Goal: Task Accomplishment & Management: Manage account settings

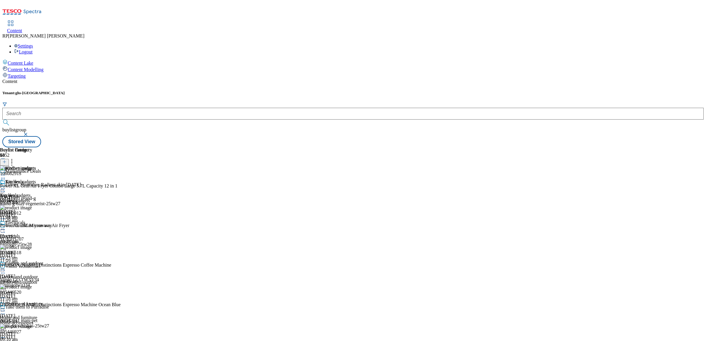
scroll to position [361, 0]
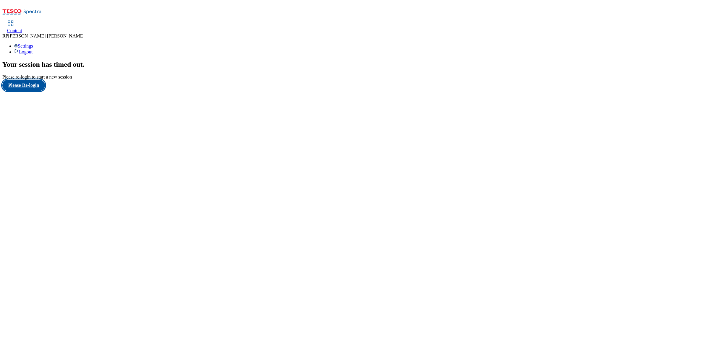
click at [27, 91] on button "Please Re-login" at bounding box center [23, 85] width 43 height 11
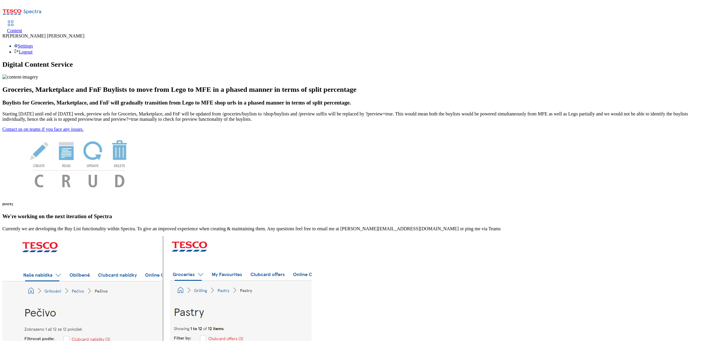
click at [22, 28] on div "Content" at bounding box center [14, 30] width 15 height 5
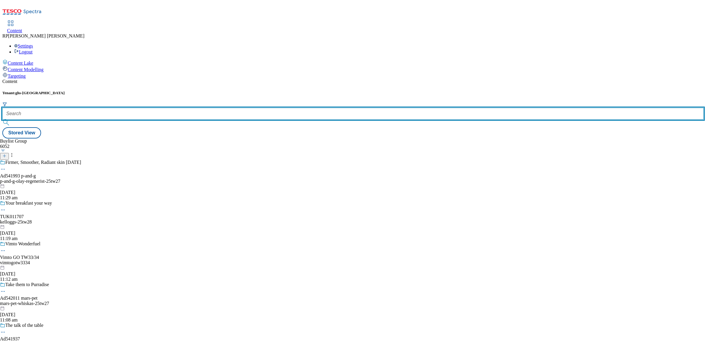
click at [132, 108] on input "text" at bounding box center [353, 114] width 702 height 12
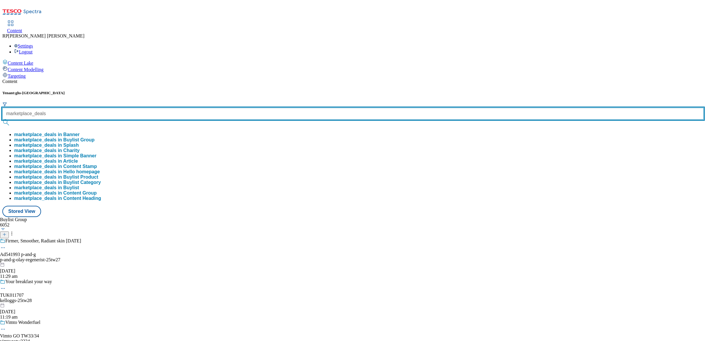
type input "marketplace_deals"
click at [2, 120] on button "submit" at bounding box center [6, 123] width 8 height 6
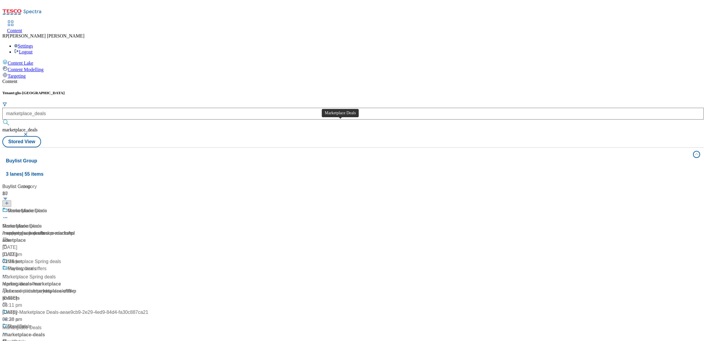
click at [47, 207] on div "Marketplace Deals" at bounding box center [27, 210] width 39 height 7
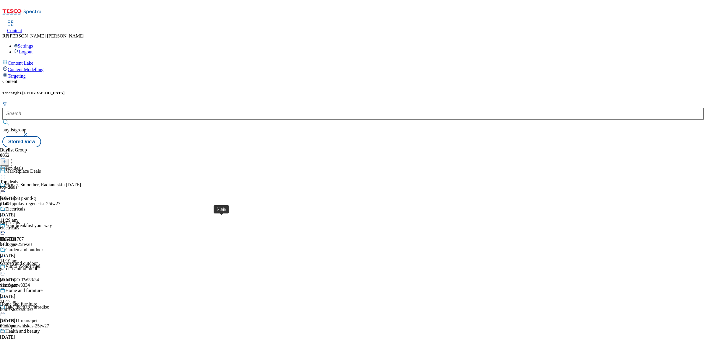
scroll to position [705, 0]
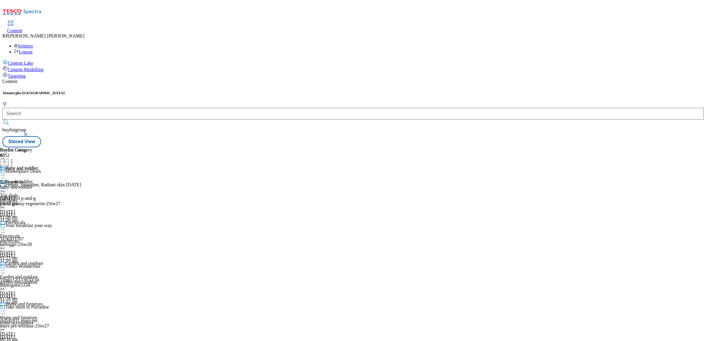
scroll to position [372, 0]
click at [6, 172] on icon at bounding box center [3, 175] width 6 height 6
click at [37, 240] on span "Un-publish" at bounding box center [27, 242] width 19 height 4
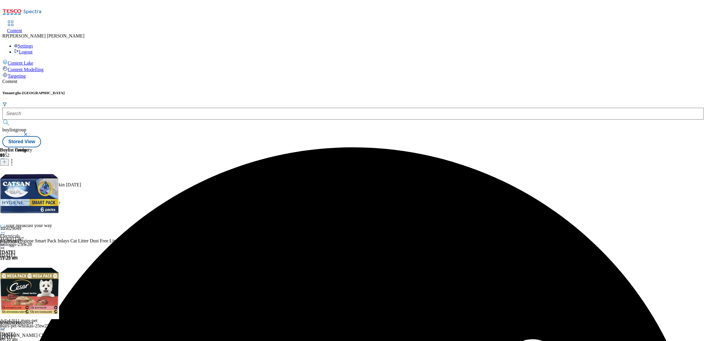
click at [6, 186] on icon at bounding box center [3, 189] width 6 height 6
click at [38, 233] on span "Un-preview" at bounding box center [28, 235] width 20 height 4
click at [15, 158] on icon at bounding box center [12, 161] width 6 height 6
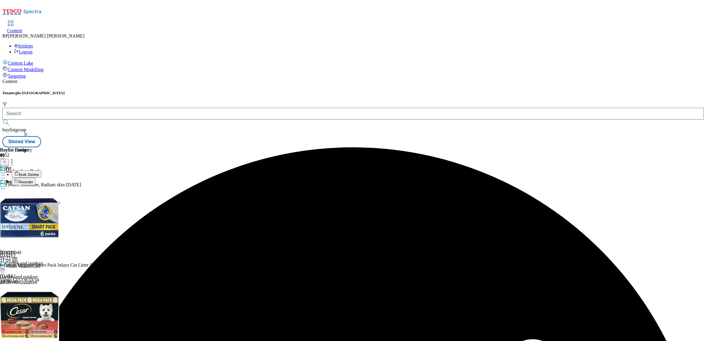
click at [39, 173] on span "Bulk Delete" at bounding box center [29, 175] width 20 height 4
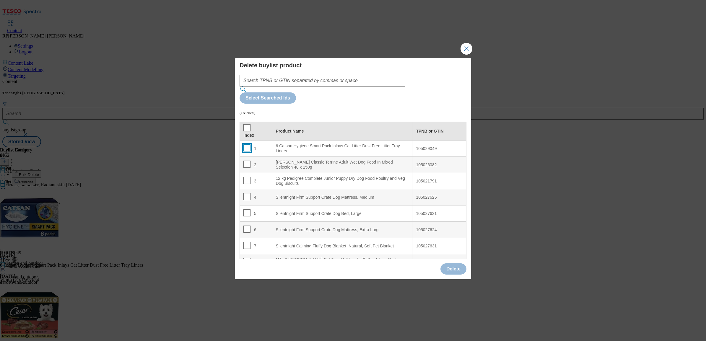
click at [248, 145] on input "Modal" at bounding box center [247, 148] width 7 height 7
checkbox input "true"
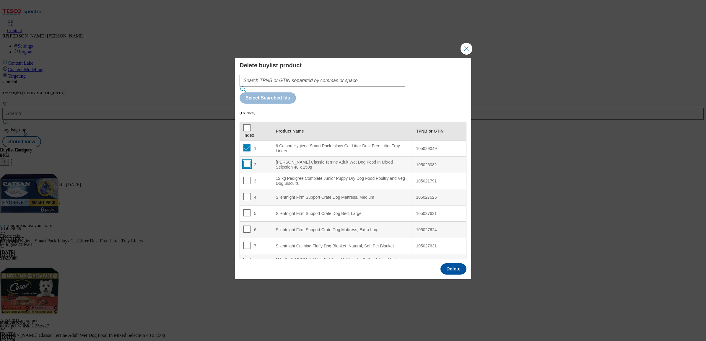
click at [248, 161] on input "Modal" at bounding box center [247, 164] width 7 height 7
checkbox input "true"
click at [246, 177] on input "Modal" at bounding box center [247, 180] width 7 height 7
click at [245, 177] on input "Modal" at bounding box center [247, 180] width 7 height 7
checkbox input "false"
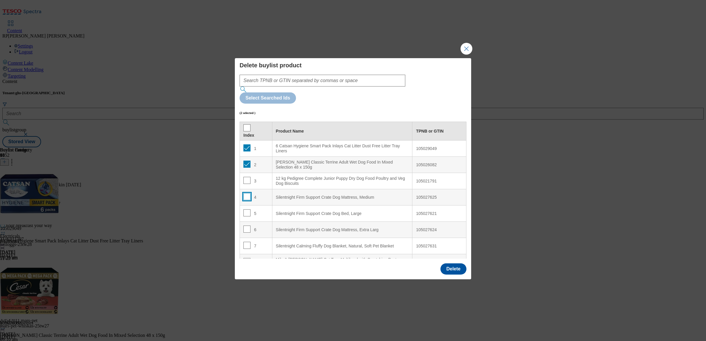
click at [245, 193] on input "Modal" at bounding box center [247, 196] width 7 height 7
checkbox input "true"
click at [246, 210] on input "Modal" at bounding box center [247, 213] width 7 height 7
checkbox input "true"
click at [247, 226] on input "Modal" at bounding box center [247, 229] width 7 height 7
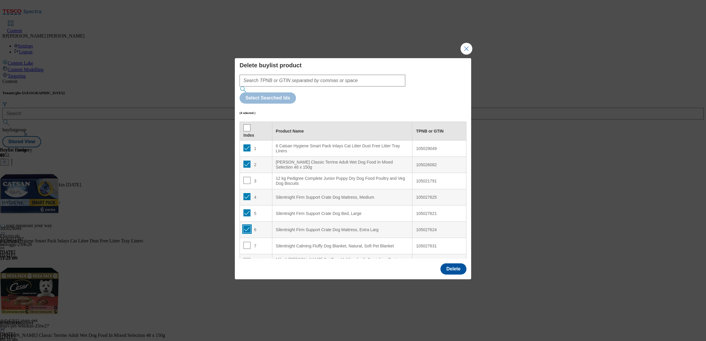
checkbox input "true"
click at [248, 242] on input "Modal" at bounding box center [247, 245] width 7 height 7
checkbox input "true"
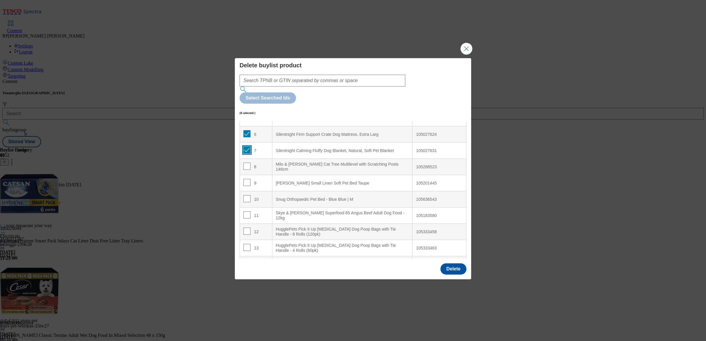
scroll to position [111, 0]
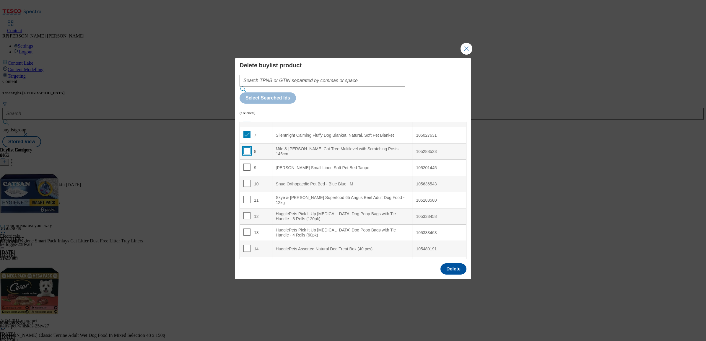
click at [247, 147] on input "Modal" at bounding box center [247, 150] width 7 height 7
checkbox input "true"
click at [248, 180] on input "Modal" at bounding box center [247, 183] width 7 height 7
checkbox input "true"
click at [246, 196] on input "Modal" at bounding box center [247, 199] width 7 height 7
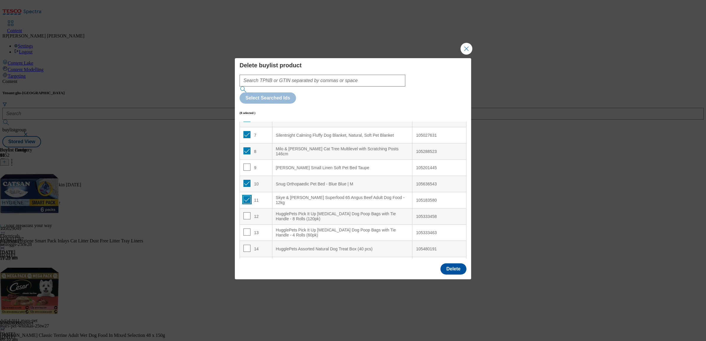
checkbox input "true"
click at [247, 212] on input "Modal" at bounding box center [247, 215] width 7 height 7
checkbox input "true"
click at [248, 229] on input "Modal" at bounding box center [247, 232] width 7 height 7
checkbox input "true"
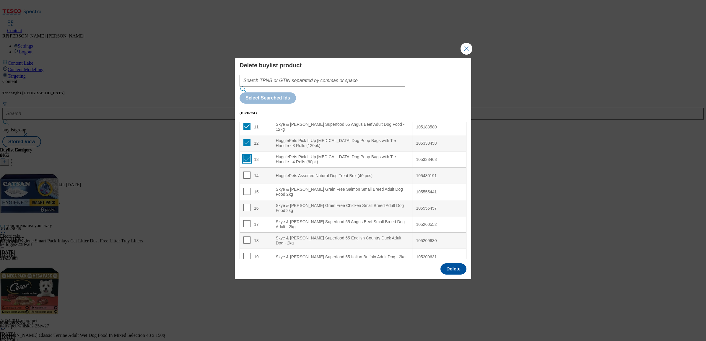
scroll to position [185, 0]
click at [246, 171] on input "Modal" at bounding box center [247, 174] width 7 height 7
checkbox input "true"
click at [247, 187] on input "Modal" at bounding box center [247, 190] width 7 height 7
checkbox input "true"
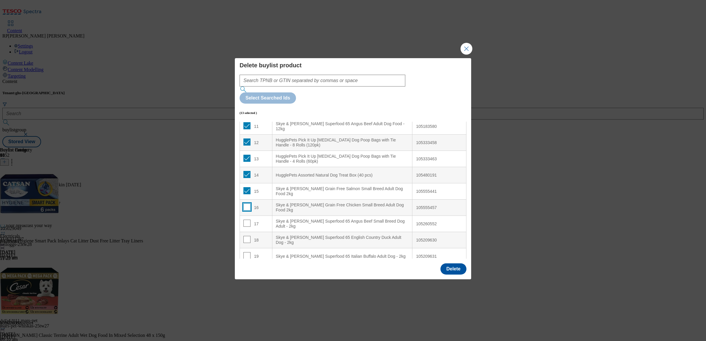
click at [247, 204] on input "Modal" at bounding box center [247, 207] width 7 height 7
checkbox input "true"
click at [247, 220] on input "Modal" at bounding box center [247, 223] width 7 height 7
checkbox input "true"
click at [246, 236] on input "Modal" at bounding box center [247, 239] width 7 height 7
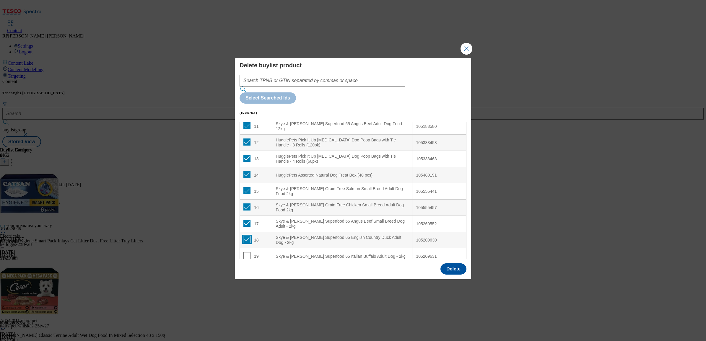
checkbox input "true"
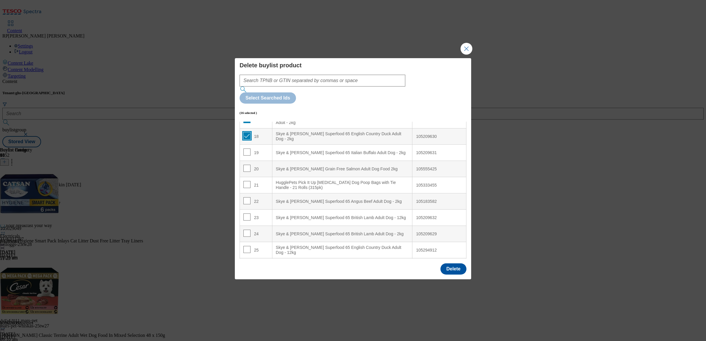
scroll to position [296, 0]
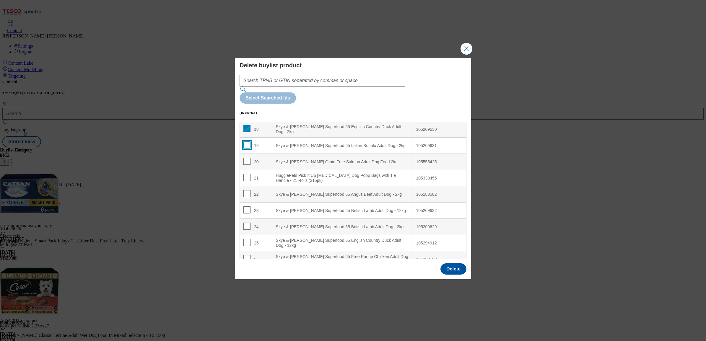
click at [247, 142] on input "Modal" at bounding box center [247, 145] width 7 height 7
checkbox input "true"
click at [247, 158] on input "Modal" at bounding box center [247, 161] width 7 height 7
checkbox input "true"
click at [244, 174] on input "Modal" at bounding box center [247, 177] width 7 height 7
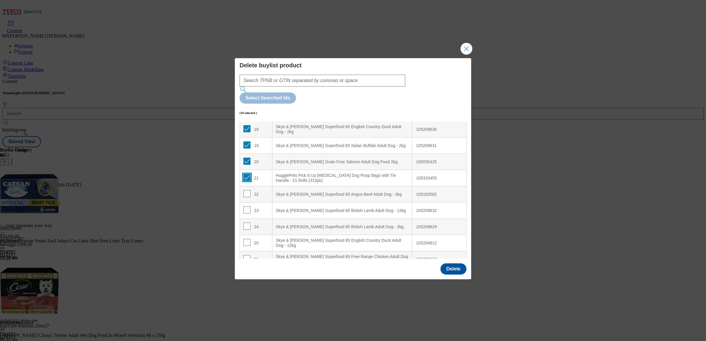
checkbox input "true"
click at [245, 186] on td "22" at bounding box center [256, 194] width 33 height 16
click at [247, 190] on input "Modal" at bounding box center [247, 193] width 7 height 7
checkbox input "true"
click at [245, 207] on input "Modal" at bounding box center [247, 210] width 7 height 7
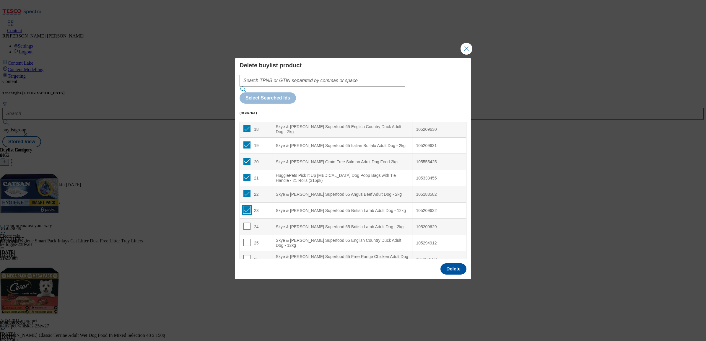
checkbox input "true"
click at [247, 223] on input "Modal" at bounding box center [247, 226] width 7 height 7
checkbox input "true"
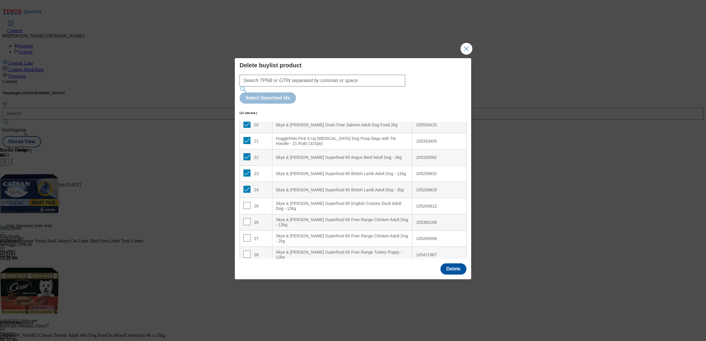
scroll to position [369, 0]
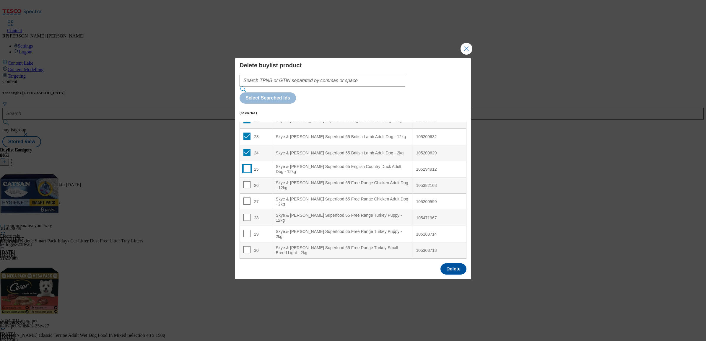
click at [247, 165] on input "Modal" at bounding box center [247, 168] width 7 height 7
checkbox input "true"
click at [454, 264] on button "Delete" at bounding box center [454, 269] width 26 height 11
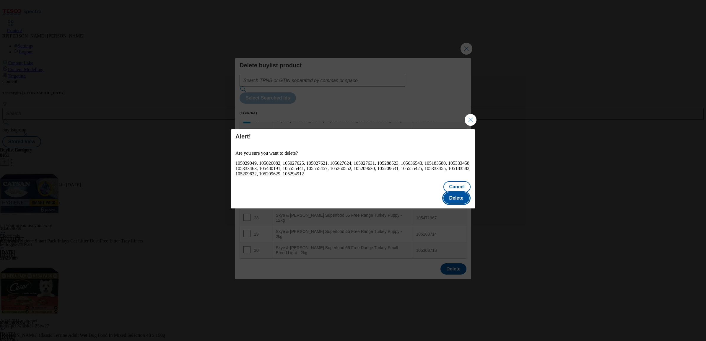
click at [459, 193] on button "Delete" at bounding box center [457, 198] width 26 height 11
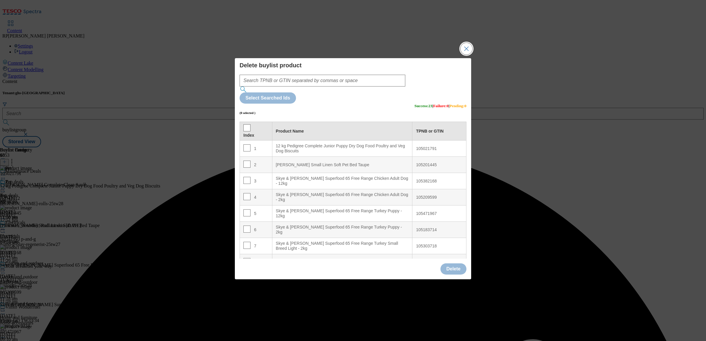
click at [463, 55] on button "Close Modal" at bounding box center [467, 49] width 12 height 12
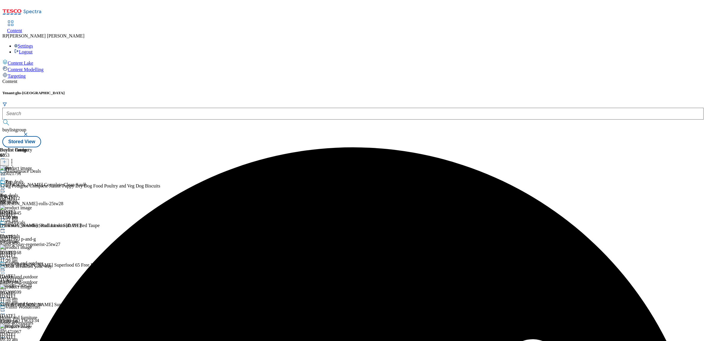
click at [6, 186] on icon at bounding box center [3, 189] width 6 height 6
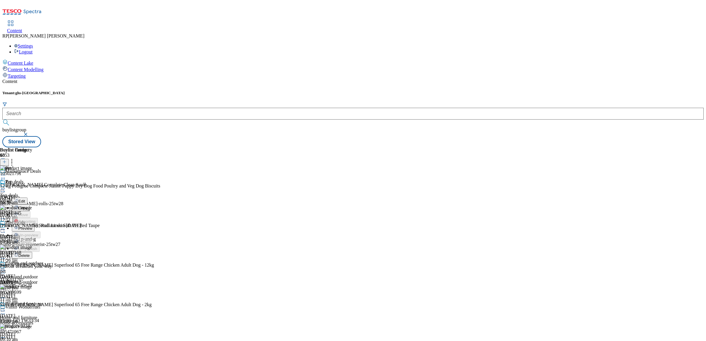
click at [40, 225] on li "Preview" at bounding box center [26, 228] width 29 height 7
click at [32, 186] on div at bounding box center [16, 189] width 32 height 7
click at [32, 226] on span "Preview" at bounding box center [25, 228] width 14 height 4
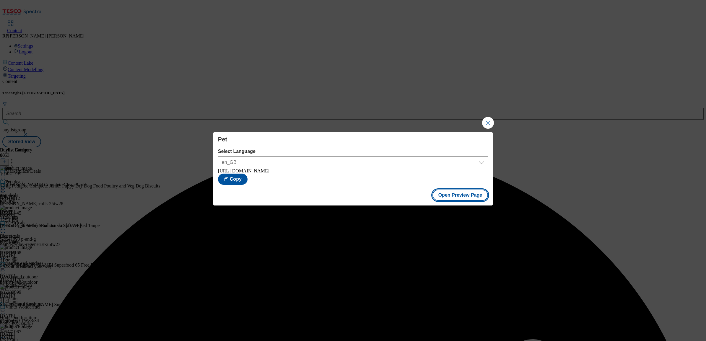
click at [460, 201] on button "Open Preview Page" at bounding box center [461, 195] width 56 height 11
click at [488, 124] on button "Close Modal" at bounding box center [488, 123] width 12 height 12
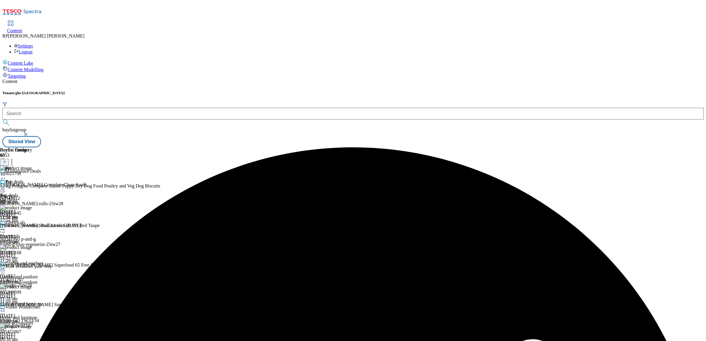
click at [6, 186] on icon at bounding box center [3, 189] width 6 height 6
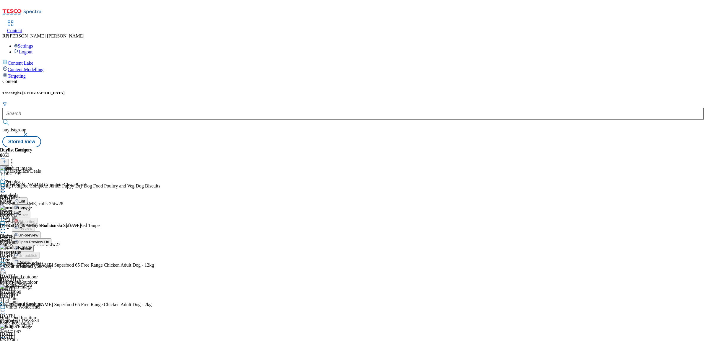
click at [38, 233] on span "Un-preview" at bounding box center [28, 235] width 20 height 4
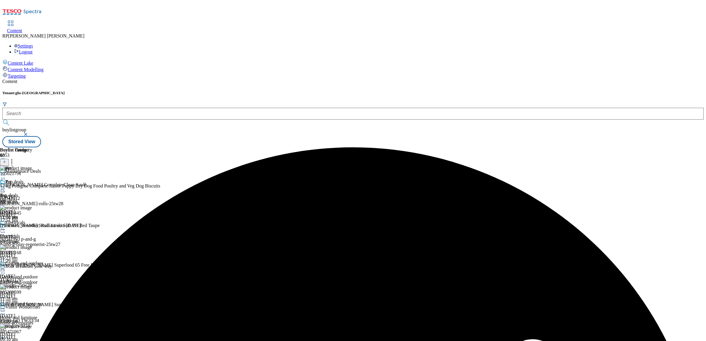
click at [15, 158] on icon at bounding box center [12, 161] width 6 height 6
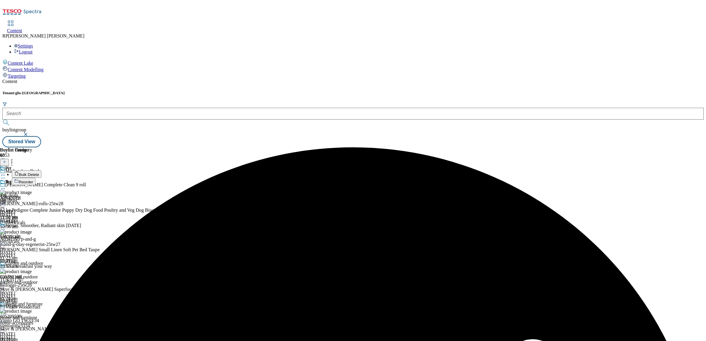
click at [39, 173] on span "Bulk Delete" at bounding box center [29, 175] width 20 height 4
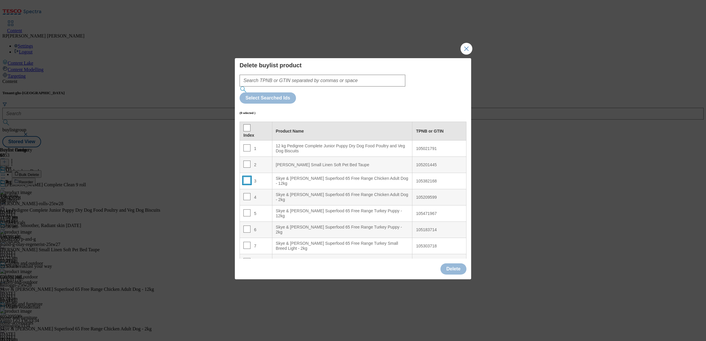
click at [249, 177] on input "Modal" at bounding box center [247, 180] width 7 height 7
checkbox input "true"
click at [244, 193] on input "Modal" at bounding box center [247, 196] width 7 height 7
checkbox input "true"
click at [245, 206] on td "5" at bounding box center [256, 214] width 33 height 16
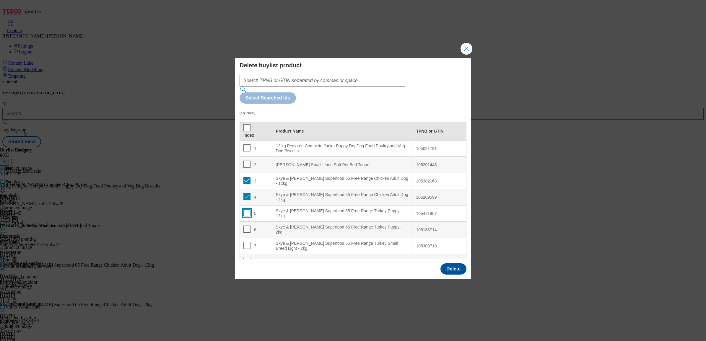
click at [245, 210] on input "Modal" at bounding box center [247, 213] width 7 height 7
checkbox input "true"
click at [246, 226] on input "Modal" at bounding box center [247, 229] width 7 height 7
checkbox input "true"
click at [246, 242] on input "Modal" at bounding box center [247, 245] width 7 height 7
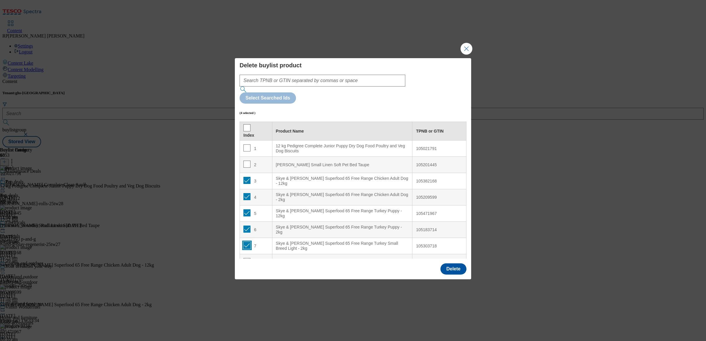
checkbox input "true"
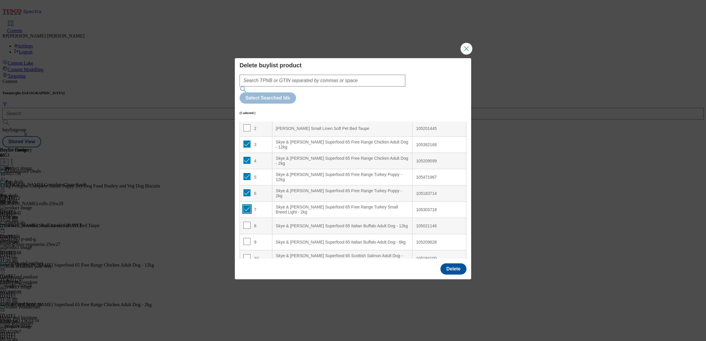
scroll to position [111, 0]
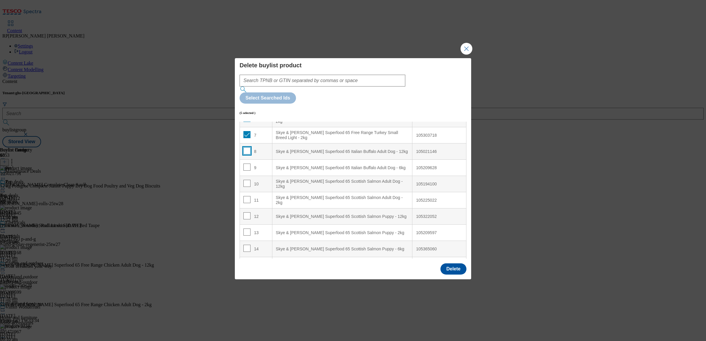
click at [246, 147] on input "Modal" at bounding box center [247, 150] width 7 height 7
checkbox input "true"
click at [246, 164] on input "Modal" at bounding box center [247, 167] width 7 height 7
checkbox input "true"
click at [246, 180] on input "Modal" at bounding box center [247, 183] width 7 height 7
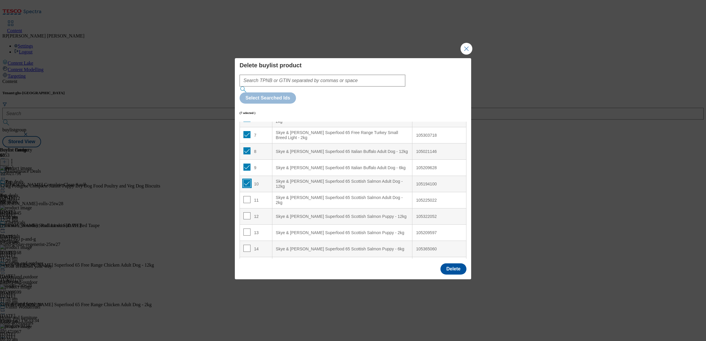
checkbox input "true"
click at [247, 196] on input "Modal" at bounding box center [247, 199] width 7 height 7
checkbox input "true"
click at [246, 212] on input "Modal" at bounding box center [247, 215] width 7 height 7
checkbox input "true"
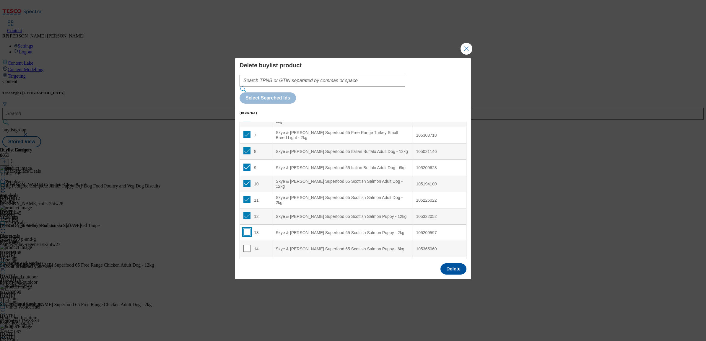
click at [246, 229] on input "Modal" at bounding box center [247, 232] width 7 height 7
checkbox input "true"
click at [247, 245] on input "Modal" at bounding box center [247, 248] width 7 height 7
checkbox input "true"
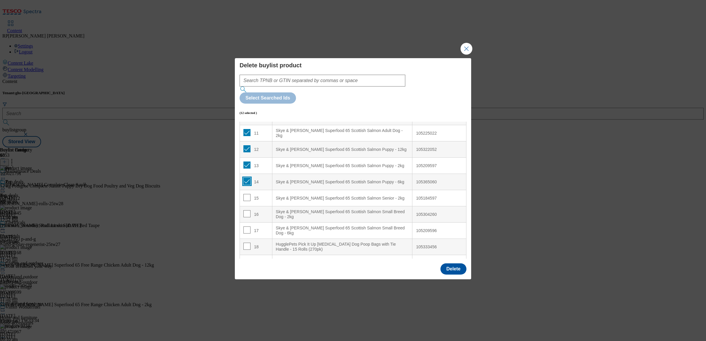
scroll to position [185, 0]
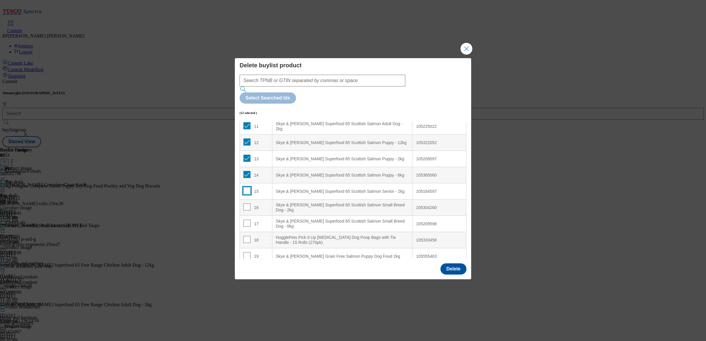
click at [247, 187] on input "Modal" at bounding box center [247, 190] width 7 height 7
checkbox input "true"
click at [245, 204] on input "Modal" at bounding box center [247, 207] width 7 height 7
checkbox input "true"
click at [245, 220] on input "Modal" at bounding box center [247, 223] width 7 height 7
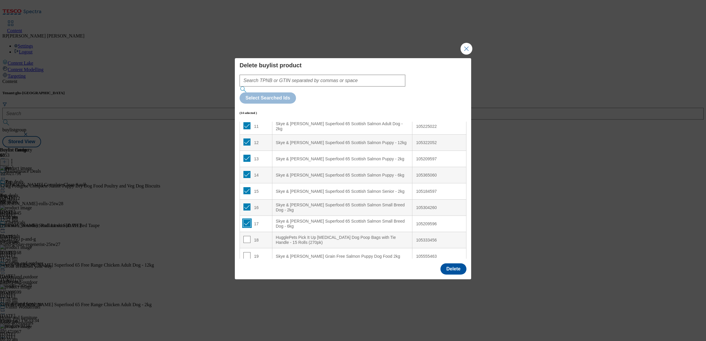
checkbox input "true"
click at [246, 236] on input "Modal" at bounding box center [247, 239] width 7 height 7
checkbox input "true"
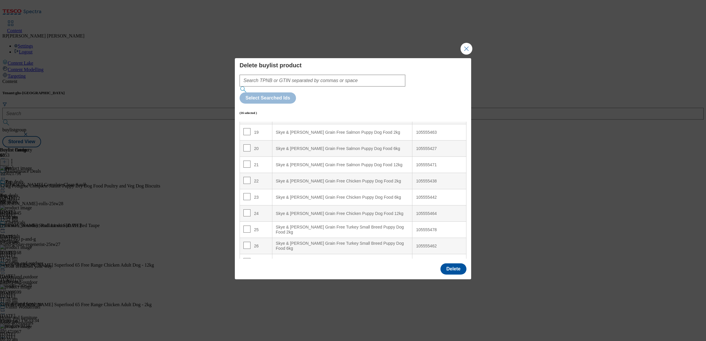
scroll to position [296, 0]
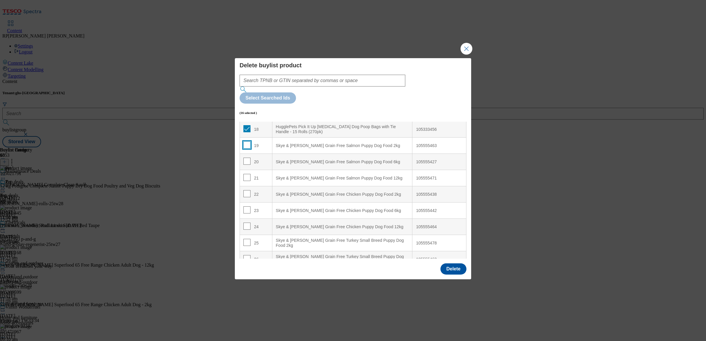
click at [247, 142] on input "Modal" at bounding box center [247, 145] width 7 height 7
checkbox input "true"
click at [246, 158] on input "Modal" at bounding box center [247, 161] width 7 height 7
checkbox input "true"
click at [248, 174] on input "Modal" at bounding box center [247, 177] width 7 height 7
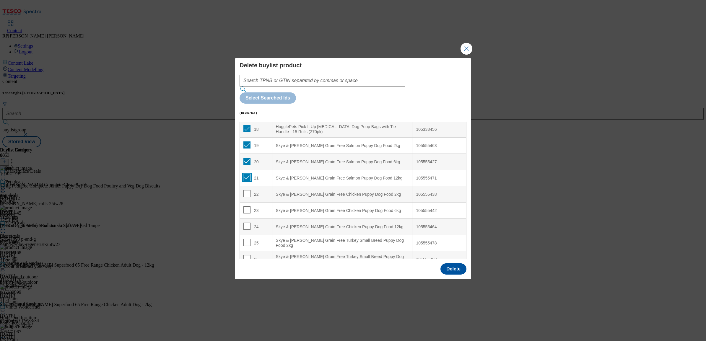
checkbox input "true"
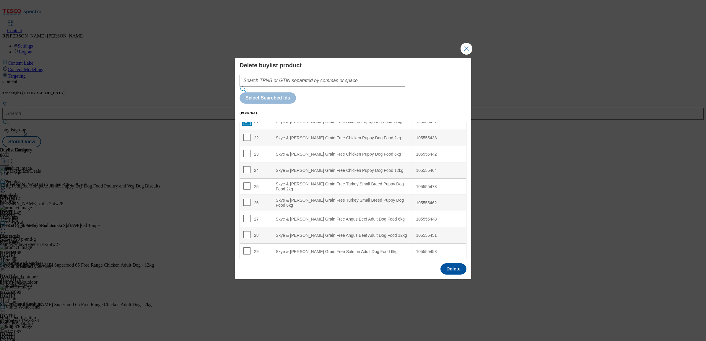
scroll to position [369, 0]
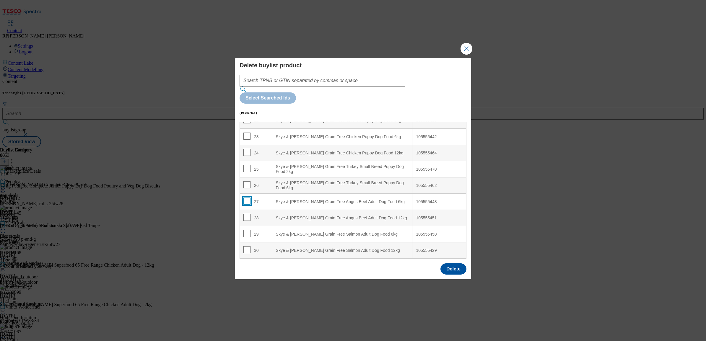
click at [245, 198] on input "Modal" at bounding box center [247, 201] width 7 height 7
checkbox input "true"
click at [246, 181] on input "Modal" at bounding box center [247, 184] width 7 height 7
checkbox input "true"
click at [246, 161] on td "25" at bounding box center [256, 169] width 33 height 16
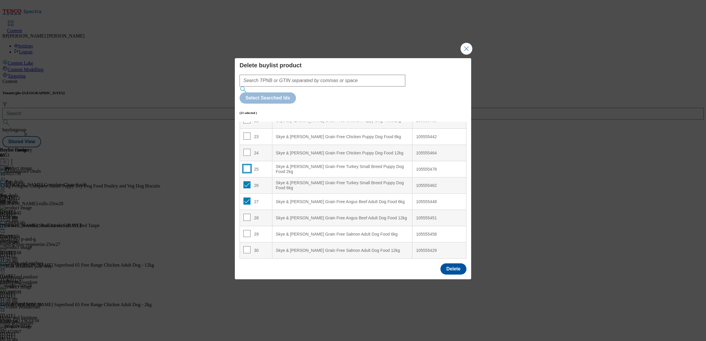
click at [246, 165] on input "Modal" at bounding box center [247, 168] width 7 height 7
checkbox input "true"
click at [246, 149] on input "Modal" at bounding box center [247, 152] width 7 height 7
checkbox input "true"
click at [246, 133] on input "Modal" at bounding box center [247, 136] width 7 height 7
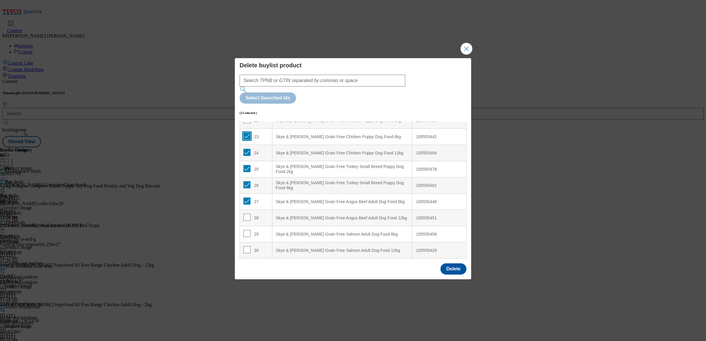
checkbox input "true"
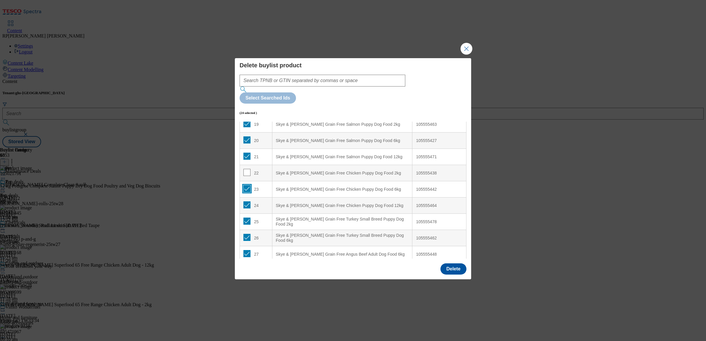
scroll to position [296, 0]
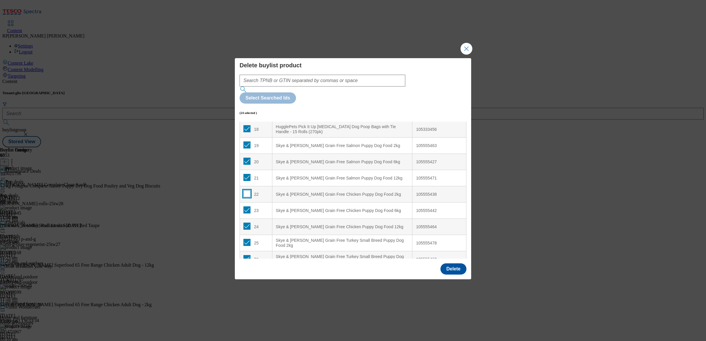
click at [246, 190] on input "Modal" at bounding box center [247, 193] width 7 height 7
checkbox input "true"
click at [458, 264] on button "Delete" at bounding box center [454, 269] width 26 height 11
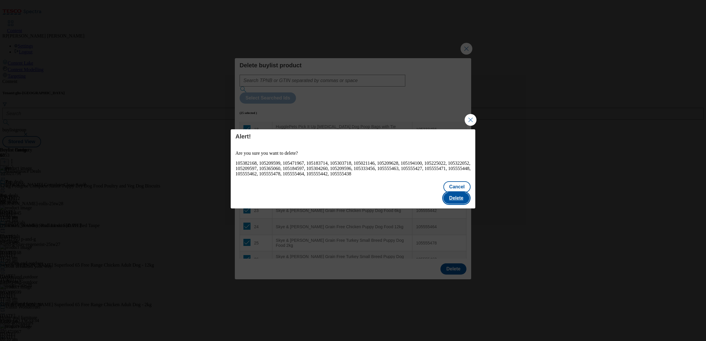
click at [468, 193] on button "Delete" at bounding box center [457, 198] width 26 height 11
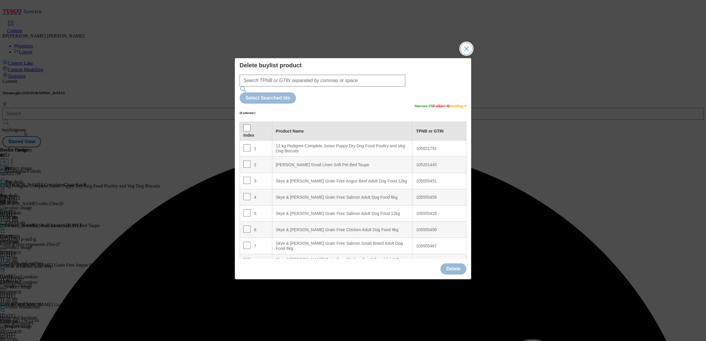
click at [471, 55] on button "Close Modal" at bounding box center [467, 49] width 12 height 12
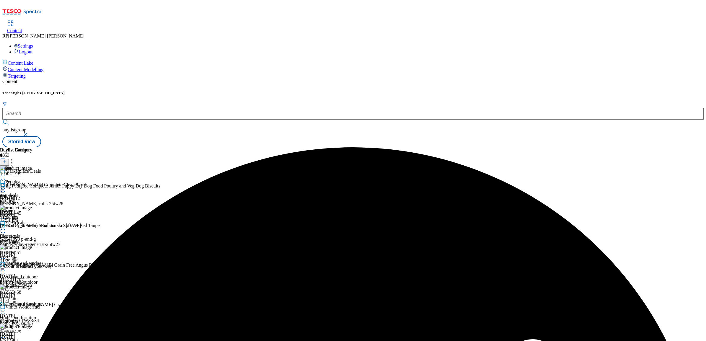
click at [6, 186] on icon at bounding box center [3, 189] width 6 height 6
click at [35, 225] on button "Preview" at bounding box center [23, 228] width 23 height 7
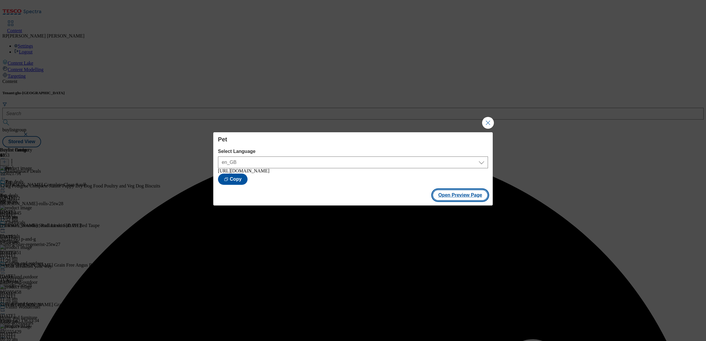
click at [476, 194] on button "Open Preview Page" at bounding box center [461, 195] width 56 height 11
click at [488, 117] on button "Close Modal" at bounding box center [488, 123] width 12 height 12
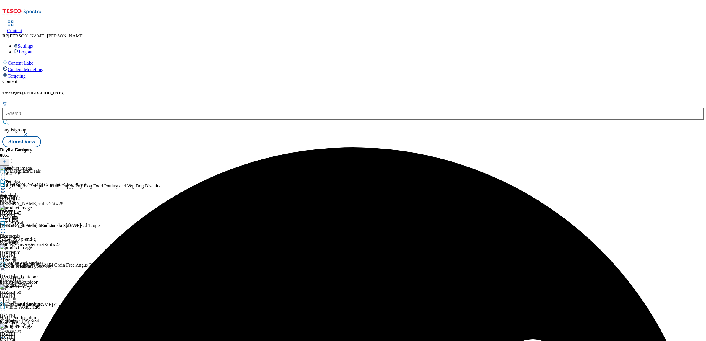
click at [6, 186] on icon at bounding box center [3, 189] width 6 height 6
click at [38, 233] on span "Un-preview" at bounding box center [28, 235] width 20 height 4
click at [15, 158] on icon at bounding box center [12, 161] width 6 height 6
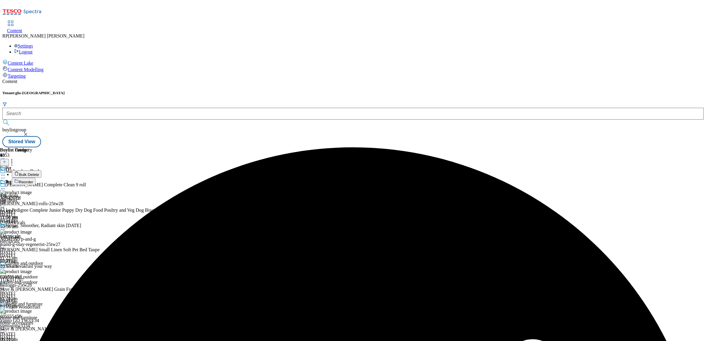
click at [39, 173] on span "Bulk Delete" at bounding box center [29, 175] width 20 height 4
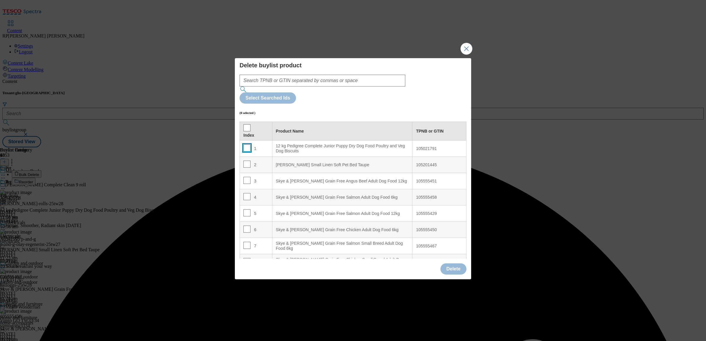
click at [246, 145] on input "Modal" at bounding box center [247, 148] width 7 height 7
checkbox input "true"
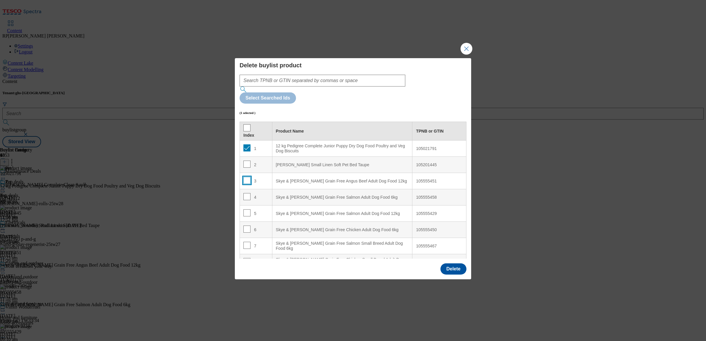
click at [247, 177] on input "Modal" at bounding box center [247, 180] width 7 height 7
checkbox input "true"
click at [245, 193] on input "Modal" at bounding box center [247, 196] width 7 height 7
checkbox input "true"
click at [245, 210] on input "Modal" at bounding box center [247, 213] width 7 height 7
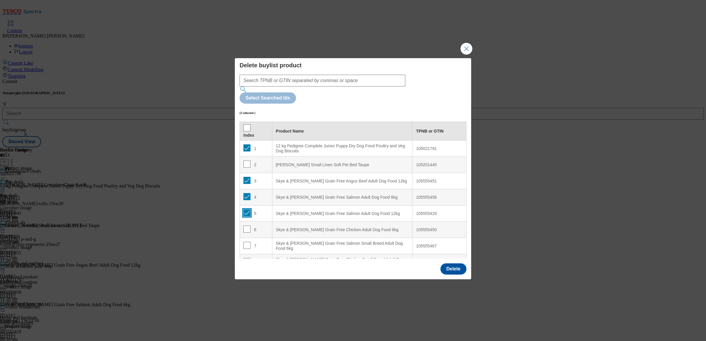
checkbox input "true"
click at [245, 222] on td "6" at bounding box center [256, 230] width 33 height 16
click at [249, 242] on input "Modal" at bounding box center [247, 245] width 7 height 7
checkbox input "true"
click at [246, 226] on input "Modal" at bounding box center [247, 229] width 7 height 7
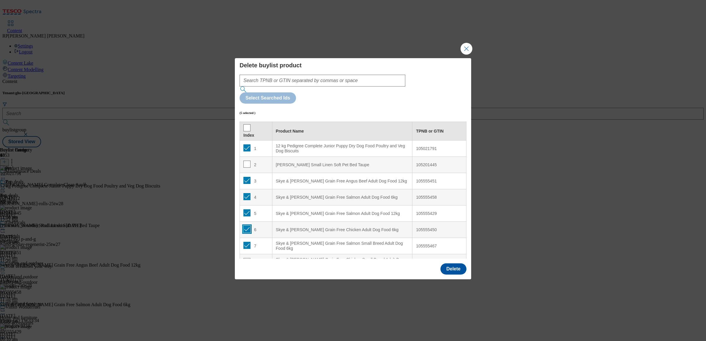
checkbox input "true"
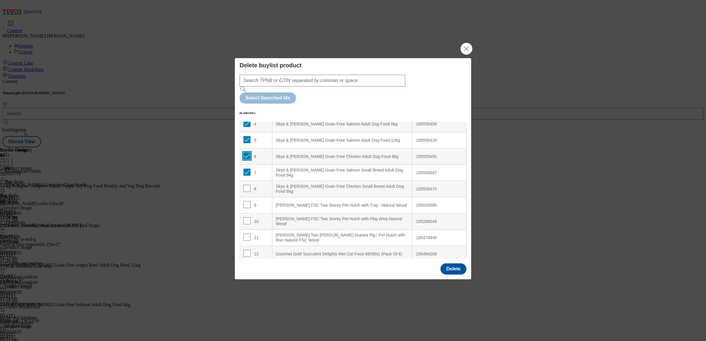
scroll to position [74, 0]
click at [243, 181] on td "8" at bounding box center [256, 189] width 33 height 16
click at [246, 184] on input "Modal" at bounding box center [247, 187] width 7 height 7
checkbox input "true"
click at [457, 264] on button "Delete" at bounding box center [454, 269] width 26 height 11
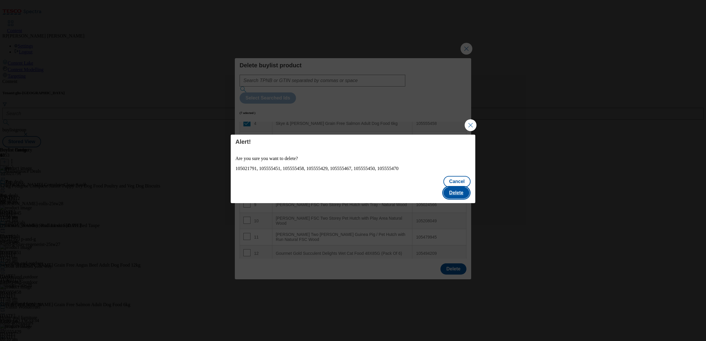
click at [457, 188] on button "Delete" at bounding box center [457, 192] width 26 height 11
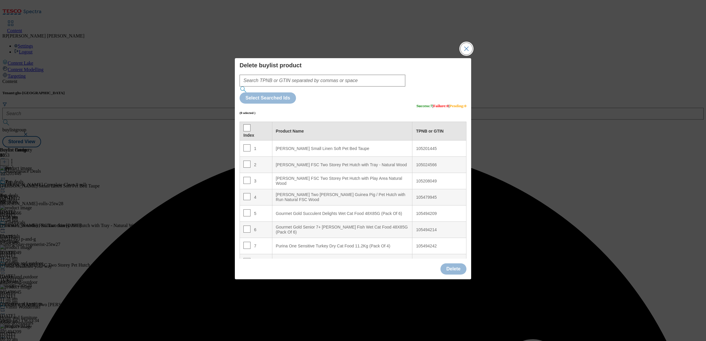
click at [463, 55] on button "Close Modal" at bounding box center [467, 49] width 12 height 12
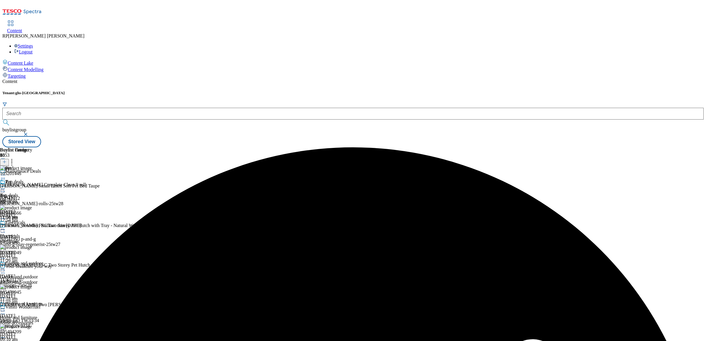
click at [6, 186] on icon at bounding box center [3, 189] width 6 height 6
click at [32, 226] on span "Preview" at bounding box center [25, 228] width 14 height 4
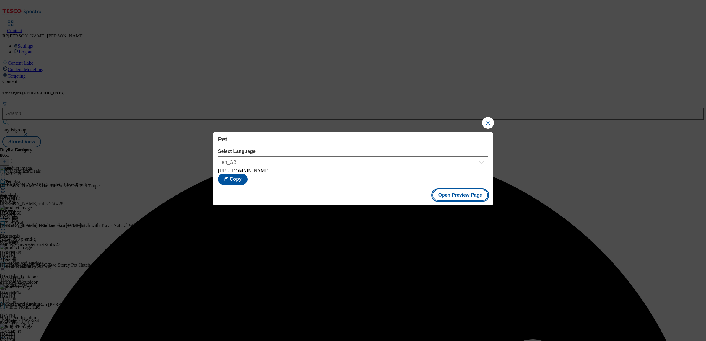
click at [479, 194] on button "Open Preview Page" at bounding box center [461, 195] width 56 height 11
click at [491, 121] on button "Close Modal" at bounding box center [488, 123] width 12 height 12
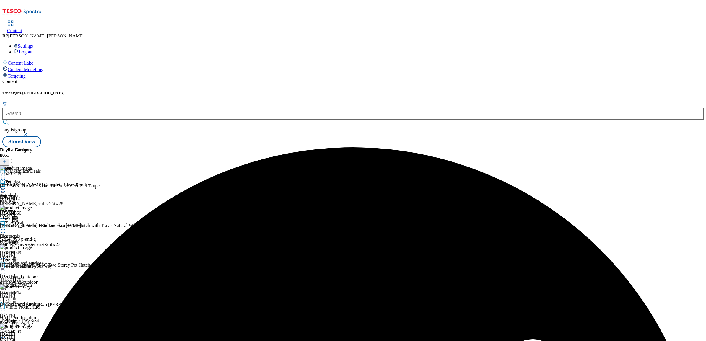
click at [6, 186] on icon at bounding box center [3, 189] width 6 height 6
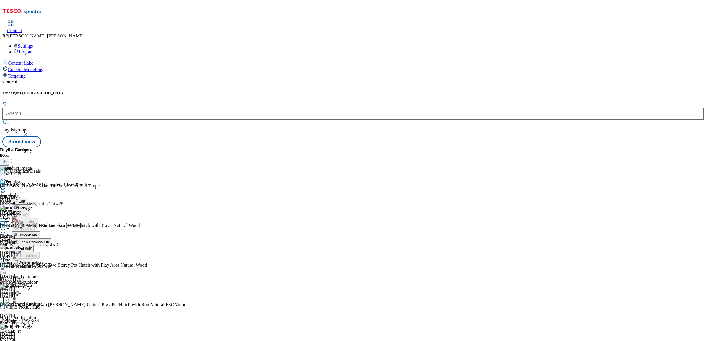
click at [38, 233] on span "Un-preview" at bounding box center [28, 235] width 20 height 4
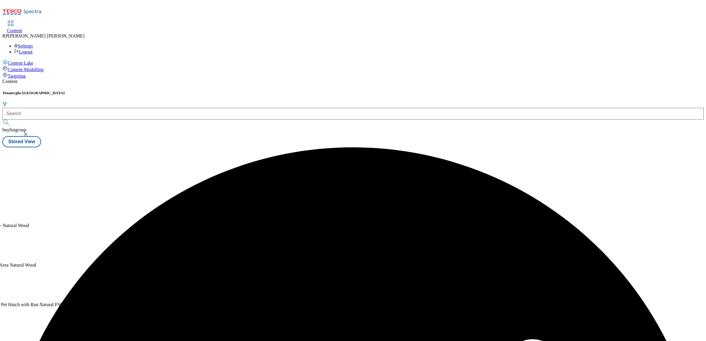
click at [502, 147] on div "Buylist 15 Pet Top deals Top deals top-deals 27 Aug 2025 11:08 am Electricals E…" at bounding box center [353, 147] width 702 height 0
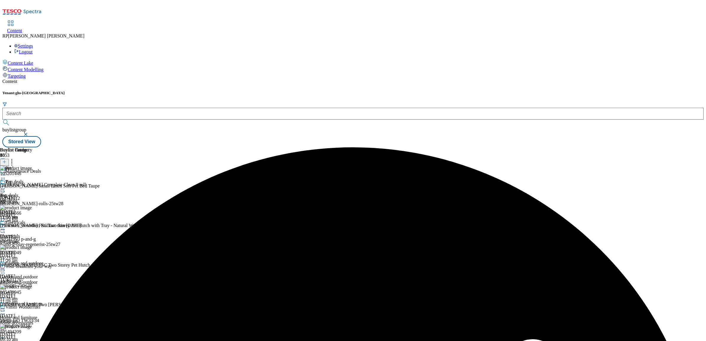
click at [15, 158] on icon at bounding box center [12, 161] width 6 height 6
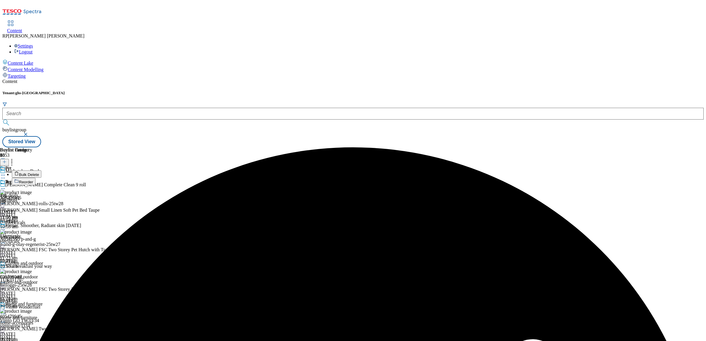
click at [33, 180] on span "Reorder" at bounding box center [26, 182] width 14 height 4
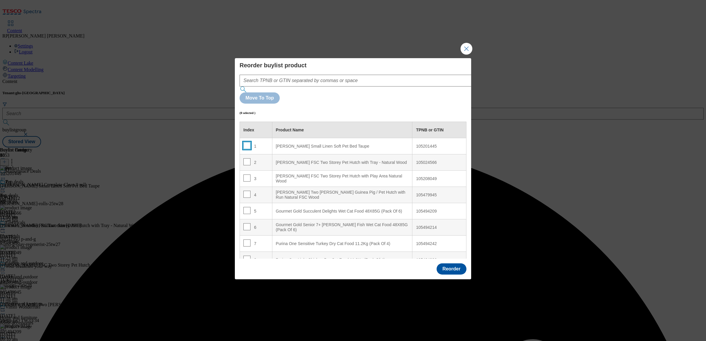
click at [246, 142] on input "Modal" at bounding box center [247, 145] width 7 height 7
checkbox input "true"
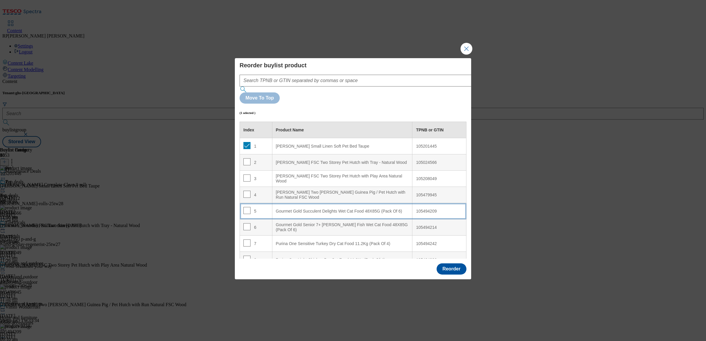
click at [286, 209] on div "Gourmet Gold Succulent Delights Wet Cat Food 48X85G (Pack Of 6)" at bounding box center [342, 211] width 133 height 5
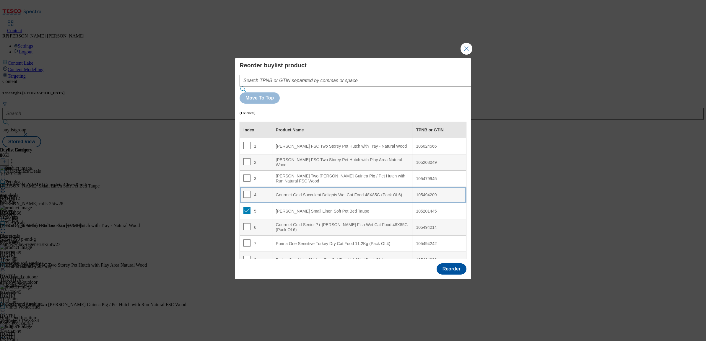
click at [288, 193] on div "Gourmet Gold Succulent Delights Wet Cat Food 48X85G (Pack Of 6)" at bounding box center [342, 195] width 133 height 5
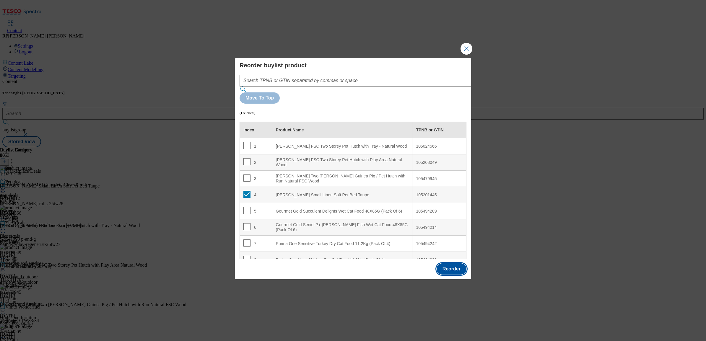
click at [450, 264] on button "Reorder" at bounding box center [452, 269] width 30 height 11
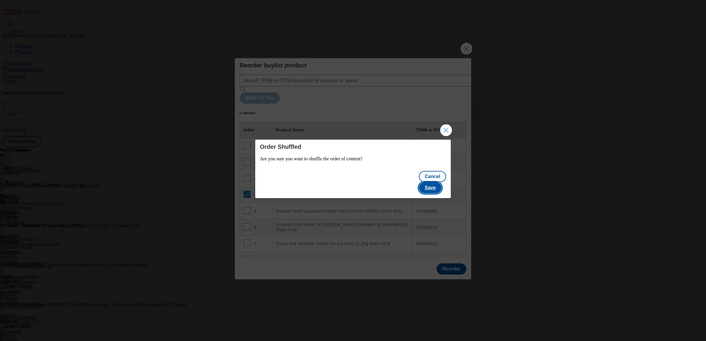
click at [439, 182] on button "Save" at bounding box center [430, 187] width 23 height 11
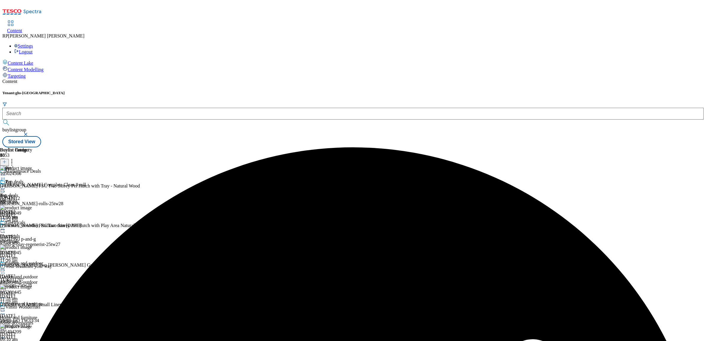
click at [6, 186] on icon at bounding box center [3, 189] width 6 height 6
click at [32, 226] on span "Preview" at bounding box center [25, 228] width 14 height 4
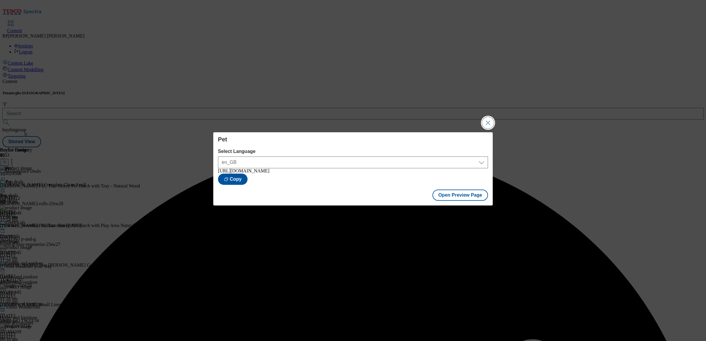
click at [486, 121] on button "Close Modal" at bounding box center [488, 123] width 12 height 12
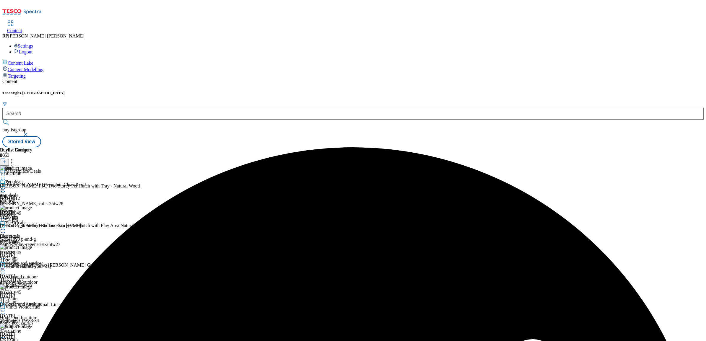
click at [6, 186] on icon at bounding box center [3, 189] width 6 height 6
click at [34, 245] on button "Publish" at bounding box center [23, 248] width 22 height 7
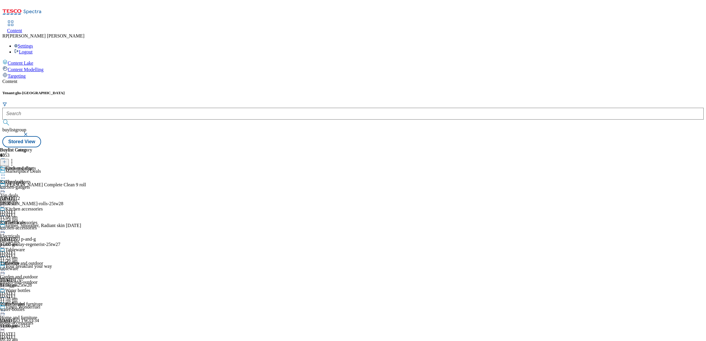
click at [43, 185] on div "kitchen-gadgets" at bounding box center [21, 187] width 43 height 5
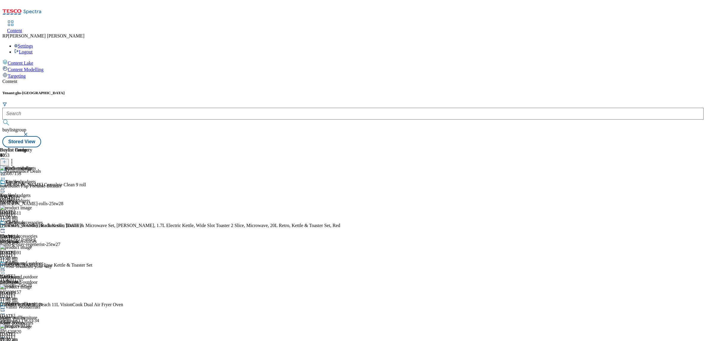
click at [12, 161] on circle at bounding box center [12, 161] width 1 height 1
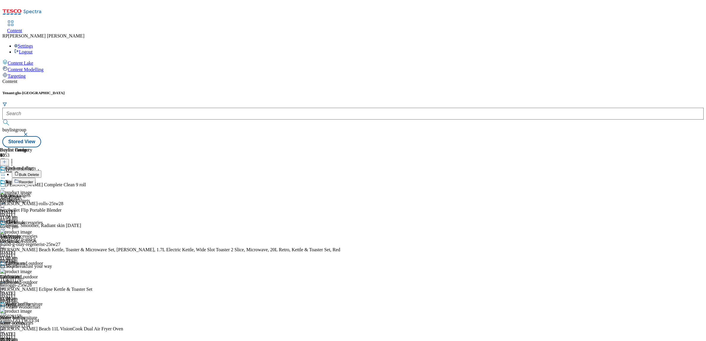
click at [6, 186] on icon at bounding box center [3, 189] width 6 height 6
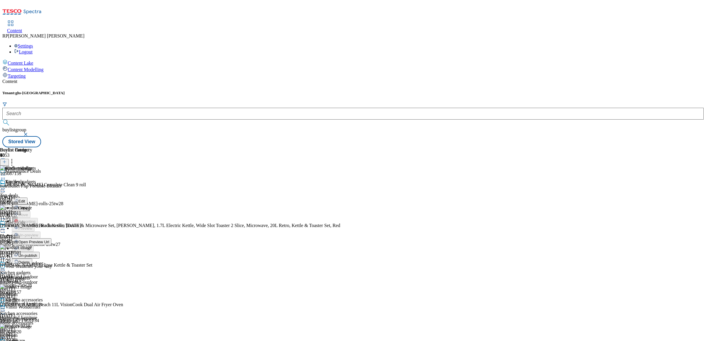
click at [37, 254] on span "Un-publish" at bounding box center [27, 256] width 19 height 4
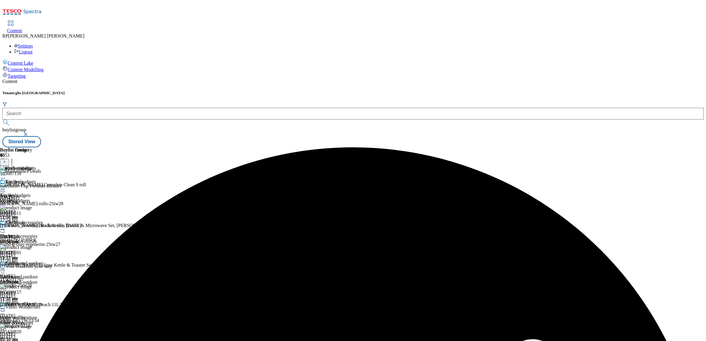
click at [6, 186] on icon at bounding box center [3, 189] width 6 height 6
click at [38, 233] on span "Un-preview" at bounding box center [28, 235] width 20 height 4
click at [15, 158] on icon at bounding box center [12, 161] width 6 height 6
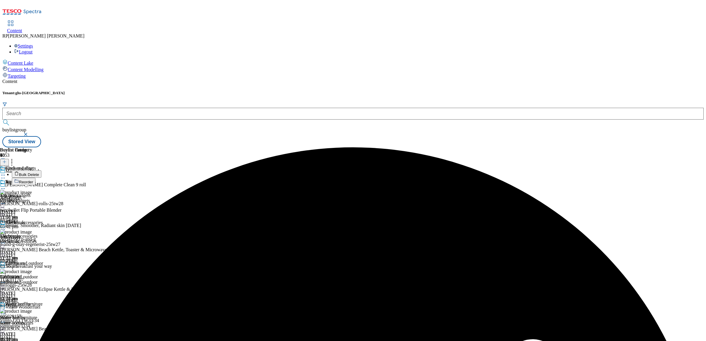
click at [39, 173] on span "Bulk Delete" at bounding box center [29, 175] width 20 height 4
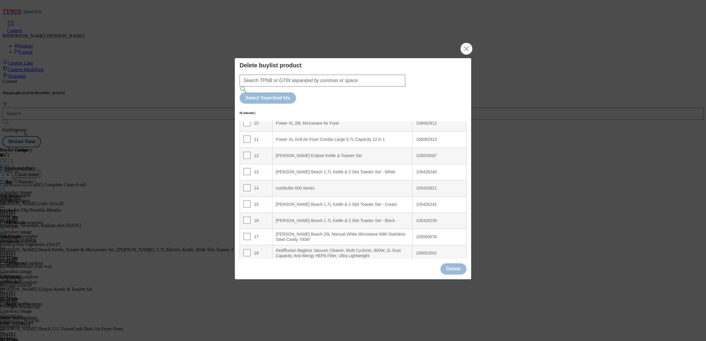
scroll to position [222, 0]
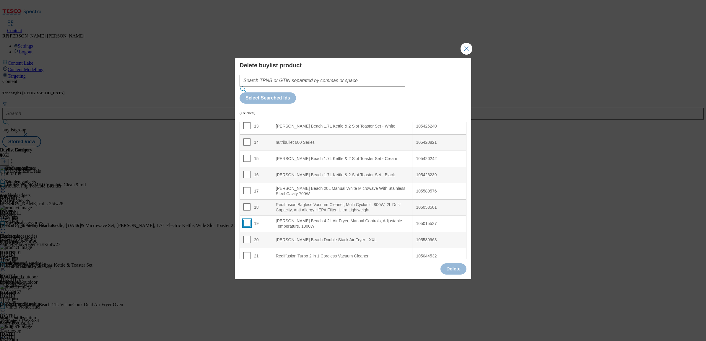
click at [249, 220] on input "Modal" at bounding box center [247, 223] width 7 height 7
checkbox input "true"
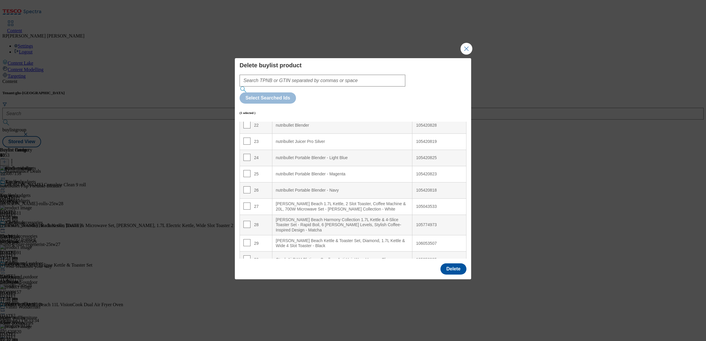
scroll to position [369, 0]
click at [246, 202] on input "Modal" at bounding box center [247, 205] width 7 height 7
checkbox input "true"
click at [244, 220] on input "Modal" at bounding box center [247, 223] width 7 height 7
checkbox input "true"
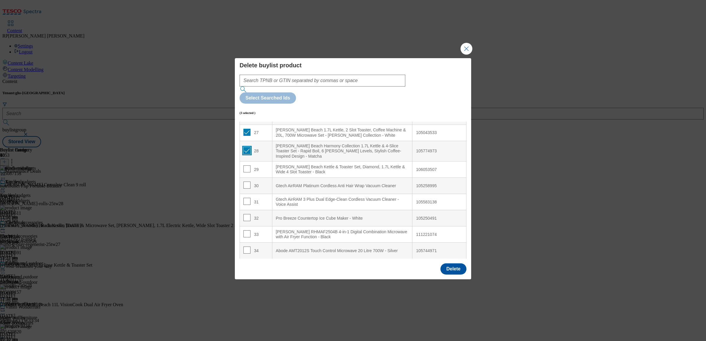
scroll to position [443, 0]
click at [244, 214] on input "Modal" at bounding box center [247, 217] width 7 height 7
checkbox input "true"
click at [245, 230] on input "Modal" at bounding box center [247, 233] width 7 height 7
checkbox input "true"
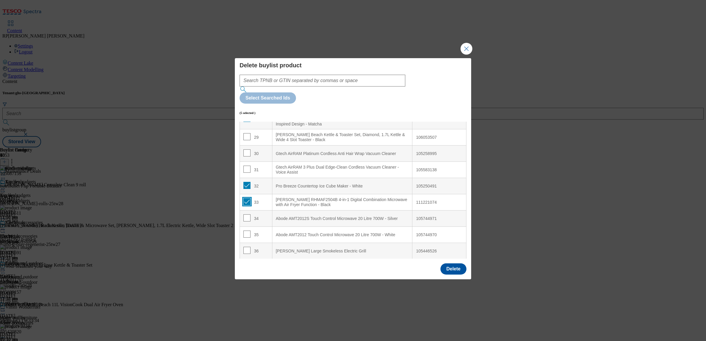
scroll to position [517, 0]
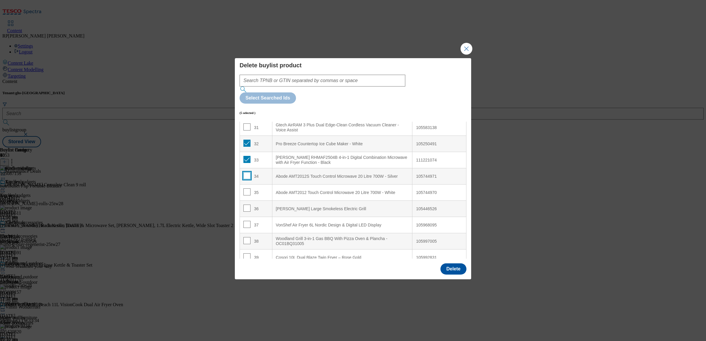
click at [248, 172] on input "Modal" at bounding box center [247, 175] width 7 height 7
checkbox input "true"
click at [249, 189] on input "Modal" at bounding box center [247, 192] width 7 height 7
checkbox input "true"
click at [244, 221] on input "Modal" at bounding box center [247, 224] width 7 height 7
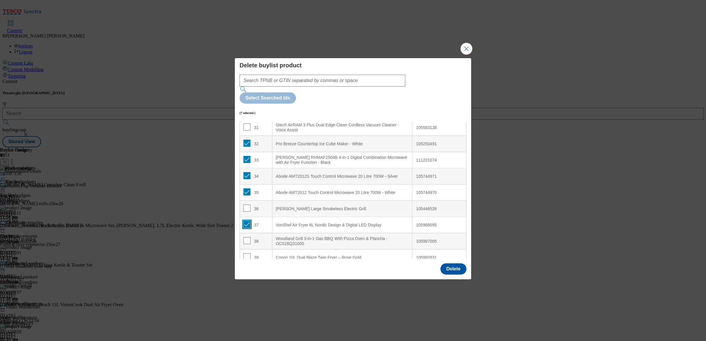
checkbox input "true"
click at [244, 237] on input "Modal" at bounding box center [247, 240] width 7 height 7
checkbox input "true"
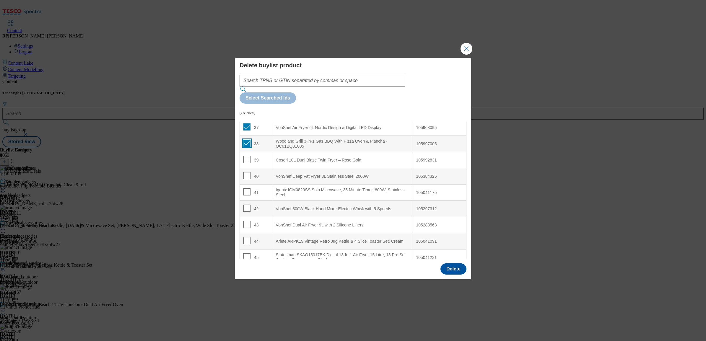
scroll to position [628, 0]
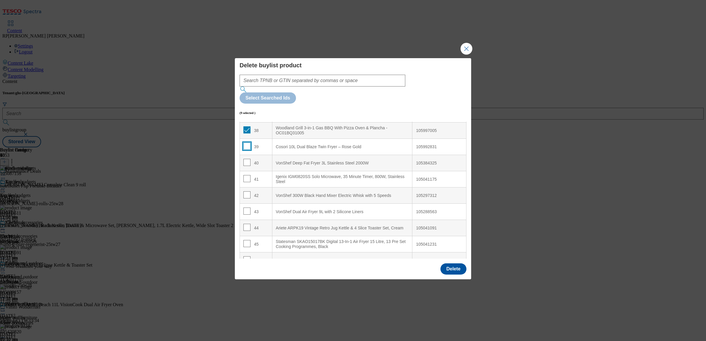
click at [247, 143] on input "Modal" at bounding box center [247, 146] width 7 height 7
checkbox input "true"
click at [246, 159] on input "Modal" at bounding box center [247, 162] width 7 height 7
checkbox input "true"
click at [246, 175] on input "Modal" at bounding box center [247, 178] width 7 height 7
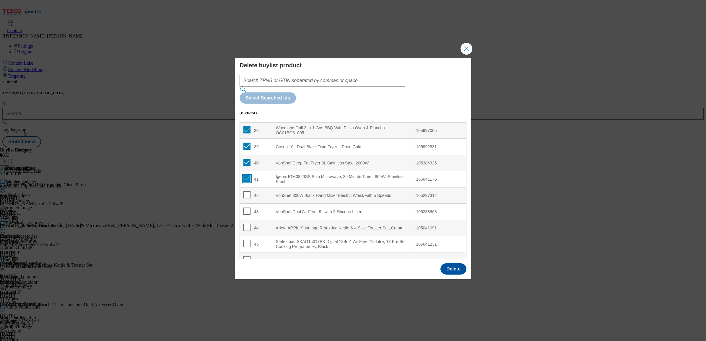
checkbox input "true"
click at [248, 192] on input "Modal" at bounding box center [247, 195] width 7 height 7
checkbox input "true"
click at [245, 208] on input "Modal" at bounding box center [247, 211] width 7 height 7
checkbox input "true"
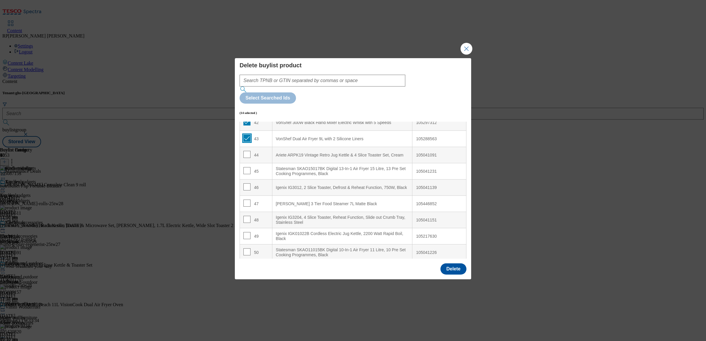
scroll to position [702, 0]
click at [243, 179] on td "46" at bounding box center [256, 187] width 33 height 16
click at [249, 183] on input "Modal" at bounding box center [247, 186] width 7 height 7
checkbox input "true"
click at [450, 264] on button "Delete" at bounding box center [454, 269] width 26 height 11
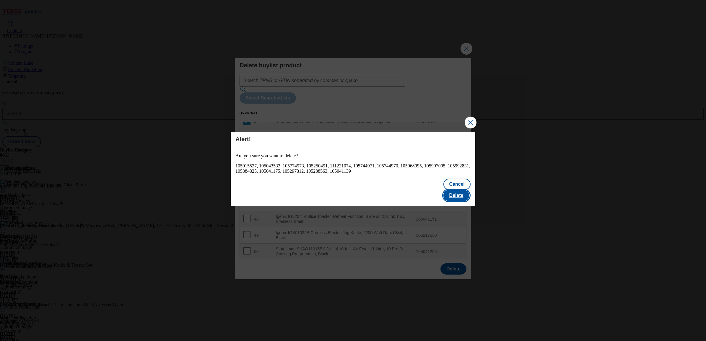
click at [458, 190] on button "Delete" at bounding box center [457, 195] width 26 height 11
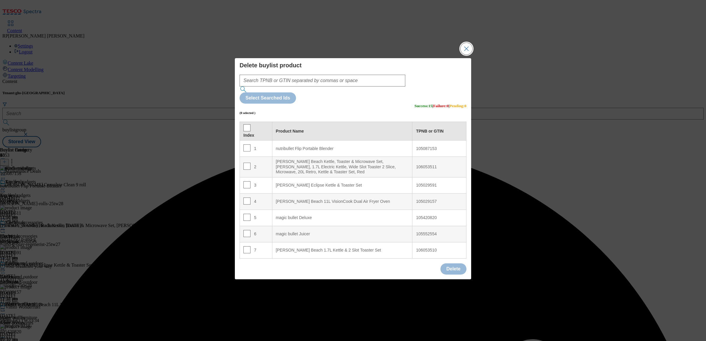
click at [468, 55] on button "Close Modal" at bounding box center [467, 49] width 12 height 12
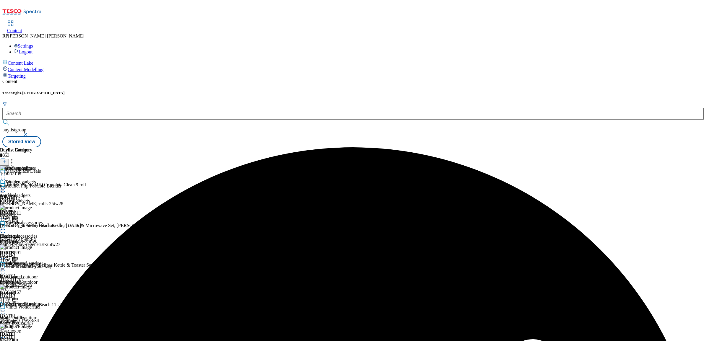
click at [6, 186] on icon at bounding box center [3, 189] width 6 height 6
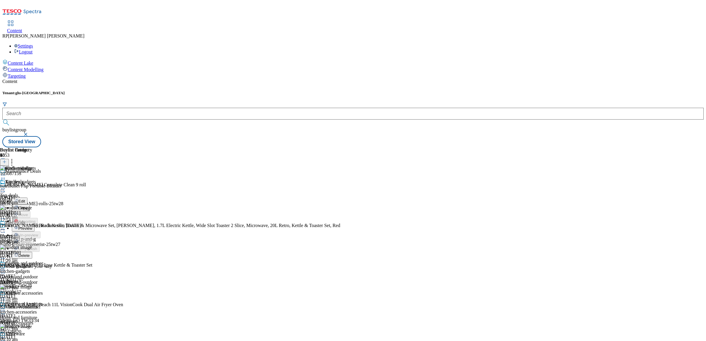
click at [32, 226] on span "Preview" at bounding box center [25, 228] width 14 height 4
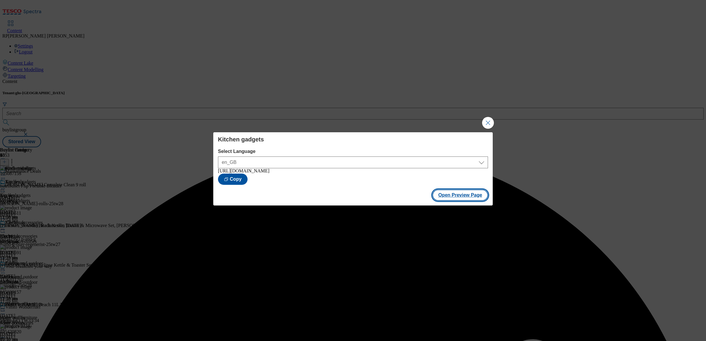
click at [481, 196] on button "Open Preview Page" at bounding box center [461, 195] width 56 height 11
click at [487, 123] on button "Close Modal" at bounding box center [488, 123] width 12 height 12
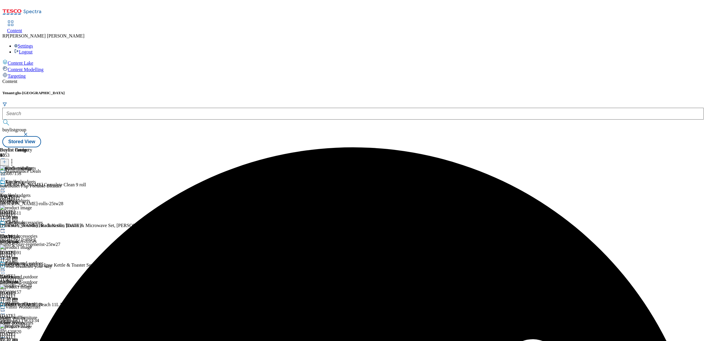
click at [6, 186] on icon at bounding box center [3, 189] width 6 height 6
click at [38, 233] on span "Un-preview" at bounding box center [28, 235] width 20 height 4
click at [15, 158] on icon at bounding box center [12, 161] width 6 height 6
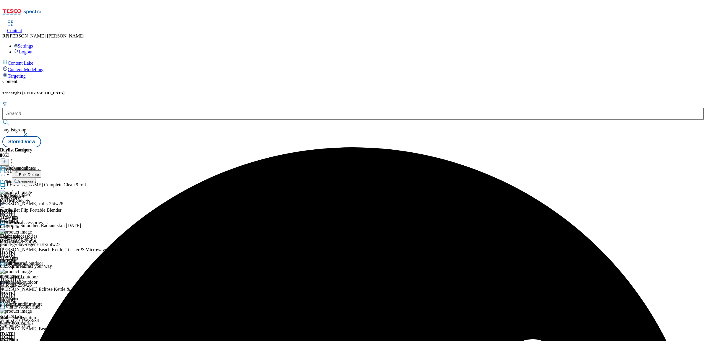
click at [39, 173] on span "Bulk Delete" at bounding box center [29, 175] width 20 height 4
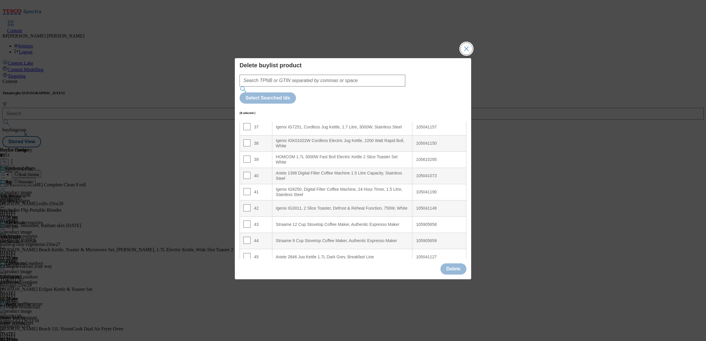
scroll to position [593, 0]
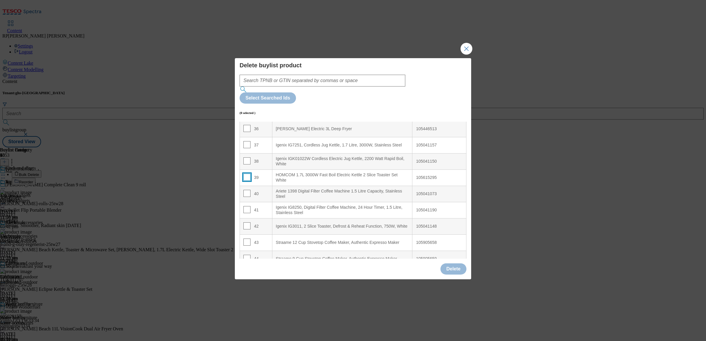
click at [248, 174] on input "Modal" at bounding box center [247, 177] width 7 height 7
checkbox input "true"
click at [248, 206] on input "Modal" at bounding box center [247, 209] width 7 height 7
checkbox input "true"
click at [247, 223] on input "Modal" at bounding box center [247, 226] width 7 height 7
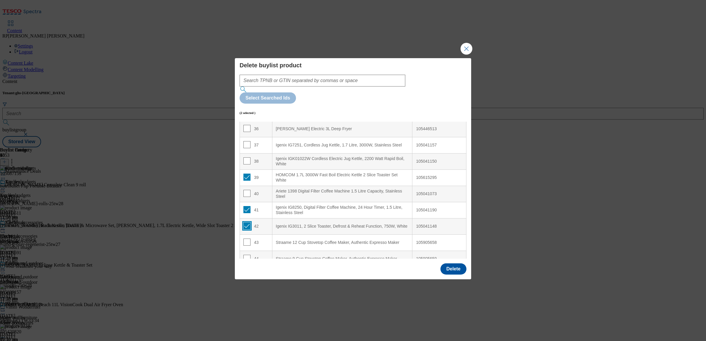
checkbox input "true"
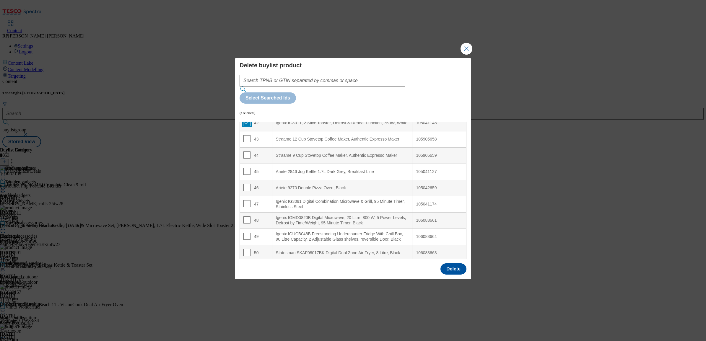
scroll to position [704, 0]
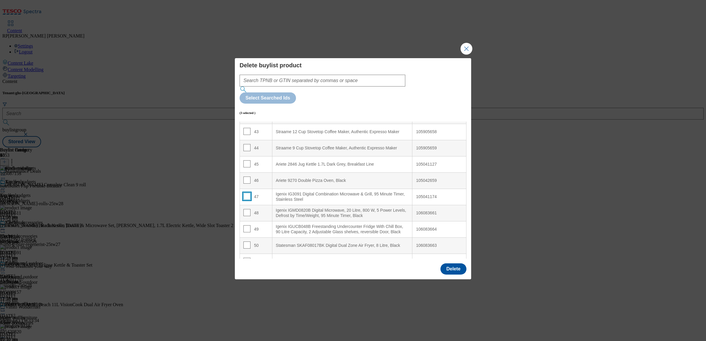
click at [248, 193] on input "Modal" at bounding box center [247, 196] width 7 height 7
checkbox input "true"
click at [244, 209] on input "Modal" at bounding box center [247, 212] width 7 height 7
checkbox input "true"
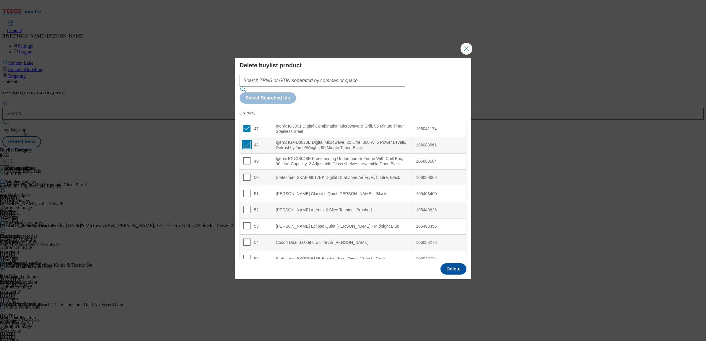
scroll to position [778, 0]
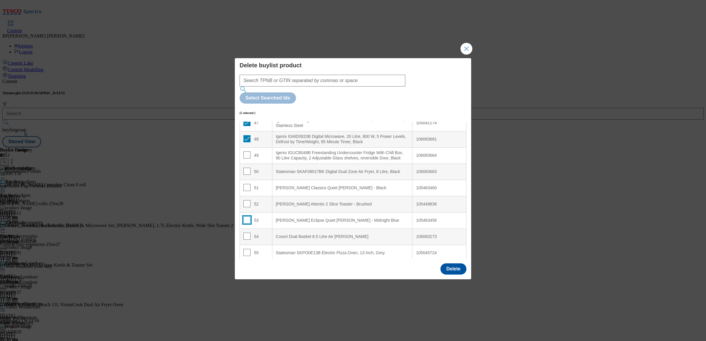
click at [248, 217] on input "Modal" at bounding box center [247, 220] width 7 height 7
checkbox input "true"
click at [454, 264] on button "Delete" at bounding box center [454, 269] width 26 height 11
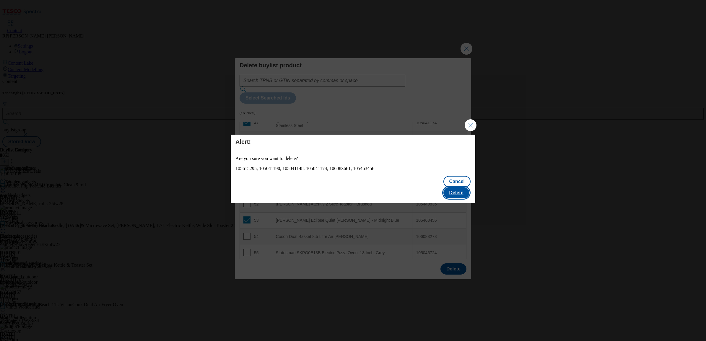
click at [462, 187] on button "Delete" at bounding box center [457, 192] width 26 height 11
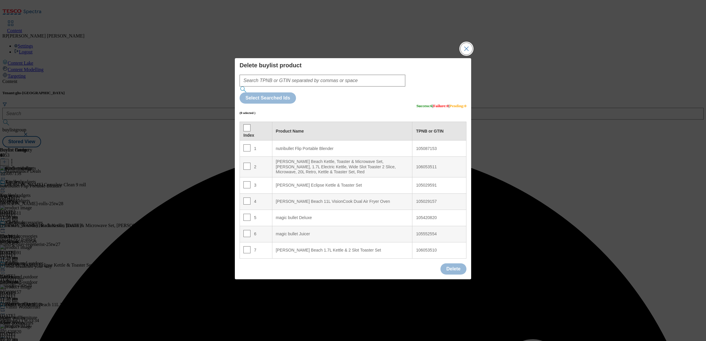
click at [463, 55] on button "Close Modal" at bounding box center [467, 49] width 12 height 12
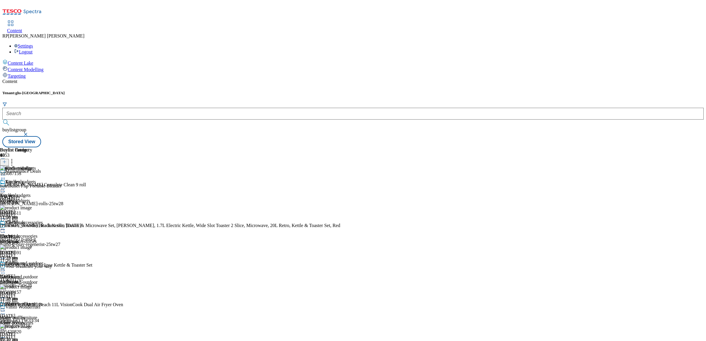
click at [15, 158] on icon at bounding box center [12, 161] width 6 height 6
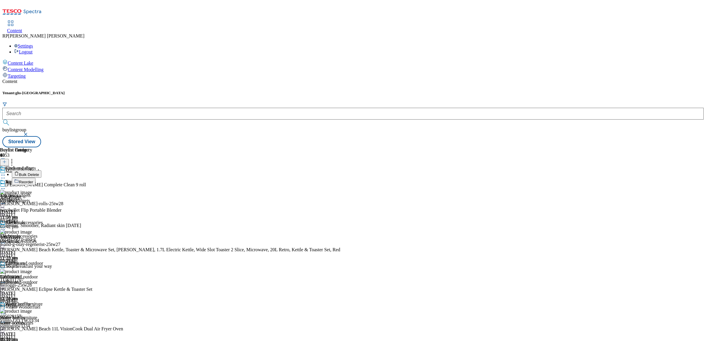
click at [33, 180] on span "Reorder" at bounding box center [26, 182] width 14 height 4
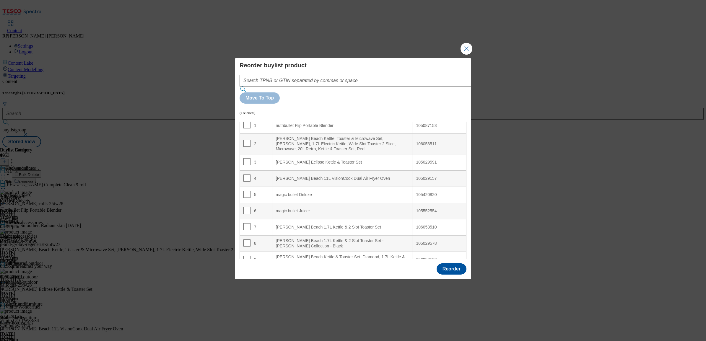
scroll to position [111, 0]
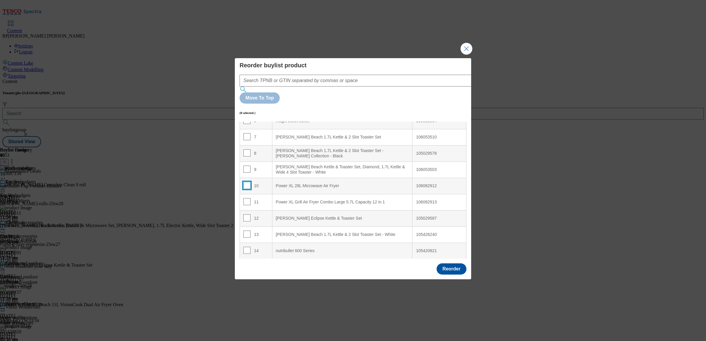
click at [245, 182] on input "Modal" at bounding box center [247, 185] width 7 height 7
checkbox input "true"
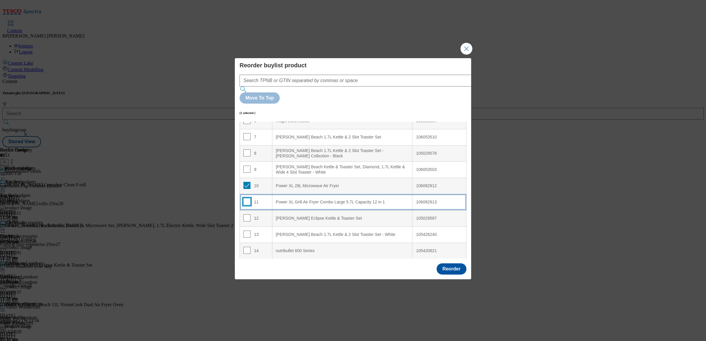
click at [246, 198] on input "Modal" at bounding box center [247, 201] width 7 height 7
checkbox input "true"
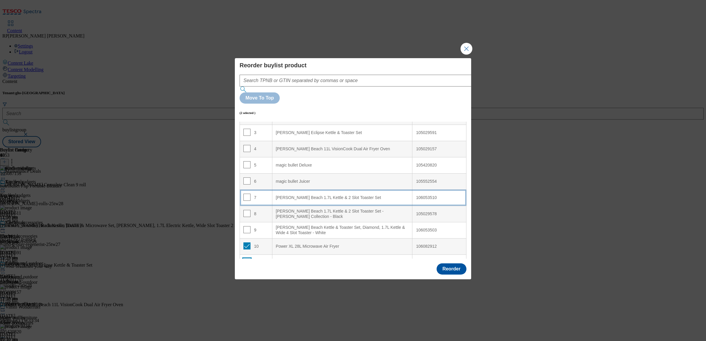
scroll to position [0, 0]
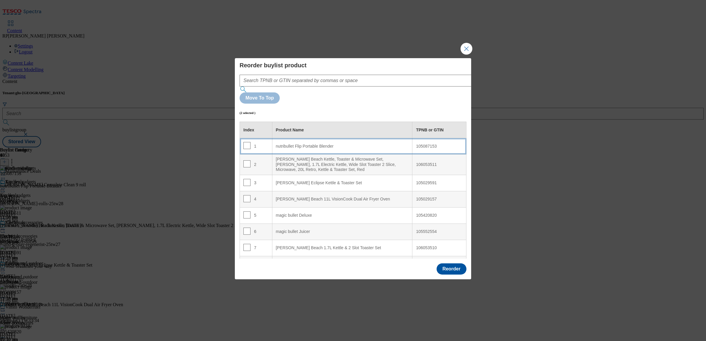
click at [339, 144] on div "nutribullet Flip Portable Blender" at bounding box center [342, 146] width 133 height 5
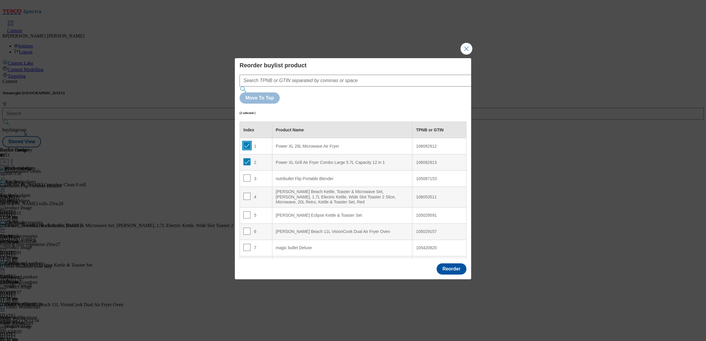
click at [245, 142] on input "Modal" at bounding box center [247, 145] width 7 height 7
checkbox input "false"
click at [317, 144] on div "Power XL 28L Microwave Air Fryer" at bounding box center [342, 146] width 133 height 5
click at [454, 264] on button "Reorder" at bounding box center [452, 269] width 30 height 11
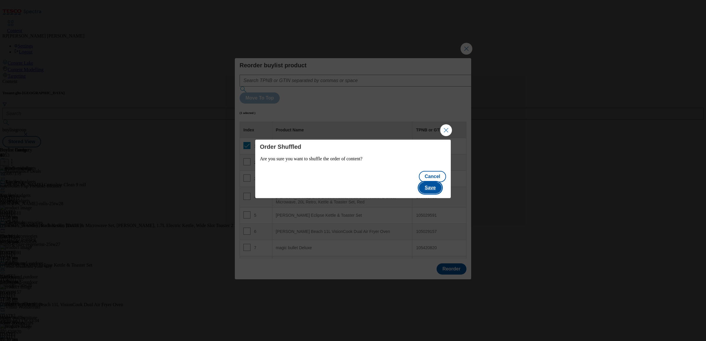
click at [442, 184] on button "Save" at bounding box center [430, 187] width 23 height 11
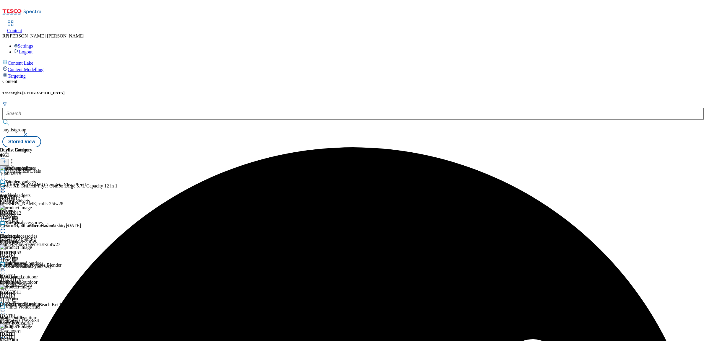
click at [6, 186] on icon at bounding box center [3, 189] width 6 height 6
click at [32, 226] on span "Preview" at bounding box center [25, 228] width 14 height 4
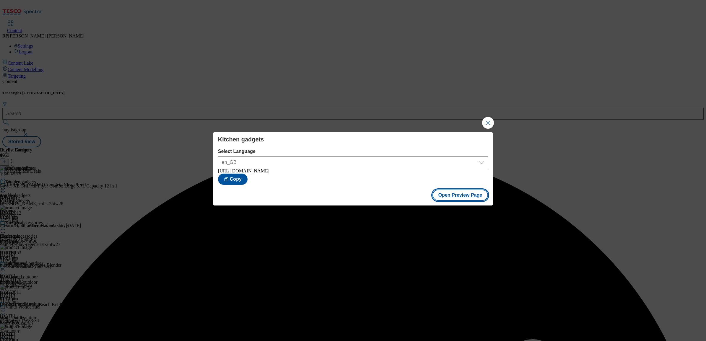
click at [480, 196] on button "Open Preview Page" at bounding box center [461, 195] width 56 height 11
click at [488, 123] on button "Close Modal" at bounding box center [488, 123] width 12 height 12
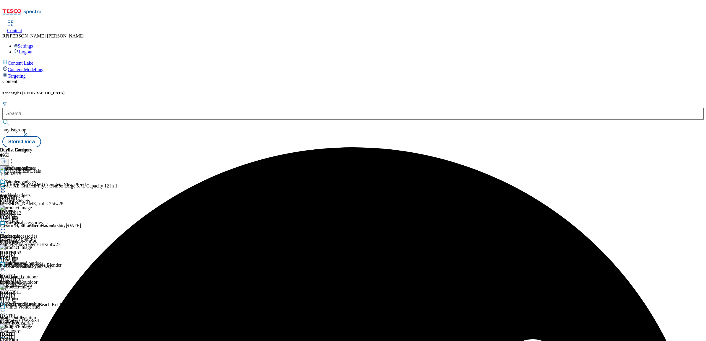
click at [6, 186] on icon at bounding box center [3, 189] width 6 height 6
click at [51, 232] on li "Un-preview" at bounding box center [32, 235] width 40 height 7
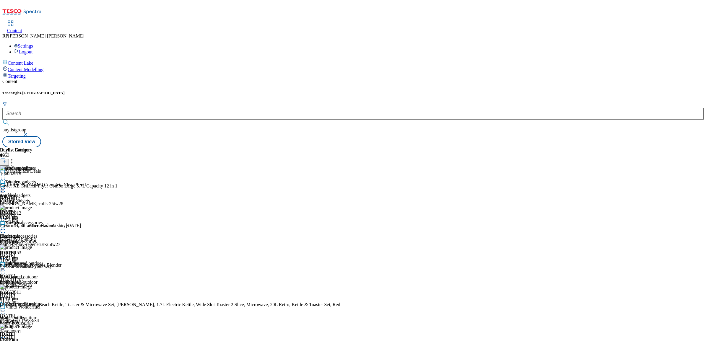
click at [6, 186] on icon at bounding box center [3, 189] width 6 height 6
click at [38, 233] on span "Un-preview" at bounding box center [28, 235] width 20 height 4
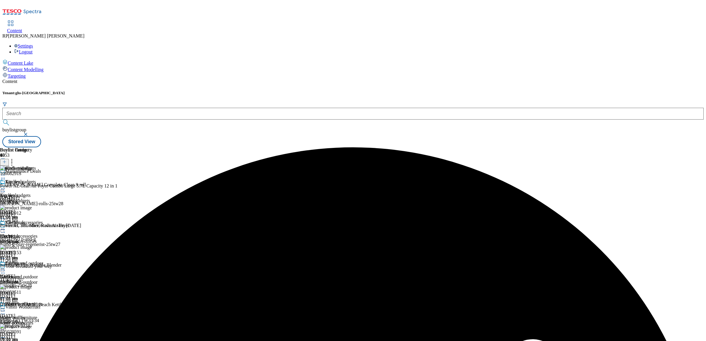
click at [15, 158] on icon at bounding box center [12, 161] width 6 height 6
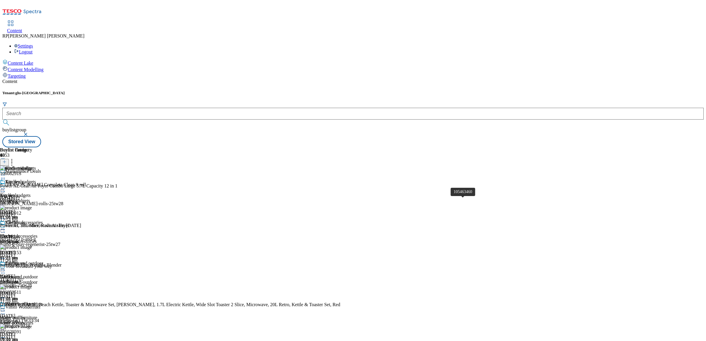
scroll to position [2635, 0]
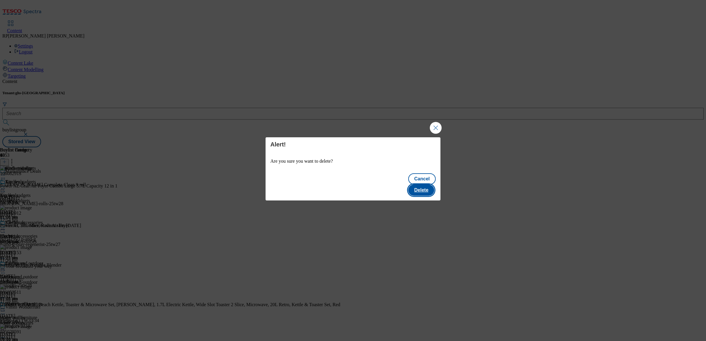
click at [428, 186] on button "Delete" at bounding box center [421, 190] width 26 height 11
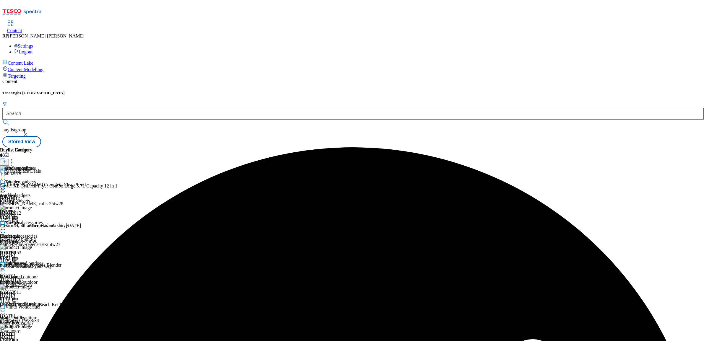
click at [6, 186] on icon at bounding box center [3, 189] width 6 height 6
click at [32, 226] on span "Preview" at bounding box center [25, 228] width 14 height 4
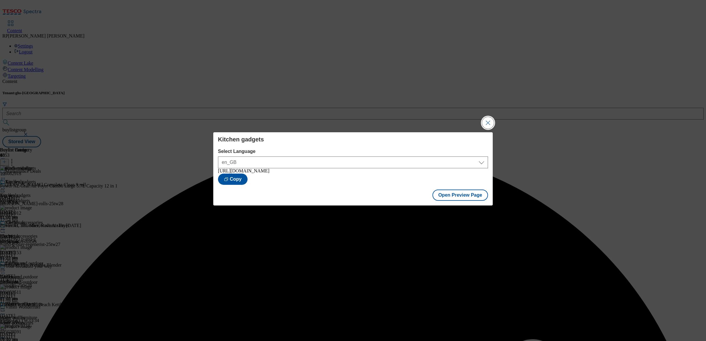
click at [490, 120] on button "Close Modal" at bounding box center [488, 123] width 12 height 12
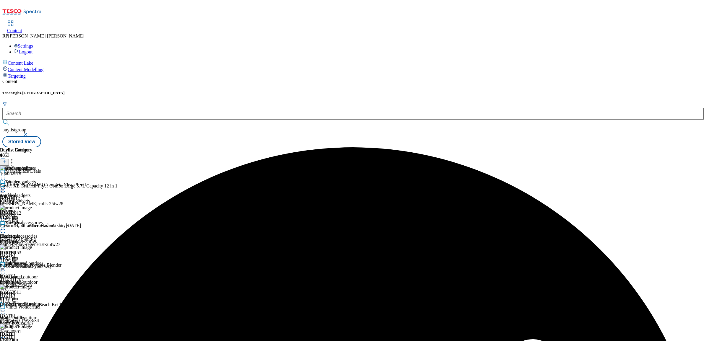
click at [6, 186] on icon at bounding box center [3, 189] width 6 height 6
click at [31, 247] on span "Publish" at bounding box center [24, 249] width 13 height 4
click at [6, 227] on icon at bounding box center [3, 230] width 6 height 6
click at [49, 281] on span "Open Preview Url" at bounding box center [33, 283] width 31 height 4
click at [43, 239] on div "kitchen-accessories" at bounding box center [21, 241] width 43 height 5
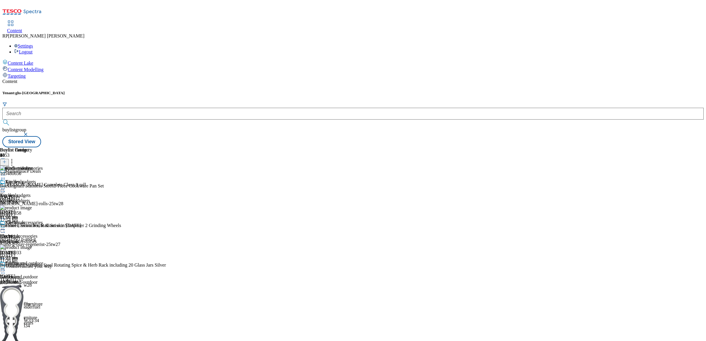
click at [6, 227] on icon at bounding box center [3, 230] width 6 height 6
click at [51, 220] on div "Kitchen accessories Edit Copy Move Reporting Preview Un-preview Open Preview Ur…" at bounding box center [25, 279] width 51 height 118
click at [6, 227] on icon at bounding box center [3, 230] width 6 height 6
click at [37, 294] on span "Un-publish" at bounding box center [27, 296] width 19 height 4
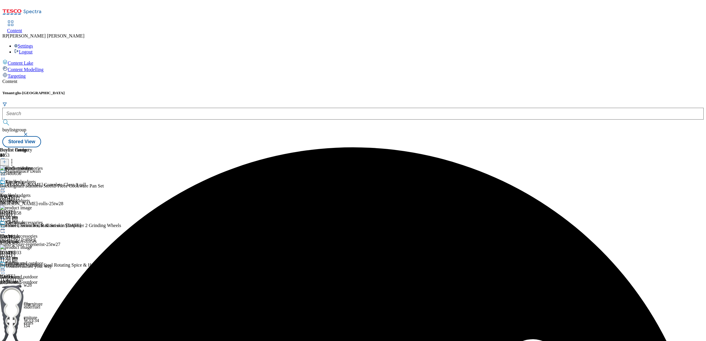
click at [6, 227] on icon at bounding box center [3, 230] width 6 height 6
click at [38, 274] on span "Un-preview" at bounding box center [28, 276] width 20 height 4
click at [5, 229] on circle at bounding box center [4, 229] width 1 height 1
click at [32, 267] on span "Preview" at bounding box center [25, 269] width 14 height 4
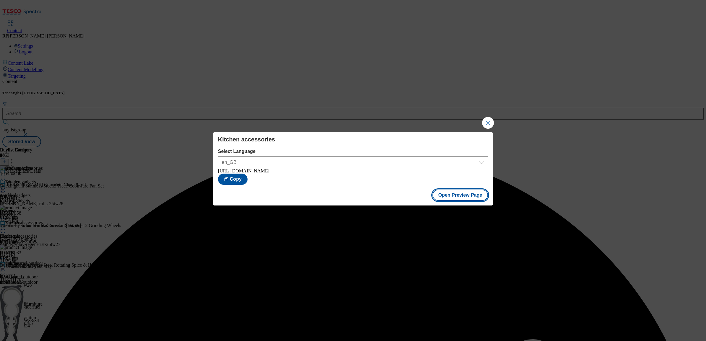
click at [468, 191] on button "Open Preview Page" at bounding box center [461, 195] width 56 height 11
click at [492, 121] on button "Close Modal" at bounding box center [488, 123] width 12 height 12
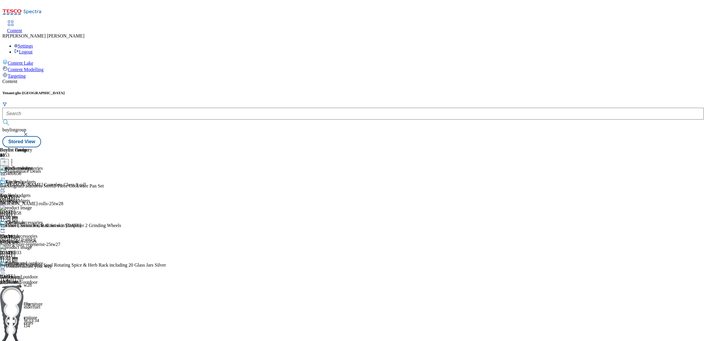
click at [6, 186] on icon at bounding box center [3, 189] width 6 height 6
click at [51, 179] on div "Kitchen gadgets Edit Copy Move Reporting Preview Un-preview Open Preview Url Pu…" at bounding box center [25, 222] width 51 height 86
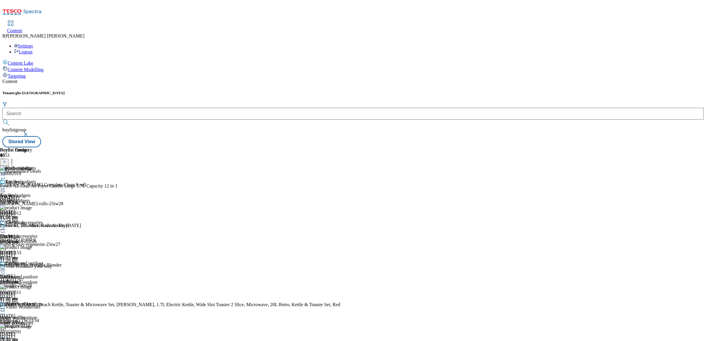
click at [6, 186] on icon at bounding box center [3, 189] width 6 height 6
click at [31, 247] on span "Publish" at bounding box center [24, 249] width 13 height 4
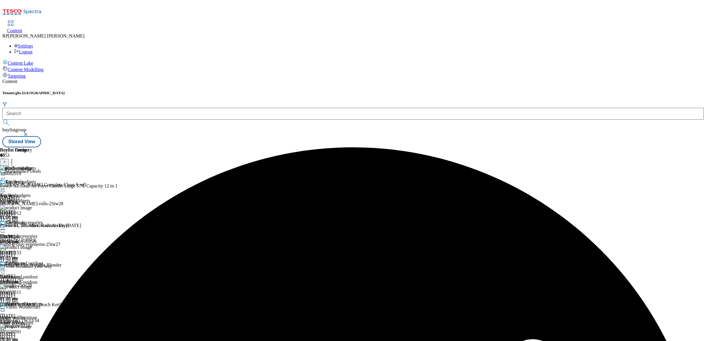
click at [43, 239] on div "kitchen-accessories" at bounding box center [21, 241] width 43 height 5
click at [43, 261] on div "Tableware Tableware tableware 27 Aug 2025 01:03 pm" at bounding box center [21, 281] width 43 height 41
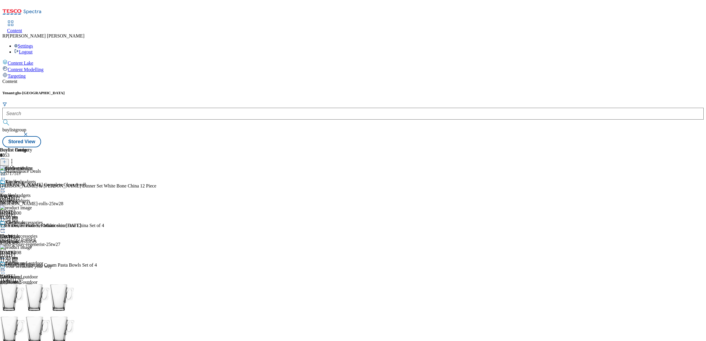
click at [43, 239] on div "kitchen-accessories" at bounding box center [21, 241] width 43 height 5
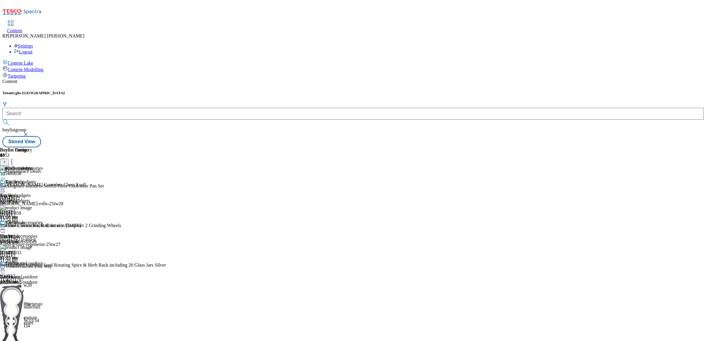
click at [43, 198] on div "kitchen-gadgets" at bounding box center [21, 200] width 43 height 5
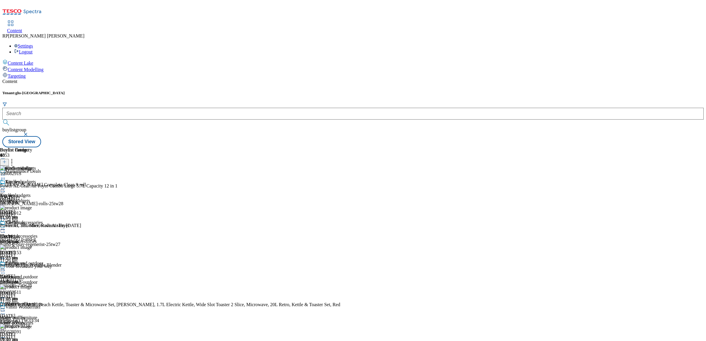
scroll to position [222, 0]
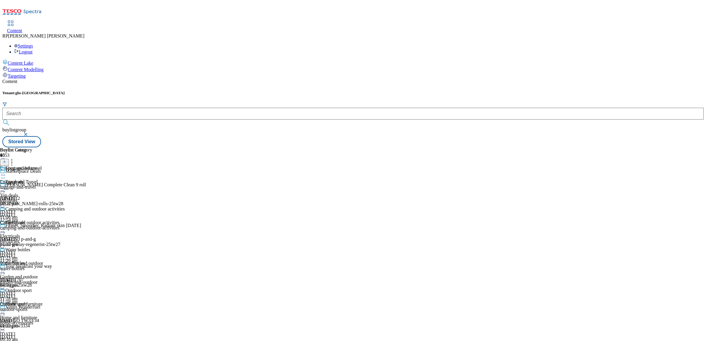
click at [65, 166] on div "Luggage and travel Luggage and Travel luggage-and-travel 20 Aug 2025 01:22 pm" at bounding box center [32, 186] width 65 height 41
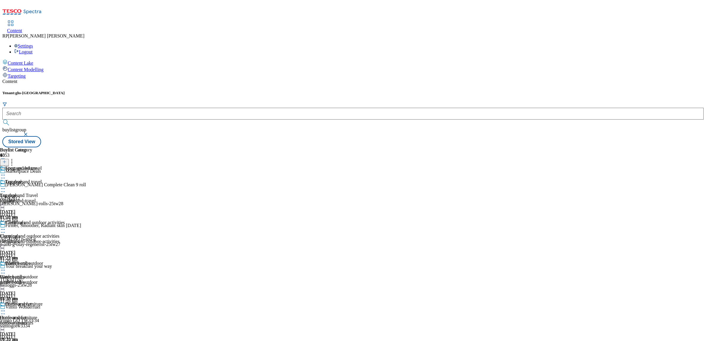
click at [6, 186] on icon at bounding box center [3, 189] width 6 height 6
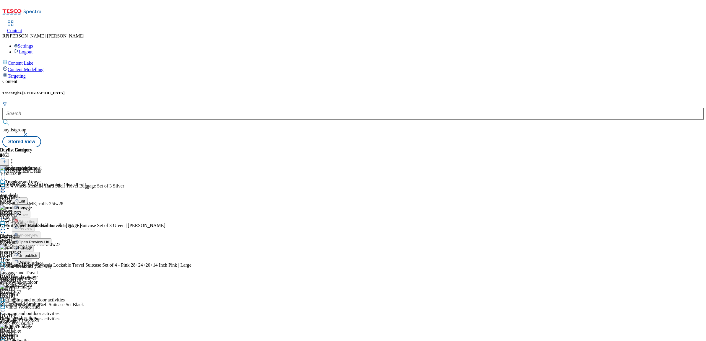
click at [49, 240] on span "Open Preview Url" at bounding box center [33, 242] width 31 height 4
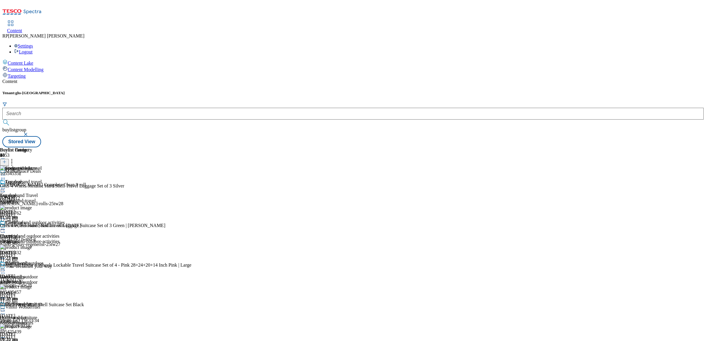
click at [65, 186] on div at bounding box center [32, 189] width 65 height 7
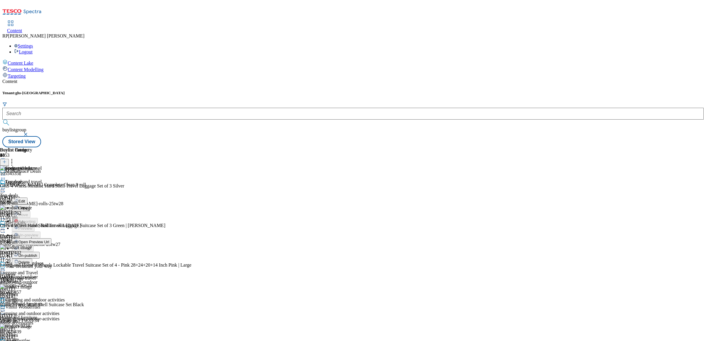
click at [40, 252] on button "Un-publish" at bounding box center [26, 255] width 28 height 7
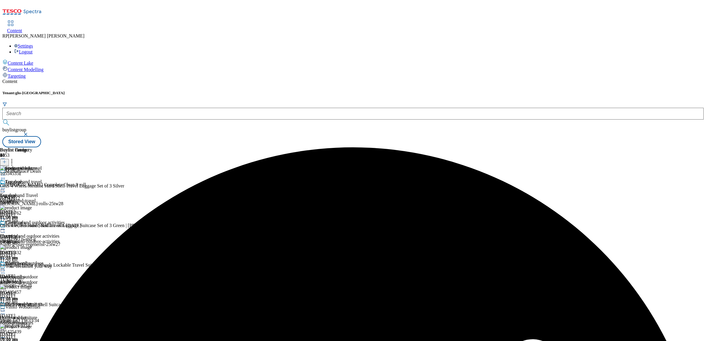
click at [6, 186] on icon at bounding box center [3, 189] width 6 height 6
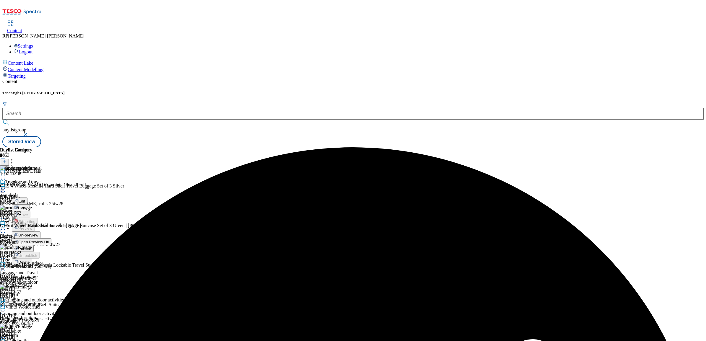
click at [38, 233] on span "Un-preview" at bounding box center [28, 235] width 20 height 4
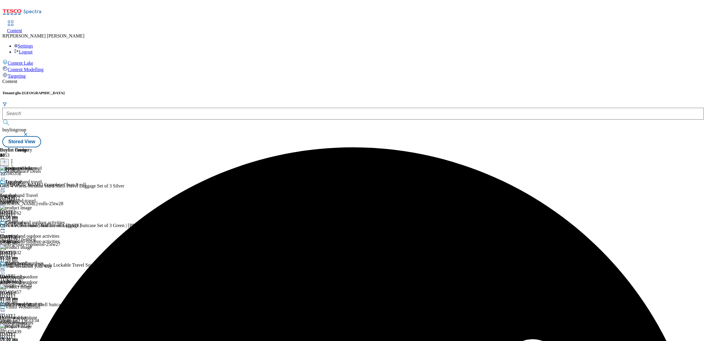
click at [15, 158] on icon at bounding box center [12, 161] width 6 height 6
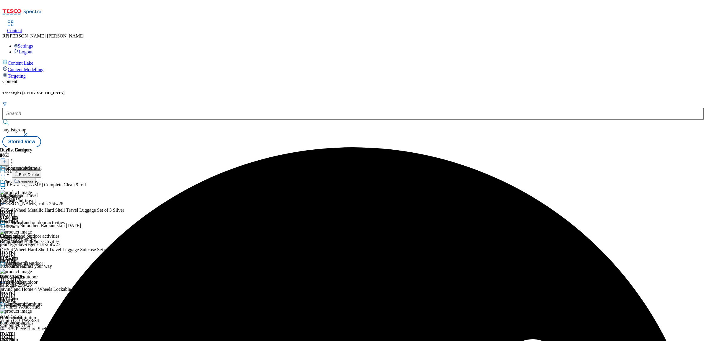
click at [39, 173] on span "Bulk Delete" at bounding box center [29, 175] width 20 height 4
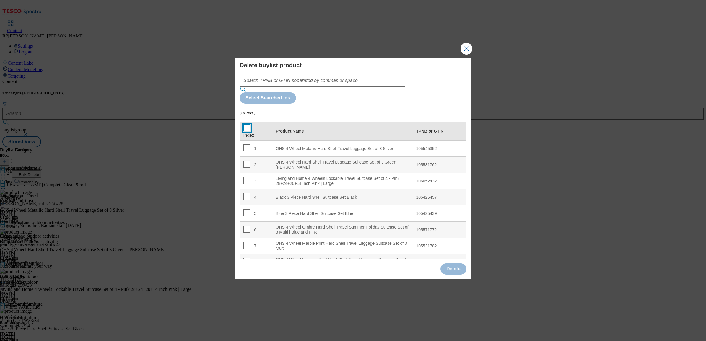
click at [249, 124] on input "Modal" at bounding box center [247, 127] width 7 height 7
checkbox input "true"
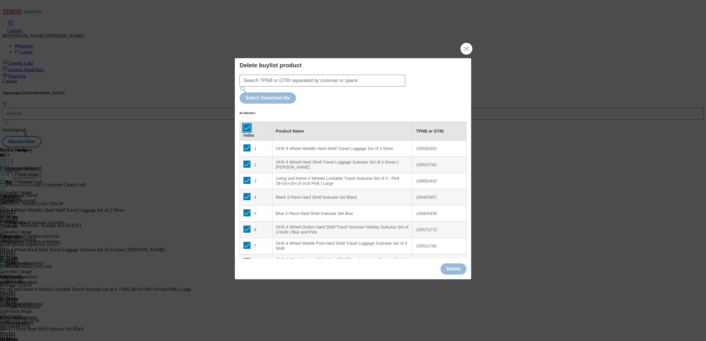
checkbox input "true"
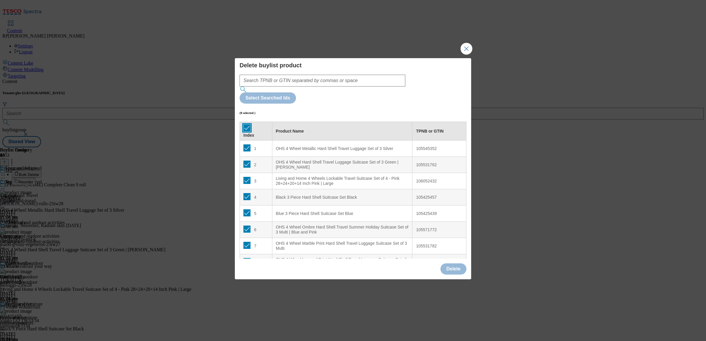
checkbox input "true"
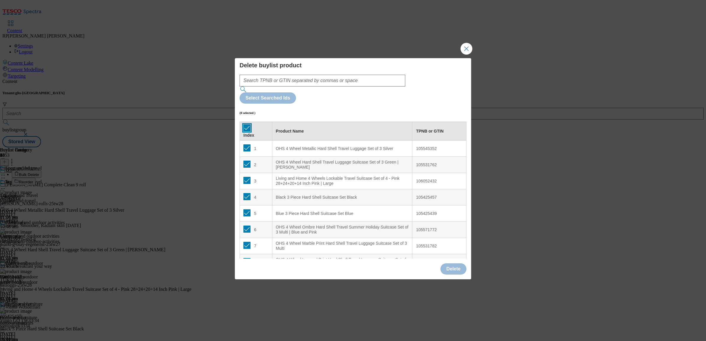
checkbox input "true"
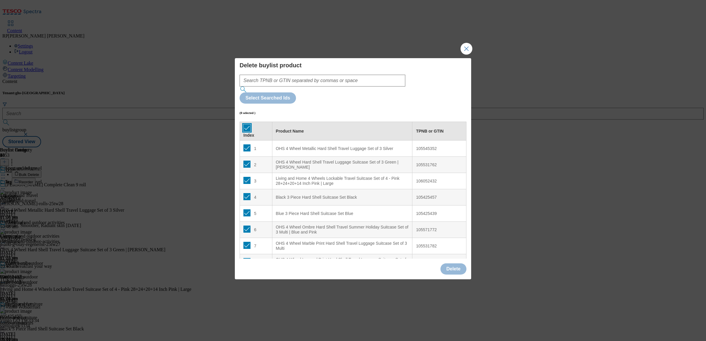
checkbox input "true"
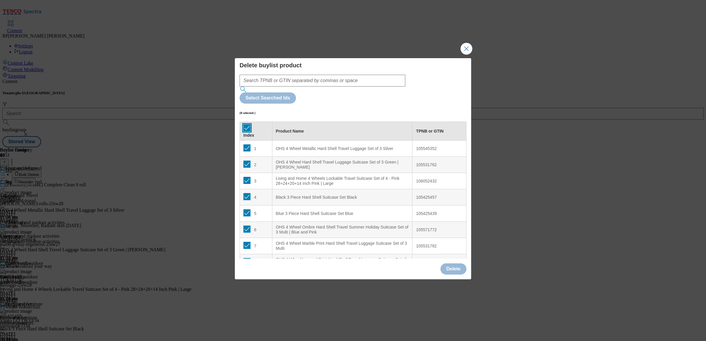
checkbox input "true"
click at [247, 177] on input "Modal" at bounding box center [247, 180] width 7 height 7
checkbox input "false"
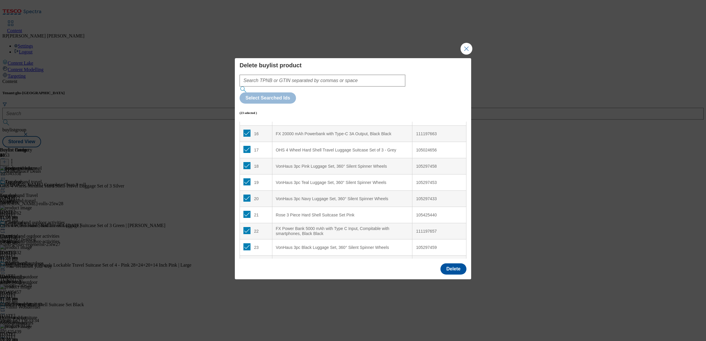
scroll to position [269, 0]
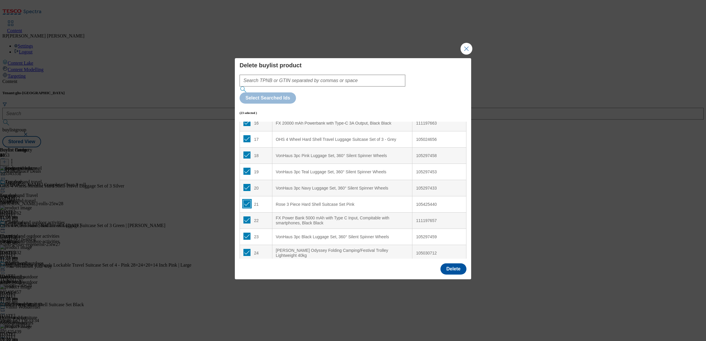
click at [246, 200] on input "Modal" at bounding box center [247, 203] width 7 height 7
checkbox input "false"
click at [247, 249] on input "Modal" at bounding box center [247, 252] width 7 height 7
checkbox input "false"
click at [452, 264] on button "Delete" at bounding box center [454, 269] width 26 height 11
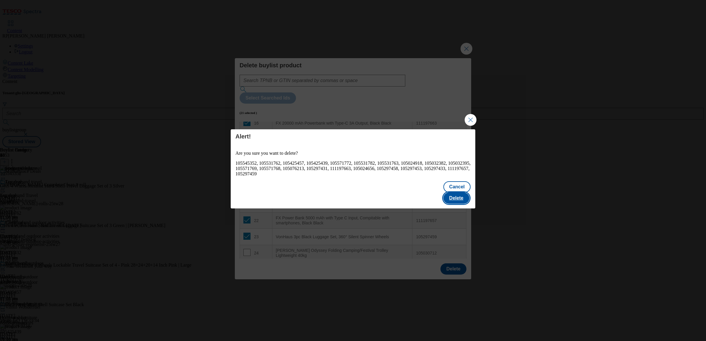
click at [455, 193] on button "Delete" at bounding box center [457, 198] width 26 height 11
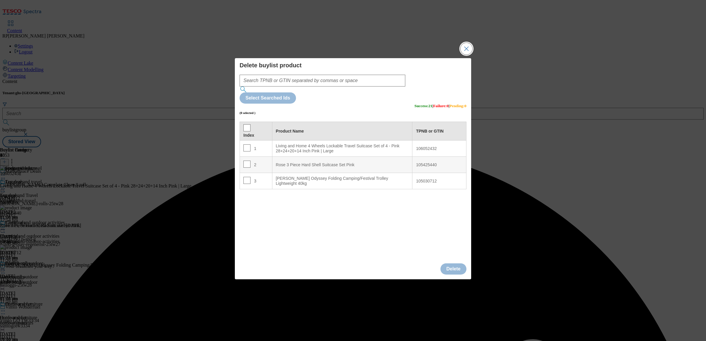
click at [469, 55] on button "Close Modal" at bounding box center [467, 49] width 12 height 12
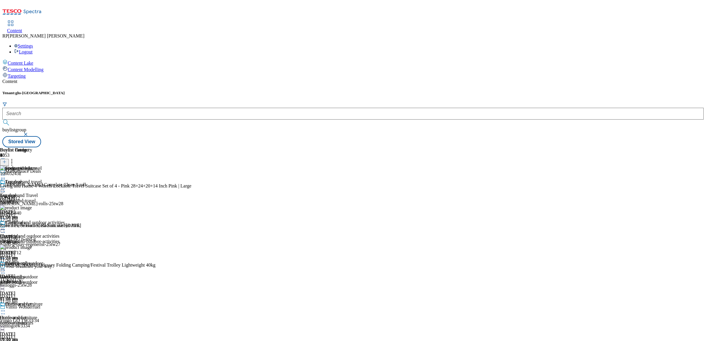
click at [15, 158] on icon at bounding box center [12, 161] width 6 height 6
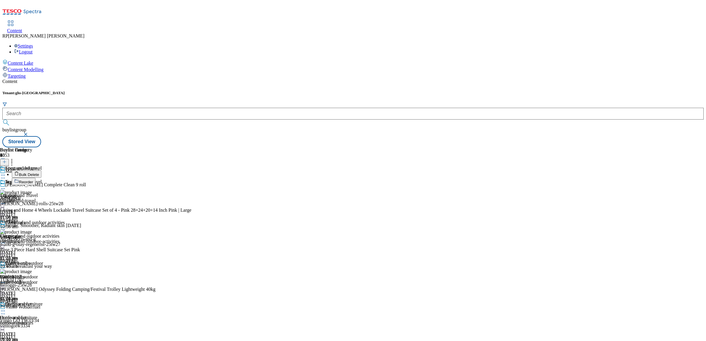
click at [33, 180] on span "Reorder" at bounding box center [26, 182] width 14 height 4
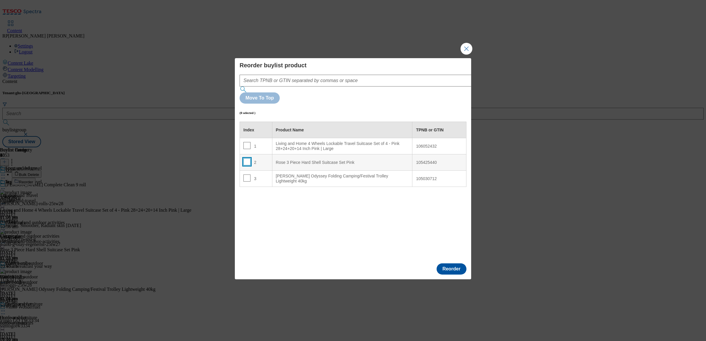
click at [244, 158] on input "Modal" at bounding box center [247, 161] width 7 height 7
checkbox input "true"
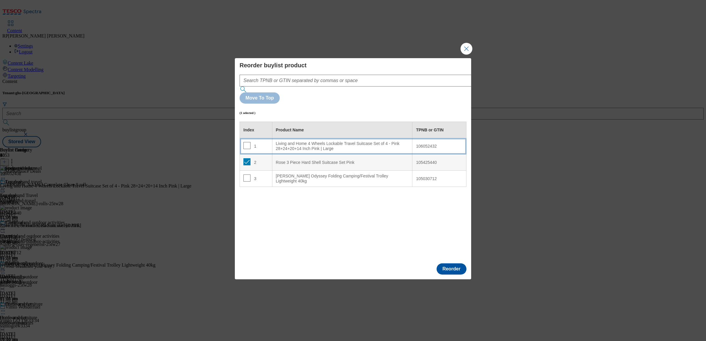
click at [297, 141] on div "Living and Home 4 Wheels Lockable Travel Suitcase Set of 4 - Pink 28+24+20+14 I…" at bounding box center [342, 146] width 133 height 10
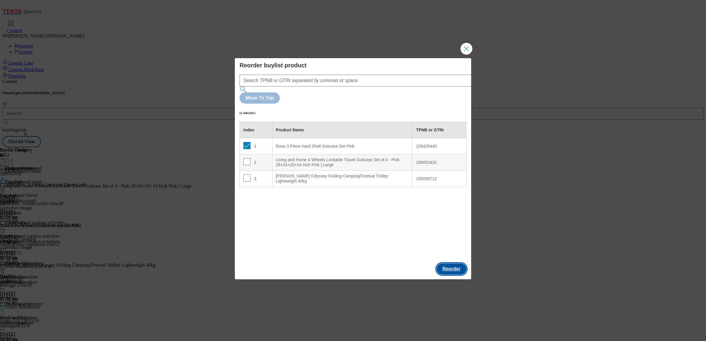
click at [451, 264] on button "Reorder" at bounding box center [452, 269] width 30 height 11
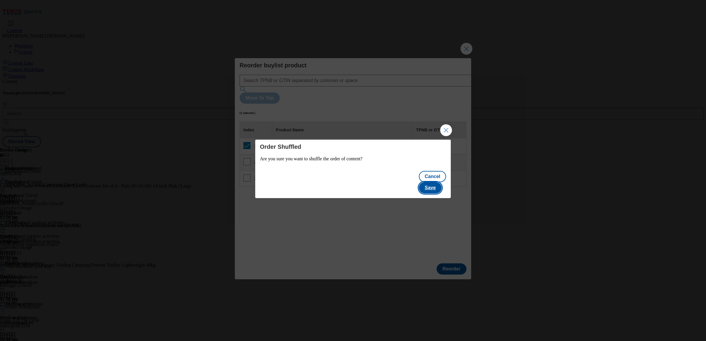
click at [434, 182] on button "Save" at bounding box center [430, 187] width 23 height 11
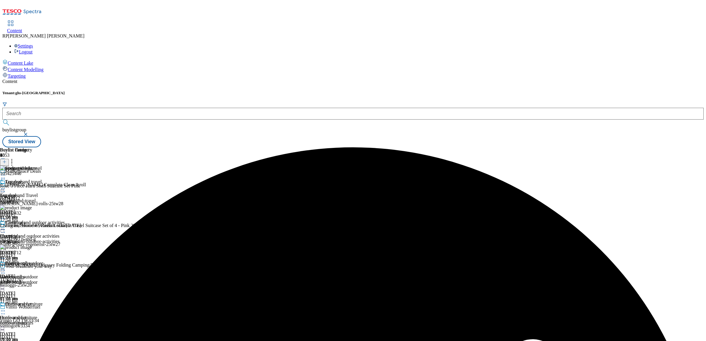
click at [6, 186] on icon at bounding box center [3, 189] width 6 height 6
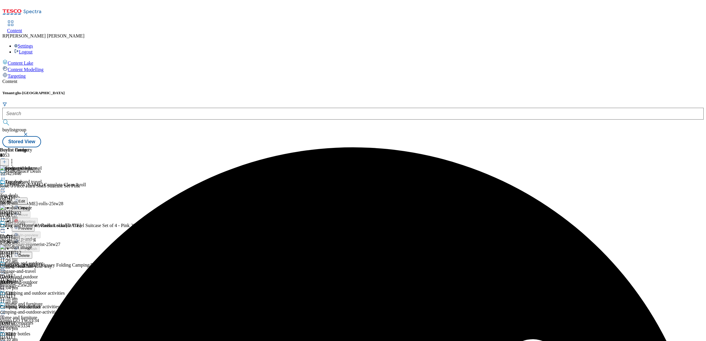
click at [32, 226] on span "Preview" at bounding box center [25, 228] width 14 height 4
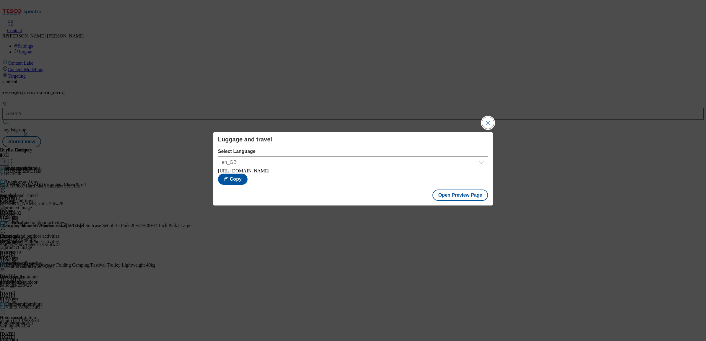
click at [486, 121] on button "Close Modal" at bounding box center [488, 123] width 12 height 12
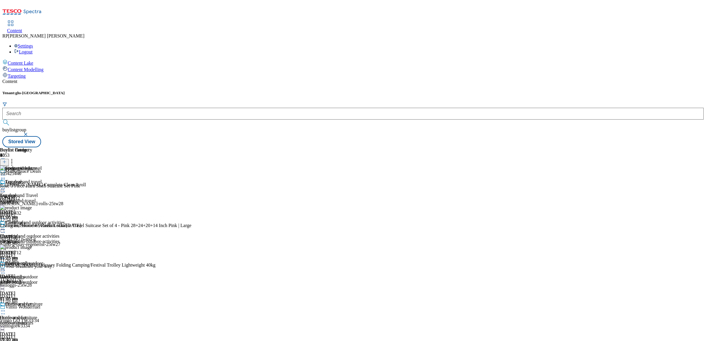
click at [65, 220] on div "Camping and outdoor activities Camping and outdoor activities camping-and-outdo…" at bounding box center [32, 240] width 65 height 41
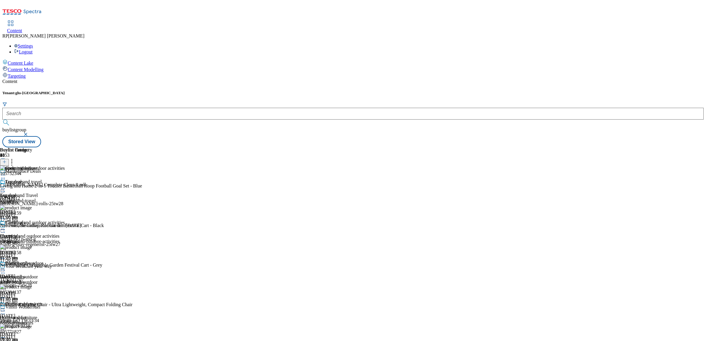
click at [15, 158] on icon at bounding box center [12, 161] width 6 height 6
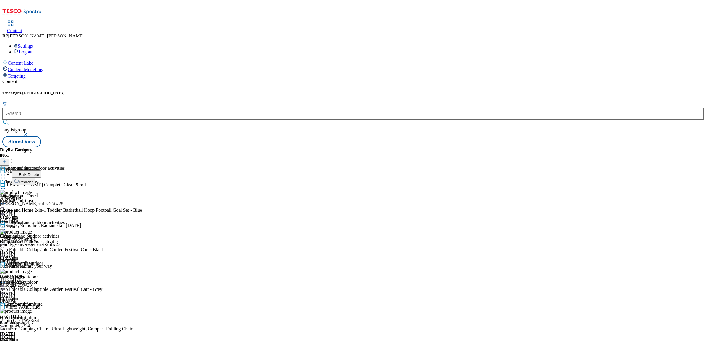
click at [4, 229] on circle at bounding box center [3, 229] width 1 height 1
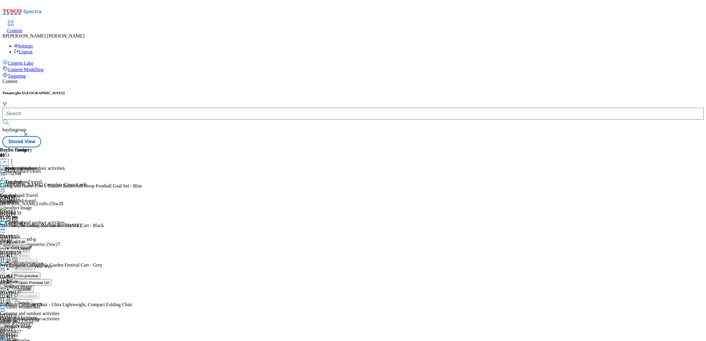
click at [49, 281] on span "Open Preview Url" at bounding box center [33, 283] width 31 height 4
click at [15, 158] on icon at bounding box center [12, 161] width 6 height 6
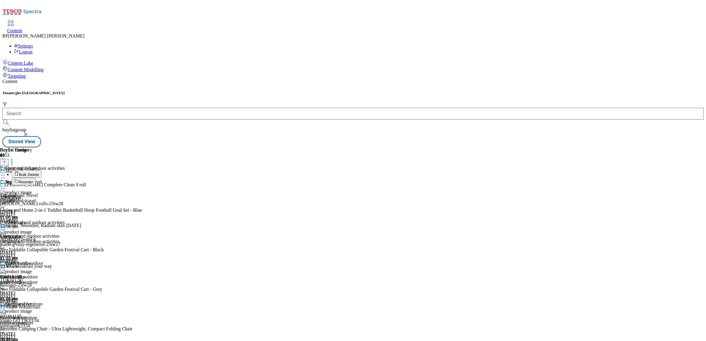
click at [142, 171] on li "Bulk Delete" at bounding box center [77, 174] width 130 height 7
click at [39, 173] on span "Bulk Delete" at bounding box center [29, 175] width 20 height 4
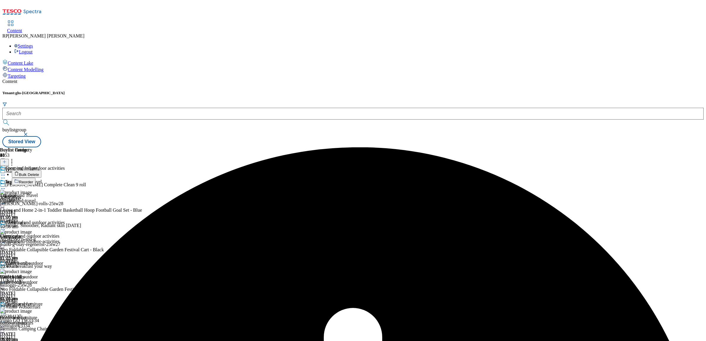
click at [6, 227] on icon at bounding box center [3, 230] width 6 height 6
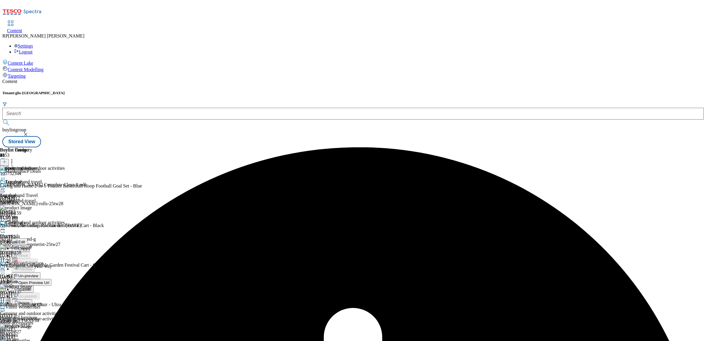
click at [38, 274] on span "Un-preview" at bounding box center [28, 276] width 20 height 4
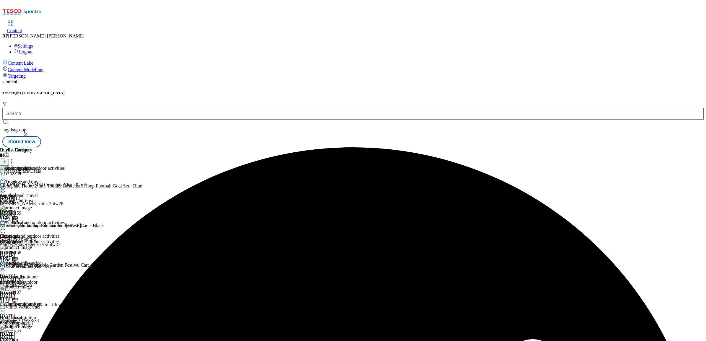
click at [15, 158] on icon at bounding box center [12, 161] width 6 height 6
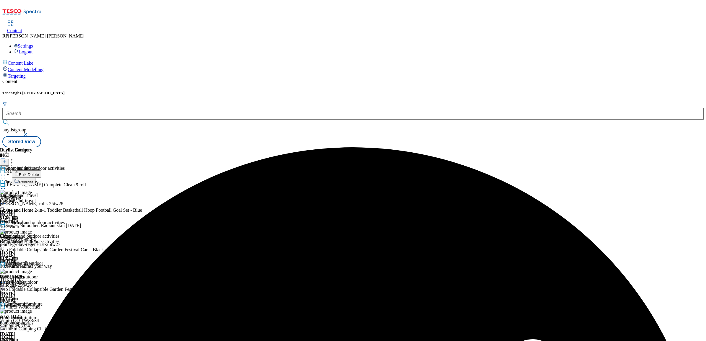
click at [39, 173] on span "Bulk Delete" at bounding box center [29, 175] width 20 height 4
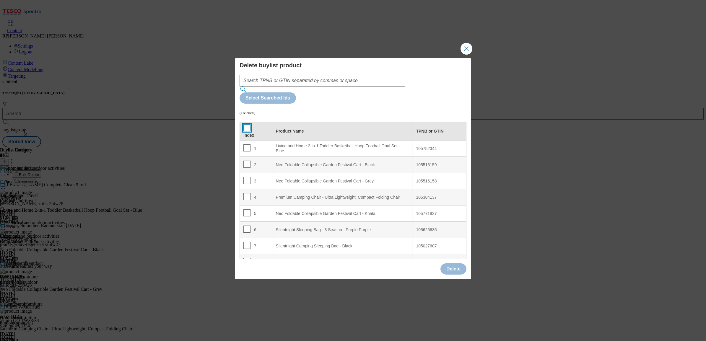
click at [248, 124] on input "Modal" at bounding box center [247, 127] width 7 height 7
checkbox input "true"
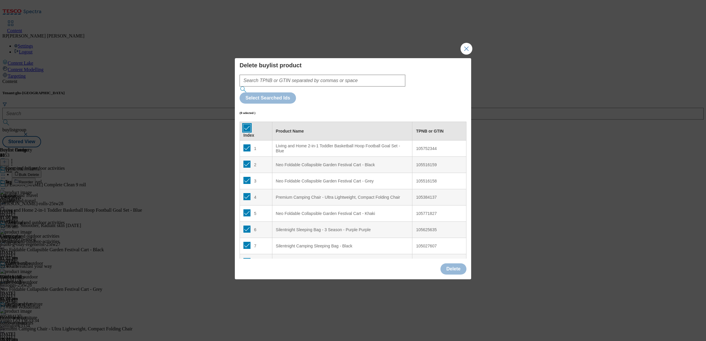
checkbox input "true"
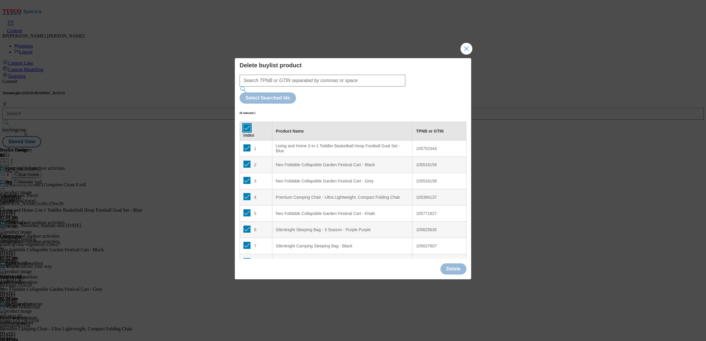
checkbox input "true"
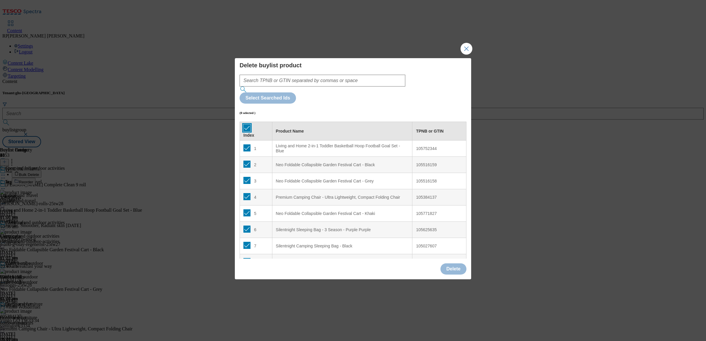
checkbox input "true"
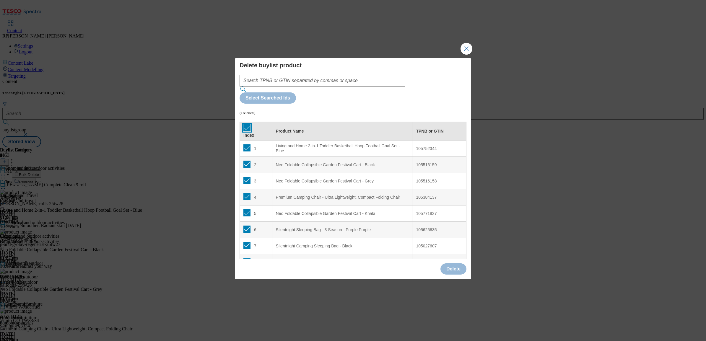
checkbox input "true"
click at [246, 145] on input "Modal" at bounding box center [247, 148] width 7 height 7
checkbox input "false"
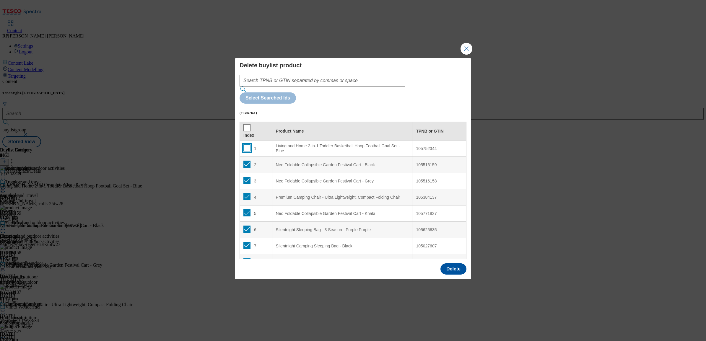
checkbox input "false"
click at [247, 161] on input "Modal" at bounding box center [247, 164] width 7 height 7
checkbox input "false"
click at [246, 177] on input "Modal" at bounding box center [247, 180] width 7 height 7
checkbox input "false"
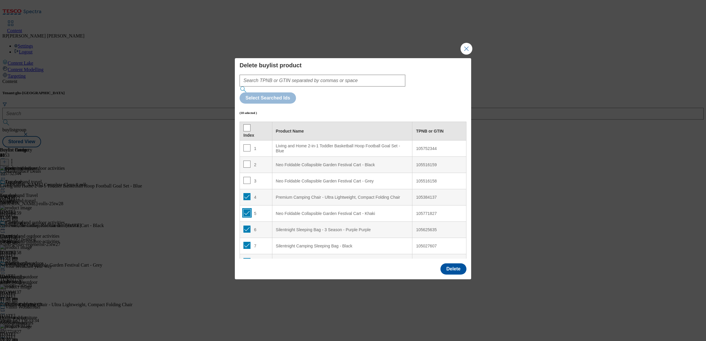
click at [246, 210] on input "Modal" at bounding box center [247, 213] width 7 height 7
checkbox input "false"
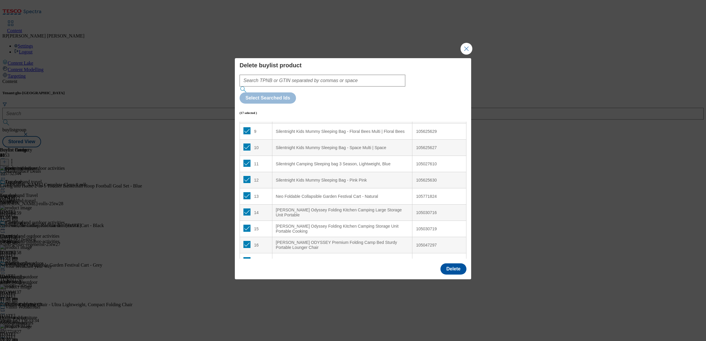
scroll to position [148, 0]
click at [247, 192] on input "Modal" at bounding box center [247, 195] width 7 height 7
checkbox input "false"
click at [247, 208] on input "Modal" at bounding box center [247, 211] width 7 height 7
checkbox input "false"
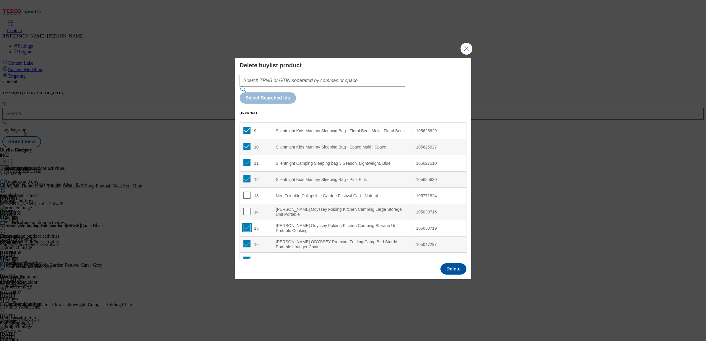
click at [245, 224] on input "Modal" at bounding box center [247, 227] width 7 height 7
checkbox input "false"
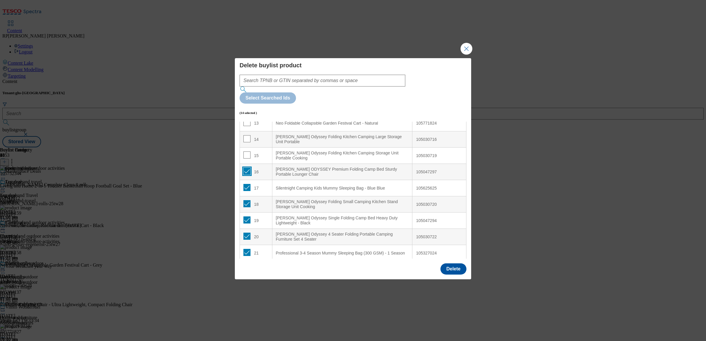
click at [246, 168] on input "Modal" at bounding box center [247, 171] width 7 height 7
checkbox input "false"
click at [248, 249] on input "Modal" at bounding box center [247, 252] width 7 height 7
checkbox input "false"
click at [248, 184] on input "Modal" at bounding box center [247, 187] width 7 height 7
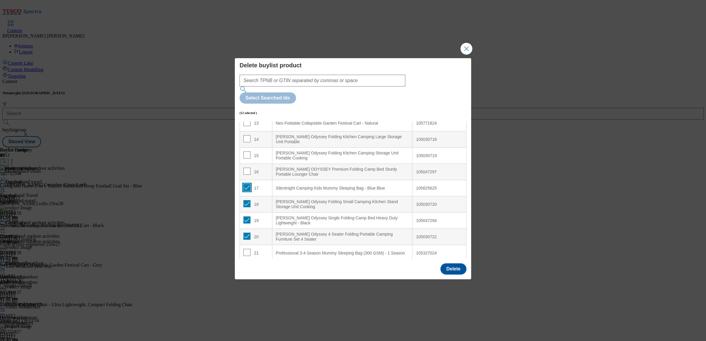
checkbox input "false"
click at [453, 264] on button "Delete" at bounding box center [454, 269] width 26 height 11
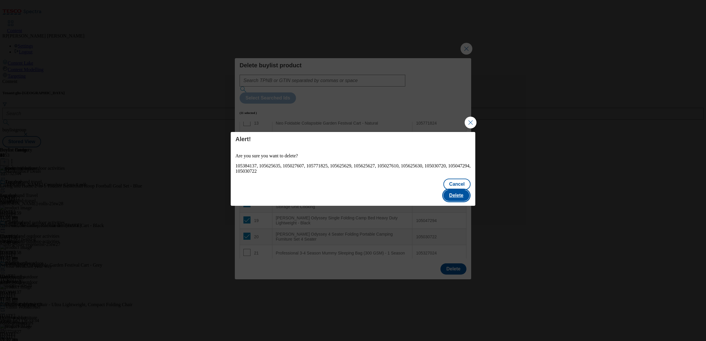
click at [460, 190] on button "Delete" at bounding box center [457, 195] width 26 height 11
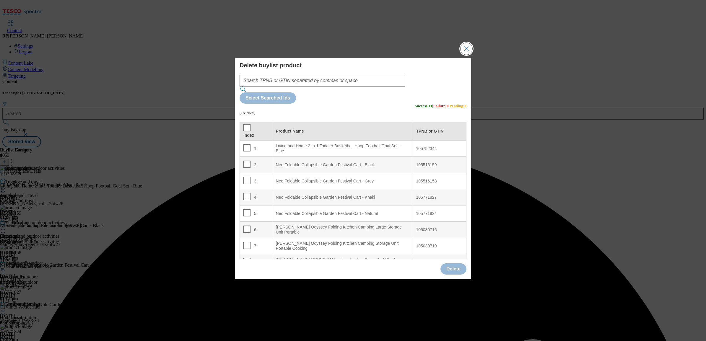
click at [465, 55] on button "Close Modal" at bounding box center [467, 49] width 12 height 12
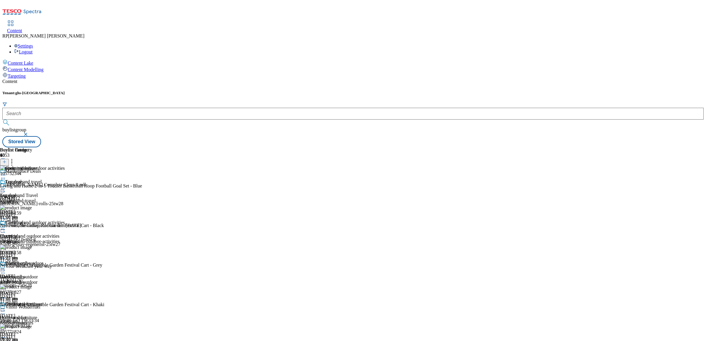
click at [6, 227] on icon at bounding box center [3, 230] width 6 height 6
click at [32, 267] on span "Preview" at bounding box center [25, 269] width 14 height 4
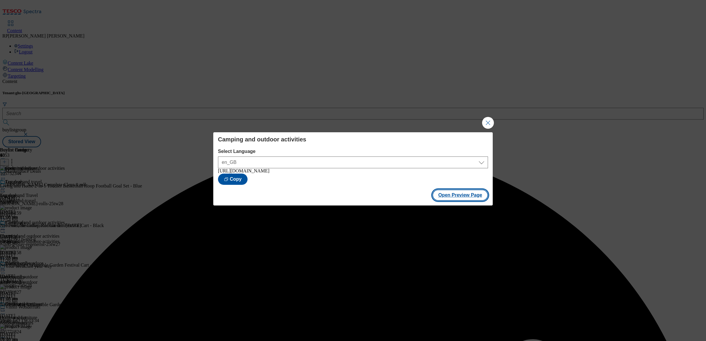
click at [460, 194] on button "Open Preview Page" at bounding box center [461, 195] width 56 height 11
click at [492, 122] on button "Close Modal" at bounding box center [488, 123] width 12 height 12
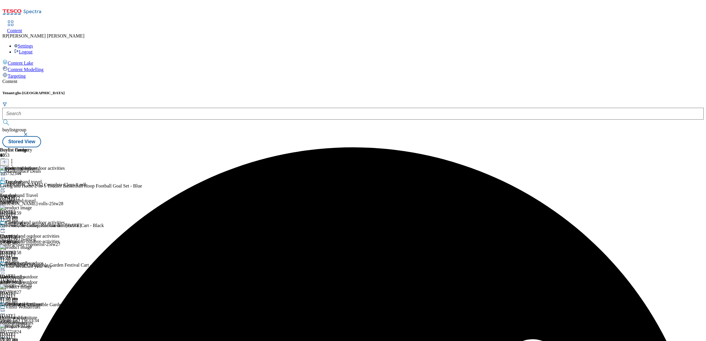
click at [15, 158] on icon at bounding box center [12, 161] width 6 height 6
click at [6, 227] on icon at bounding box center [3, 230] width 6 height 6
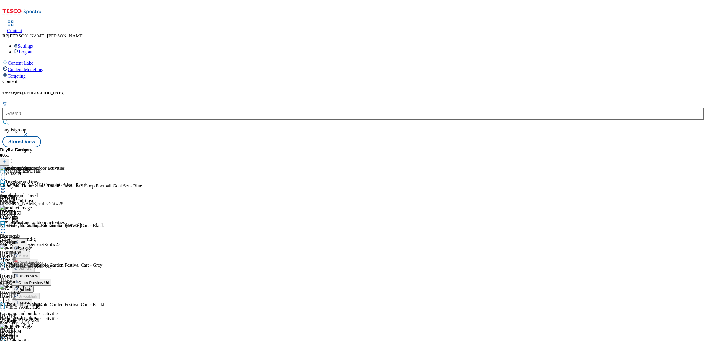
click at [38, 274] on span "Un-preview" at bounding box center [28, 276] width 20 height 4
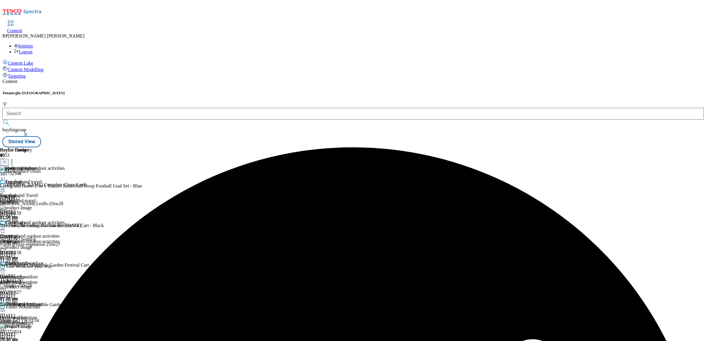
scroll to position [424, 0]
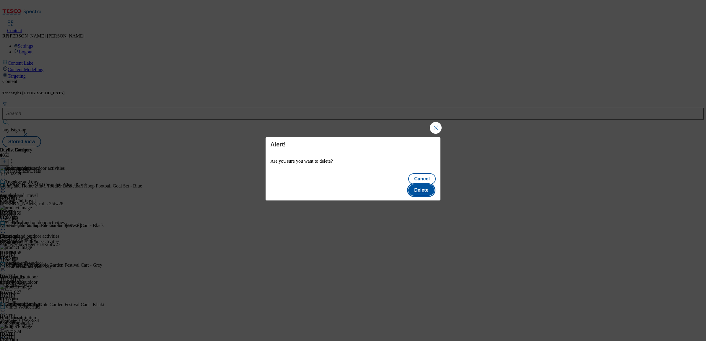
click at [426, 185] on button "Delete" at bounding box center [421, 190] width 26 height 11
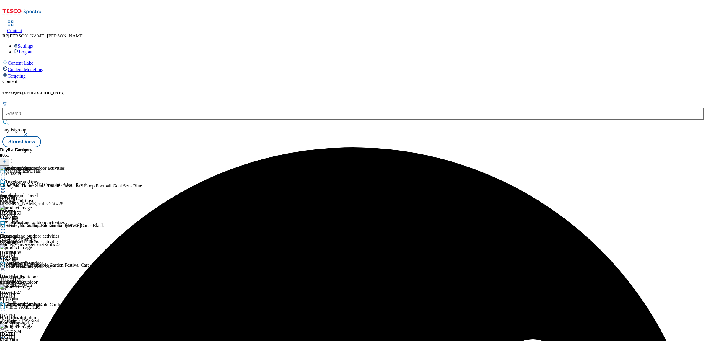
scroll to position [363, 0]
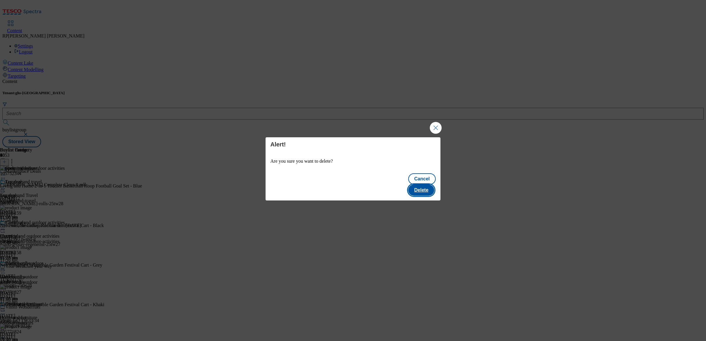
click at [425, 185] on button "Delete" at bounding box center [421, 190] width 26 height 11
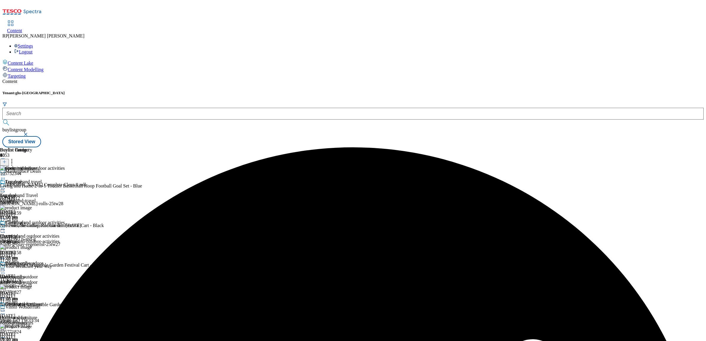
click at [6, 227] on icon at bounding box center [3, 230] width 6 height 6
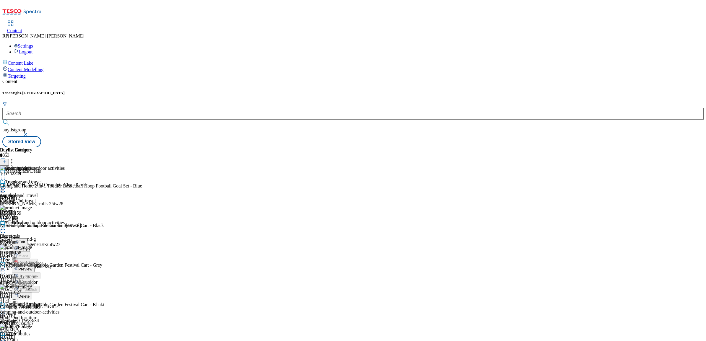
click at [32, 267] on span "Preview" at bounding box center [25, 269] width 14 height 4
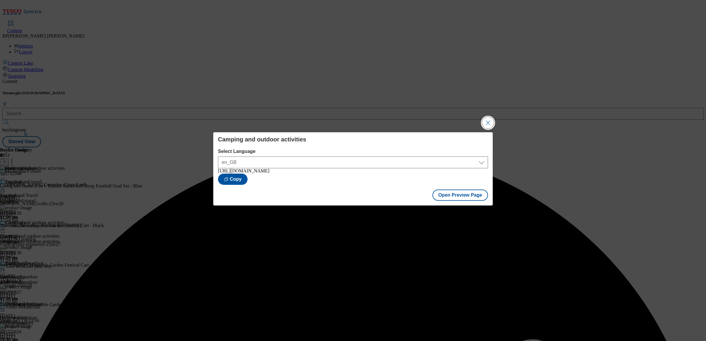
click at [491, 122] on button "Close Modal" at bounding box center [488, 123] width 12 height 12
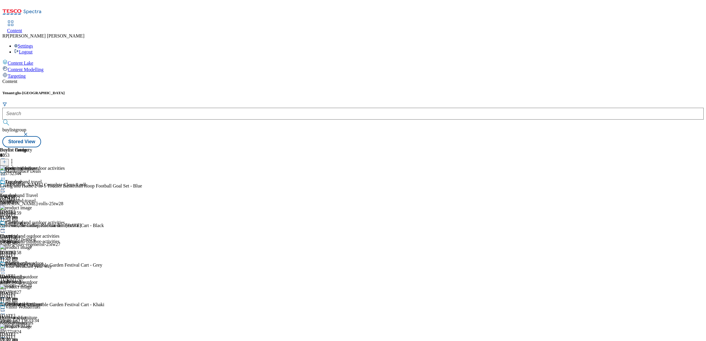
click at [65, 227] on div at bounding box center [32, 230] width 65 height 7
click at [49, 281] on span "Open Preview Url" at bounding box center [33, 283] width 31 height 4
click at [6, 227] on icon at bounding box center [3, 230] width 6 height 6
click at [31, 288] on span "Publish" at bounding box center [24, 290] width 13 height 4
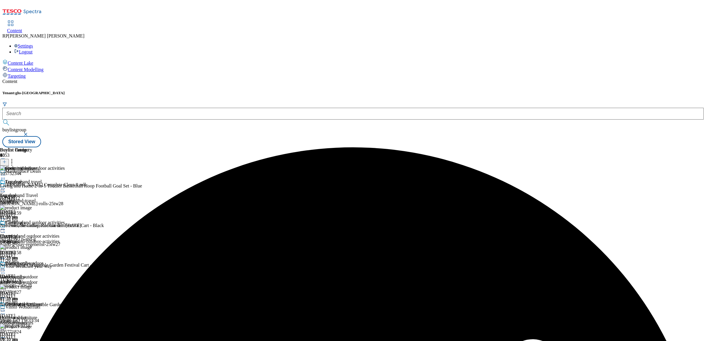
scroll to position [185, 0]
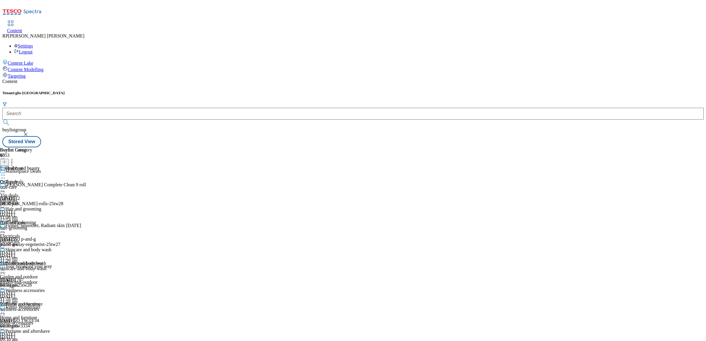
click at [6, 172] on icon at bounding box center [3, 175] width 6 height 6
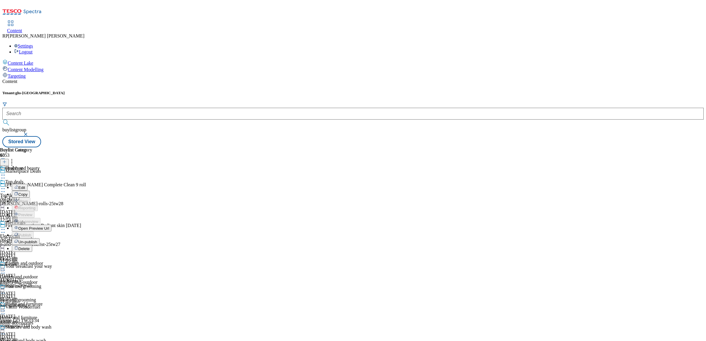
click at [37, 240] on span "Un-publish" at bounding box center [27, 242] width 19 height 4
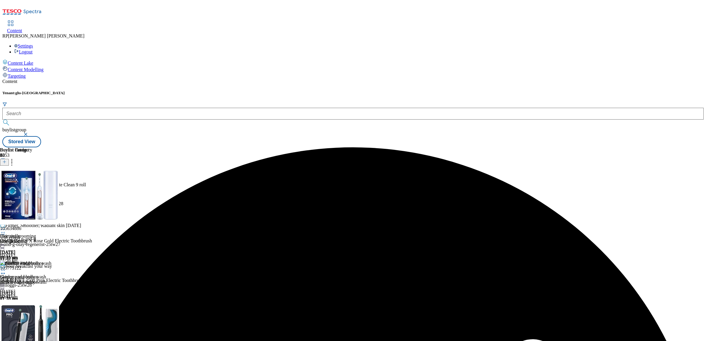
click at [6, 186] on icon at bounding box center [3, 189] width 6 height 6
click at [51, 232] on li "Un-preview" at bounding box center [32, 235] width 40 height 7
click at [6, 186] on icon at bounding box center [3, 189] width 6 height 6
click at [38, 233] on span "Un-preview" at bounding box center [28, 235] width 20 height 4
click at [15, 158] on icon at bounding box center [12, 161] width 6 height 6
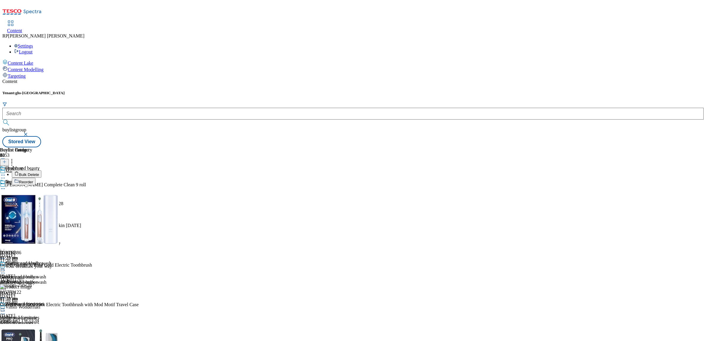
click at [41, 171] on button "Bulk Delete" at bounding box center [27, 174] width 30 height 7
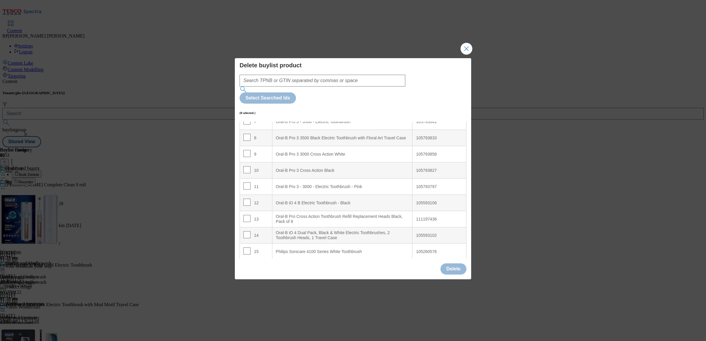
scroll to position [148, 0]
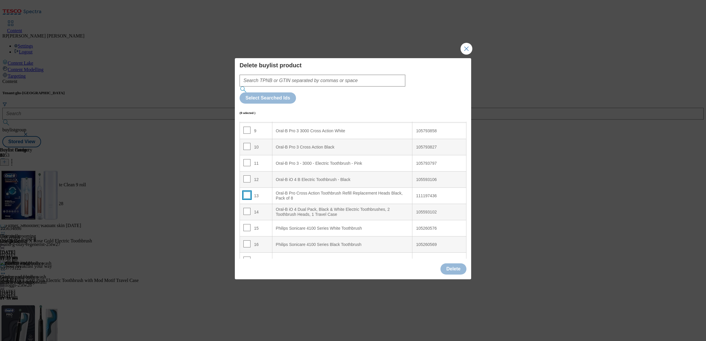
click at [245, 192] on input "Modal" at bounding box center [247, 195] width 7 height 7
checkbox input "true"
click at [447, 264] on button "Delete" at bounding box center [454, 269] width 26 height 11
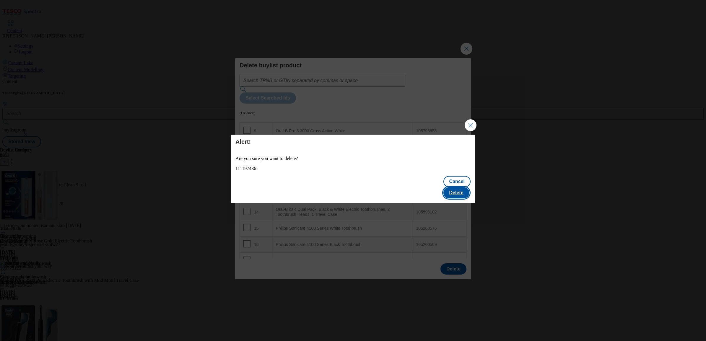
click at [460, 187] on button "Delete" at bounding box center [457, 192] width 26 height 11
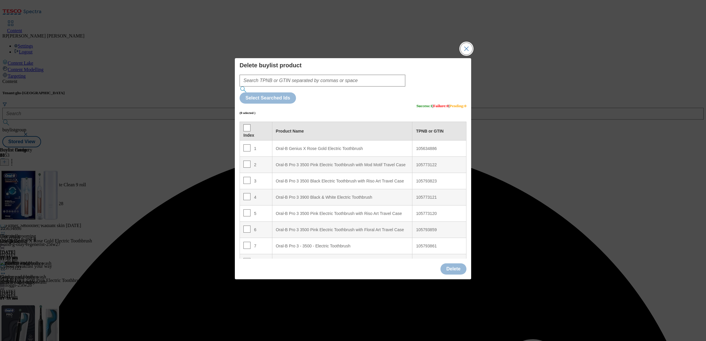
click at [467, 55] on button "Close Modal" at bounding box center [467, 49] width 12 height 12
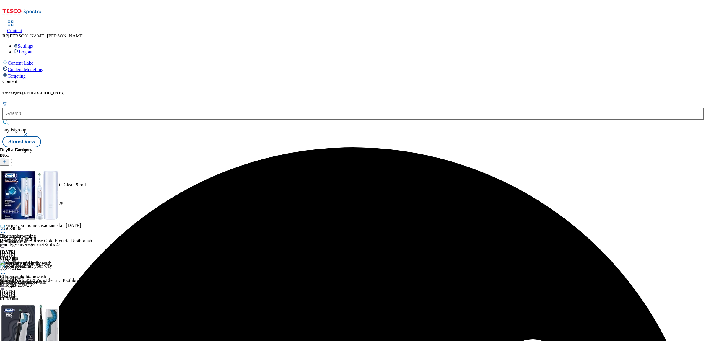
click at [51, 186] on div at bounding box center [25, 189] width 51 height 7
click at [32, 226] on span "Preview" at bounding box center [25, 228] width 14 height 4
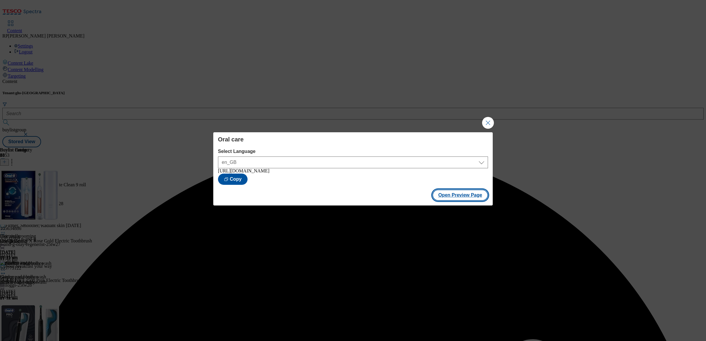
click at [474, 194] on button "Open Preview Page" at bounding box center [461, 195] width 56 height 11
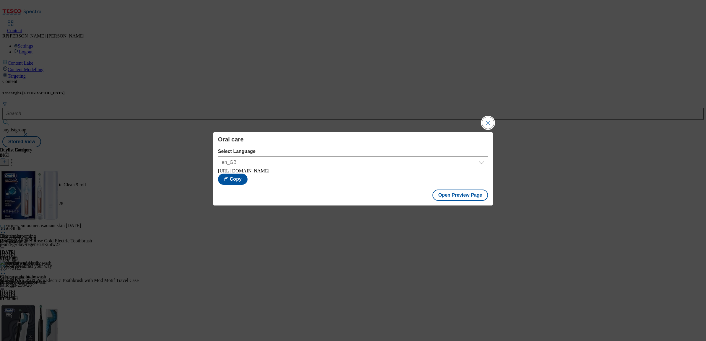
click at [486, 123] on button "Close Modal" at bounding box center [488, 123] width 12 height 12
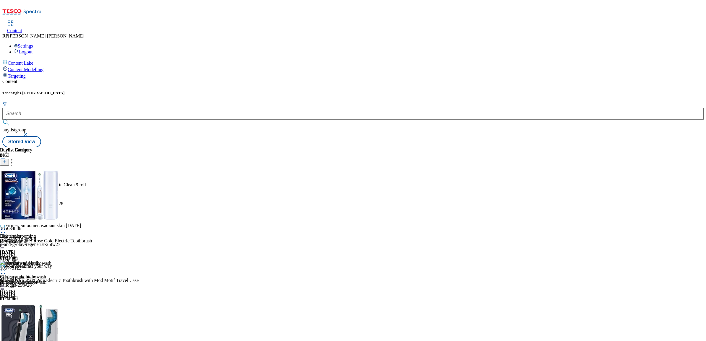
click at [6, 186] on icon at bounding box center [3, 189] width 6 height 6
click at [31, 247] on span "Publish" at bounding box center [24, 249] width 13 height 4
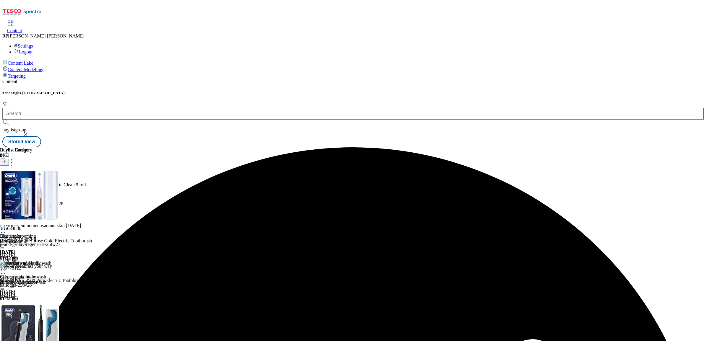
click at [51, 239] on div "hair-grooming" at bounding box center [25, 241] width 51 height 5
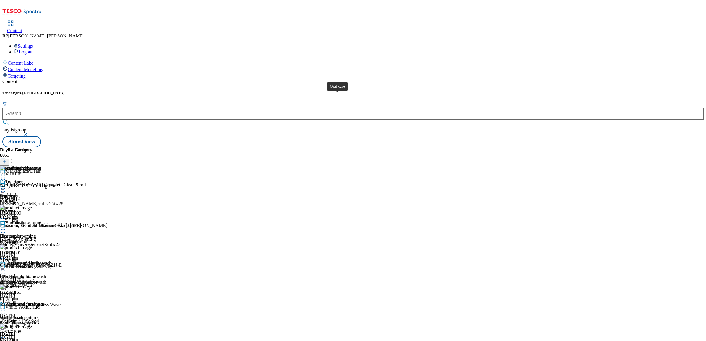
click at [23, 179] on span "Oral care" at bounding box center [13, 182] width 17 height 7
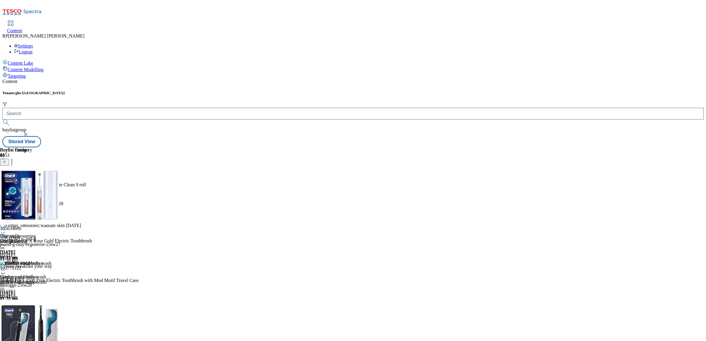
click at [51, 239] on div "hair-grooming" at bounding box center [25, 241] width 51 height 5
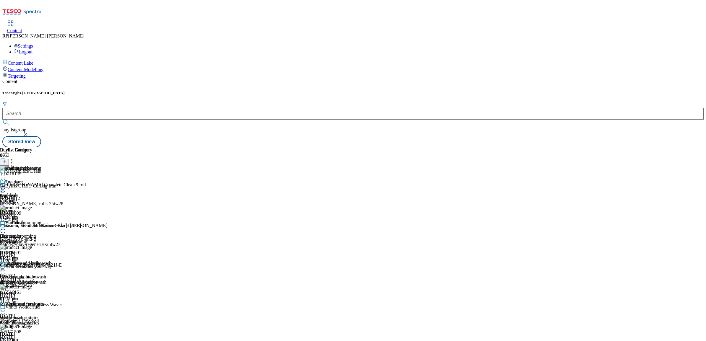
click at [6, 227] on icon at bounding box center [3, 230] width 6 height 6
click at [49, 281] on span "Open Preview Url" at bounding box center [33, 283] width 31 height 4
click at [46, 321] on div "home-accessories" at bounding box center [23, 323] width 46 height 5
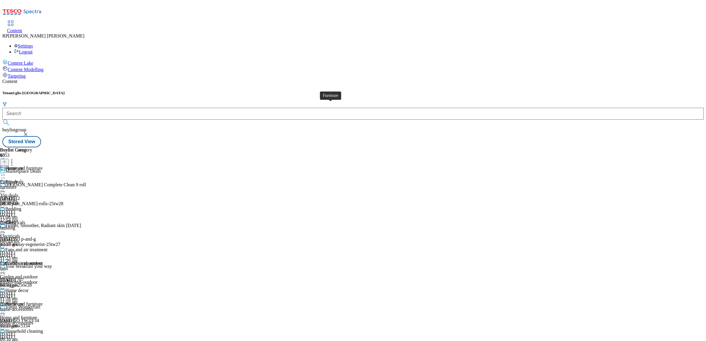
click at [18, 179] on div "Furniture" at bounding box center [9, 181] width 18 height 5
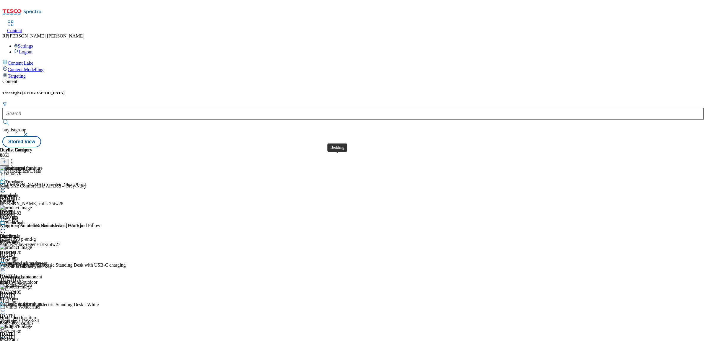
click at [21, 220] on span "Bedding" at bounding box center [13, 223] width 16 height 7
click at [6, 227] on icon at bounding box center [3, 230] width 6 height 6
click at [49, 281] on span "Open Preview Url" at bounding box center [33, 283] width 31 height 4
click at [6, 227] on icon at bounding box center [3, 230] width 6 height 6
click at [40, 293] on button "Un-publish" at bounding box center [26, 296] width 28 height 7
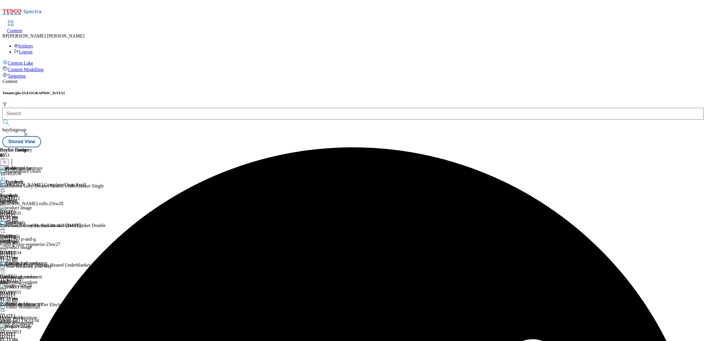
click at [4, 229] on circle at bounding box center [3, 229] width 1 height 1
click at [38, 274] on span "Un-preview" at bounding box center [28, 276] width 20 height 4
click at [15, 158] on icon at bounding box center [12, 161] width 6 height 6
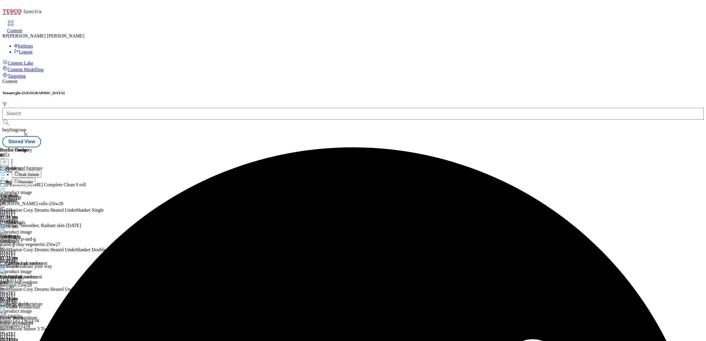
click at [39, 173] on span "Bulk Delete" at bounding box center [29, 175] width 20 height 4
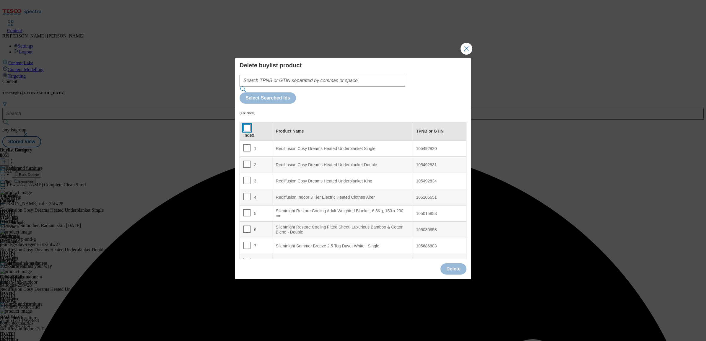
click at [247, 124] on input "Modal" at bounding box center [247, 127] width 7 height 7
checkbox input "true"
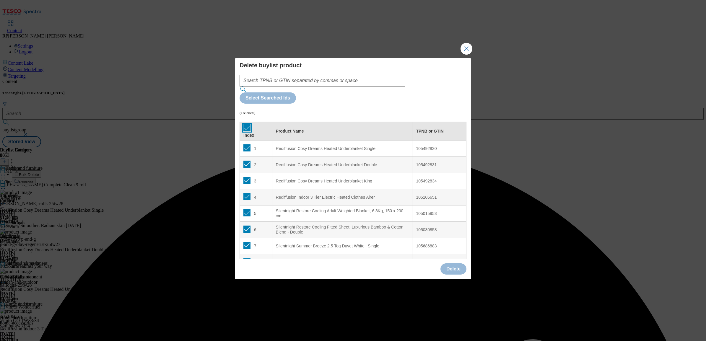
checkbox input "true"
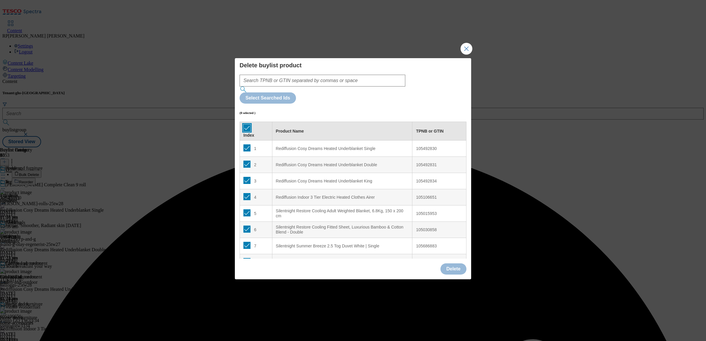
checkbox input "true"
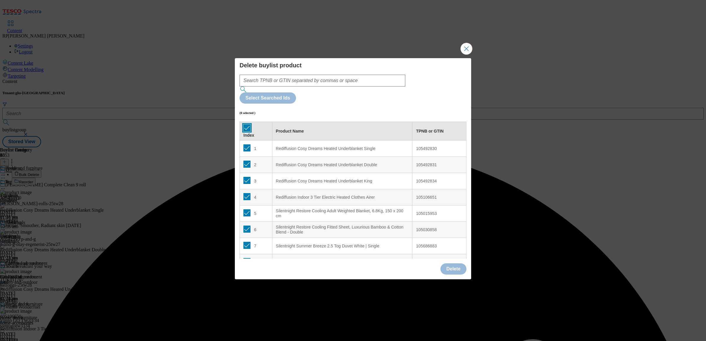
checkbox input "true"
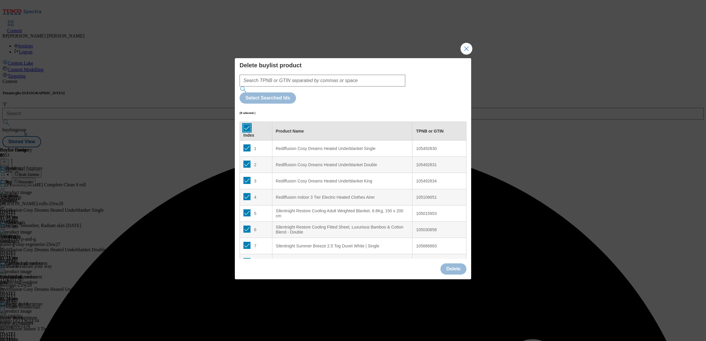
checkbox input "true"
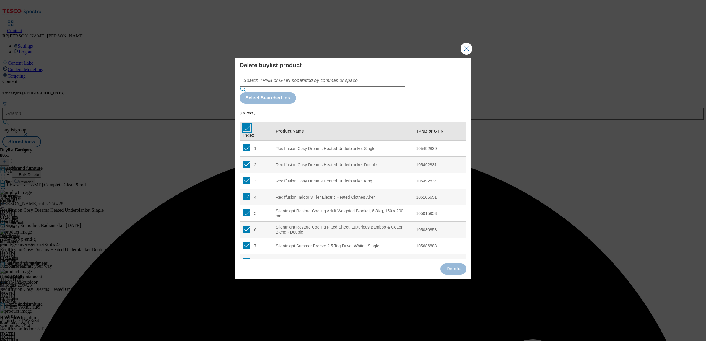
checkbox input "true"
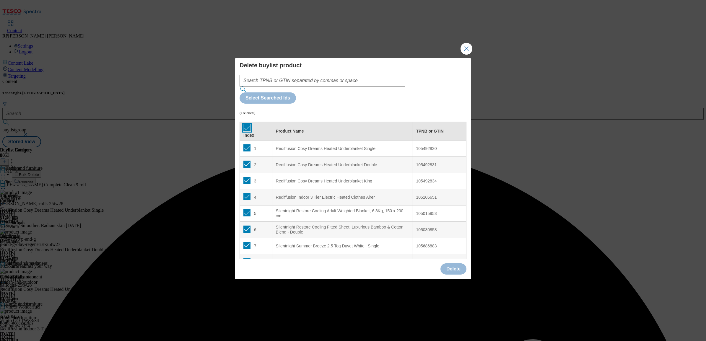
checkbox input "true"
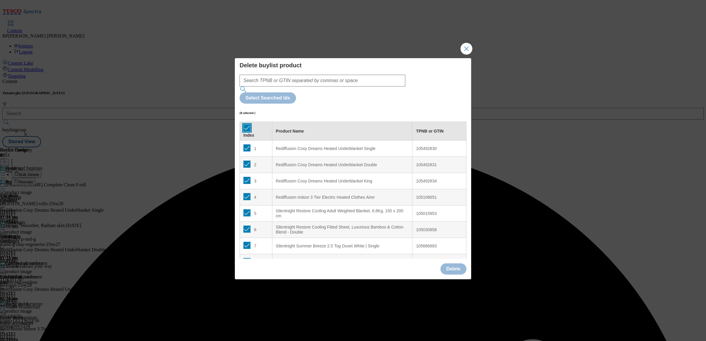
checkbox input "true"
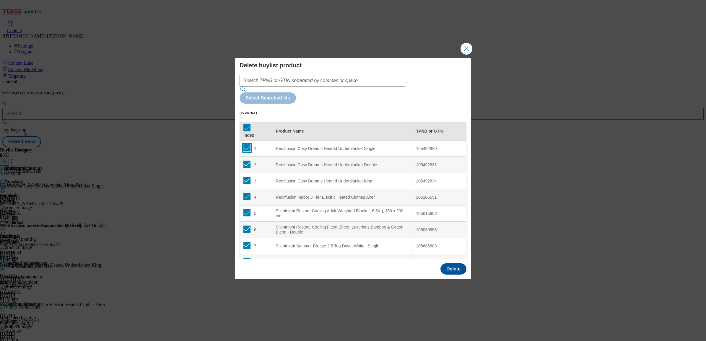
click at [247, 145] on input "Modal" at bounding box center [247, 148] width 7 height 7
checkbox input "false"
click at [245, 161] on input "Modal" at bounding box center [247, 164] width 7 height 7
checkbox input "false"
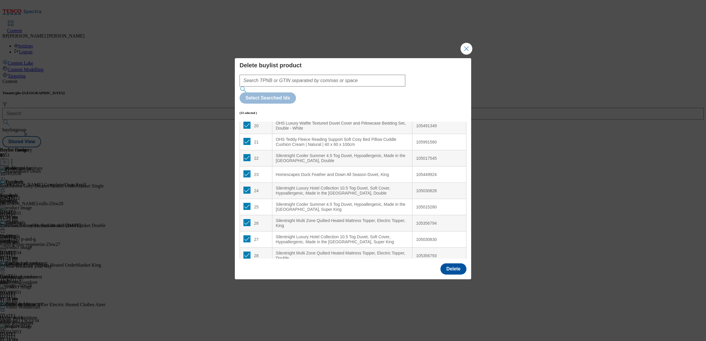
scroll to position [332, 0]
click at [246, 170] on input "Modal" at bounding box center [247, 173] width 7 height 7
checkbox input "false"
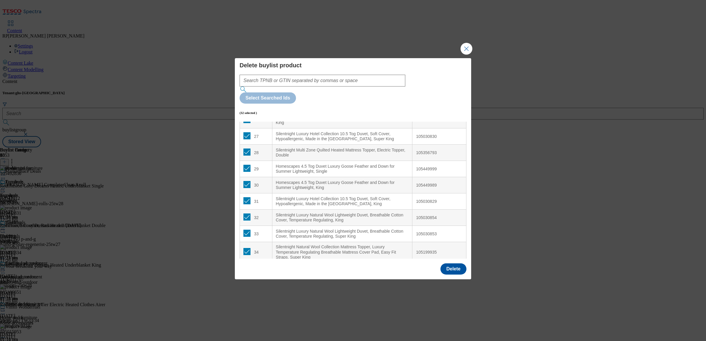
scroll to position [443, 0]
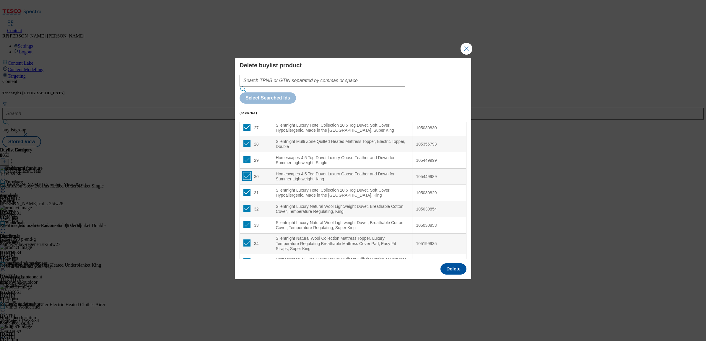
click at [246, 173] on input "Modal" at bounding box center [247, 176] width 7 height 7
checkbox input "false"
click at [246, 156] on input "Modal" at bounding box center [247, 159] width 7 height 7
checkbox input "false"
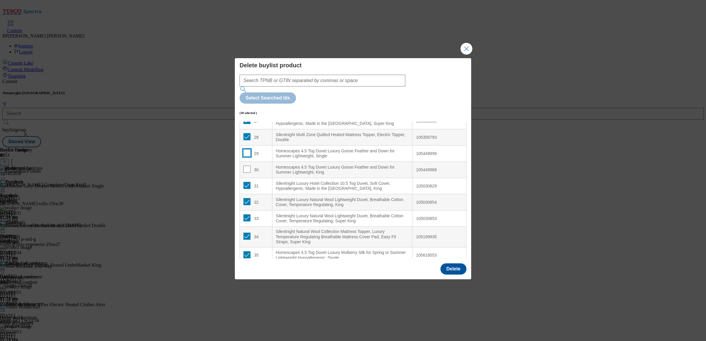
scroll to position [452, 0]
click at [244, 249] on input "Modal" at bounding box center [247, 252] width 7 height 7
checkbox input "false"
click at [455, 264] on button "Delete" at bounding box center [454, 269] width 26 height 11
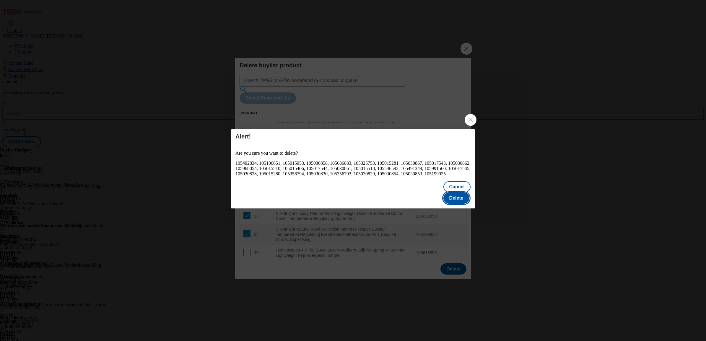
click at [462, 195] on button "Delete" at bounding box center [457, 198] width 26 height 11
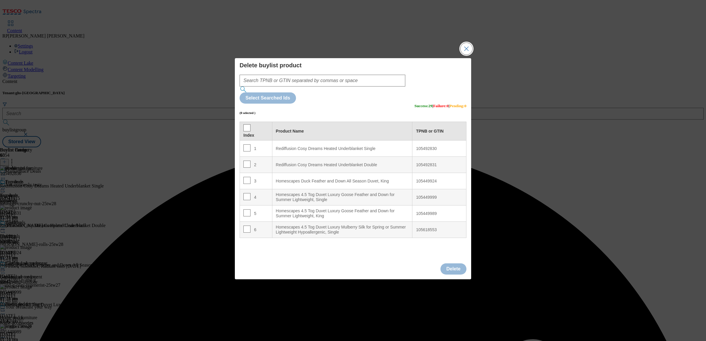
click at [463, 55] on button "Close Modal" at bounding box center [467, 49] width 12 height 12
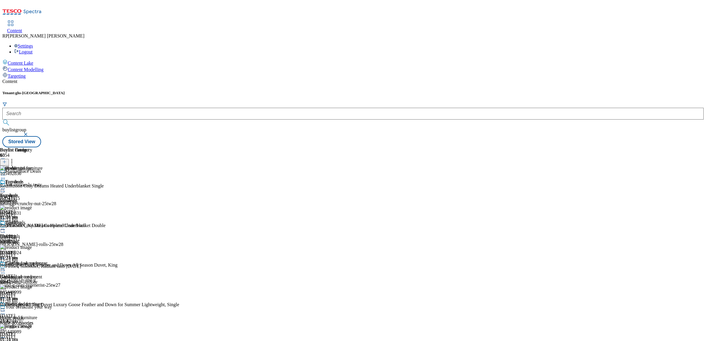
click at [6, 227] on icon at bounding box center [3, 230] width 6 height 6
click at [32, 267] on span "Preview" at bounding box center [25, 269] width 14 height 4
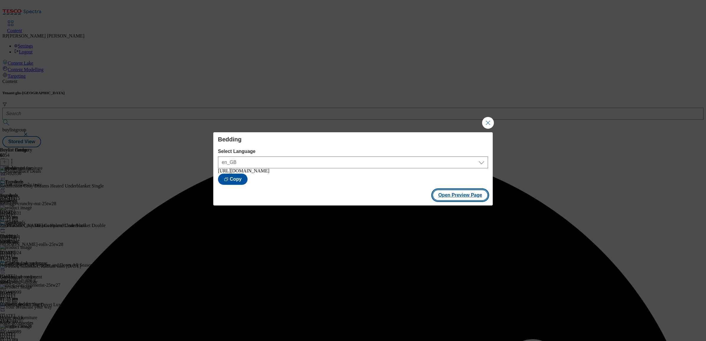
click at [462, 193] on button "Open Preview Page" at bounding box center [461, 195] width 56 height 11
click at [487, 120] on button "Close Modal" at bounding box center [488, 123] width 12 height 12
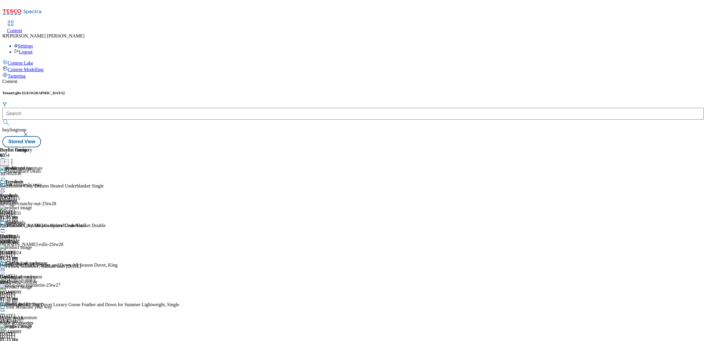
scroll to position [111, 0]
click at [23, 315] on span "Home decor" at bounding box center [11, 317] width 23 height 5
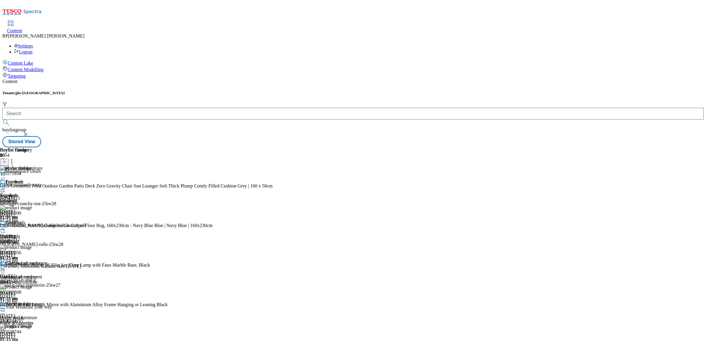
click at [6, 308] on icon at bounding box center [3, 311] width 6 height 6
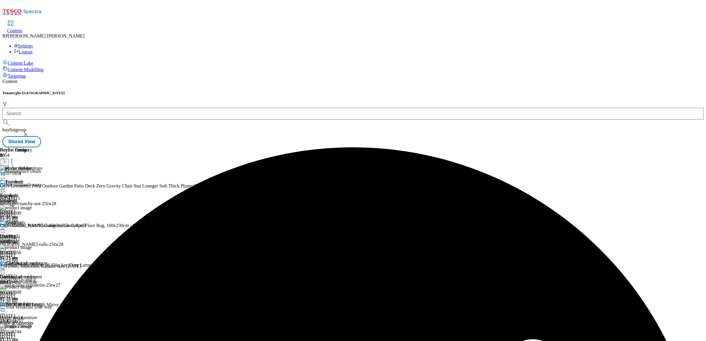
click at [273, 147] on header "Buylist Product 20" at bounding box center [136, 156] width 273 height 18
click at [15, 158] on icon at bounding box center [12, 161] width 6 height 6
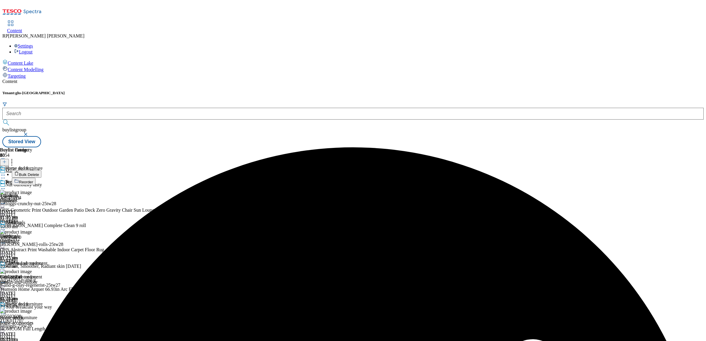
click at [39, 173] on span "Bulk Delete" at bounding box center [29, 175] width 20 height 4
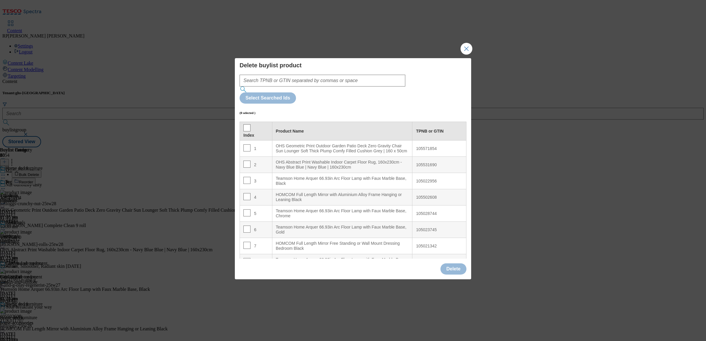
click at [242, 122] on th "Index" at bounding box center [256, 131] width 33 height 19
click at [246, 124] on input "Modal" at bounding box center [247, 127] width 7 height 7
checkbox input "true"
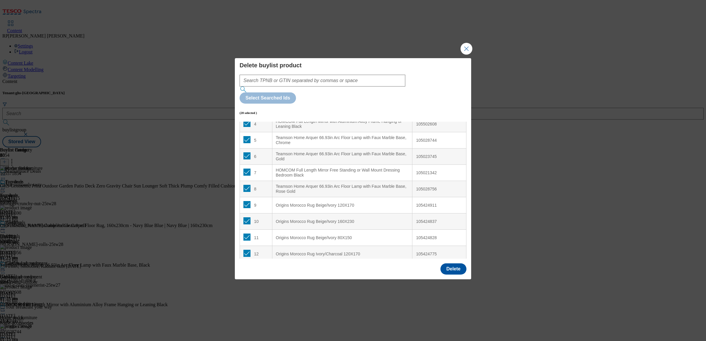
scroll to position [74, 0]
click at [248, 201] on input "Modal" at bounding box center [247, 204] width 7 height 7
click at [246, 217] on input "Modal" at bounding box center [247, 220] width 7 height 7
click at [245, 217] on input "Modal" at bounding box center [247, 220] width 7 height 7
click at [247, 201] on input "Modal" at bounding box center [247, 204] width 7 height 7
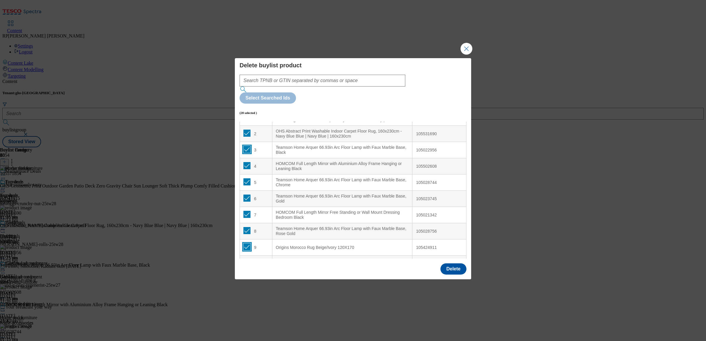
scroll to position [0, 0]
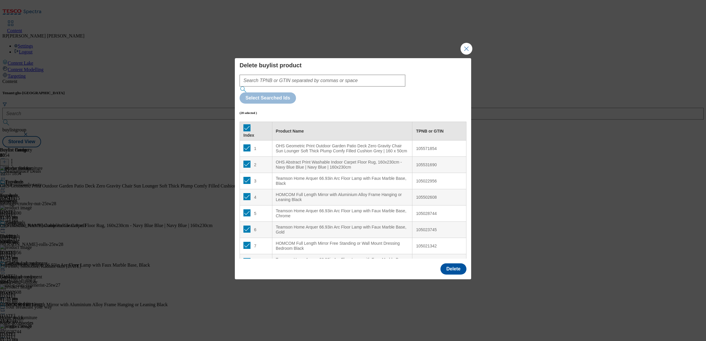
click at [243, 122] on th "Index" at bounding box center [256, 131] width 33 height 19
click at [244, 122] on th "Index" at bounding box center [256, 131] width 33 height 19
click at [246, 124] on input "Modal" at bounding box center [247, 127] width 7 height 7
click at [247, 145] on input "Modal" at bounding box center [247, 148] width 7 height 7
click at [247, 161] on input "Modal" at bounding box center [247, 164] width 7 height 7
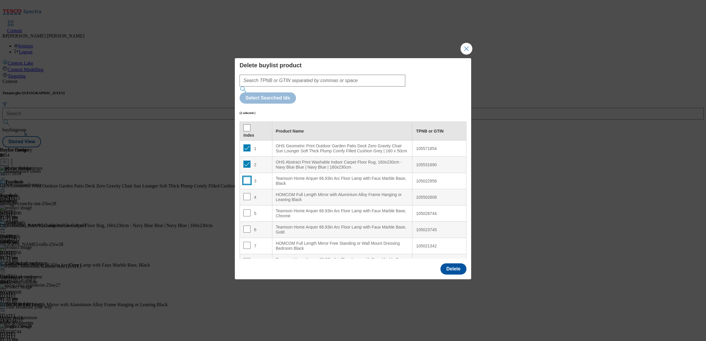
click at [244, 177] on input "Modal" at bounding box center [247, 180] width 7 height 7
click at [246, 193] on input "Modal" at bounding box center [247, 196] width 7 height 7
click at [247, 206] on td "5" at bounding box center [256, 214] width 33 height 16
click at [246, 210] on input "Modal" at bounding box center [247, 213] width 7 height 7
click at [246, 226] on input "Modal" at bounding box center [247, 229] width 7 height 7
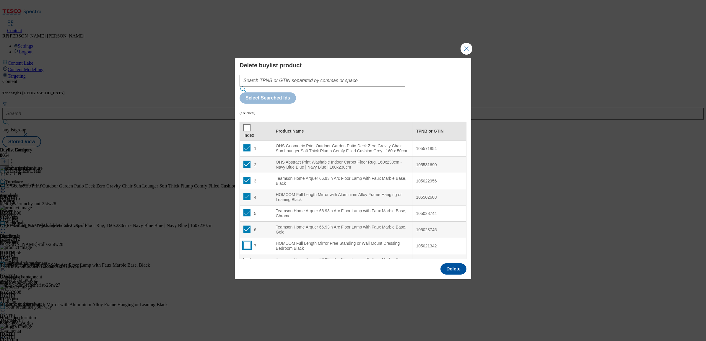
click at [246, 242] on input "Modal" at bounding box center [247, 245] width 7 height 7
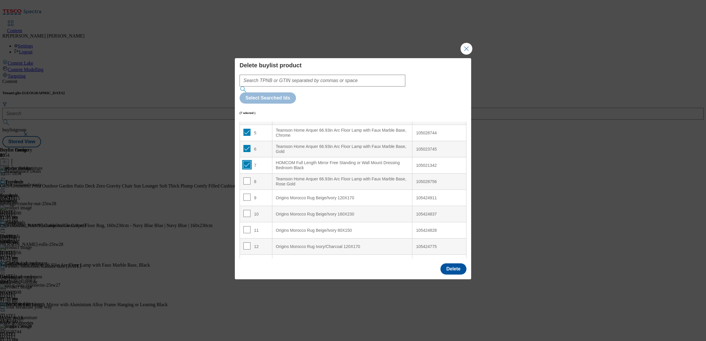
scroll to position [111, 0]
click at [245, 147] on input "Modal" at bounding box center [247, 150] width 7 height 7
click at [449, 264] on button "Delete" at bounding box center [454, 269] width 26 height 11
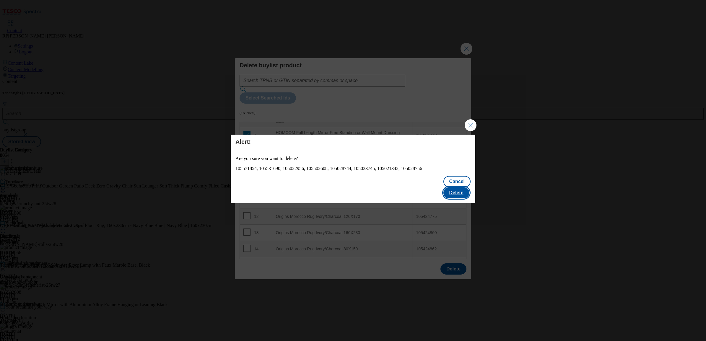
click at [460, 187] on button "Delete" at bounding box center [457, 192] width 26 height 11
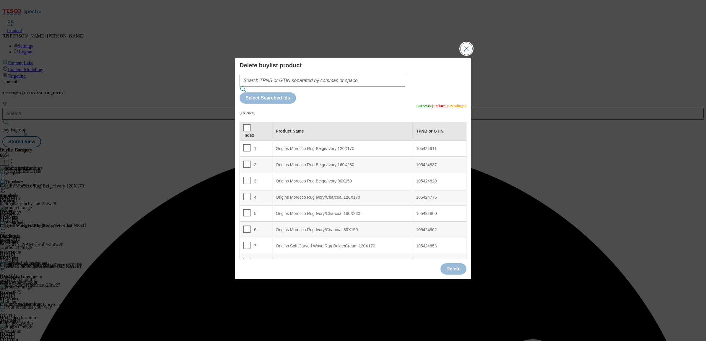
click at [463, 55] on button "Close Modal" at bounding box center [467, 49] width 12 height 12
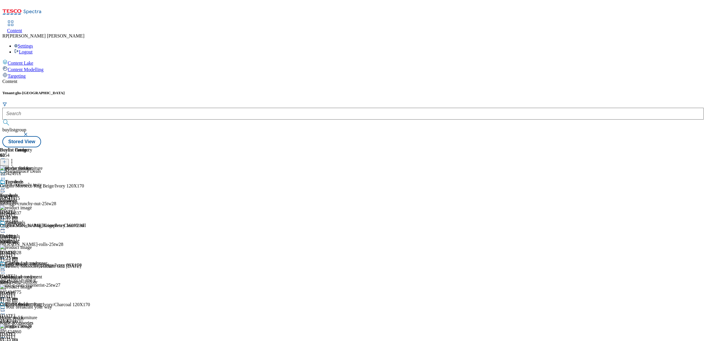
scroll to position [74, 0]
click at [6, 308] on icon at bounding box center [3, 311] width 6 height 6
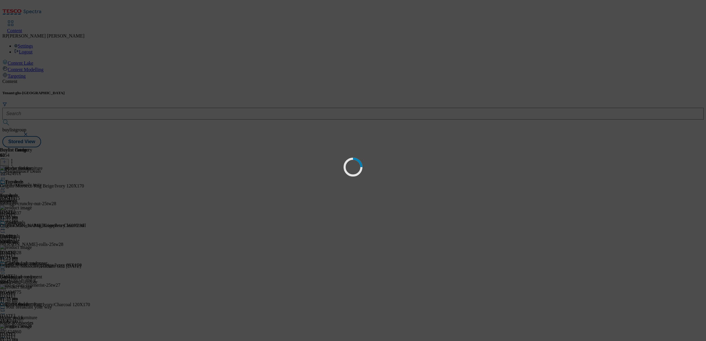
scroll to position [0, 0]
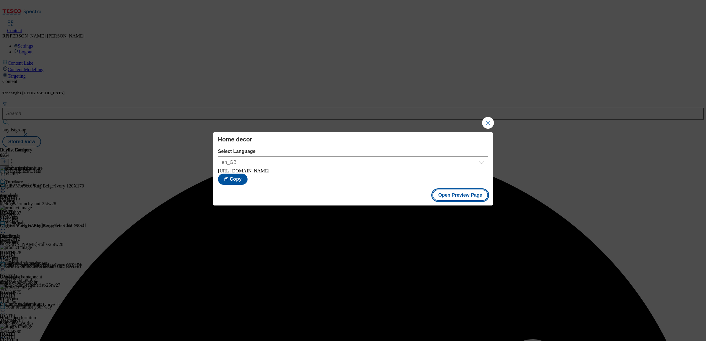
click at [452, 192] on button "Open Preview Page" at bounding box center [461, 195] width 56 height 11
click at [489, 126] on button "Close Modal" at bounding box center [488, 123] width 12 height 12
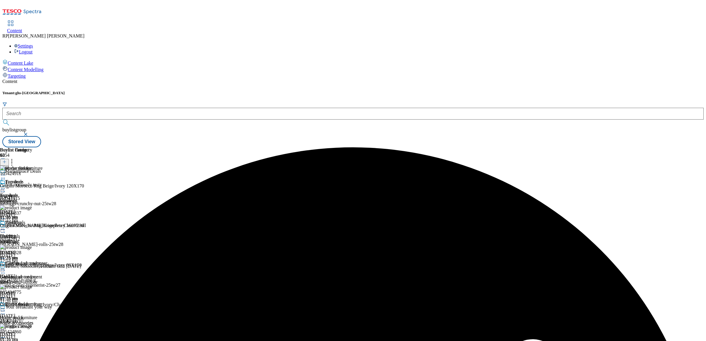
scroll to position [180, 0]
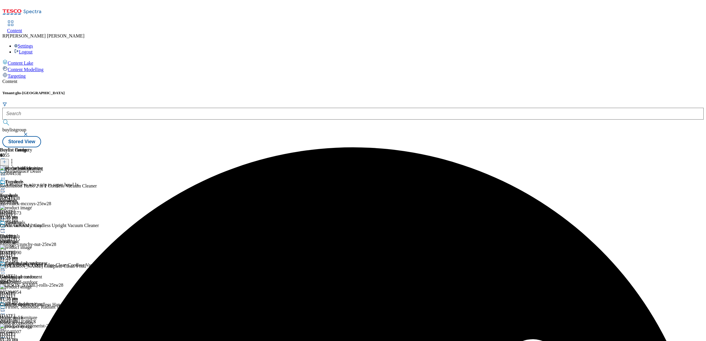
click at [15, 158] on icon at bounding box center [12, 161] width 6 height 6
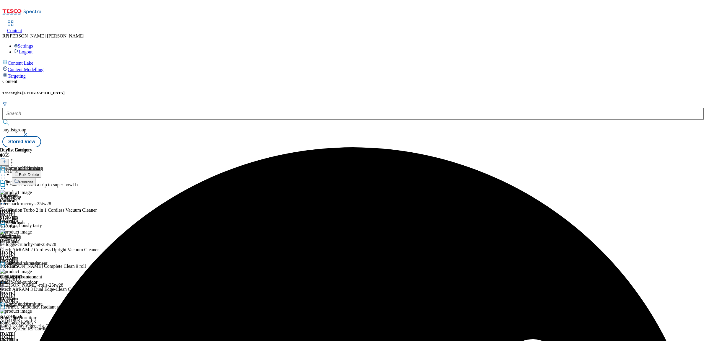
click at [39, 173] on span "Bulk Delete" at bounding box center [29, 175] width 20 height 4
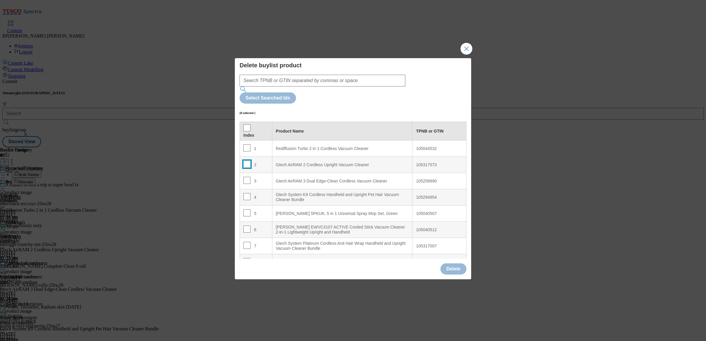
click at [247, 161] on input "Modal" at bounding box center [247, 164] width 7 height 7
click at [244, 177] on input "Modal" at bounding box center [247, 180] width 7 height 7
click at [245, 193] on input "Modal" at bounding box center [247, 196] width 7 height 7
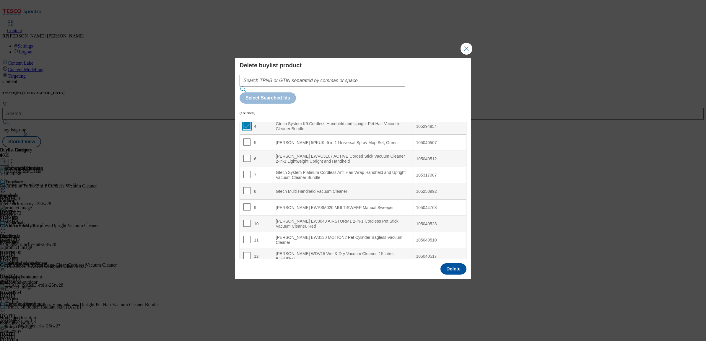
scroll to position [111, 0]
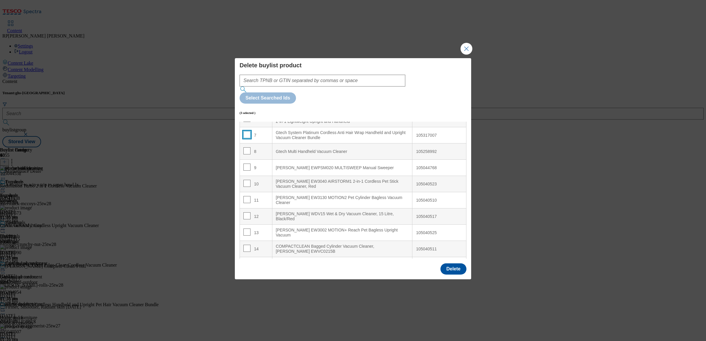
click at [246, 131] on input "Modal" at bounding box center [247, 134] width 7 height 7
click at [246, 147] on input "Modal" at bounding box center [247, 150] width 7 height 7
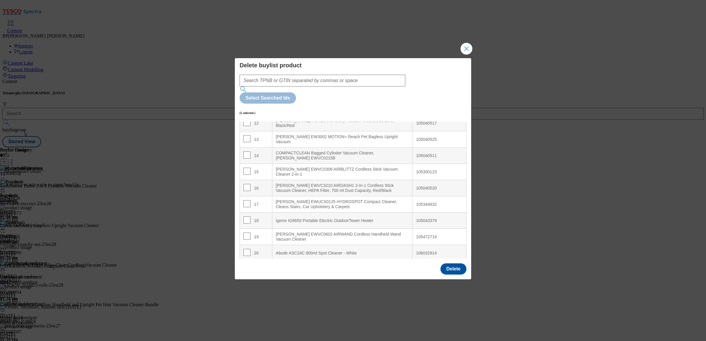
scroll to position [259, 0]
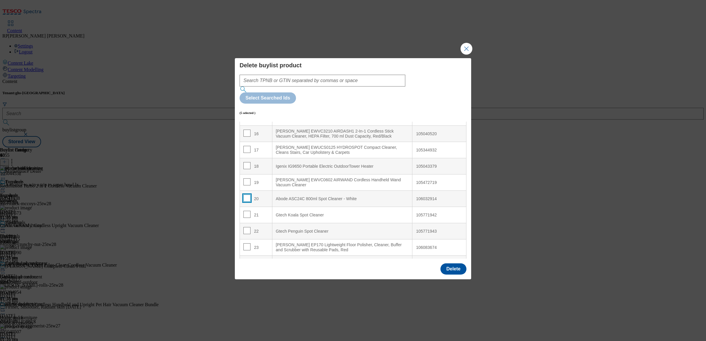
click at [248, 195] on input "Modal" at bounding box center [247, 198] width 7 height 7
click at [248, 211] on input "Modal" at bounding box center [247, 214] width 7 height 7
click at [247, 227] on input "Modal" at bounding box center [247, 230] width 7 height 7
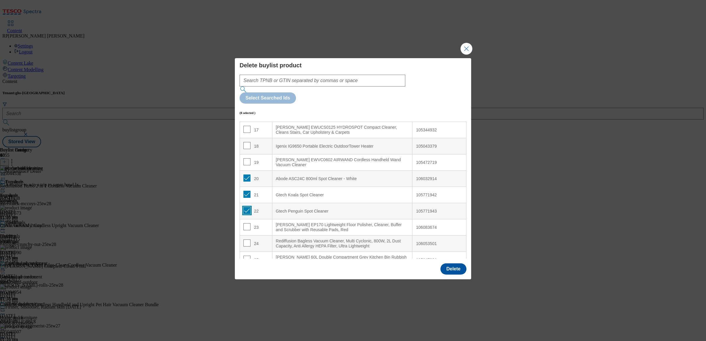
scroll to position [296, 0]
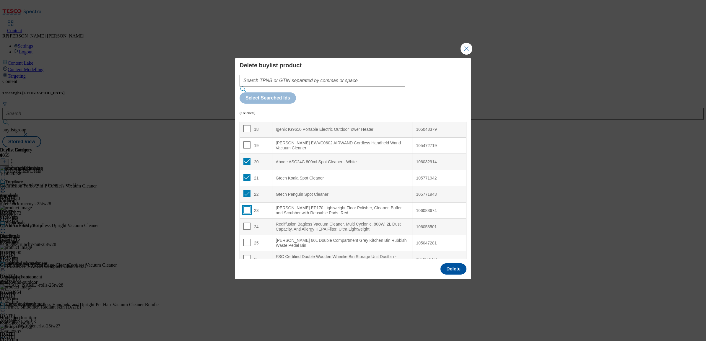
click at [248, 207] on input "Modal" at bounding box center [247, 210] width 7 height 7
click at [451, 264] on button "Delete" at bounding box center [454, 269] width 26 height 11
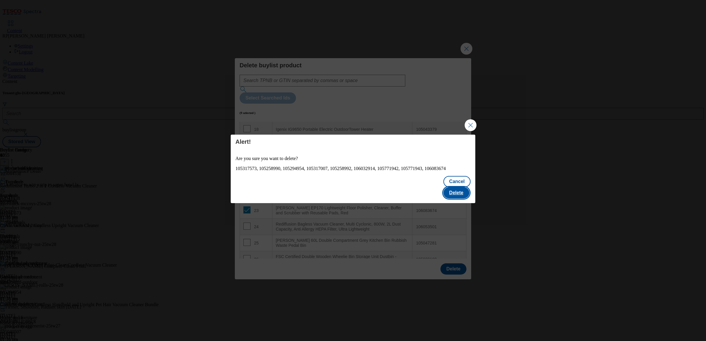
click at [455, 190] on button "Delete" at bounding box center [457, 192] width 26 height 11
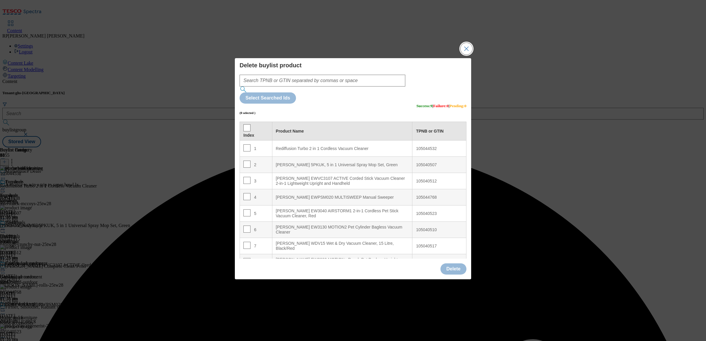
click at [465, 55] on button "Close Modal" at bounding box center [467, 49] width 12 height 12
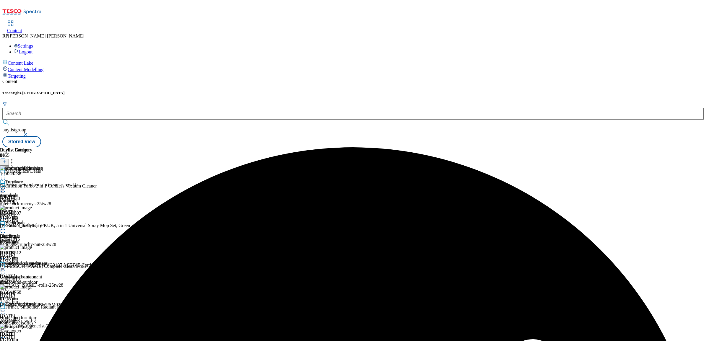
scroll to position [111, 0]
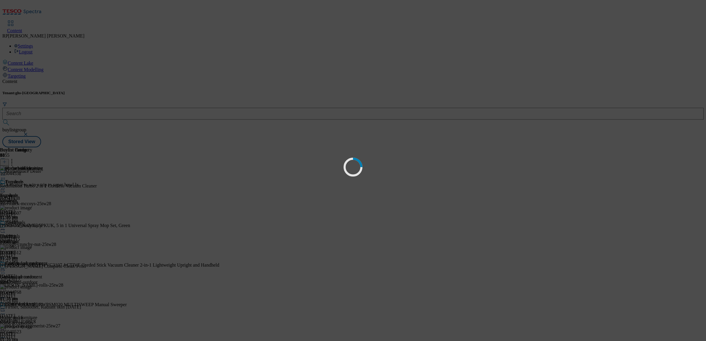
scroll to position [0, 0]
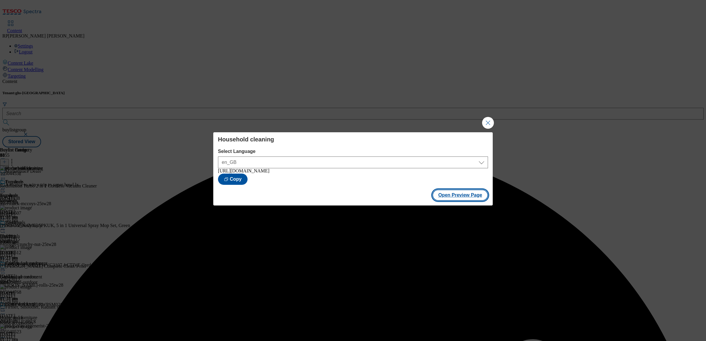
click at [463, 199] on button "Open Preview Page" at bounding box center [461, 195] width 56 height 11
click at [489, 117] on button "Close Modal" at bounding box center [488, 123] width 12 height 12
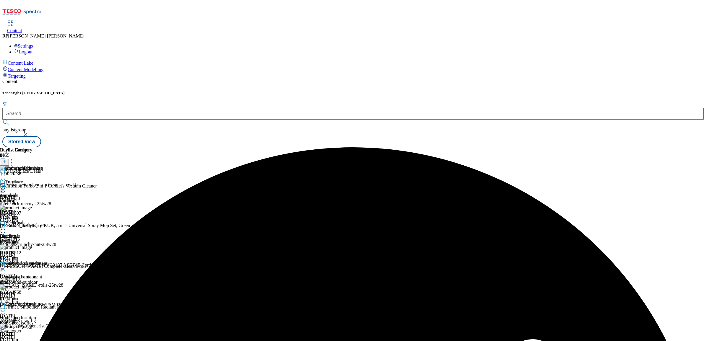
scroll to position [148, 0]
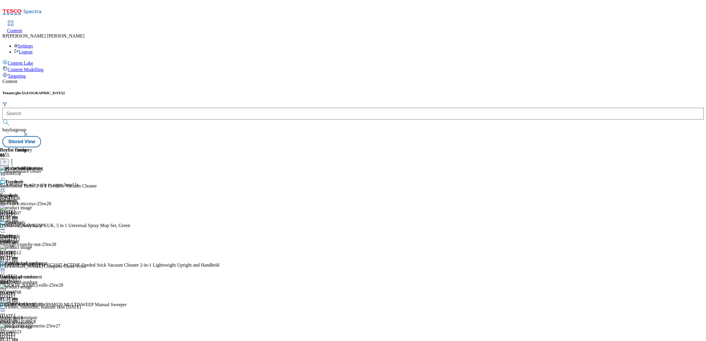
scroll to position [181, 0]
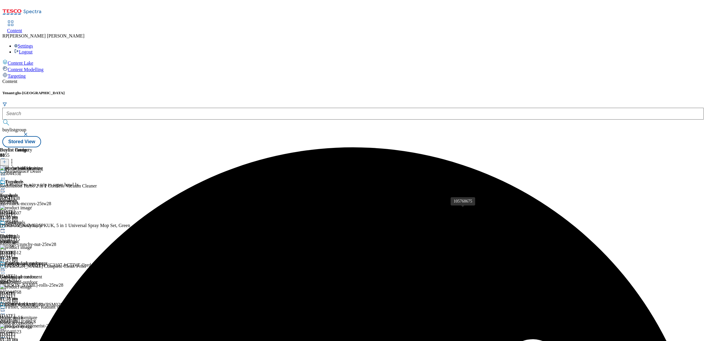
scroll to position [1720, 0]
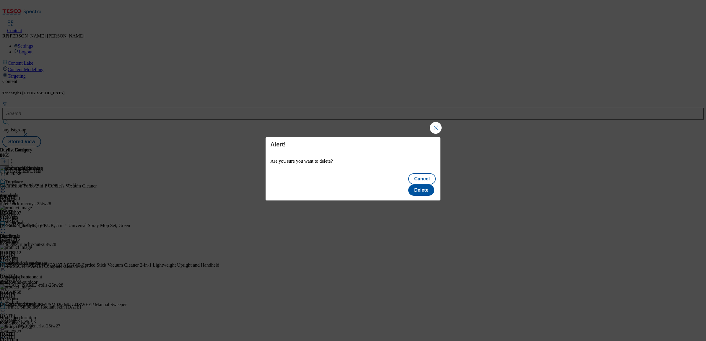
scroll to position [0, 0]
click at [431, 185] on button "Delete" at bounding box center [421, 190] width 26 height 11
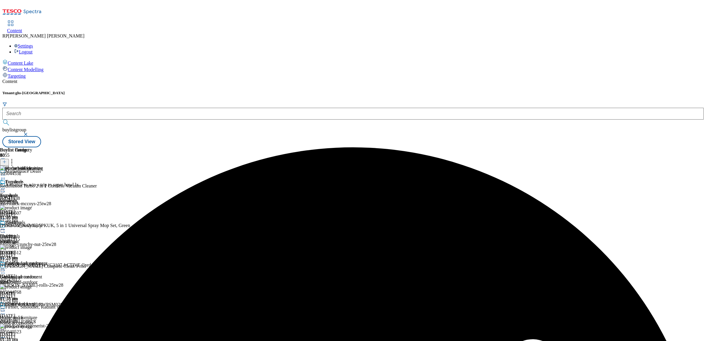
scroll to position [1659, 0]
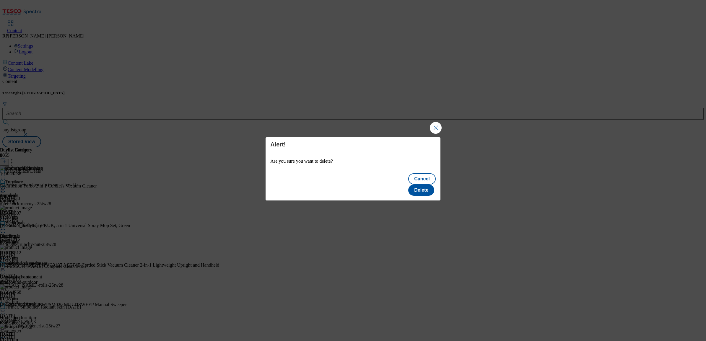
scroll to position [0, 0]
click at [426, 185] on button "Delete" at bounding box center [421, 190] width 26 height 11
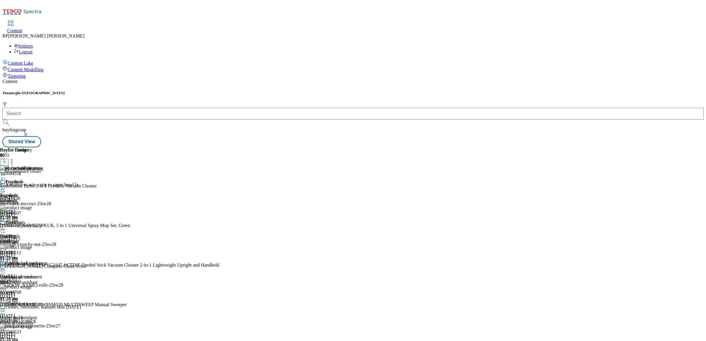
scroll to position [1413, 0]
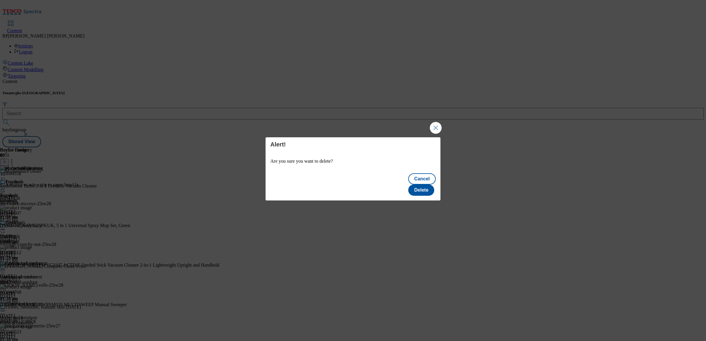
scroll to position [0, 0]
click at [430, 185] on button "Delete" at bounding box center [421, 190] width 26 height 11
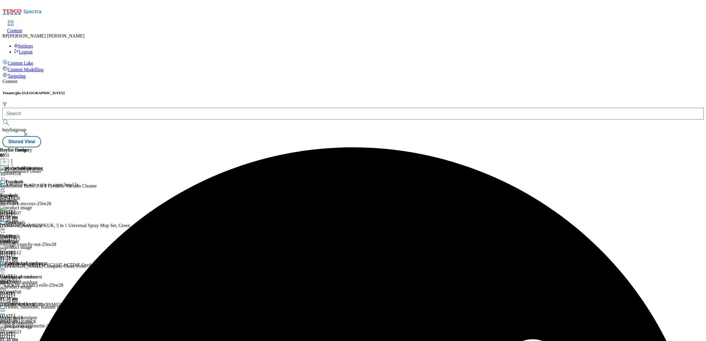
scroll to position [180, 0]
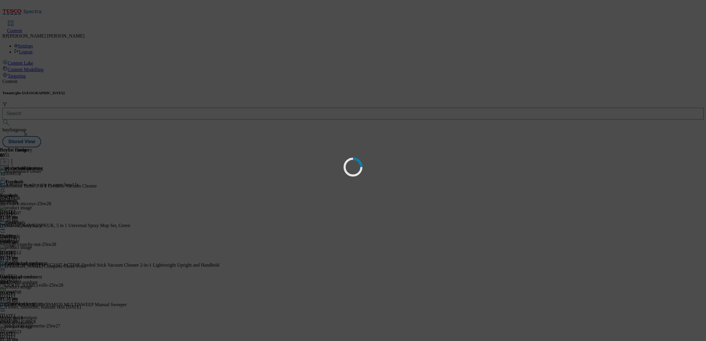
scroll to position [0, 0]
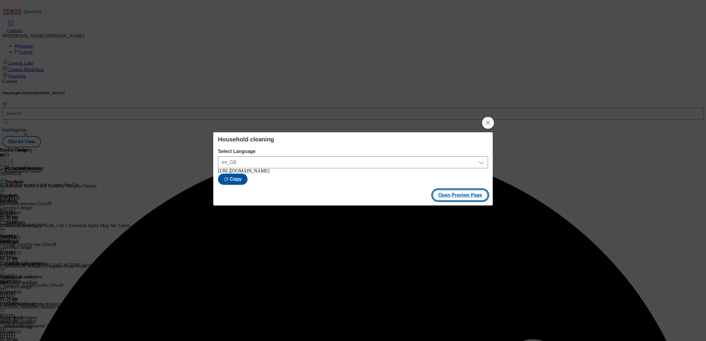
click at [457, 197] on button "Open Preview Page" at bounding box center [461, 195] width 56 height 11
click at [488, 124] on button "Close Modal" at bounding box center [488, 123] width 12 height 12
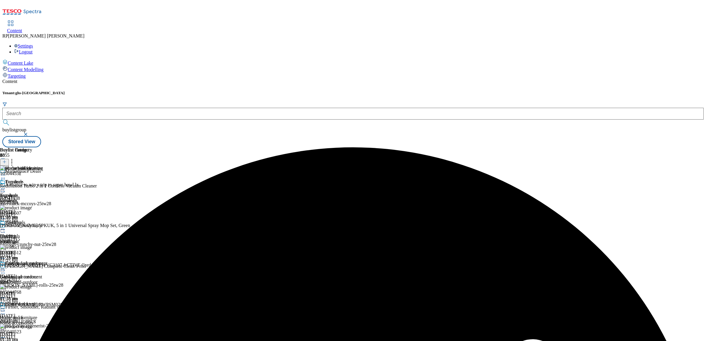
scroll to position [180, 0]
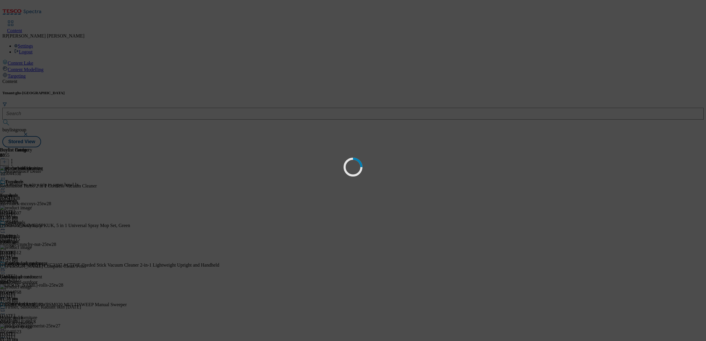
scroll to position [0, 0]
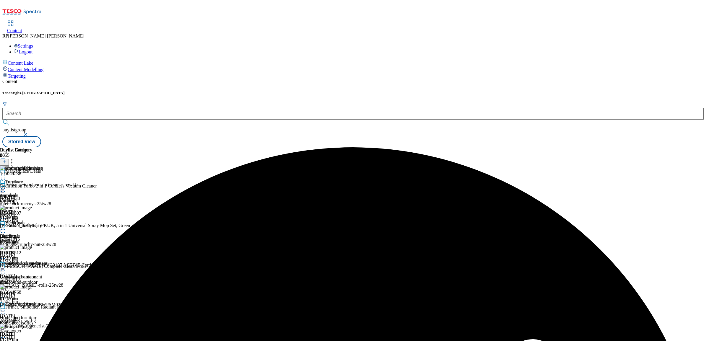
click at [48, 186] on div at bounding box center [24, 189] width 48 height 7
click at [327, 147] on div "Buylist Category 6 Household cleaning Furniture Furniture furniture 27 Aug 2025…" at bounding box center [353, 147] width 702 height 0
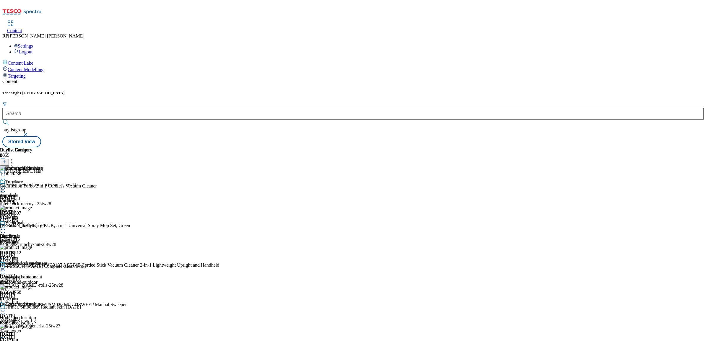
scroll to position [111, 0]
click at [46, 280] on div "garden-and-outdoor" at bounding box center [23, 282] width 46 height 5
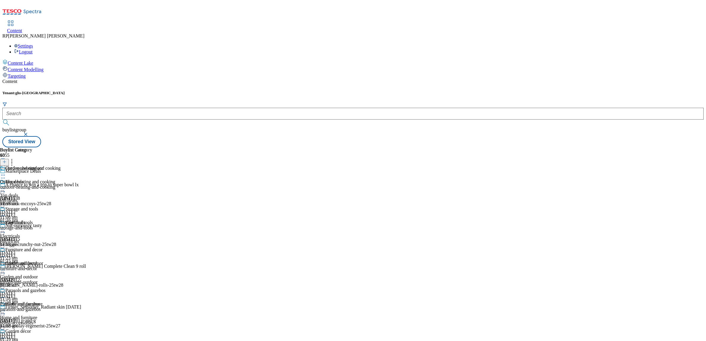
click at [61, 207] on div "Storage and tools Storage and tools storage-and-tools 27 Aug 2025 11:18 am" at bounding box center [30, 227] width 61 height 41
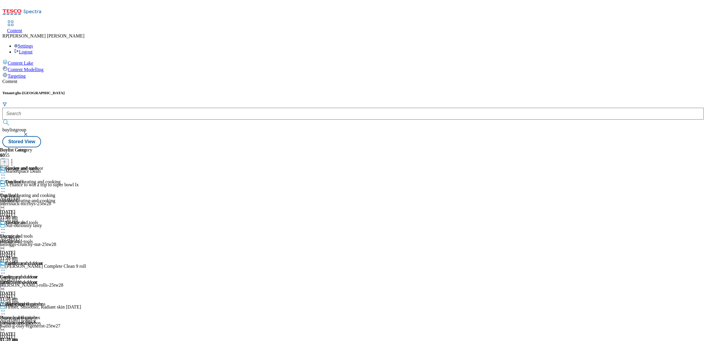
click at [6, 227] on icon at bounding box center [3, 230] width 6 height 6
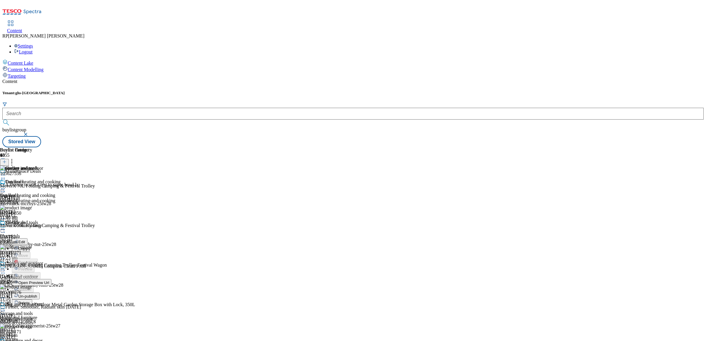
click at [37, 294] on span "Un-publish" at bounding box center [27, 296] width 19 height 4
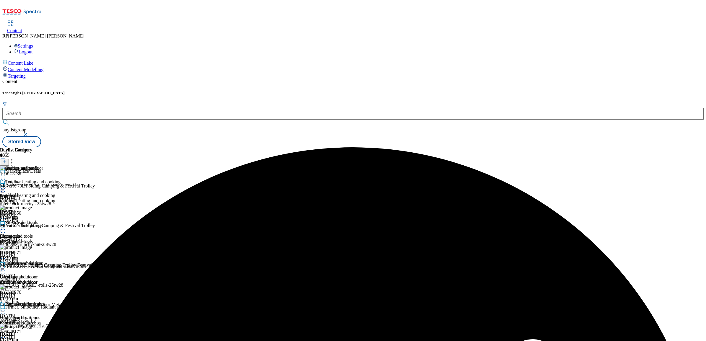
click at [6, 227] on icon at bounding box center [3, 230] width 6 height 6
click at [49, 281] on span "Open Preview Url" at bounding box center [33, 283] width 31 height 4
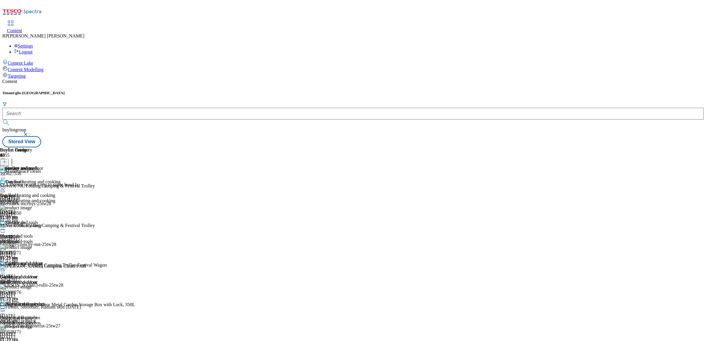
click at [6, 227] on icon at bounding box center [3, 230] width 6 height 6
click at [38, 274] on span "Un-preview" at bounding box center [28, 276] width 20 height 4
click at [15, 158] on icon at bounding box center [12, 161] width 6 height 6
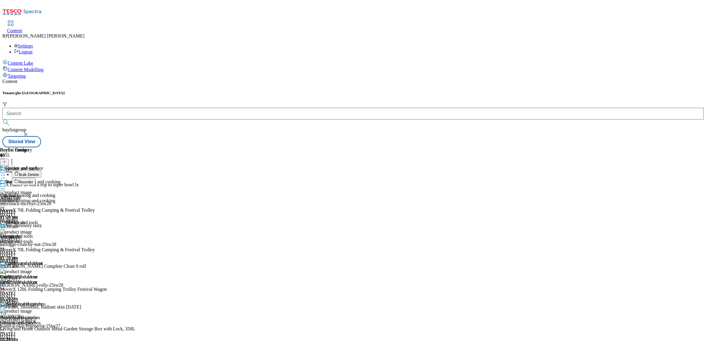
click at [39, 173] on span "Bulk Delete" at bounding box center [29, 175] width 20 height 4
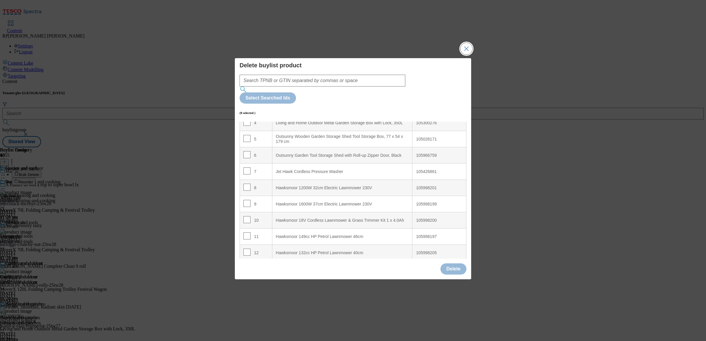
scroll to position [74, 0]
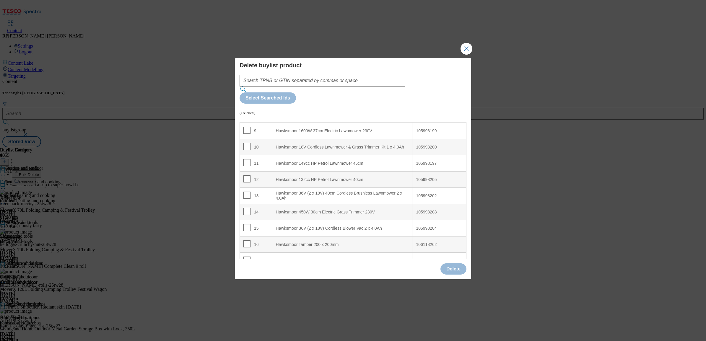
scroll to position [185, 0]
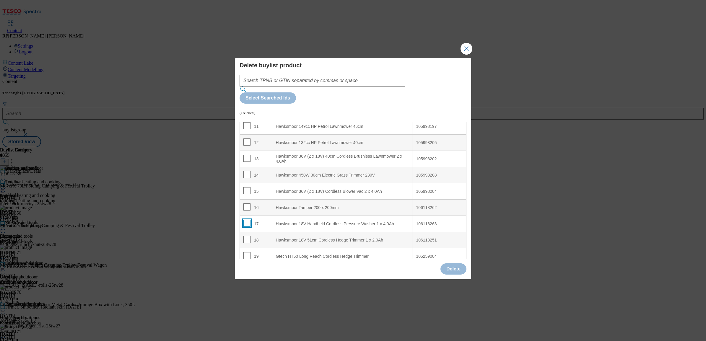
click at [248, 220] on input "Modal" at bounding box center [247, 223] width 7 height 7
checkbox input "true"
click at [244, 236] on input "Modal" at bounding box center [247, 239] width 7 height 7
checkbox input "true"
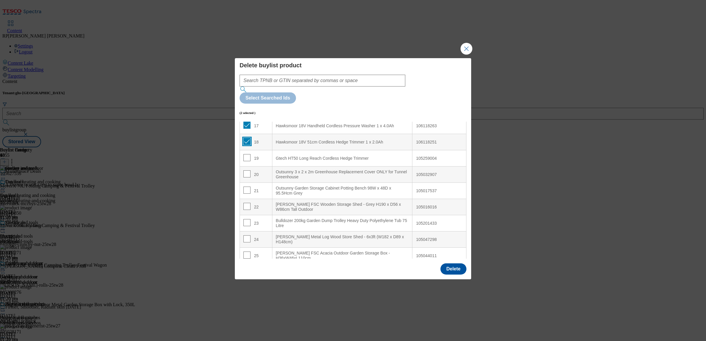
scroll to position [296, 0]
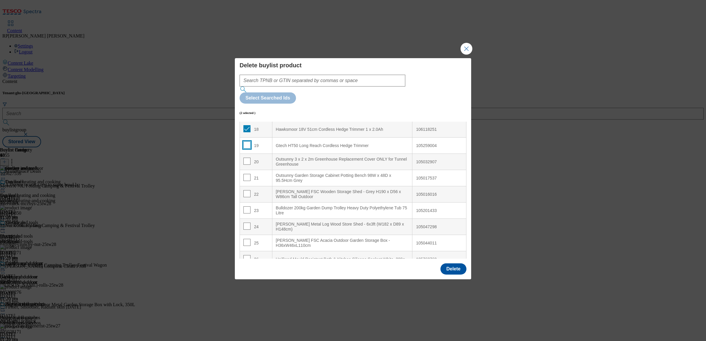
click at [246, 142] on input "Modal" at bounding box center [247, 145] width 7 height 7
checkbox input "true"
click at [245, 158] on input "Modal" at bounding box center [247, 161] width 7 height 7
checkbox input "true"
click at [245, 174] on input "Modal" at bounding box center [247, 177] width 7 height 7
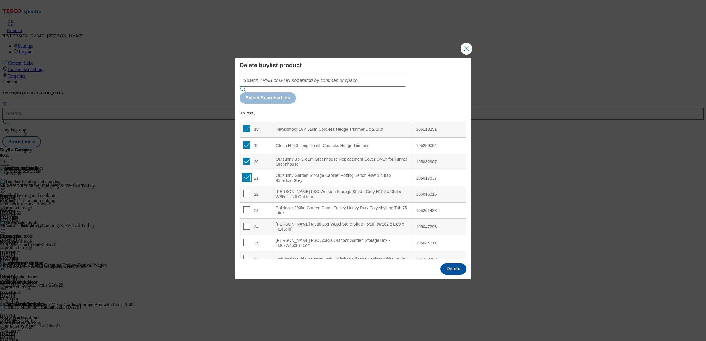
checkbox input "true"
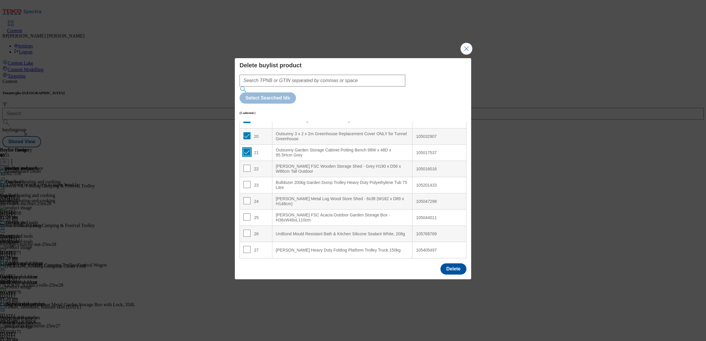
scroll to position [369, 0]
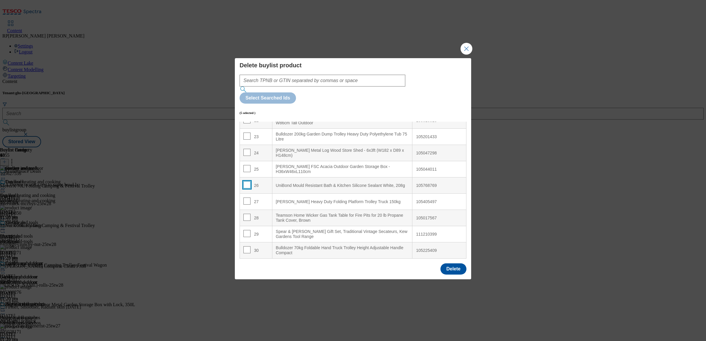
click at [247, 181] on input "Modal" at bounding box center [247, 184] width 7 height 7
checkbox input "true"
click at [248, 214] on input "Modal" at bounding box center [247, 217] width 7 height 7
checkbox input "true"
click at [454, 264] on button "Delete" at bounding box center [454, 269] width 26 height 11
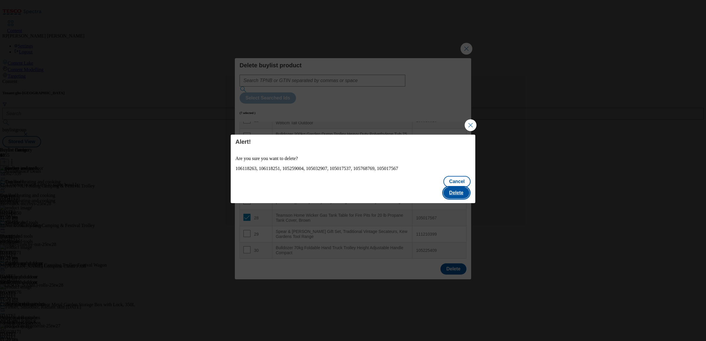
click at [466, 188] on button "Delete" at bounding box center [457, 192] width 26 height 11
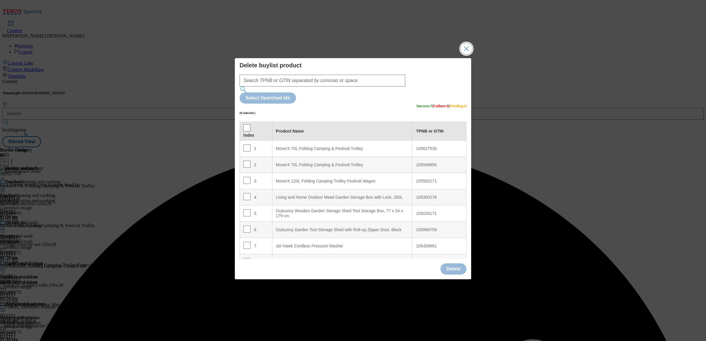
click at [466, 55] on button "Close Modal" at bounding box center [467, 49] width 12 height 12
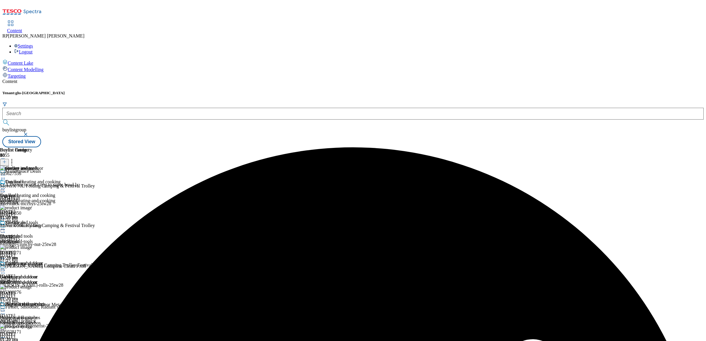
click at [6, 227] on icon at bounding box center [3, 230] width 6 height 6
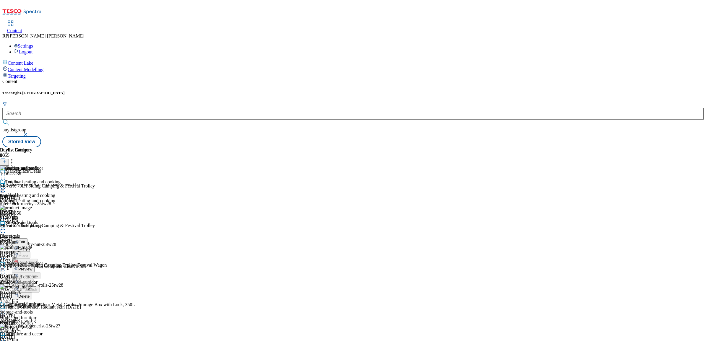
click at [32, 267] on span "Preview" at bounding box center [25, 269] width 14 height 4
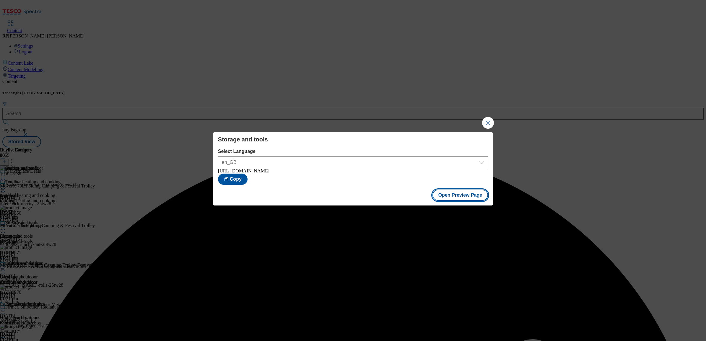
click at [448, 196] on button "Open Preview Page" at bounding box center [461, 195] width 56 height 11
click at [490, 123] on button "Close Modal" at bounding box center [488, 123] width 12 height 12
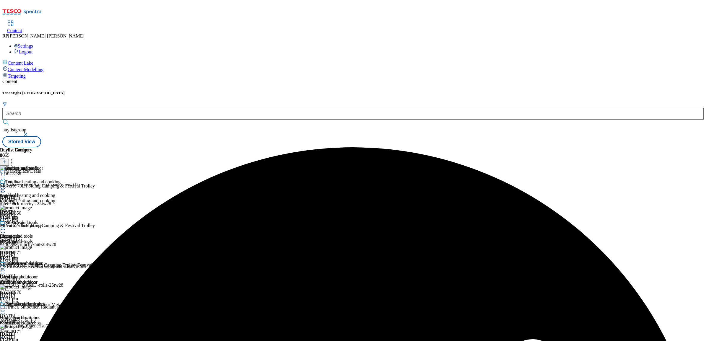
click at [6, 227] on icon at bounding box center [3, 230] width 6 height 6
click at [38, 274] on span "Un-preview" at bounding box center [28, 276] width 20 height 4
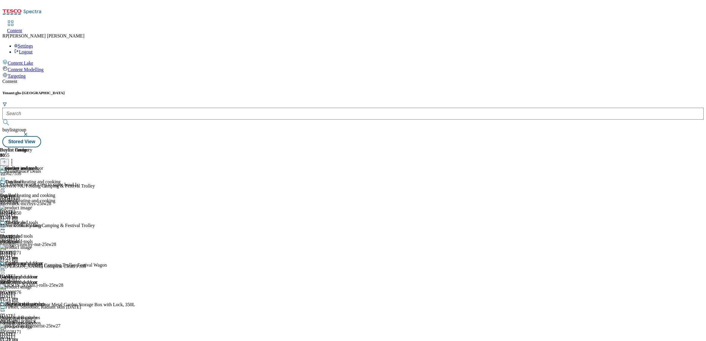
scroll to position [1176, 0]
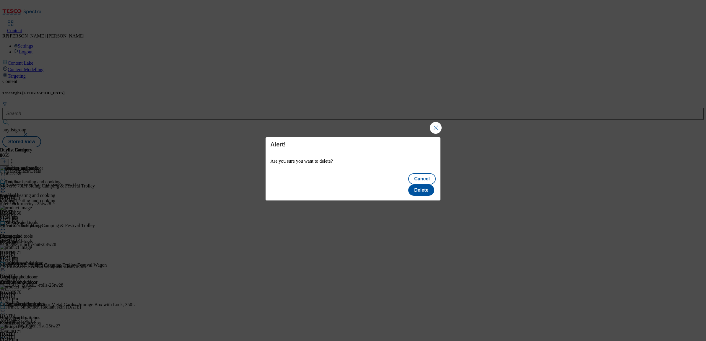
scroll to position [0, 0]
click at [429, 185] on button "Delete" at bounding box center [421, 190] width 26 height 11
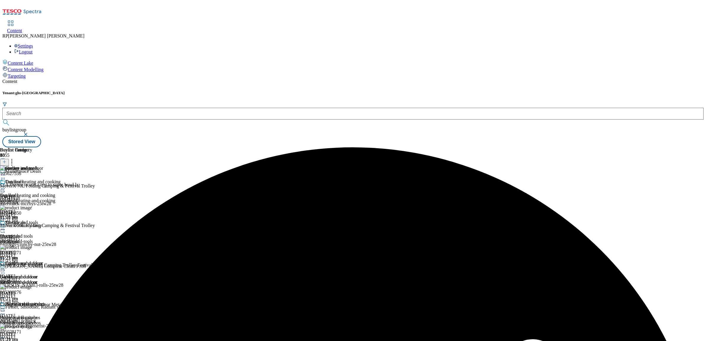
click at [6, 227] on icon at bounding box center [3, 230] width 6 height 6
click at [32, 267] on span "Preview" at bounding box center [25, 269] width 14 height 4
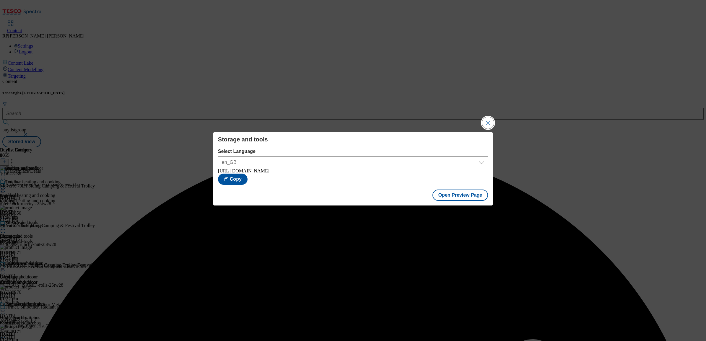
click at [485, 119] on button "Close Modal" at bounding box center [488, 123] width 12 height 12
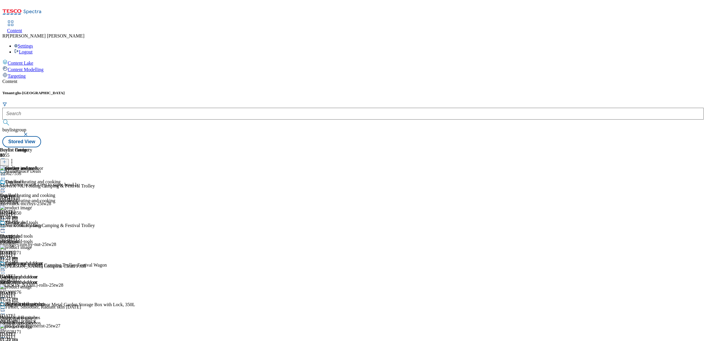
scroll to position [185, 0]
click at [31, 341] on span "Garden décor" at bounding box center [18, 346] width 26 height 7
click at [15, 158] on icon at bounding box center [12, 161] width 6 height 6
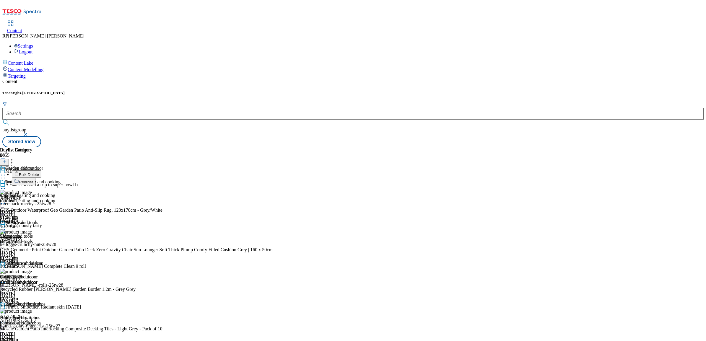
click at [273, 171] on li "Bulk Delete" at bounding box center [142, 174] width 261 height 7
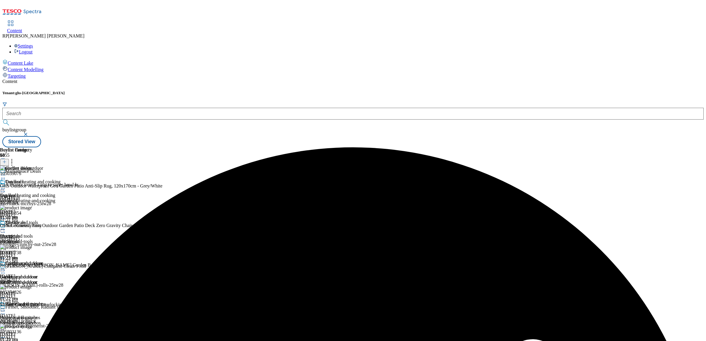
click at [15, 158] on icon at bounding box center [12, 161] width 6 height 6
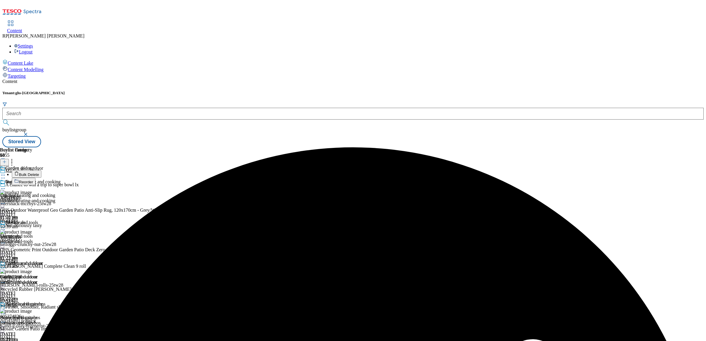
click at [39, 173] on span "Bulk Delete" at bounding box center [29, 175] width 20 height 4
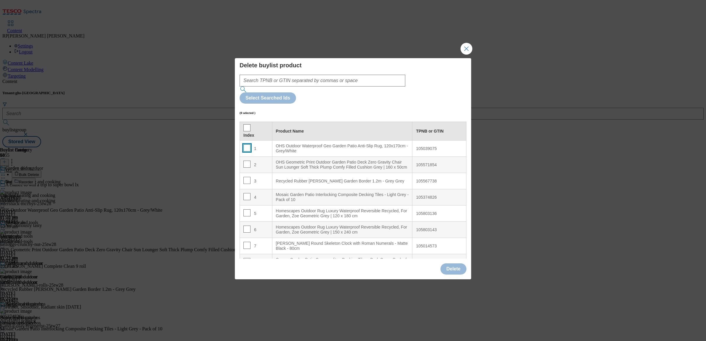
click at [244, 145] on input "Modal" at bounding box center [247, 148] width 7 height 7
checkbox input "true"
click at [243, 157] on td "2" at bounding box center [256, 165] width 33 height 16
click at [244, 161] on input "Modal" at bounding box center [247, 164] width 7 height 7
checkbox input "true"
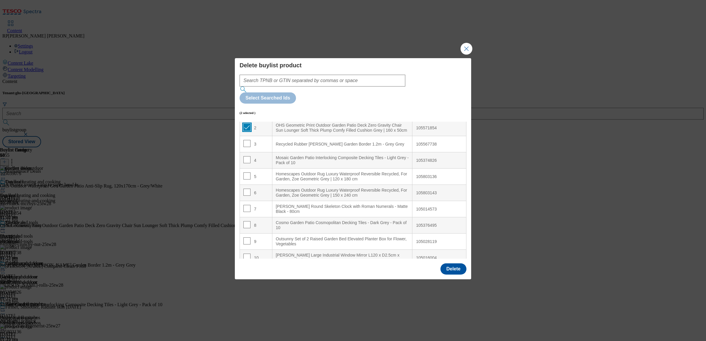
scroll to position [74, 0]
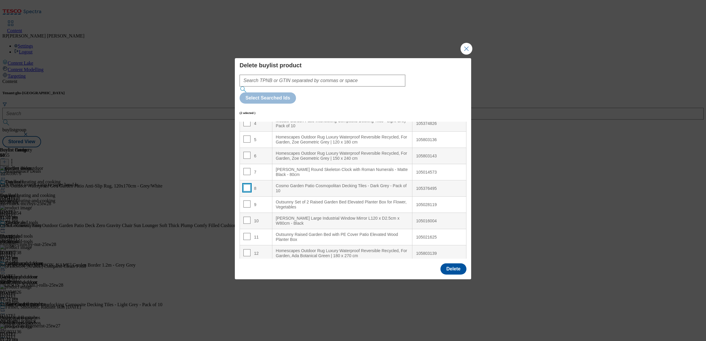
click at [247, 184] on input "Modal" at bounding box center [247, 187] width 7 height 7
checkbox input "true"
click at [248, 201] on input "Modal" at bounding box center [247, 204] width 7 height 7
checkbox input "true"
click at [249, 233] on input "Modal" at bounding box center [247, 236] width 7 height 7
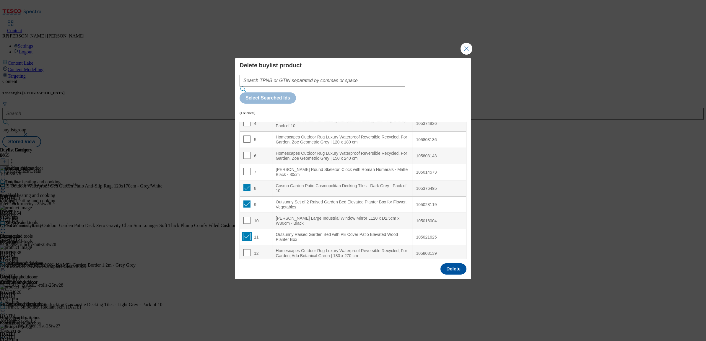
checkbox input "true"
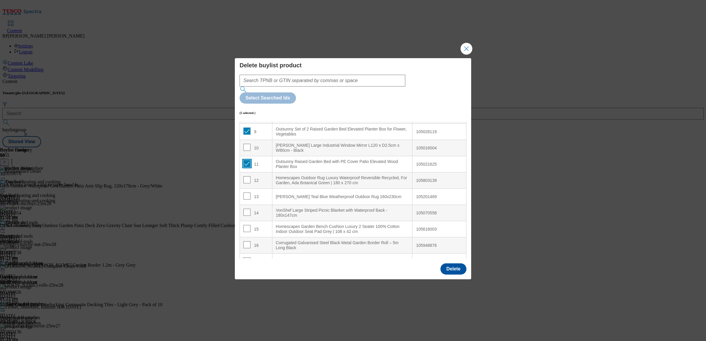
scroll to position [148, 0]
click at [246, 208] on input "Modal" at bounding box center [247, 211] width 7 height 7
checkbox input "true"
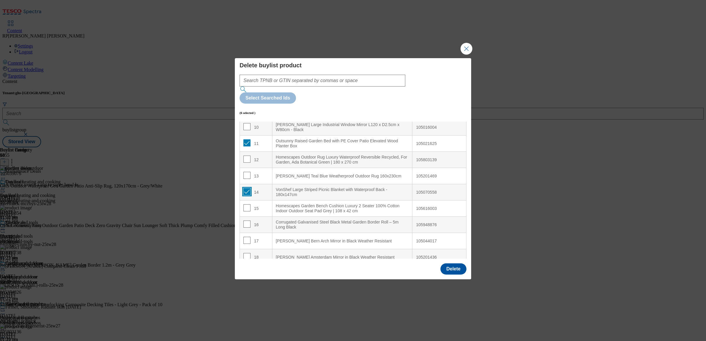
scroll to position [222, 0]
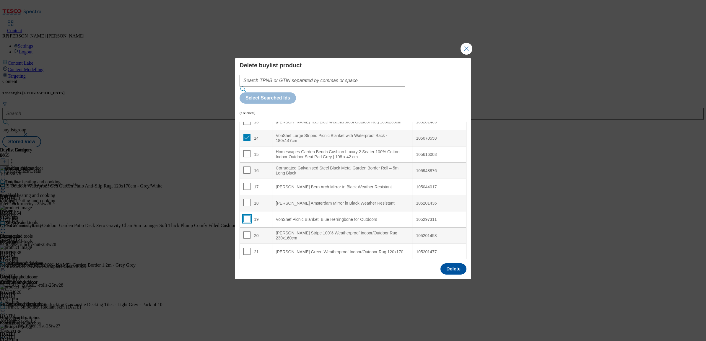
click at [246, 215] on input "Modal" at bounding box center [247, 218] width 7 height 7
checkbox input "true"
click at [452, 264] on button "Delete" at bounding box center [454, 269] width 26 height 11
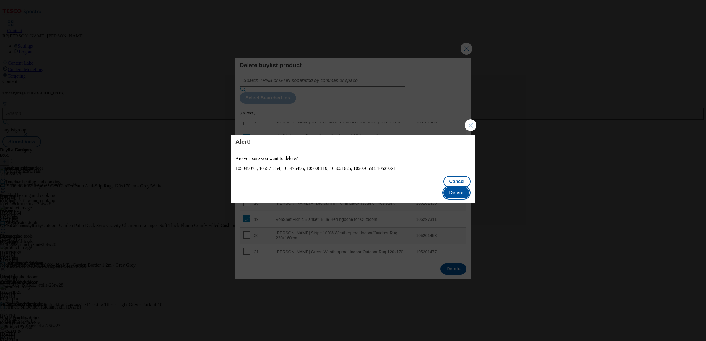
click at [454, 187] on button "Delete" at bounding box center [457, 192] width 26 height 11
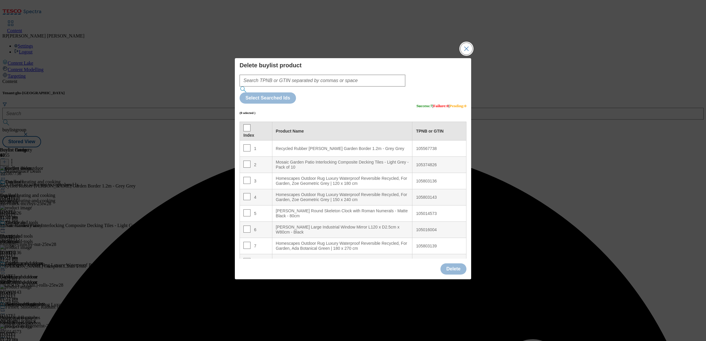
click at [466, 55] on button "Close Modal" at bounding box center [467, 49] width 12 height 12
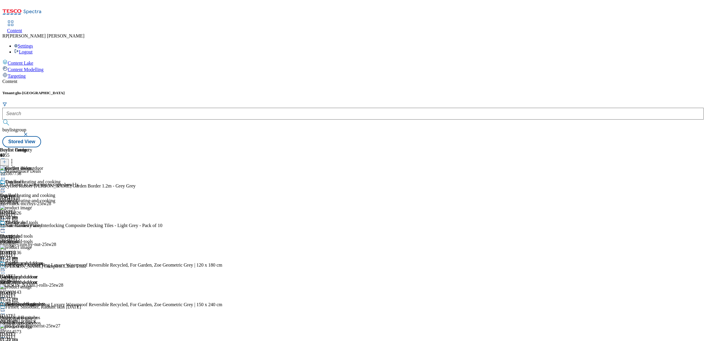
click at [61, 172] on div at bounding box center [30, 175] width 61 height 7
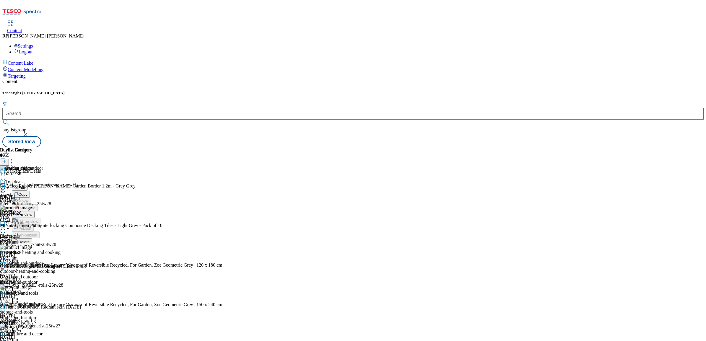
click at [32, 213] on span "Preview" at bounding box center [25, 215] width 14 height 4
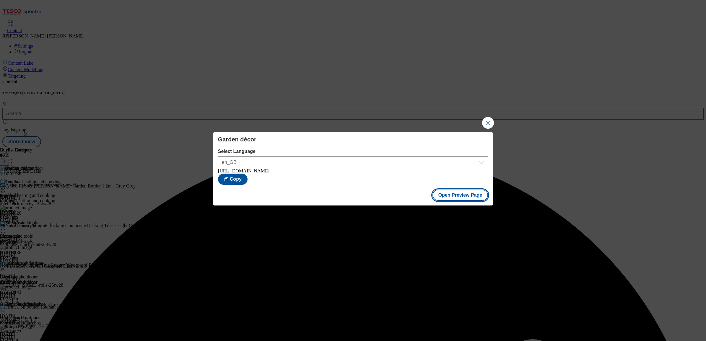
click at [479, 197] on button "Open Preview Page" at bounding box center [461, 195] width 56 height 11
click at [484, 121] on button "Close Modal" at bounding box center [488, 123] width 12 height 12
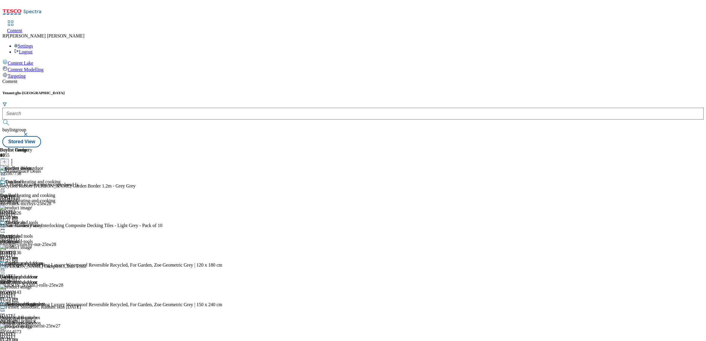
click at [6, 172] on icon at bounding box center [3, 175] width 6 height 6
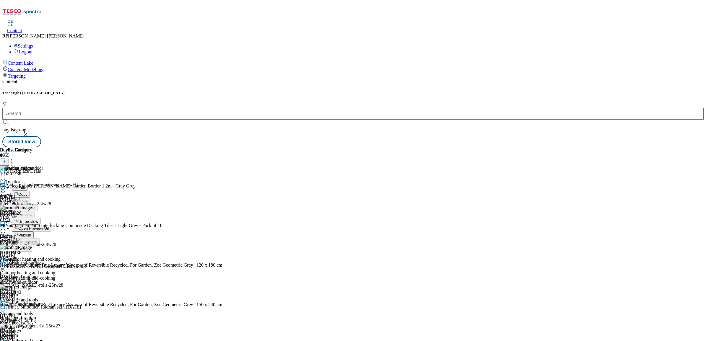
click at [38, 220] on span "Un-preview" at bounding box center [28, 222] width 20 height 4
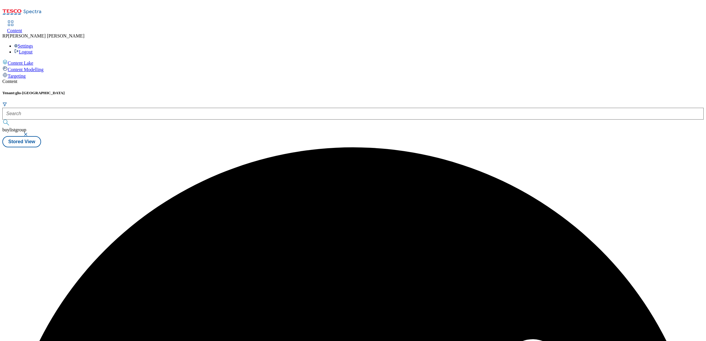
click at [501, 147] on div at bounding box center [353, 147] width 702 height 0
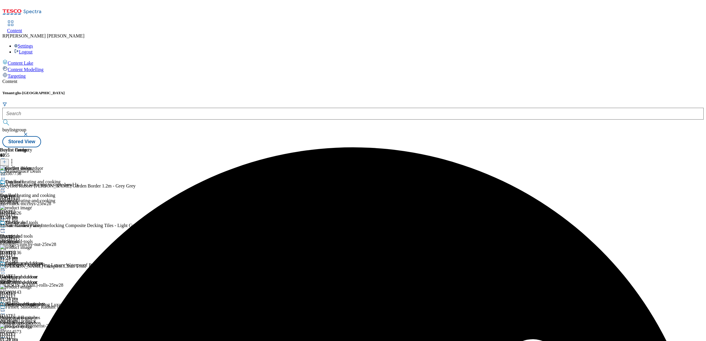
click at [15, 158] on icon at bounding box center [12, 161] width 6 height 6
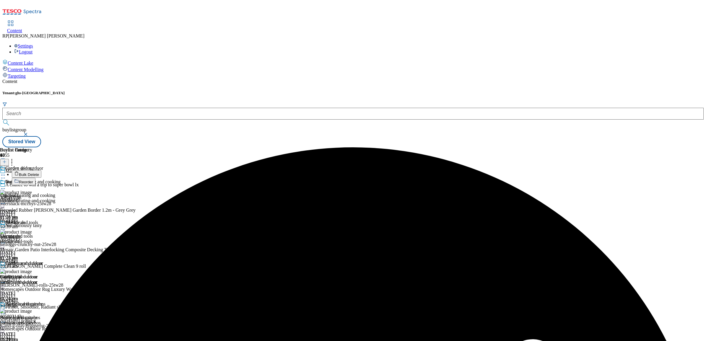
click at [39, 173] on span "Bulk Delete" at bounding box center [29, 175] width 20 height 4
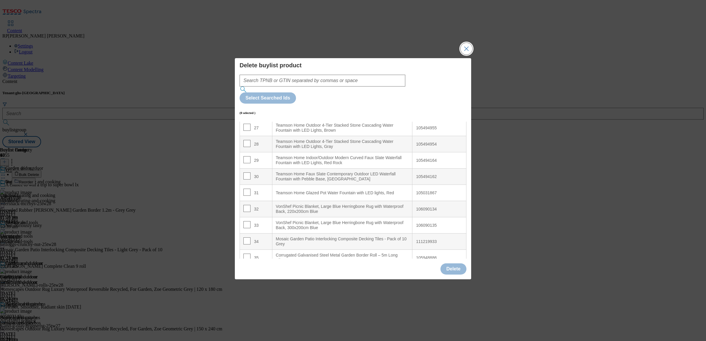
scroll to position [406, 0]
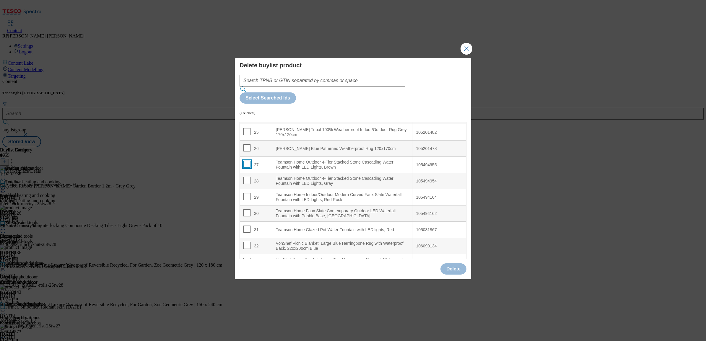
click at [249, 161] on input "Modal" at bounding box center [247, 164] width 7 height 7
checkbox input "true"
click at [246, 177] on input "Modal" at bounding box center [247, 180] width 7 height 7
checkbox input "true"
click at [247, 193] on input "Modal" at bounding box center [247, 196] width 7 height 7
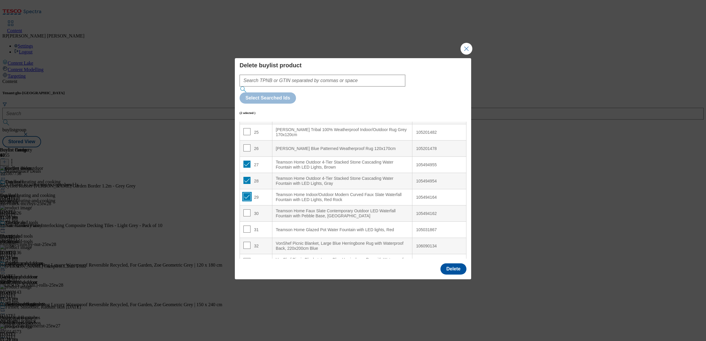
checkbox input "true"
click at [245, 210] on input "Modal" at bounding box center [247, 213] width 7 height 7
checkbox input "true"
click at [246, 226] on input "Modal" at bounding box center [247, 229] width 7 height 7
checkbox input "true"
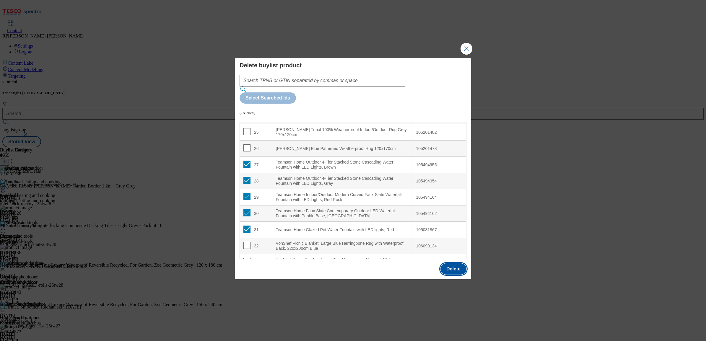
click at [454, 264] on button "Delete" at bounding box center [454, 269] width 26 height 11
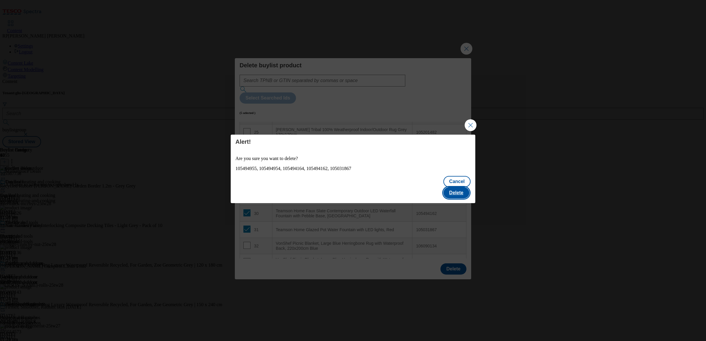
click at [460, 192] on button "Delete" at bounding box center [457, 192] width 26 height 11
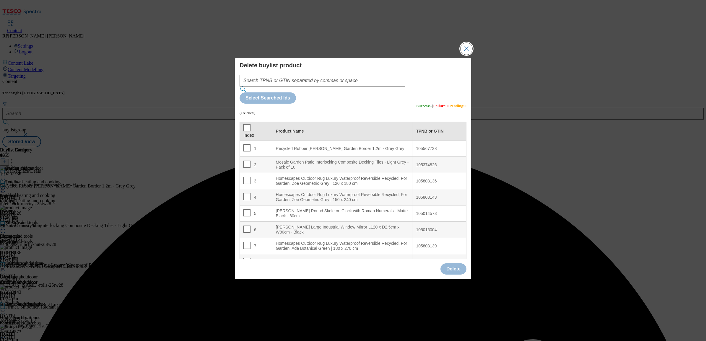
click at [465, 55] on button "Close Modal" at bounding box center [467, 49] width 12 height 12
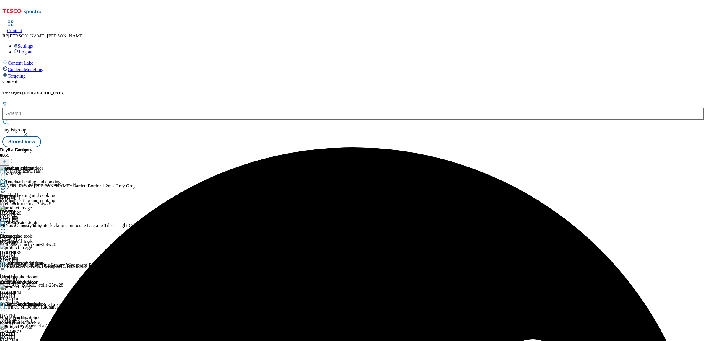
click at [6, 172] on icon at bounding box center [3, 175] width 6 height 6
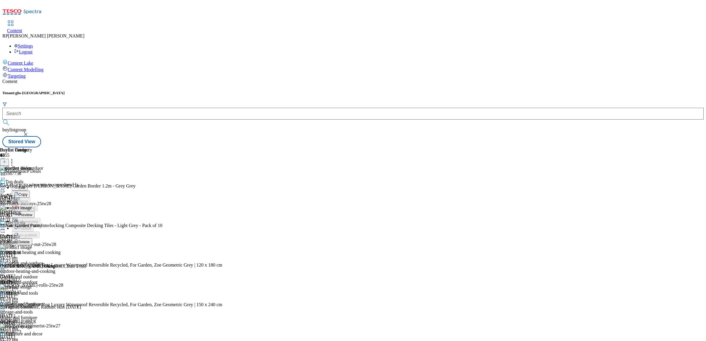
click at [32, 213] on span "Preview" at bounding box center [25, 215] width 14 height 4
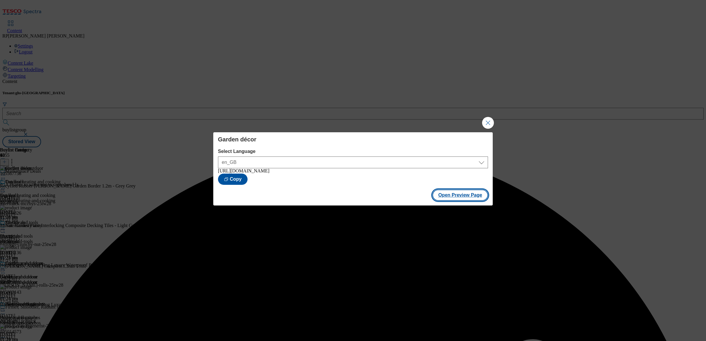
click at [445, 198] on button "Open Preview Page" at bounding box center [461, 195] width 56 height 11
click at [488, 126] on button "Close Modal" at bounding box center [488, 123] width 12 height 12
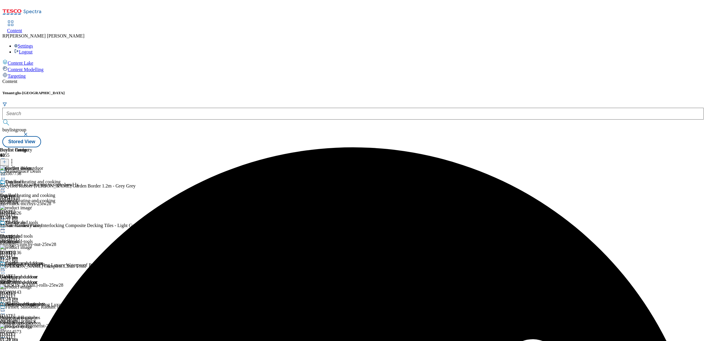
click at [6, 172] on icon at bounding box center [3, 175] width 6 height 6
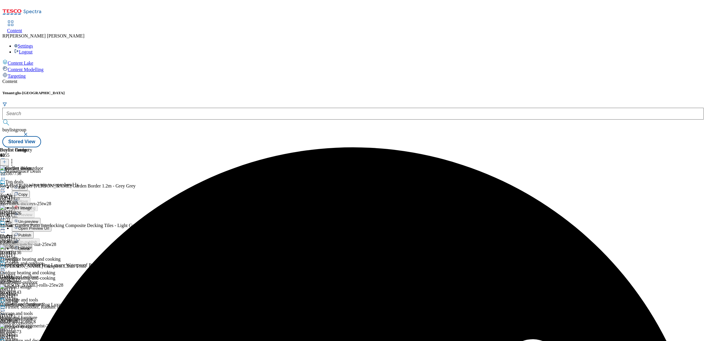
click at [38, 220] on span "Un-preview" at bounding box center [28, 222] width 20 height 4
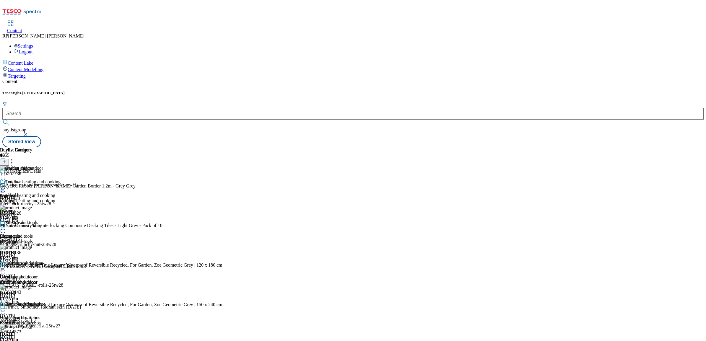
click at [7, 160] on icon at bounding box center [4, 162] width 4 height 4
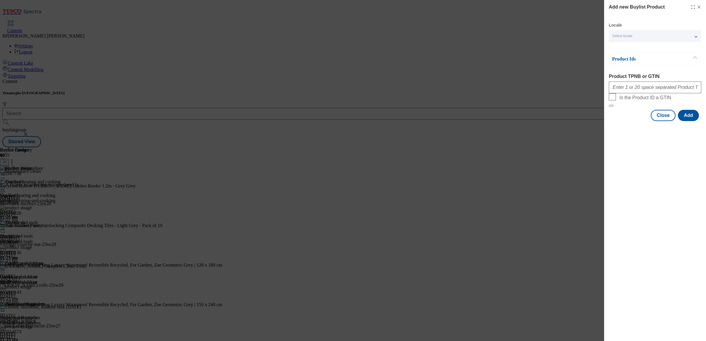
click at [590, 114] on div "Add new Buylist Product Locale Select locale English Welsh Product Ids Product …" at bounding box center [353, 170] width 706 height 341
drag, startPoint x: 523, startPoint y: 94, endPoint x: 604, endPoint y: 113, distance: 83.5
click at [524, 95] on div "Add new Buylist Product Locale Select locale English Welsh Product Ids Product …" at bounding box center [353, 170] width 706 height 341
click at [663, 121] on button "Close" at bounding box center [663, 115] width 25 height 11
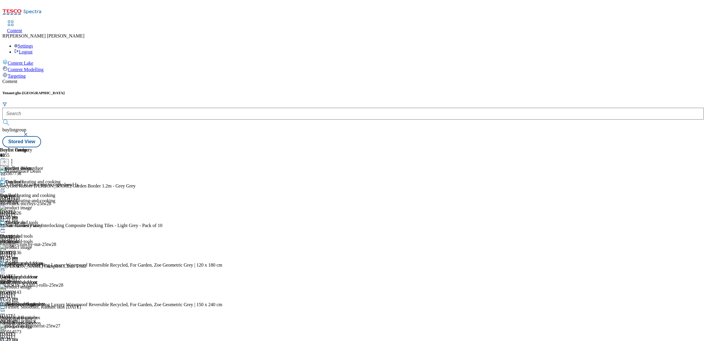
click at [15, 158] on icon at bounding box center [12, 161] width 6 height 6
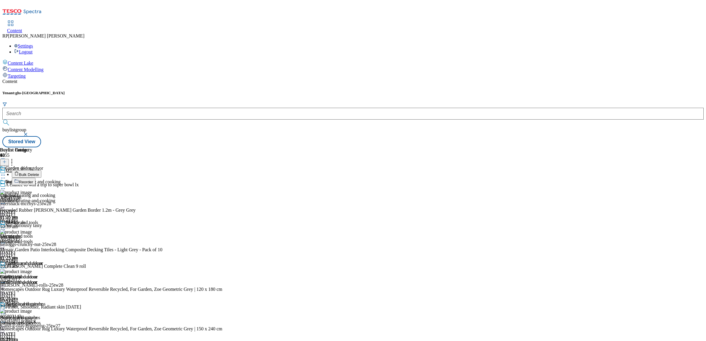
click at [33, 180] on span "Reorder" at bounding box center [26, 182] width 14 height 4
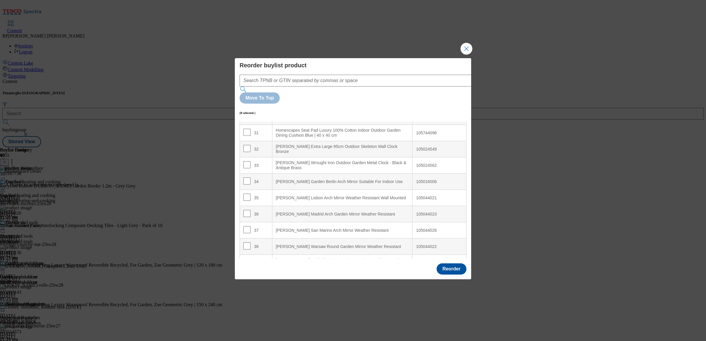
scroll to position [488, 0]
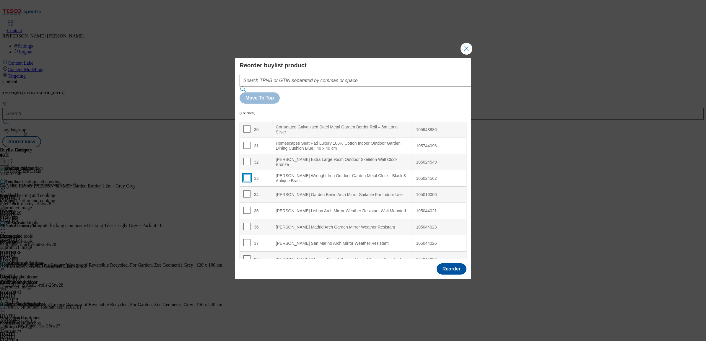
click at [249, 174] on input "Modal" at bounding box center [247, 177] width 7 height 7
checkbox input "true"
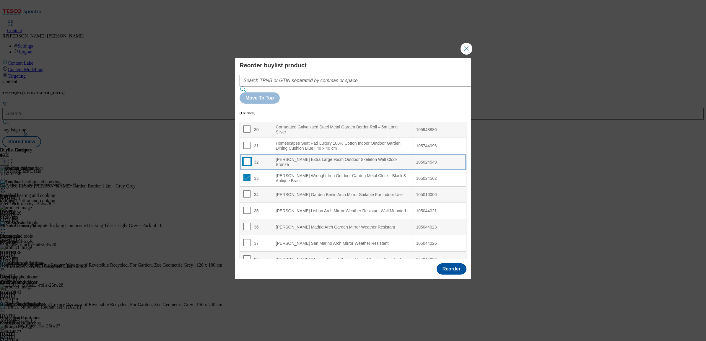
click at [246, 158] on input "Modal" at bounding box center [247, 161] width 7 height 7
checkbox input "true"
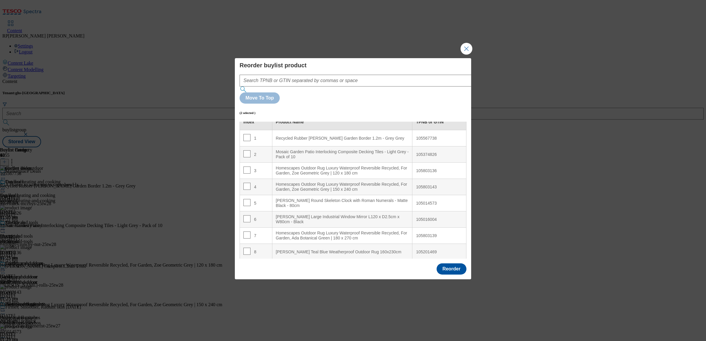
scroll to position [8, 0]
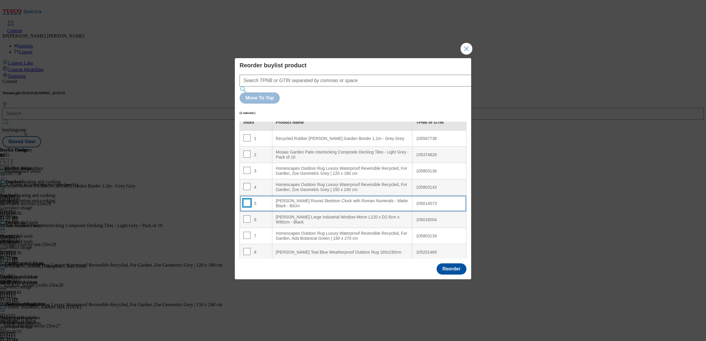
click at [246, 199] on input "Modal" at bounding box center [247, 202] width 7 height 7
checkbox input "true"
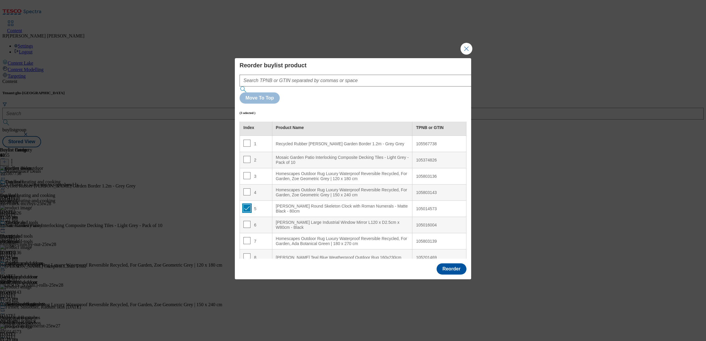
scroll to position [0, 0]
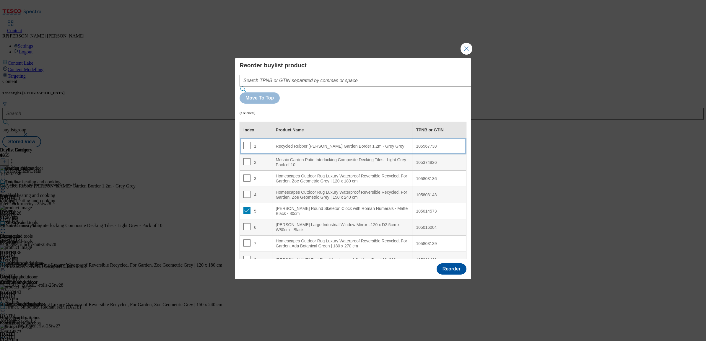
click at [360, 138] on Grey "Recycled Rubber [PERSON_NAME] Garden Border 1.2m - Grey Grey" at bounding box center [342, 146] width 140 height 16
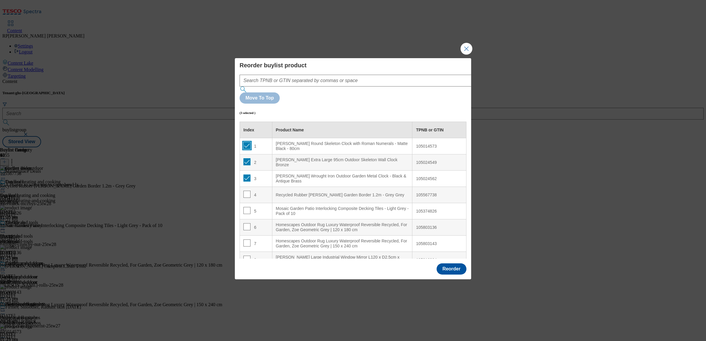
click at [247, 142] on input "Modal" at bounding box center [247, 145] width 7 height 7
checkbox input "false"
click at [247, 158] on input "Modal" at bounding box center [247, 161] width 7 height 7
checkbox input "false"
click at [248, 175] on input "Modal" at bounding box center [247, 178] width 7 height 7
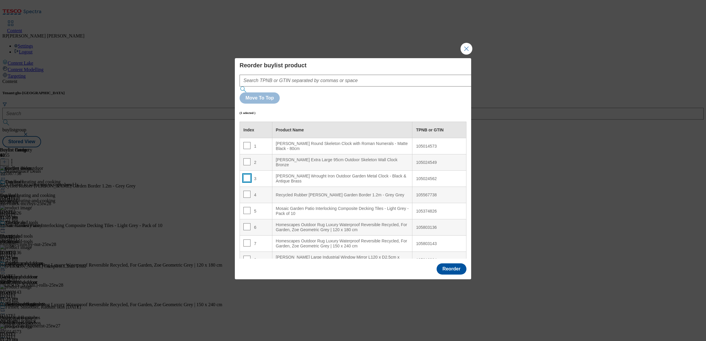
checkbox input "false"
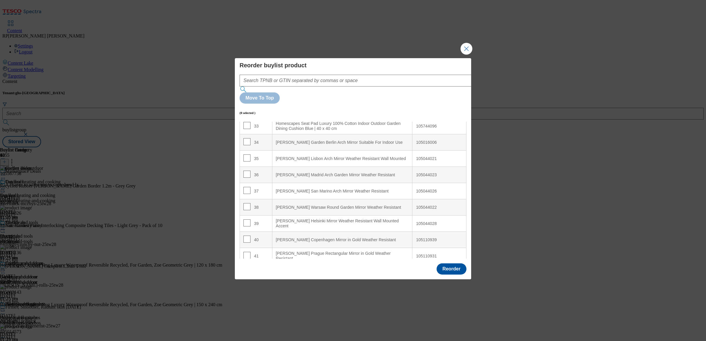
scroll to position [562, 0]
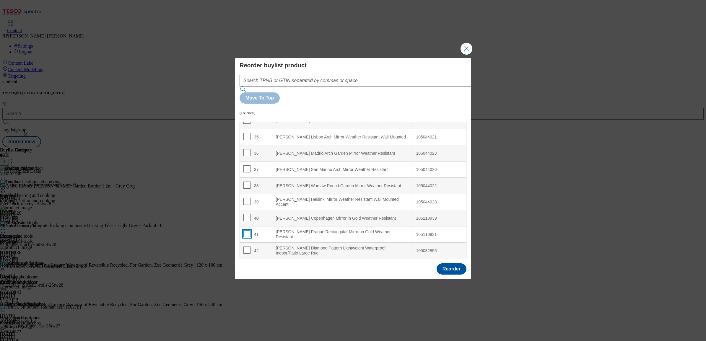
click at [246, 231] on input "Modal" at bounding box center [247, 234] width 7 height 7
checkbox input "true"
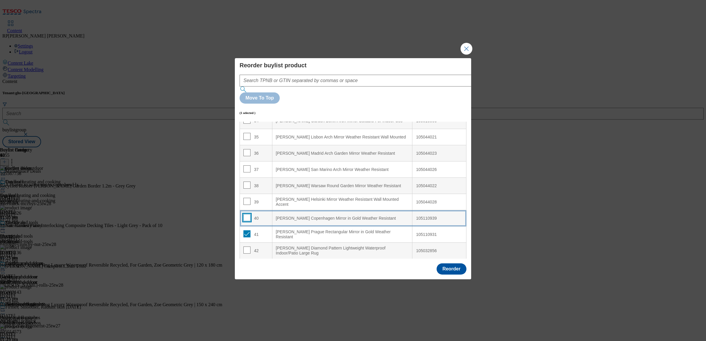
click at [246, 214] on input "Modal" at bounding box center [247, 217] width 7 height 7
checkbox input "true"
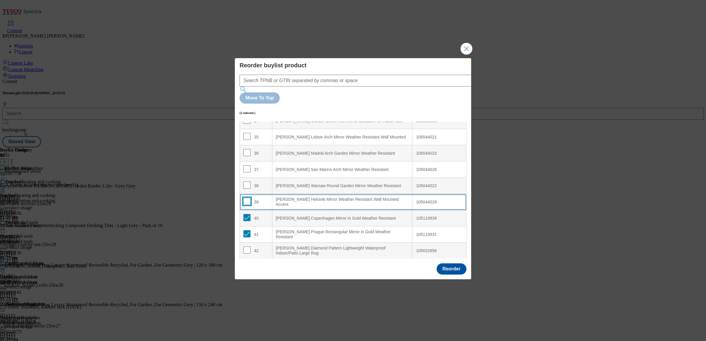
click at [246, 198] on input "Modal" at bounding box center [247, 201] width 7 height 7
checkbox input "true"
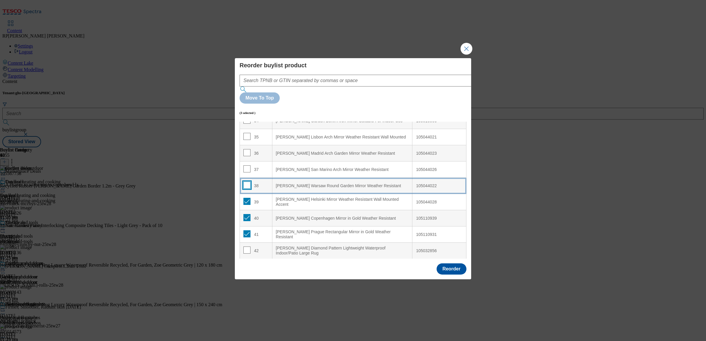
click at [246, 182] on input "Modal" at bounding box center [247, 185] width 7 height 7
checkbox input "true"
click at [246, 166] on input "Modal" at bounding box center [247, 169] width 7 height 7
checkbox input "true"
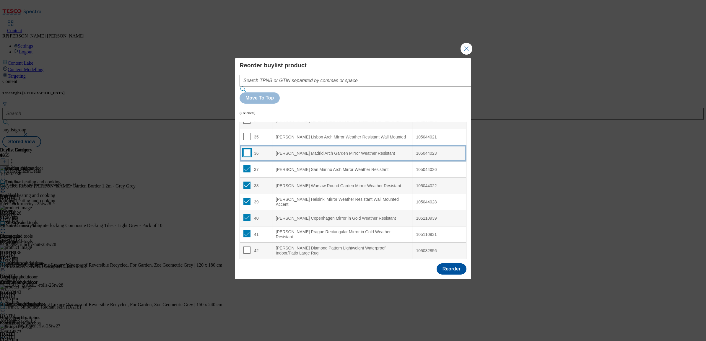
click at [246, 149] on input "Modal" at bounding box center [247, 152] width 7 height 7
checkbox input "true"
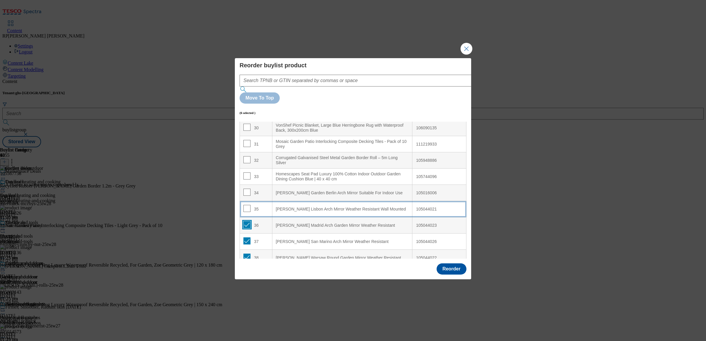
scroll to position [488, 0]
click at [247, 207] on input "Modal" at bounding box center [247, 210] width 7 height 7
checkbox input "true"
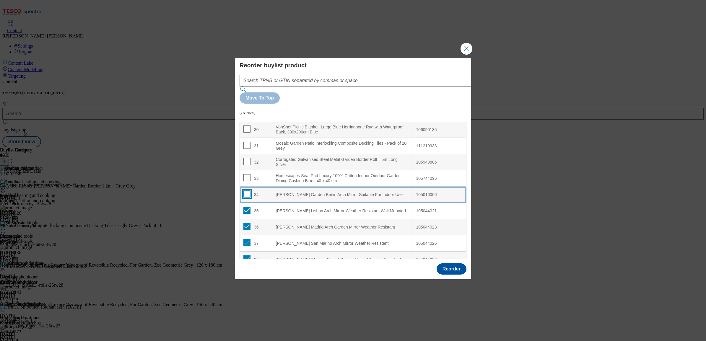
click at [246, 191] on input "Modal" at bounding box center [247, 194] width 7 height 7
checkbox input "true"
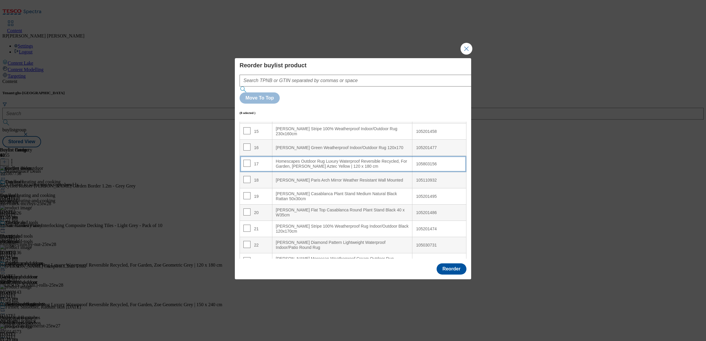
scroll to position [229, 0]
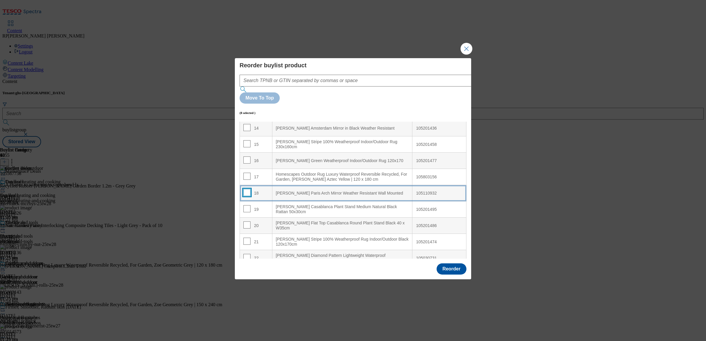
drag, startPoint x: 246, startPoint y: 177, endPoint x: 249, endPoint y: 179, distance: 3.6
click at [246, 189] on input "Modal" at bounding box center [247, 192] width 7 height 7
checkbox input "true"
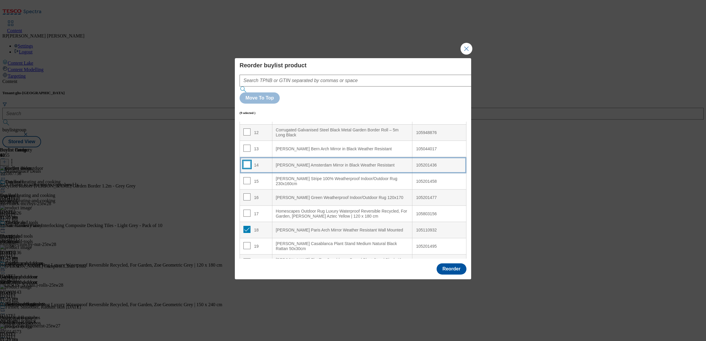
click at [247, 161] on input "Modal" at bounding box center [247, 164] width 7 height 7
checkbox input "true"
click at [247, 145] on input "Modal" at bounding box center [247, 148] width 7 height 7
checkbox input "true"
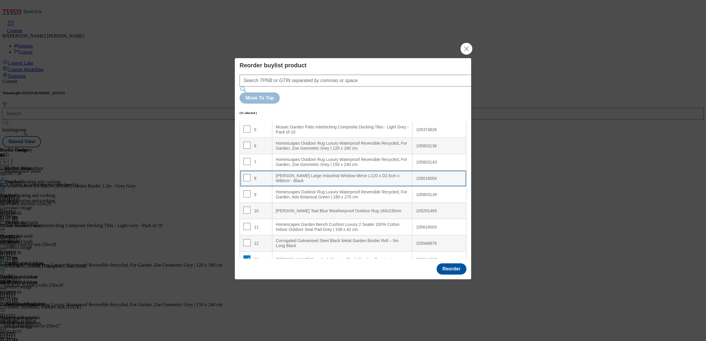
click at [331, 173] on div "[PERSON_NAME] Large Industrial Window Mirror L120 x D2.5cm x W80cm - Black" at bounding box center [342, 178] width 133 height 10
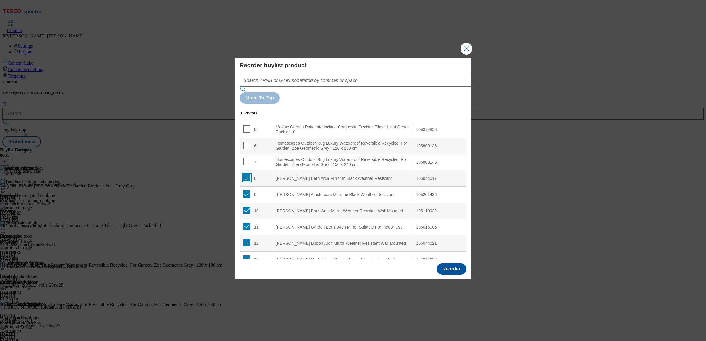
click at [246, 174] on input "Modal" at bounding box center [247, 177] width 7 height 7
checkbox input "false"
click at [249, 191] on input "Modal" at bounding box center [247, 194] width 7 height 7
checkbox input "false"
click at [248, 207] on input "Modal" at bounding box center [247, 210] width 7 height 7
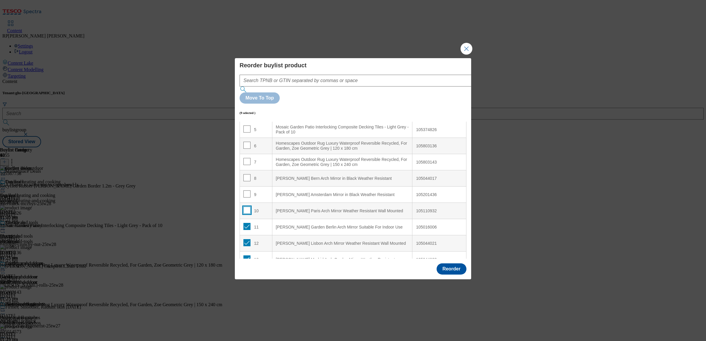
checkbox input "false"
click at [249, 223] on input "Modal" at bounding box center [247, 226] width 7 height 7
checkbox input "false"
click at [249, 239] on input "Modal" at bounding box center [247, 242] width 7 height 7
checkbox input "false"
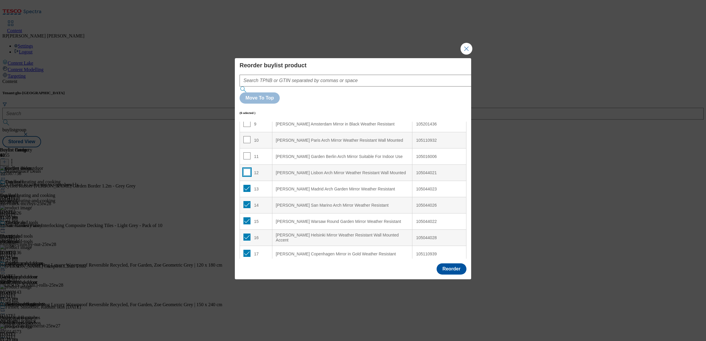
scroll to position [192, 0]
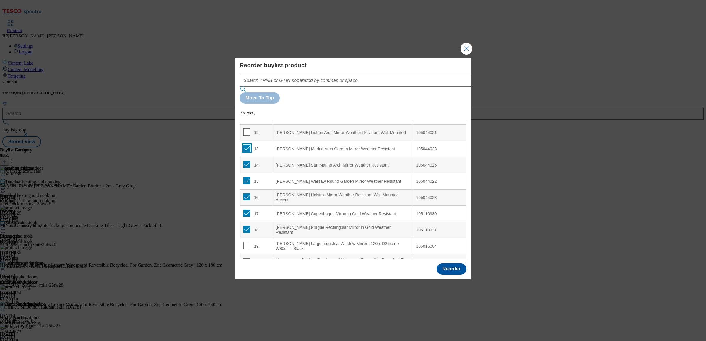
click at [248, 145] on input "Modal" at bounding box center [247, 148] width 7 height 7
checkbox input "false"
click at [248, 161] on input "Modal" at bounding box center [247, 164] width 7 height 7
checkbox input "false"
click at [248, 177] on input "Modal" at bounding box center [247, 180] width 7 height 7
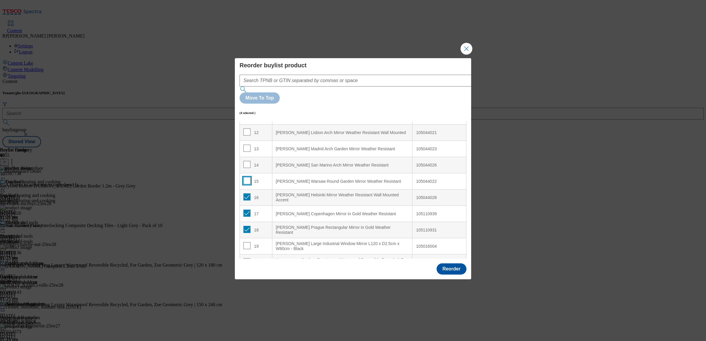
checkbox input "false"
click at [246, 194] on input "Modal" at bounding box center [247, 197] width 7 height 7
checkbox input "false"
click at [247, 210] on input "Modal" at bounding box center [247, 213] width 7 height 7
checkbox input "false"
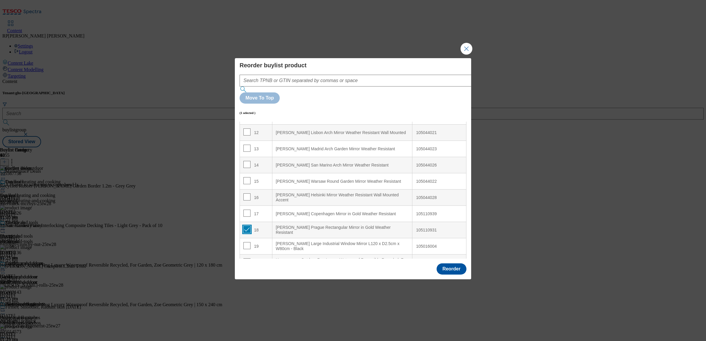
click at [246, 226] on input "Modal" at bounding box center [247, 229] width 7 height 7
checkbox input "false"
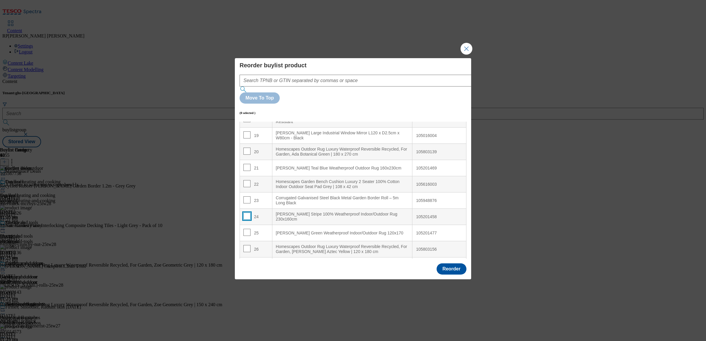
click at [248, 213] on input "Modal" at bounding box center [247, 216] width 7 height 7
checkbox input "true"
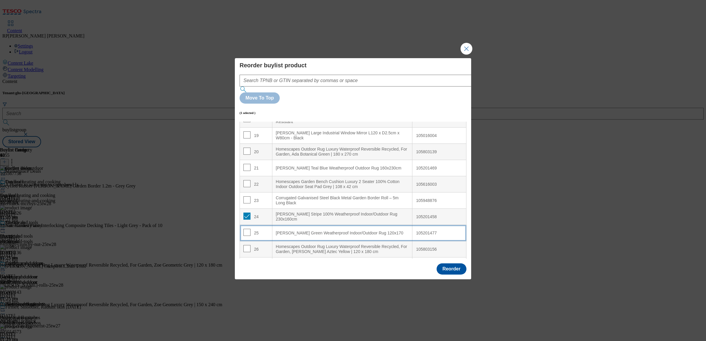
click at [248, 225] on td "25" at bounding box center [256, 233] width 33 height 16
click at [247, 213] on input "Modal" at bounding box center [247, 216] width 7 height 7
checkbox input "true"
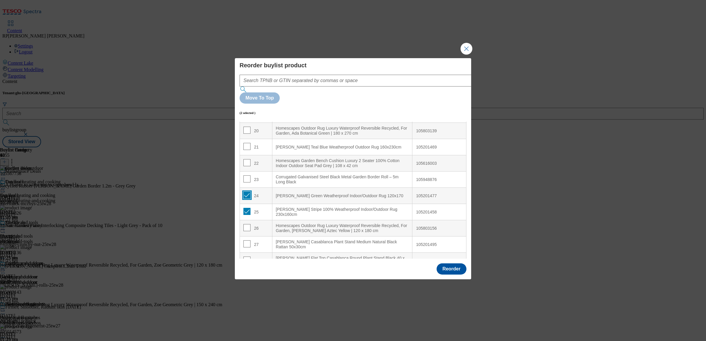
scroll to position [377, 0]
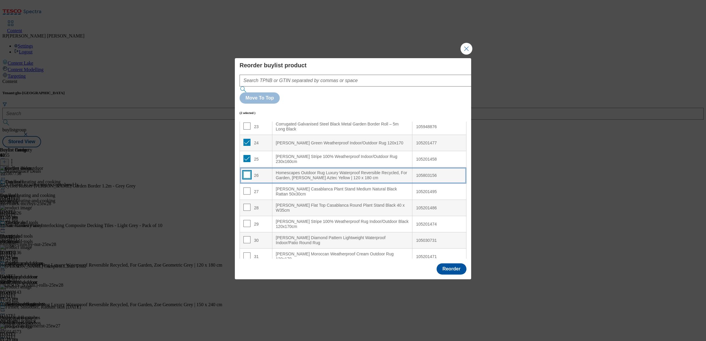
click at [247, 171] on input "Modal" at bounding box center [247, 174] width 7 height 7
checkbox input "true"
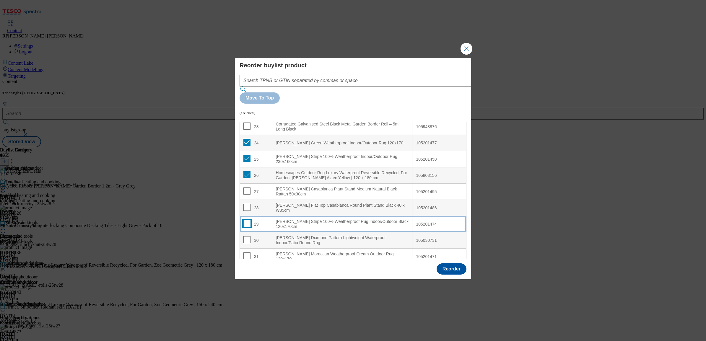
click at [244, 220] on input "Modal" at bounding box center [247, 223] width 7 height 7
checkbox input "true"
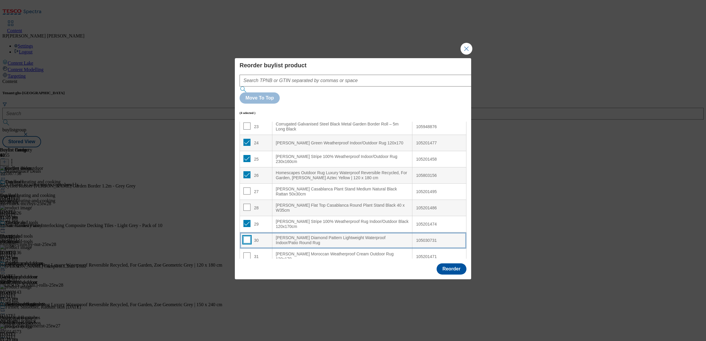
click at [246, 236] on input "Modal" at bounding box center [247, 239] width 7 height 7
checkbox input "true"
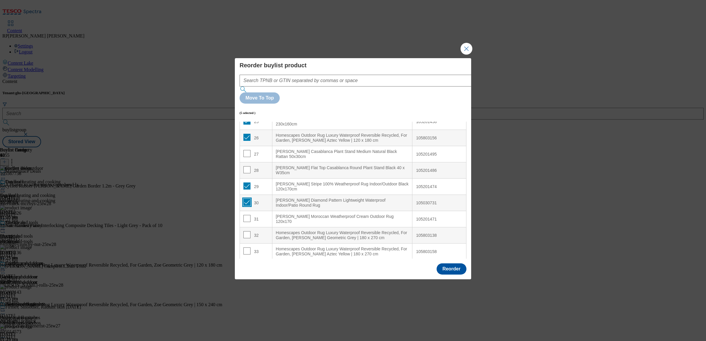
scroll to position [451, 0]
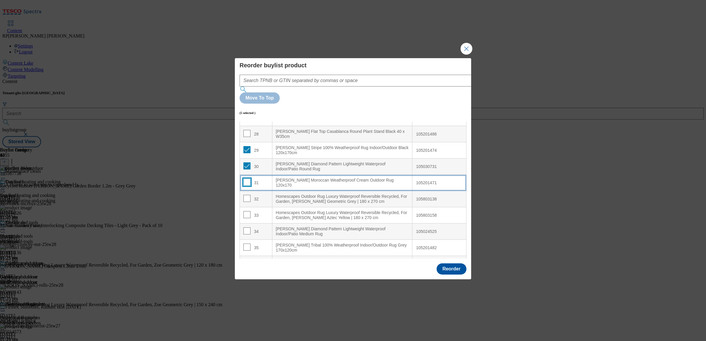
click at [246, 179] on input "Modal" at bounding box center [247, 182] width 7 height 7
checkbox input "true"
click at [245, 195] on input "Modal" at bounding box center [247, 198] width 7 height 7
checkbox input "true"
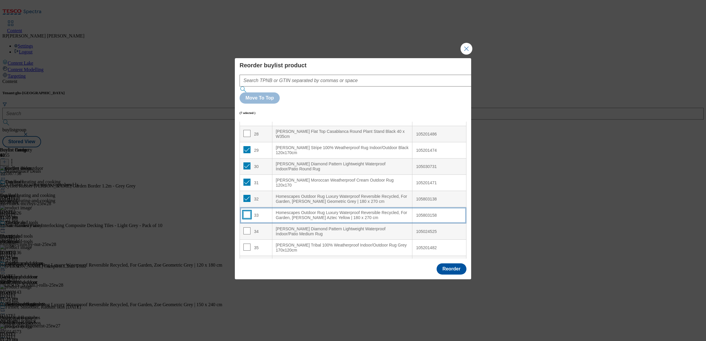
click at [244, 211] on input "Modal" at bounding box center [247, 214] width 7 height 7
checkbox input "true"
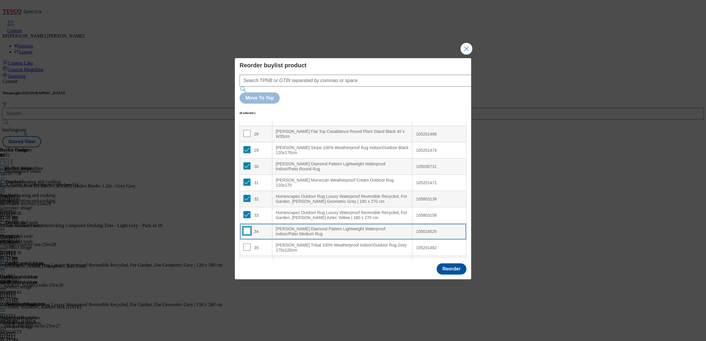
click at [245, 228] on input "Modal" at bounding box center [247, 231] width 7 height 7
checkbox input "true"
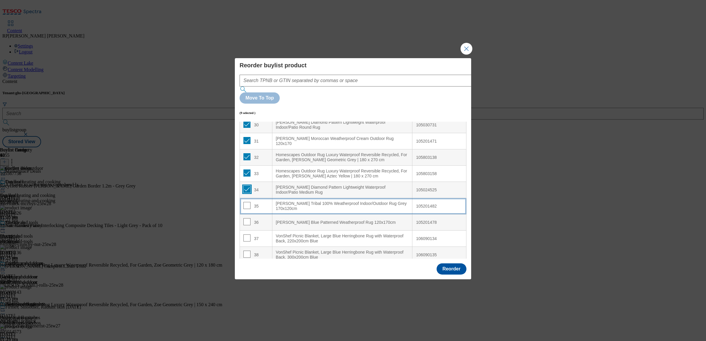
scroll to position [562, 0]
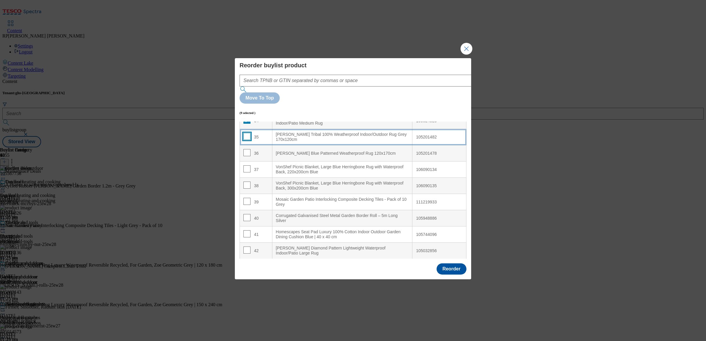
click at [247, 133] on input "Modal" at bounding box center [247, 136] width 7 height 7
checkbox input "true"
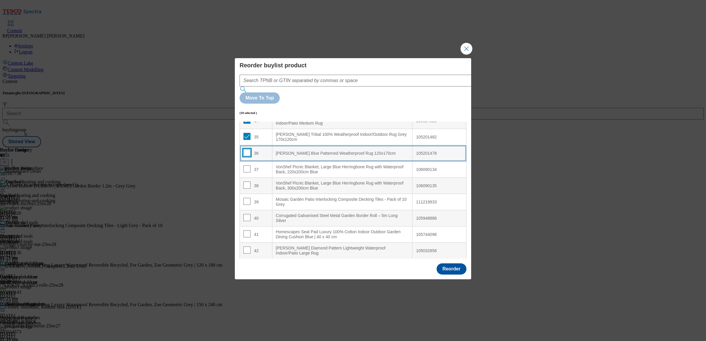
click at [246, 149] on input "Modal" at bounding box center [247, 152] width 7 height 7
checkbox input "true"
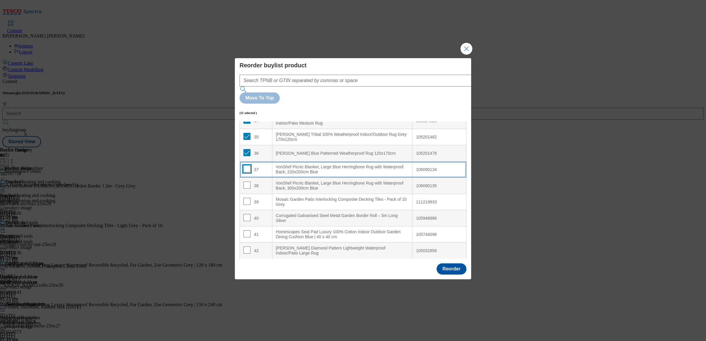
click at [247, 166] on input "Modal" at bounding box center [247, 169] width 7 height 7
checkbox input "true"
click at [246, 182] on input "Modal" at bounding box center [247, 185] width 7 height 7
checkbox input "true"
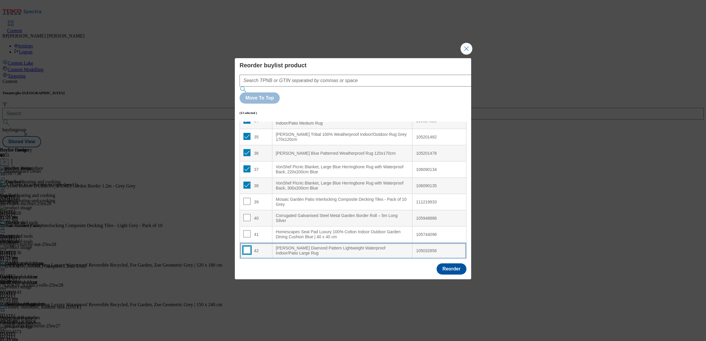
click at [245, 247] on input "Modal" at bounding box center [247, 250] width 7 height 7
checkbox input "true"
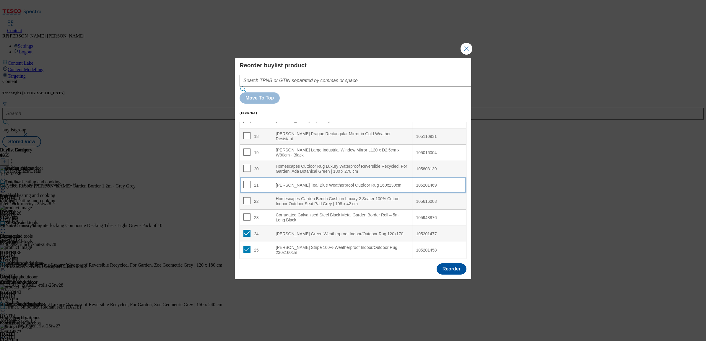
scroll to position [303, 0]
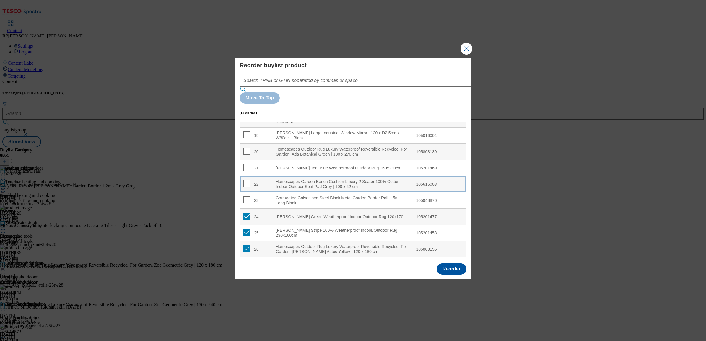
click at [290, 179] on div "Homescapes Garden Bench Cushion Luxury 2 Seater 100% Cotton Indoor Outdoor Seat…" at bounding box center [342, 184] width 133 height 10
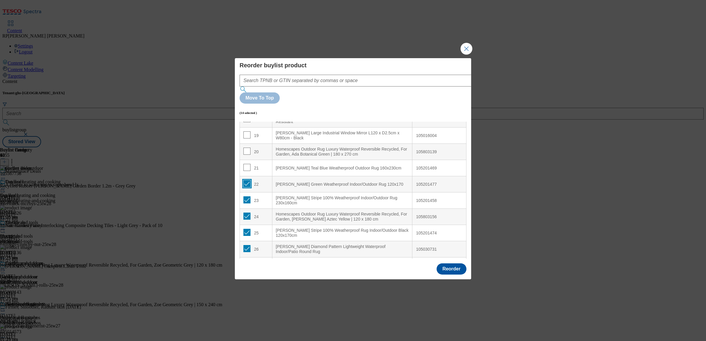
click at [247, 180] on input "Modal" at bounding box center [247, 183] width 7 height 7
checkbox input "false"
click at [247, 197] on input "Modal" at bounding box center [247, 200] width 7 height 7
checkbox input "false"
click at [244, 213] on input "Modal" at bounding box center [247, 216] width 7 height 7
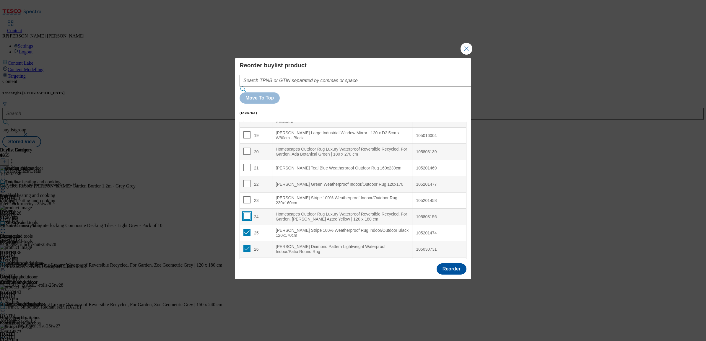
checkbox input "false"
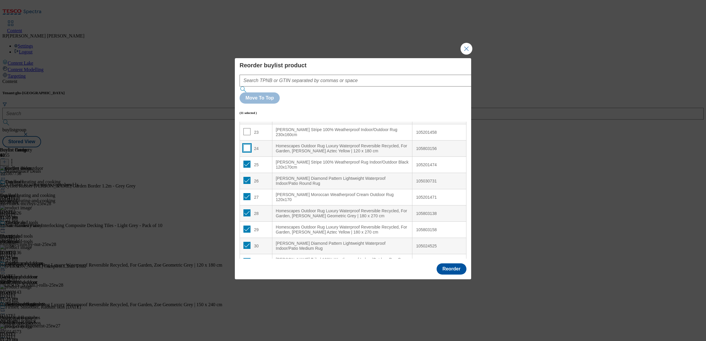
scroll to position [377, 0]
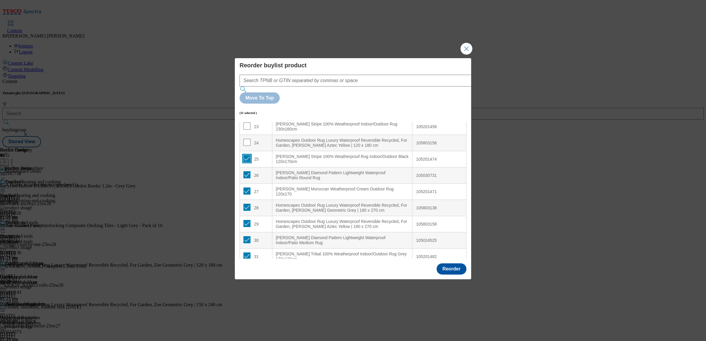
click at [247, 155] on input "Modal" at bounding box center [247, 158] width 7 height 7
checkbox input "false"
click at [247, 168] on td "26" at bounding box center [256, 176] width 33 height 16
click at [245, 171] on input "Modal" at bounding box center [247, 174] width 7 height 7
checkbox input "false"
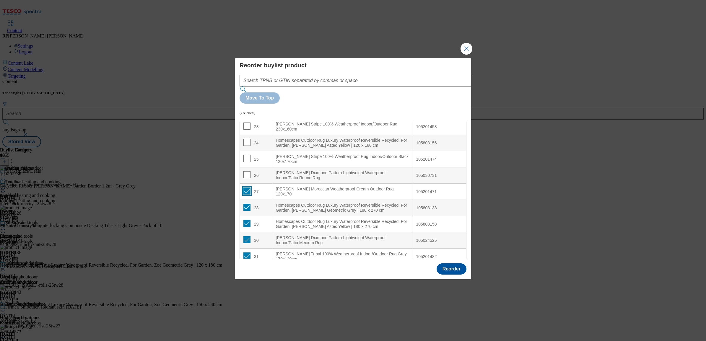
click at [248, 188] on input "Modal" at bounding box center [247, 191] width 7 height 7
checkbox input "false"
click at [246, 204] on input "Modal" at bounding box center [247, 207] width 7 height 7
checkbox input "false"
click at [246, 220] on input "Modal" at bounding box center [247, 223] width 7 height 7
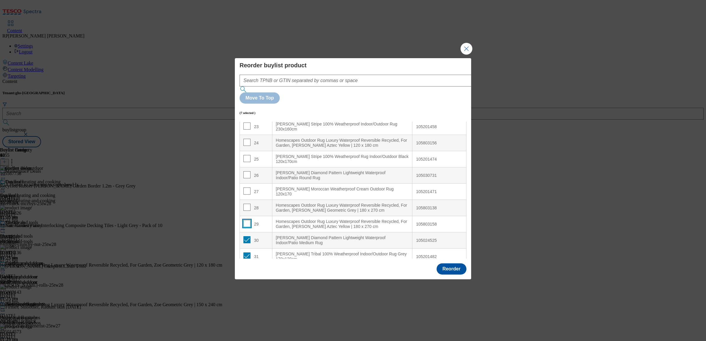
checkbox input "false"
click at [247, 236] on input "Modal" at bounding box center [247, 239] width 7 height 7
checkbox input "false"
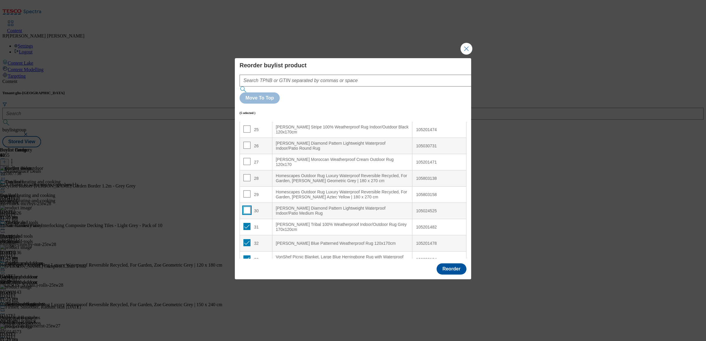
scroll to position [451, 0]
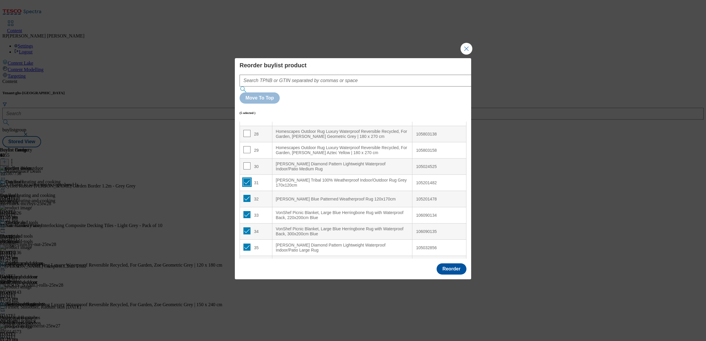
click at [245, 179] on input "Modal" at bounding box center [247, 182] width 7 height 7
checkbox input "false"
click at [247, 195] on input "Modal" at bounding box center [247, 198] width 7 height 7
checkbox input "false"
click at [247, 211] on input "Modal" at bounding box center [247, 214] width 7 height 7
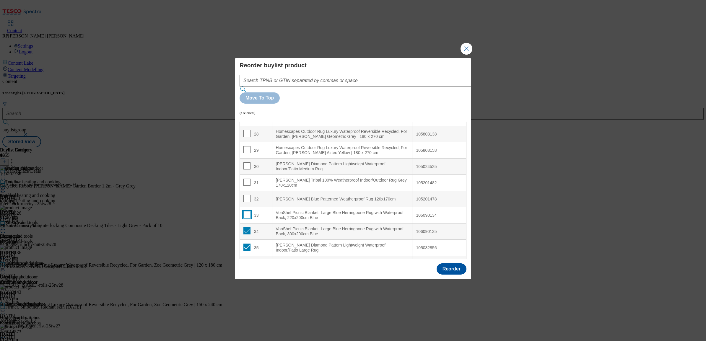
checkbox input "false"
click at [247, 228] on input "Modal" at bounding box center [247, 231] width 7 height 7
checkbox input "false"
click at [246, 244] on input "Modal" at bounding box center [247, 247] width 7 height 7
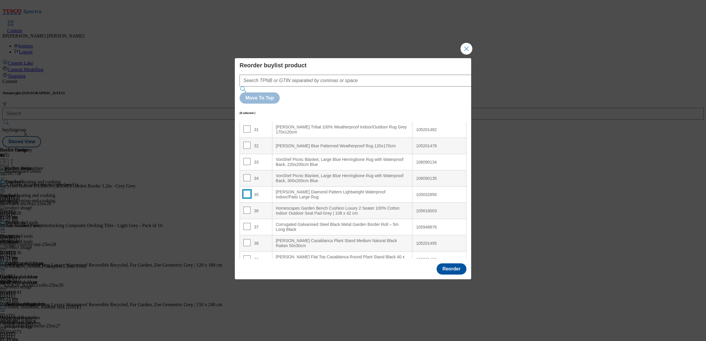
scroll to position [525, 0]
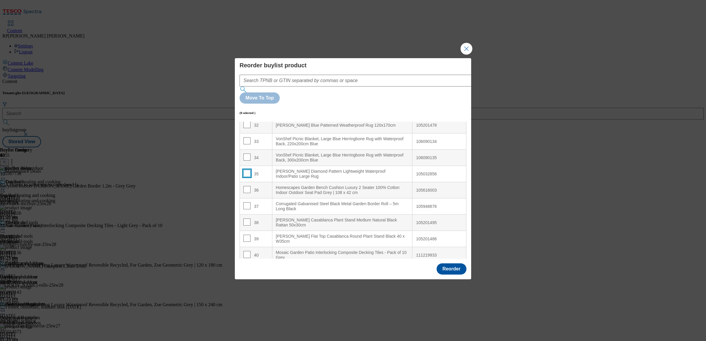
click at [246, 170] on input "Modal" at bounding box center [247, 173] width 7 height 7
checkbox input "true"
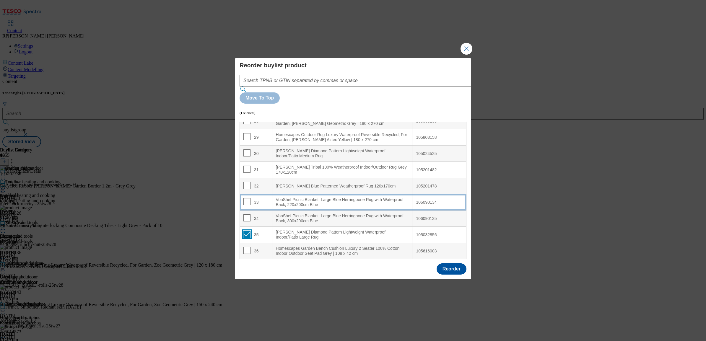
scroll to position [451, 0]
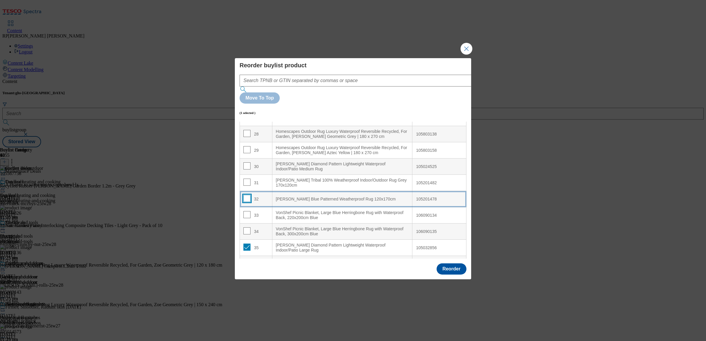
click at [246, 195] on input "Modal" at bounding box center [247, 198] width 7 height 7
checkbox input "true"
click at [246, 179] on input "Modal" at bounding box center [247, 182] width 7 height 7
checkbox input "true"
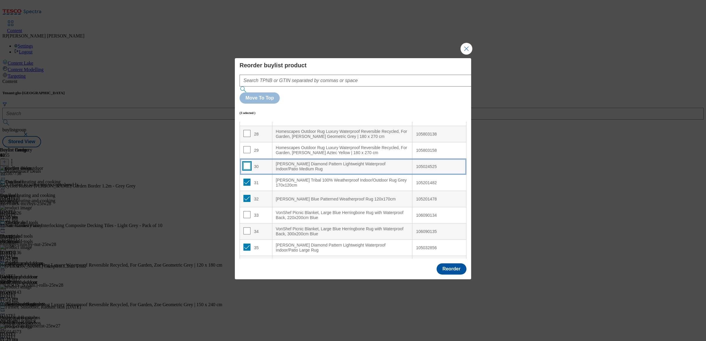
click at [246, 163] on input "Modal" at bounding box center [247, 166] width 7 height 7
checkbox input "true"
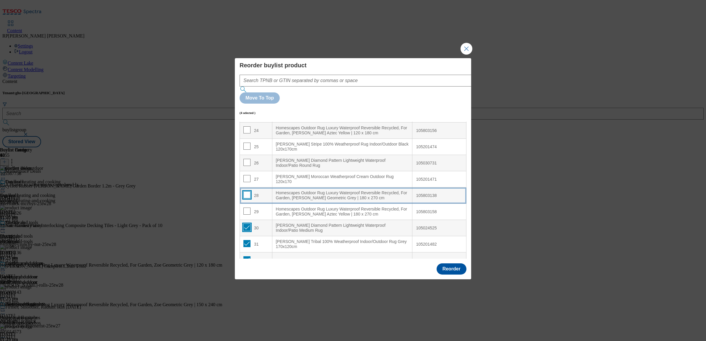
scroll to position [377, 0]
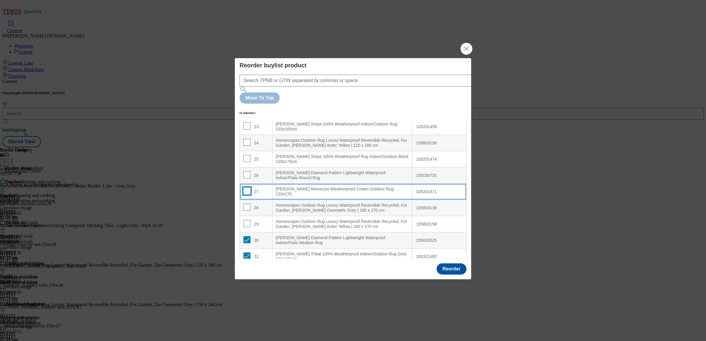
click at [246, 188] on input "Modal" at bounding box center [247, 191] width 7 height 7
checkbox input "true"
click at [247, 171] on input "Modal" at bounding box center [247, 174] width 7 height 7
checkbox input "true"
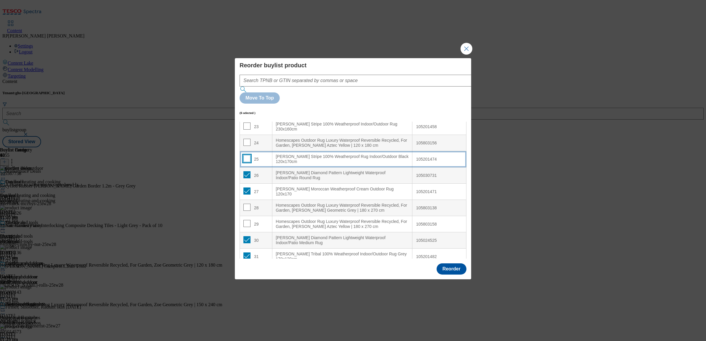
click at [248, 155] on input "Modal" at bounding box center [247, 158] width 7 height 7
checkbox input "true"
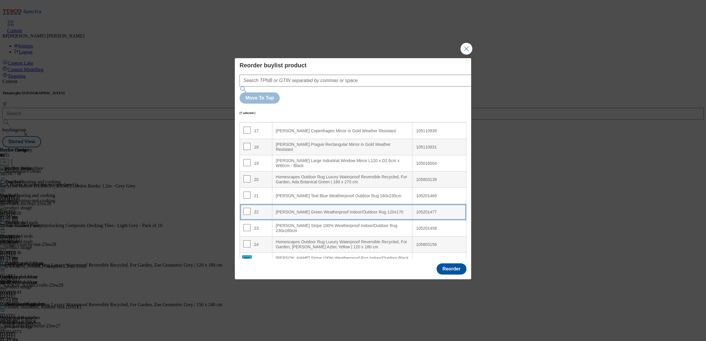
scroll to position [303, 0]
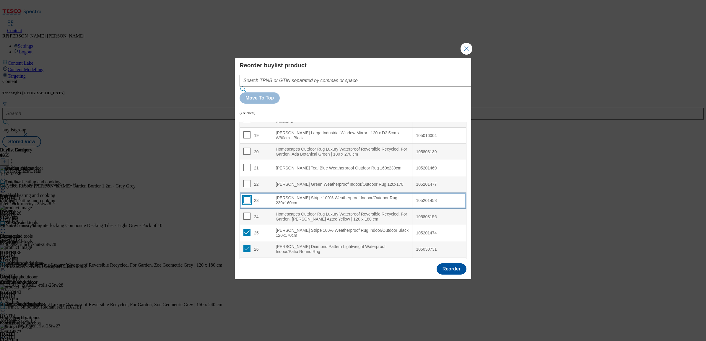
click at [246, 197] on input "Modal" at bounding box center [247, 200] width 7 height 7
checkbox input "true"
click at [246, 180] on input "Modal" at bounding box center [247, 183] width 7 height 7
checkbox input "true"
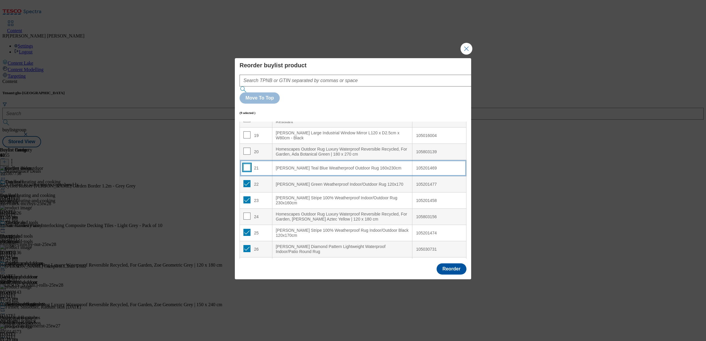
click at [246, 164] on input "Modal" at bounding box center [247, 167] width 7 height 7
checkbox input "true"
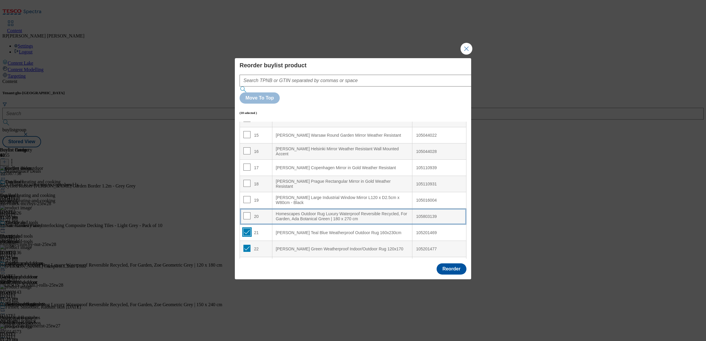
scroll to position [266, 0]
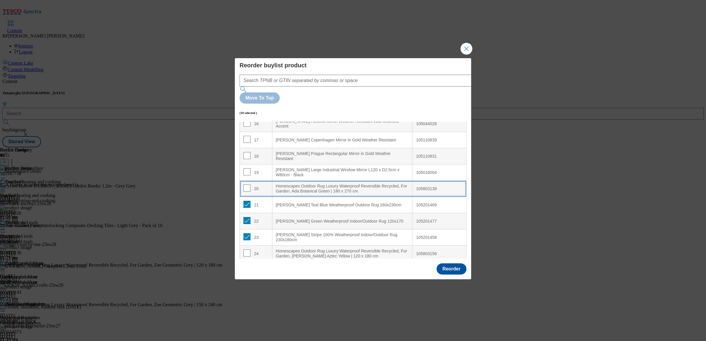
click at [307, 184] on div "Homescapes Outdoor Rug Luxury Waterproof Reversible Recycled, For Garden, Ada B…" at bounding box center [342, 189] width 133 height 10
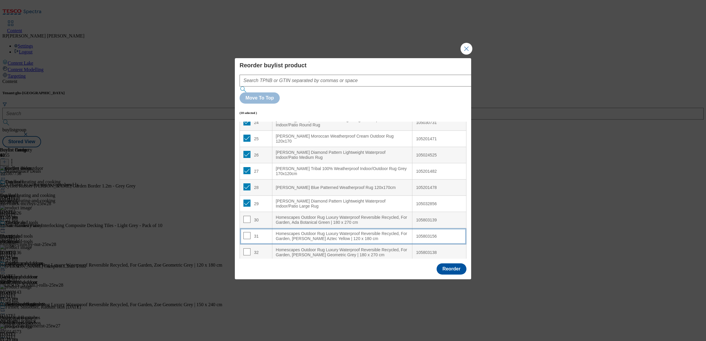
scroll to position [414, 0]
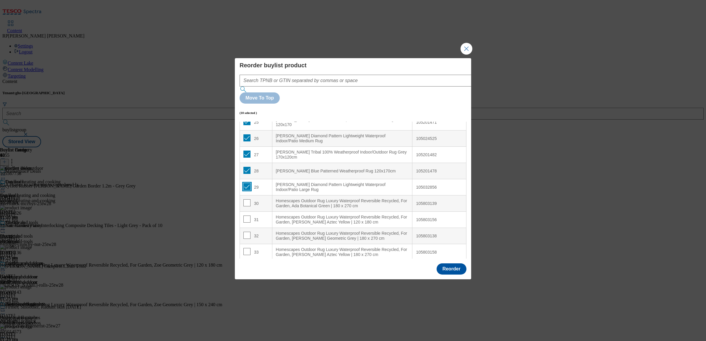
click at [245, 183] on input "Modal" at bounding box center [247, 186] width 7 height 7
checkbox input "false"
click at [247, 167] on input "Modal" at bounding box center [247, 170] width 7 height 7
checkbox input "false"
click at [247, 151] on input "Modal" at bounding box center [247, 154] width 7 height 7
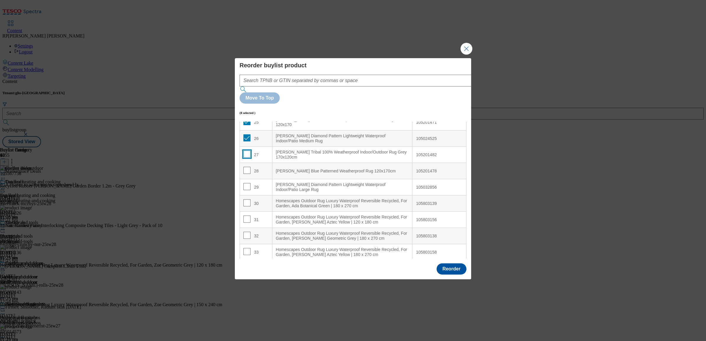
checkbox input "false"
click at [247, 134] on input "Modal" at bounding box center [247, 137] width 7 height 7
checkbox input "false"
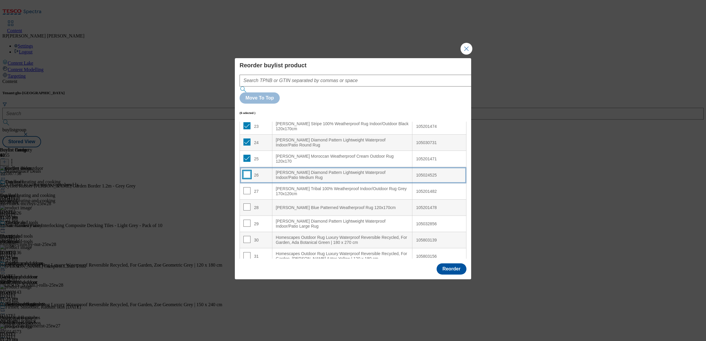
scroll to position [377, 0]
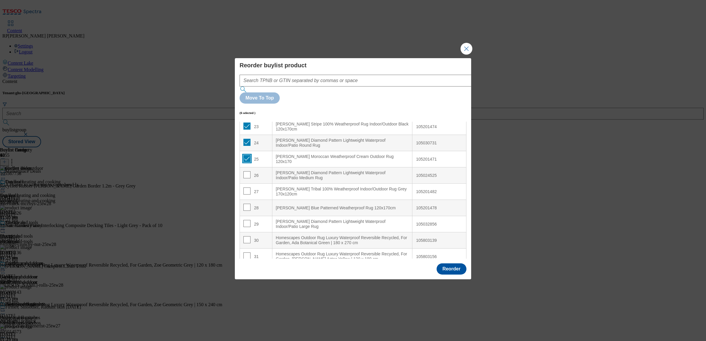
click at [248, 155] on input "Modal" at bounding box center [247, 158] width 7 height 7
checkbox input "false"
click at [247, 139] on input "Modal" at bounding box center [247, 142] width 7 height 7
checkbox input "false"
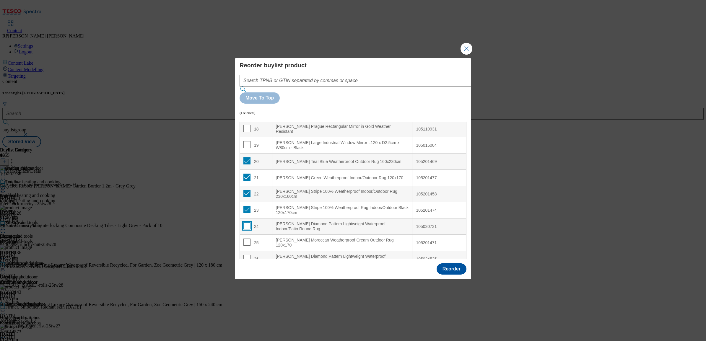
scroll to position [266, 0]
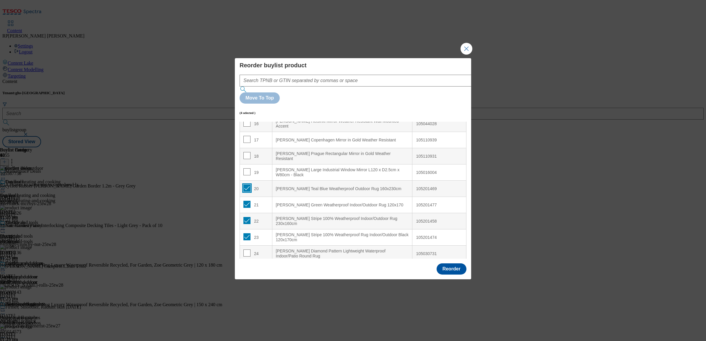
click at [247, 185] on input "Modal" at bounding box center [247, 188] width 7 height 7
checkbox input "false"
click at [247, 201] on input "Modal" at bounding box center [247, 204] width 7 height 7
checkbox input "false"
click at [247, 217] on input "Modal" at bounding box center [247, 220] width 7 height 7
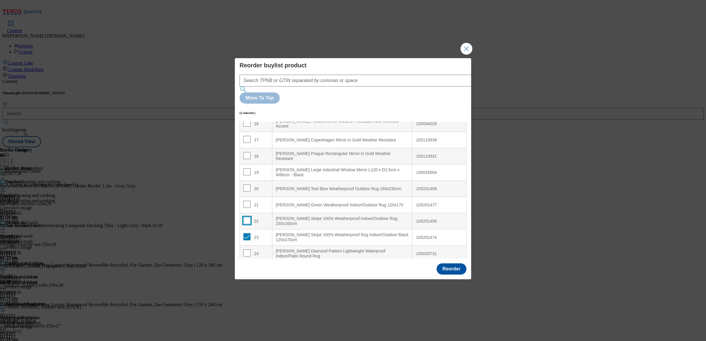
checkbox input "false"
click at [247, 233] on input "Modal" at bounding box center [247, 236] width 7 height 7
checkbox input "false"
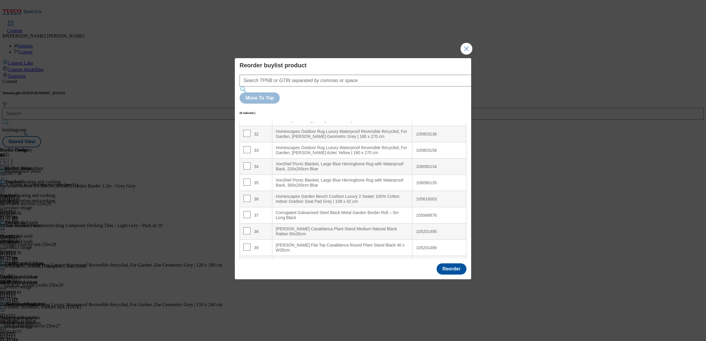
scroll to position [562, 0]
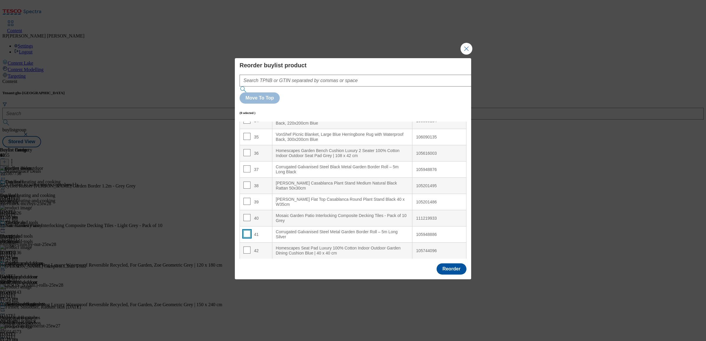
click at [247, 231] on input "Modal" at bounding box center [247, 234] width 7 height 7
checkbox input "true"
click at [302, 181] on div "[PERSON_NAME] Casablanca Plant Stand Medium Natural Black Rattan 50x30cm" at bounding box center [342, 186] width 133 height 10
click at [248, 182] on input "Modal" at bounding box center [247, 185] width 7 height 7
checkbox input "false"
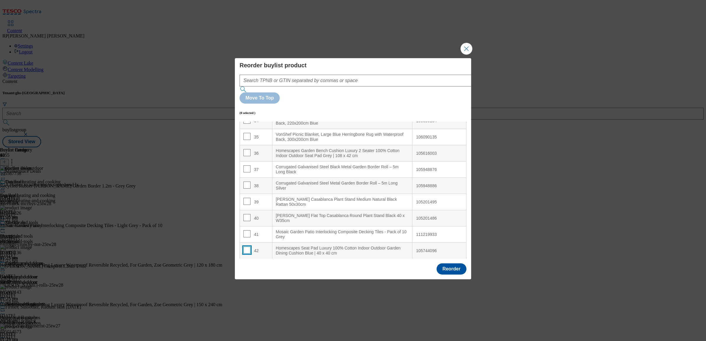
click at [248, 247] on input "Modal" at bounding box center [247, 250] width 7 height 7
checkbox input "true"
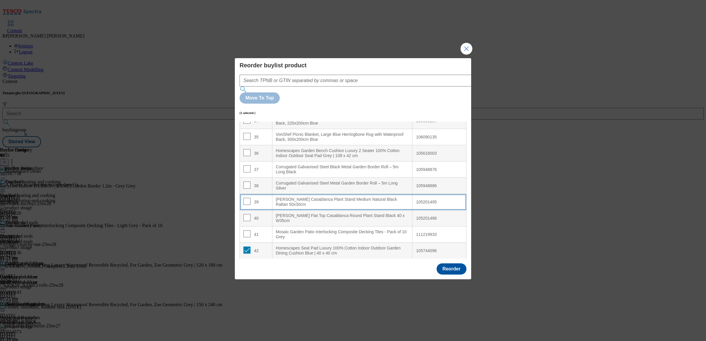
click at [290, 197] on div "[PERSON_NAME] Casablanca Plant Stand Medium Natural Black Rattan 50x30cm" at bounding box center [342, 202] width 133 height 10
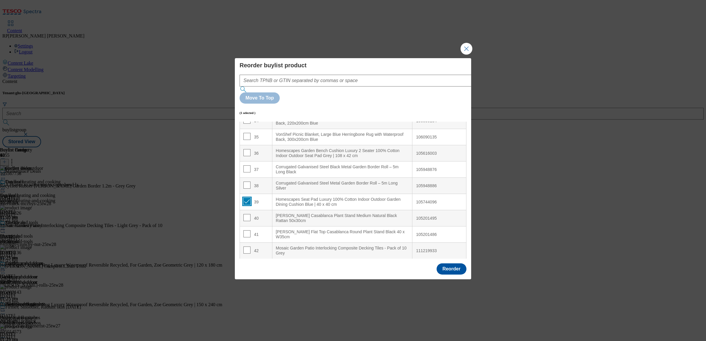
click at [246, 198] on input "Modal" at bounding box center [247, 201] width 7 height 7
checkbox input "false"
click at [246, 247] on input "Modal" at bounding box center [247, 250] width 7 height 7
checkbox input "true"
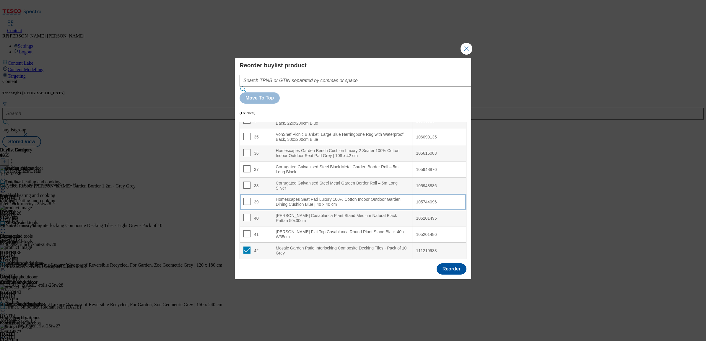
click at [294, 194] on cm "Homescapes Seat Pad Luxury 100% Cotton Indoor Outdoor Garden Dining Cushion Blu…" at bounding box center [342, 202] width 140 height 16
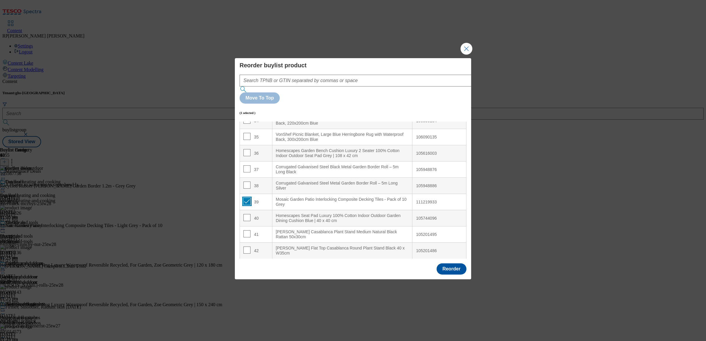
click at [244, 198] on input "Modal" at bounding box center [247, 201] width 7 height 7
checkbox input "false"
click at [454, 264] on button "Reorder" at bounding box center [452, 269] width 30 height 11
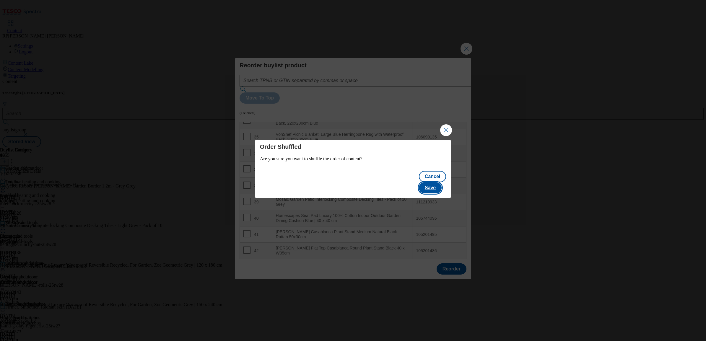
click at [442, 182] on button "Save" at bounding box center [430, 187] width 23 height 11
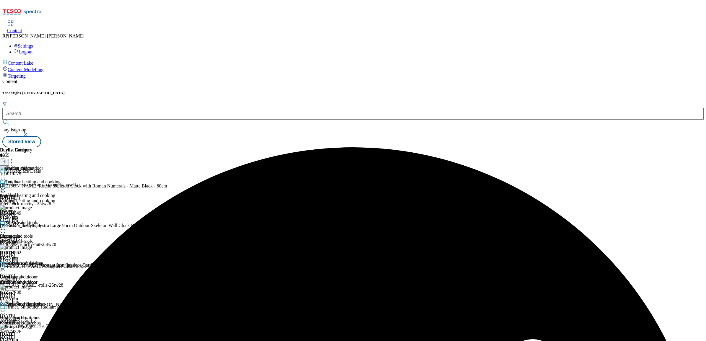
scroll to position [148, 0]
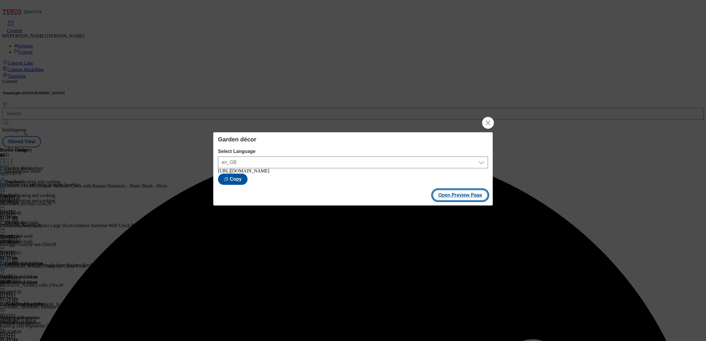
click at [454, 194] on button "Open Preview Page" at bounding box center [461, 195] width 56 height 11
click at [488, 123] on button "Close Modal" at bounding box center [488, 123] width 12 height 12
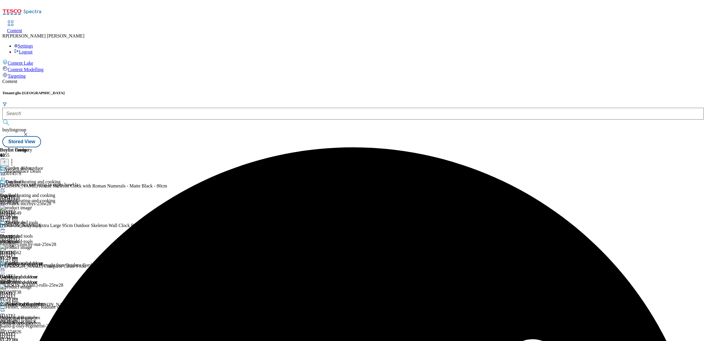
scroll to position [111, 0]
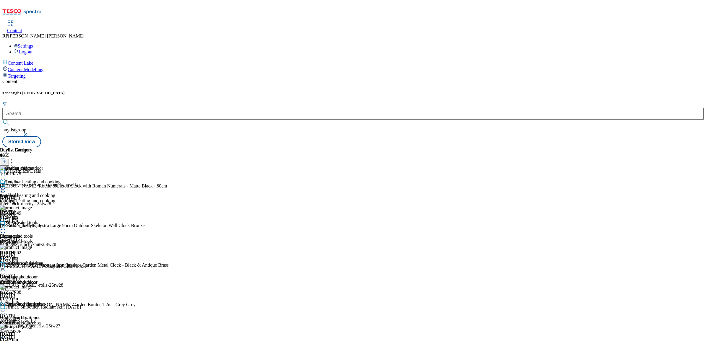
click at [6, 172] on icon at bounding box center [3, 175] width 6 height 6
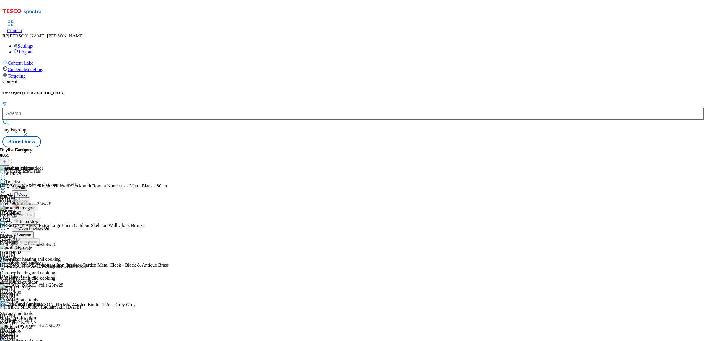
click at [38, 220] on span "Un-preview" at bounding box center [28, 222] width 20 height 4
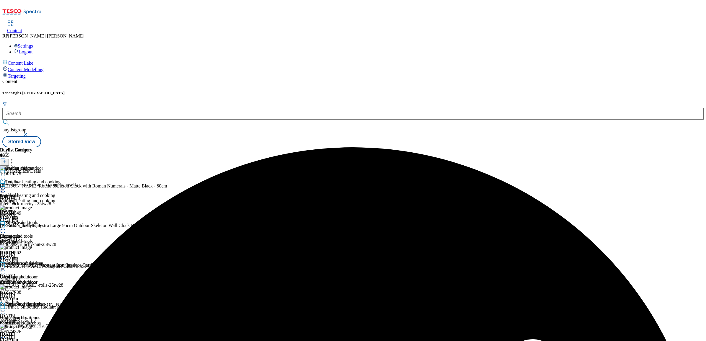
click at [15, 158] on icon at bounding box center [12, 161] width 6 height 6
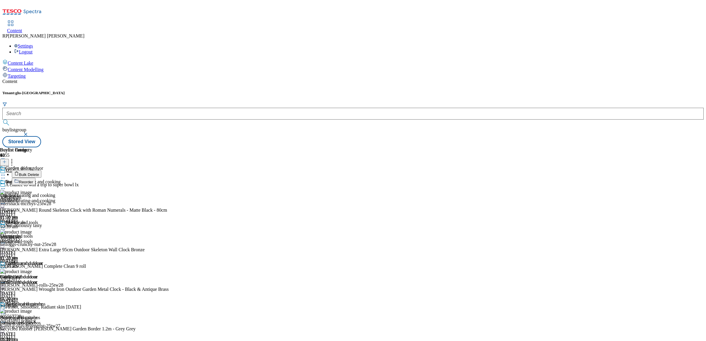
click at [35, 178] on button "Reorder" at bounding box center [24, 181] width 24 height 7
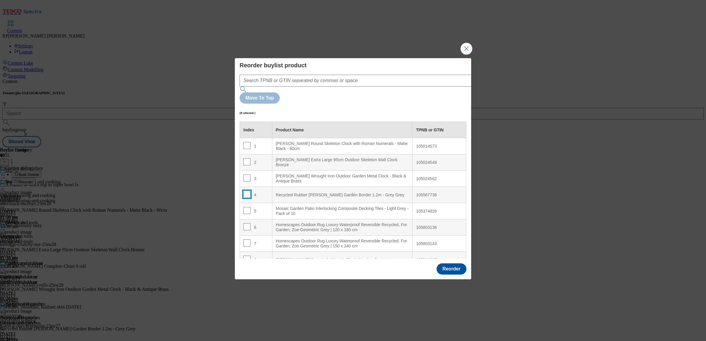
click at [246, 191] on input "Modal" at bounding box center [247, 194] width 7 height 7
checkbox input "true"
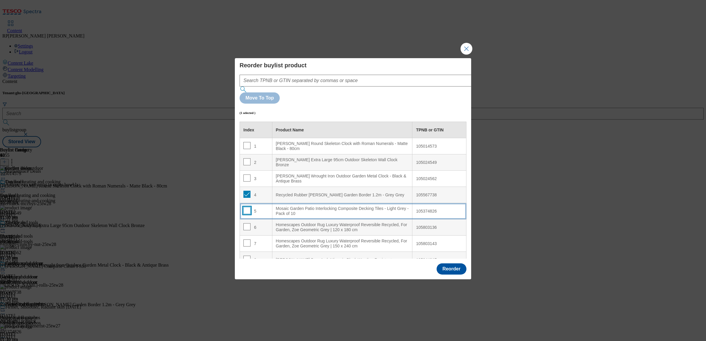
click at [247, 207] on input "Modal" at bounding box center [247, 210] width 7 height 7
checkbox input "true"
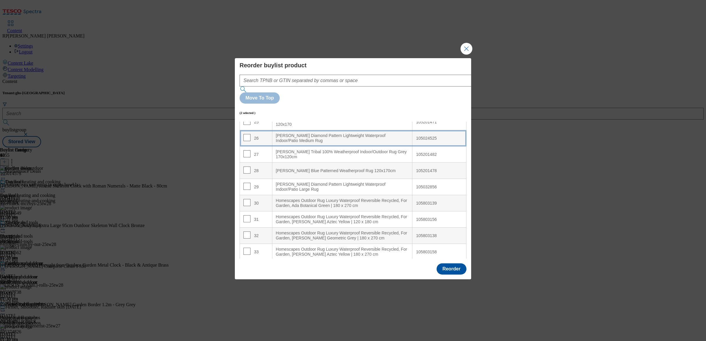
scroll to position [562, 0]
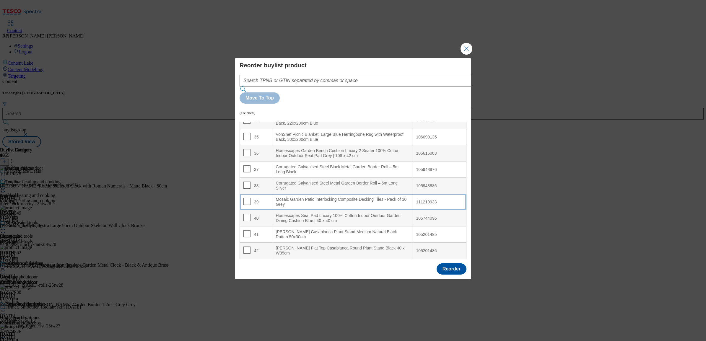
click at [327, 197] on div "Mosaic Garden Patio Interlocking Composite Decking Tiles - Pack of 10 Grey" at bounding box center [342, 202] width 133 height 10
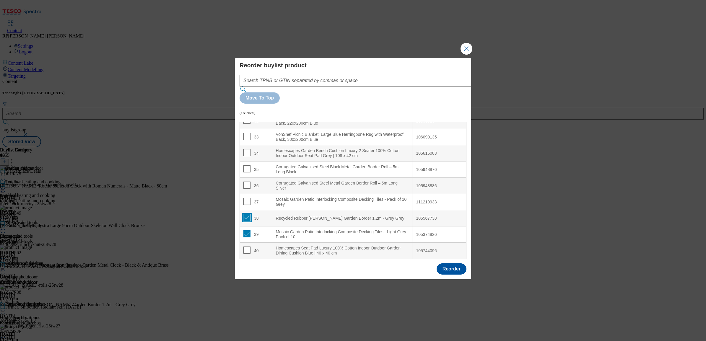
click at [248, 214] on input "Modal" at bounding box center [247, 217] width 7 height 7
checkbox input "false"
click at [244, 231] on input "Modal" at bounding box center [247, 234] width 7 height 7
checkbox input "false"
click at [245, 214] on input "Modal" at bounding box center [247, 217] width 7 height 7
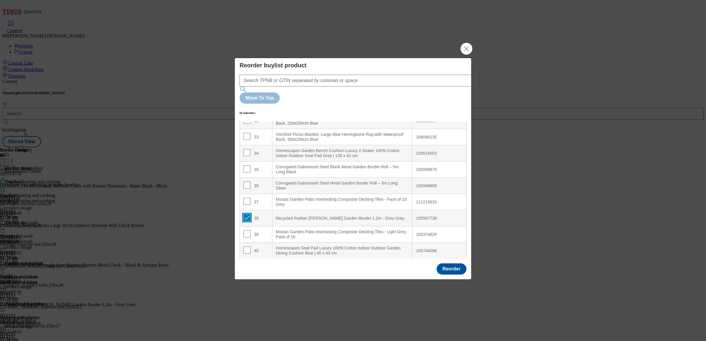
checkbox input "true"
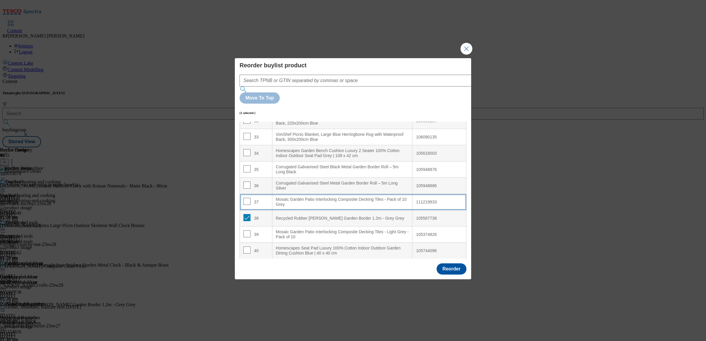
click at [329, 197] on div "Mosaic Garden Patio Interlocking Composite Decking Tiles - Pack of 10 Grey" at bounding box center [342, 202] width 133 height 10
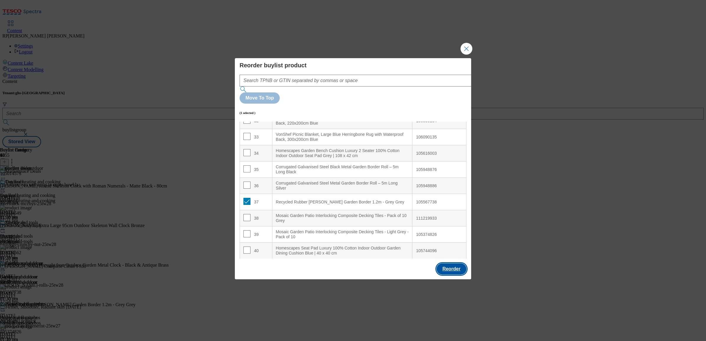
click at [455, 264] on button "Reorder" at bounding box center [452, 269] width 30 height 11
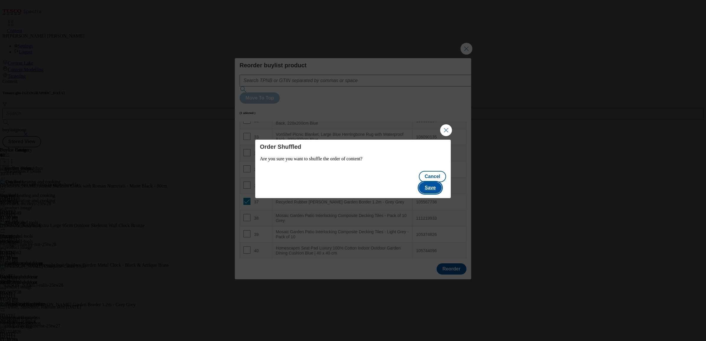
click at [440, 182] on button "Save" at bounding box center [430, 187] width 23 height 11
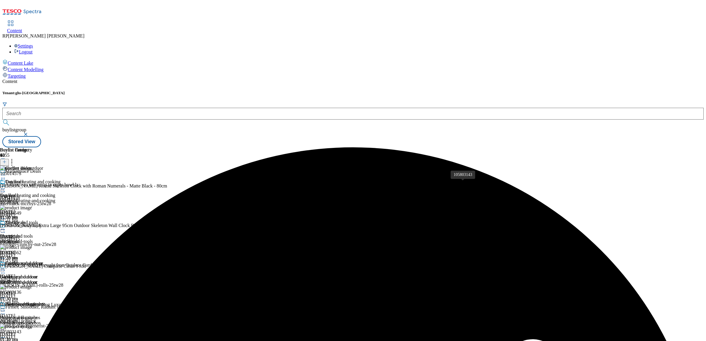
scroll to position [148, 0]
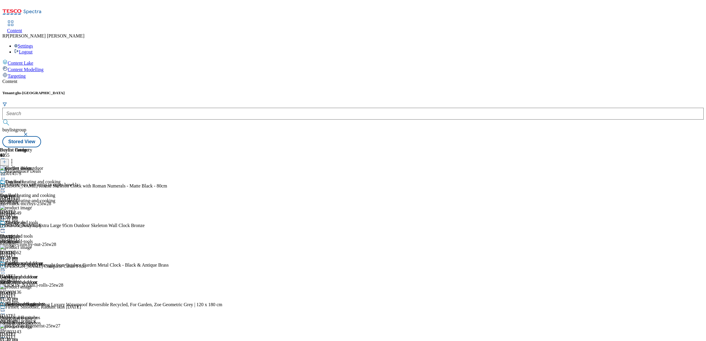
click at [223, 147] on header "Buylist Product 42" at bounding box center [111, 156] width 223 height 18
click at [15, 158] on icon at bounding box center [12, 161] width 6 height 6
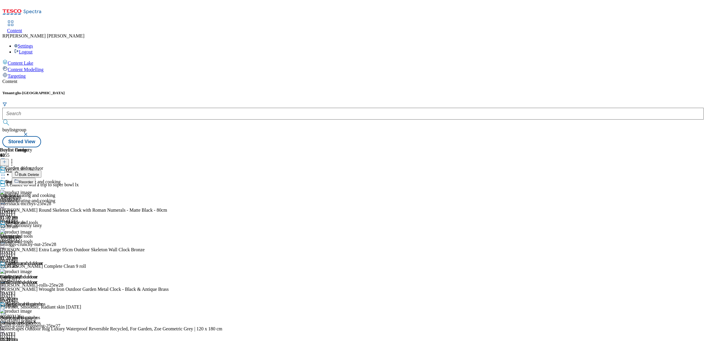
click at [33, 180] on span "Reorder" at bounding box center [26, 182] width 14 height 4
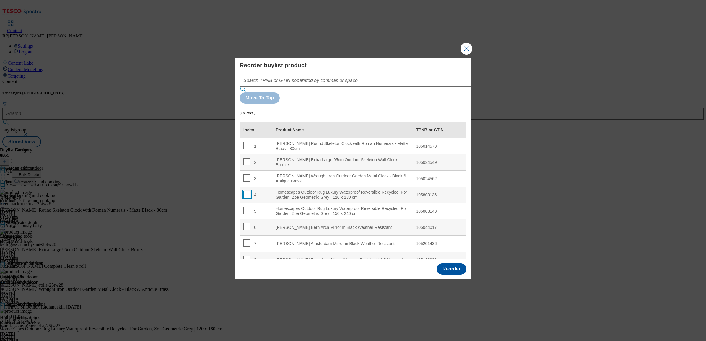
click at [246, 191] on input "Modal" at bounding box center [247, 194] width 7 height 7
checkbox input "true"
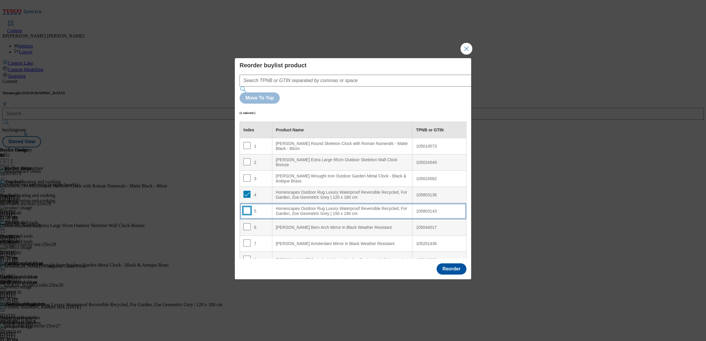
click at [244, 207] on input "Modal" at bounding box center [247, 210] width 7 height 7
checkbox input "true"
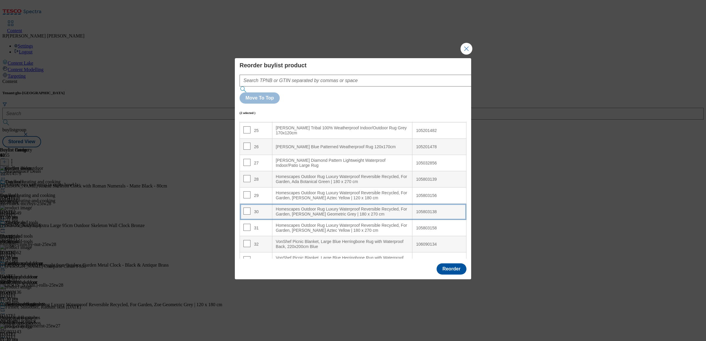
scroll to position [406, 0]
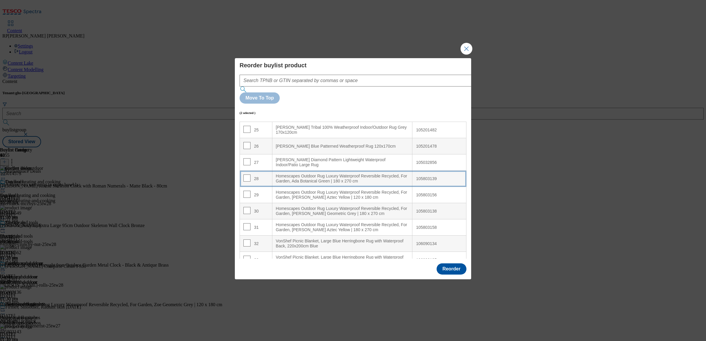
click at [325, 174] on div "Homescapes Outdoor Rug Luxury Waterproof Reversible Recycled, For Garden, Ada B…" at bounding box center [342, 179] width 133 height 10
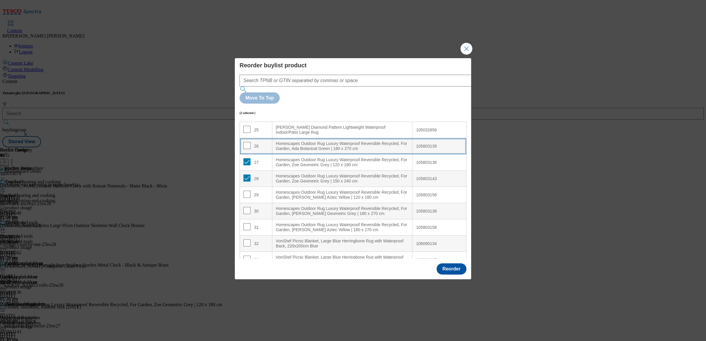
scroll to position [374, 0]
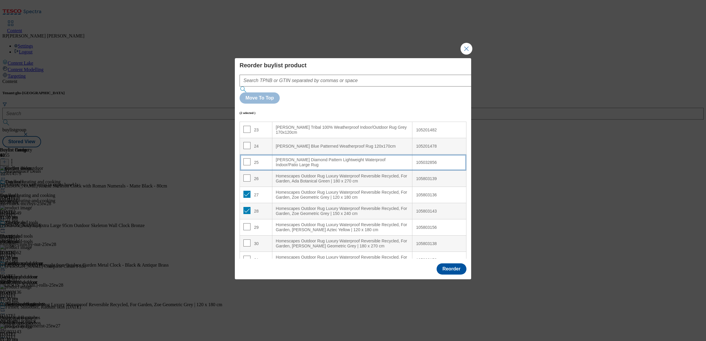
click at [303, 158] on div "[PERSON_NAME] Diamond Pattern Lightweight Waterproof Indoor/Patio Large Rug" at bounding box center [342, 163] width 133 height 10
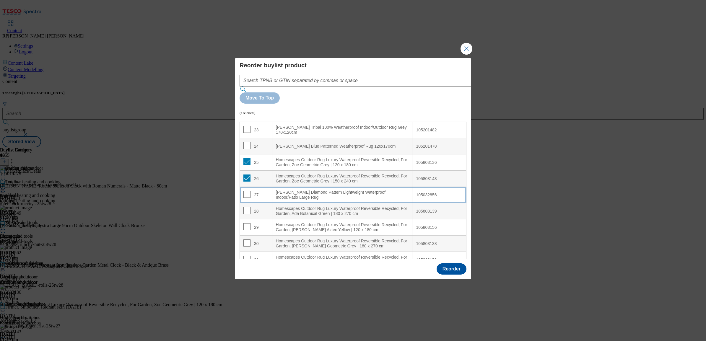
click at [298, 190] on div "[PERSON_NAME] Diamond Pattern Lightweight Waterproof Indoor/Patio Large Rug" at bounding box center [342, 195] width 133 height 10
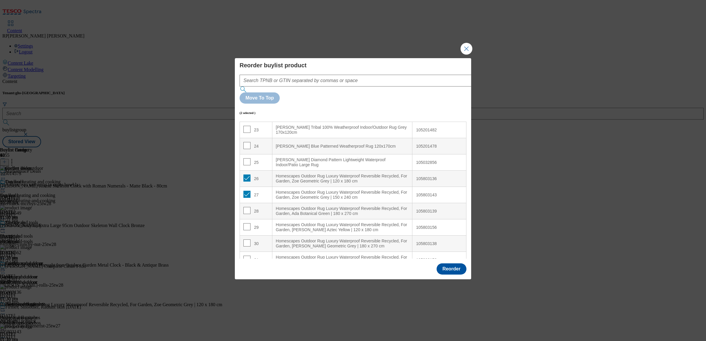
click at [250, 175] on div "26" at bounding box center [256, 179] width 25 height 9
click at [248, 191] on input "Modal" at bounding box center [247, 194] width 7 height 7
checkbox input "false"
click at [246, 175] on input "Modal" at bounding box center [247, 178] width 7 height 7
checkbox input "false"
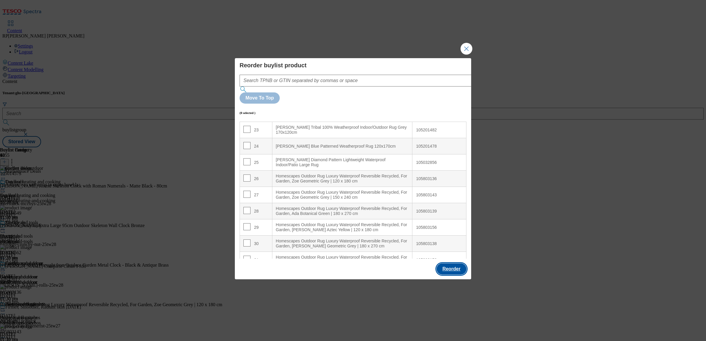
click at [452, 264] on button "Reorder" at bounding box center [452, 269] width 30 height 11
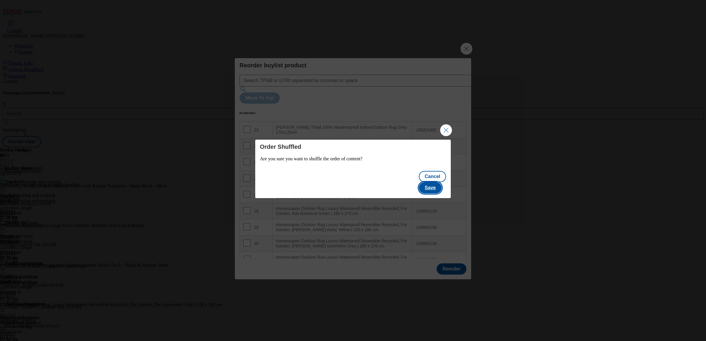
click at [437, 182] on button "Save" at bounding box center [430, 187] width 23 height 11
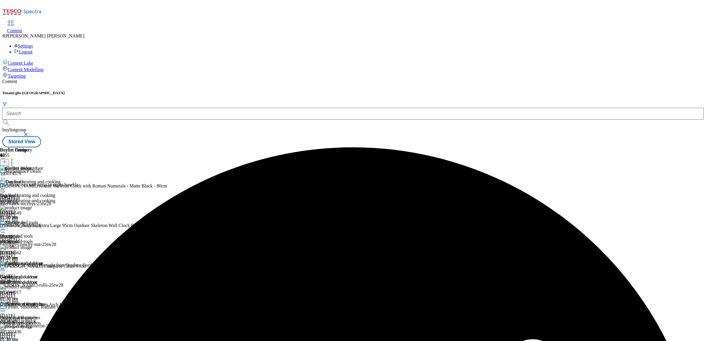
scroll to position [148, 0]
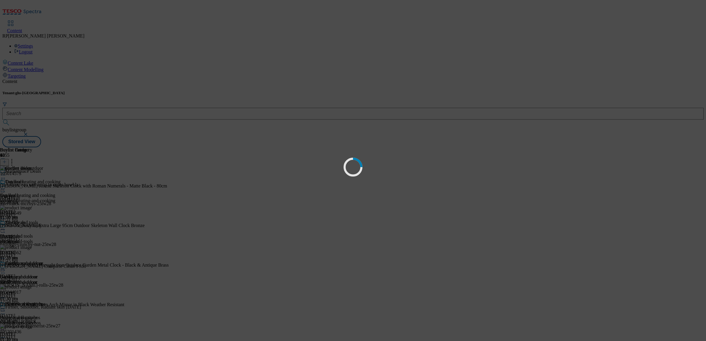
scroll to position [0, 0]
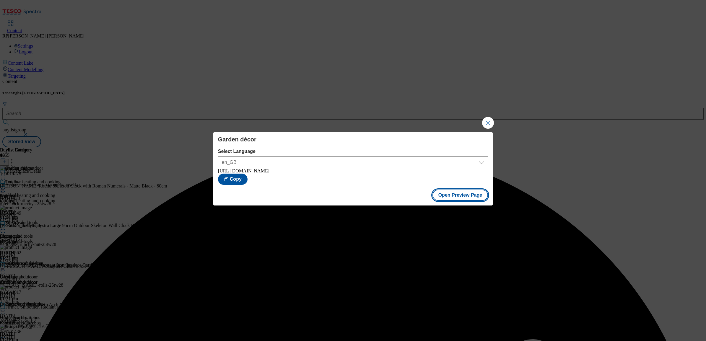
click at [478, 200] on button "Open Preview Page" at bounding box center [461, 195] width 56 height 11
click at [492, 118] on button "Close Modal" at bounding box center [488, 123] width 12 height 12
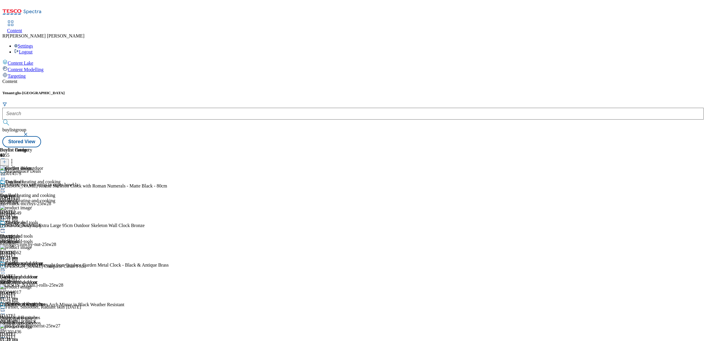
scroll to position [74, 0]
click at [61, 239] on div "storage-and-tools" at bounding box center [30, 241] width 61 height 5
click at [6, 227] on icon at bounding box center [3, 230] width 6 height 6
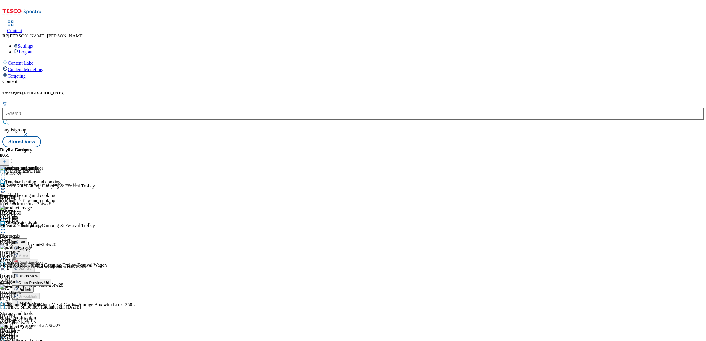
click at [31, 288] on span "Publish" at bounding box center [24, 290] width 13 height 4
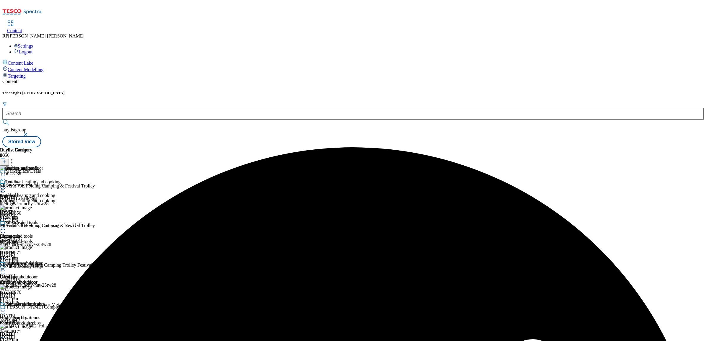
scroll to position [369, 0]
click at [20, 234] on div "Electricals" at bounding box center [10, 236] width 20 height 5
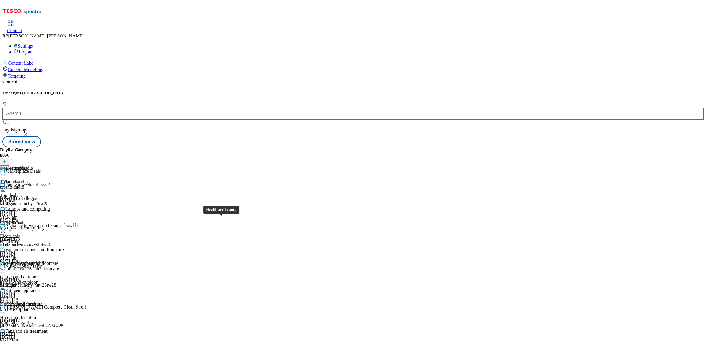
scroll to position [185, 0]
click at [46, 321] on div "home-accessories" at bounding box center [23, 323] width 46 height 5
click at [48, 226] on div "bedding" at bounding box center [24, 228] width 48 height 5
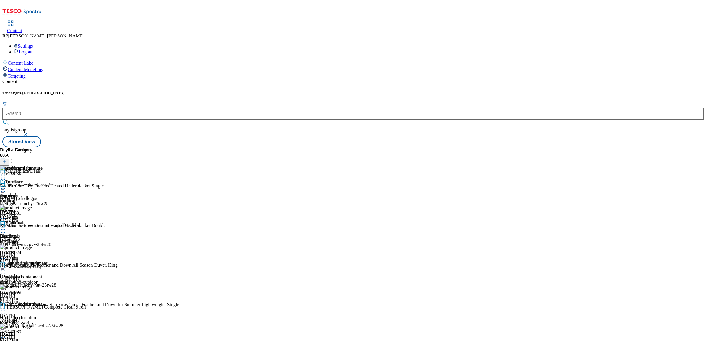
scroll to position [180, 0]
click at [48, 321] on div "home-accessories" at bounding box center [24, 323] width 48 height 5
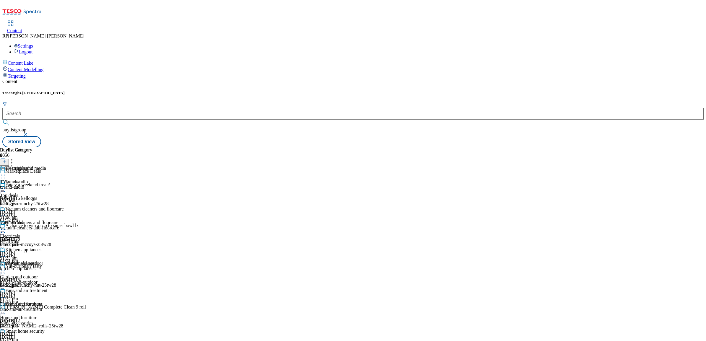
click at [46, 198] on div "top-deals" at bounding box center [23, 200] width 46 height 5
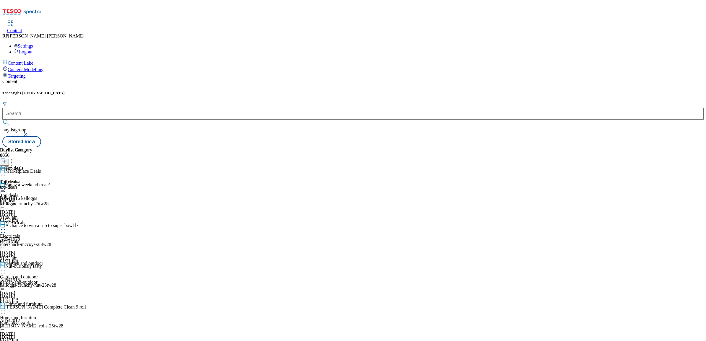
click at [32, 166] on div "Top deals" at bounding box center [16, 173] width 32 height 14
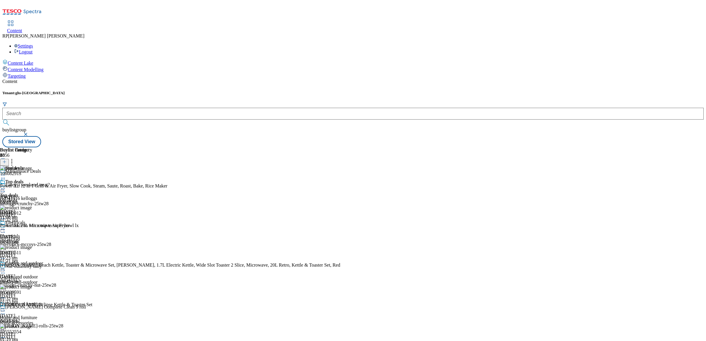
click at [46, 220] on div "Electricals Electricals electricals [DATE] 11:23 am" at bounding box center [23, 240] width 46 height 41
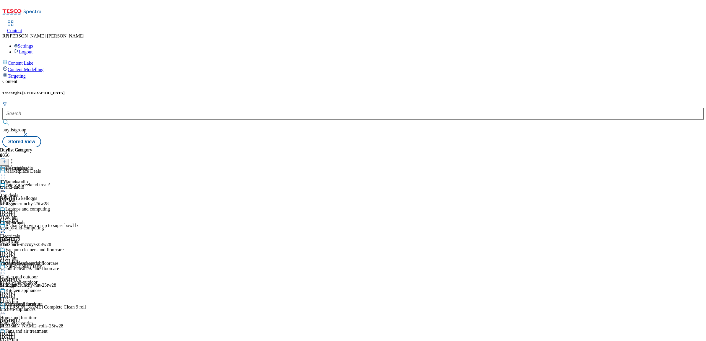
click at [64, 166] on div "TVs and audio TVs and audio tv-and-audio [DATE] 11:23 am" at bounding box center [32, 186] width 64 height 41
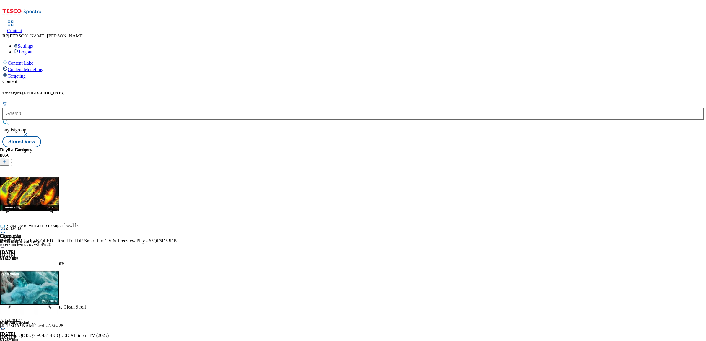
click at [15, 158] on icon at bounding box center [12, 161] width 6 height 6
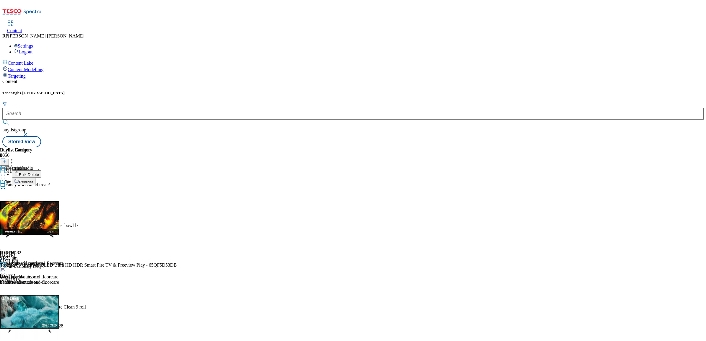
click at [556, 147] on div "Buylist Group 6056 Marketplace Deals Fancy a weekend treat? Ad541916 kelloggs k…" at bounding box center [353, 147] width 702 height 0
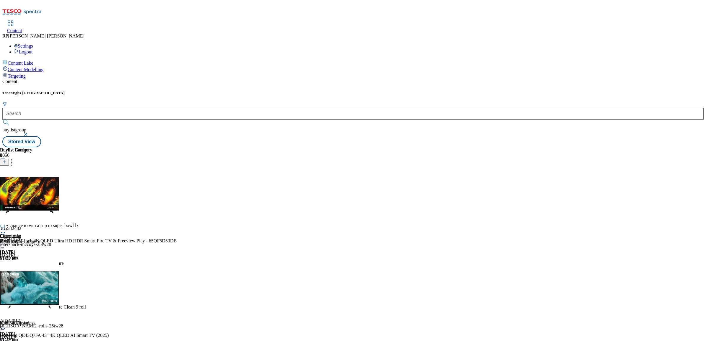
click at [15, 158] on icon at bounding box center [12, 161] width 6 height 6
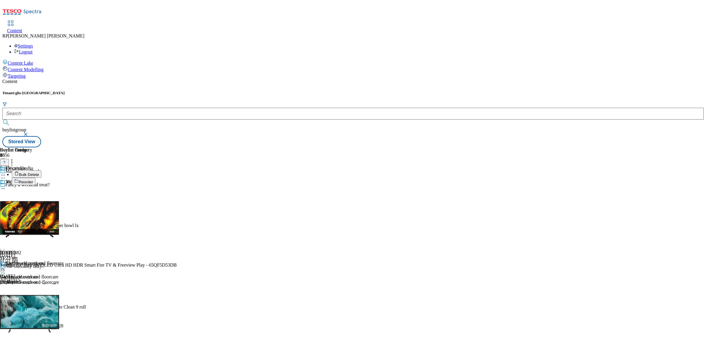
click at [180, 171] on li "Bulk Delete" at bounding box center [96, 174] width 168 height 7
click at [39, 173] on span "Bulk Delete" at bounding box center [29, 175] width 20 height 4
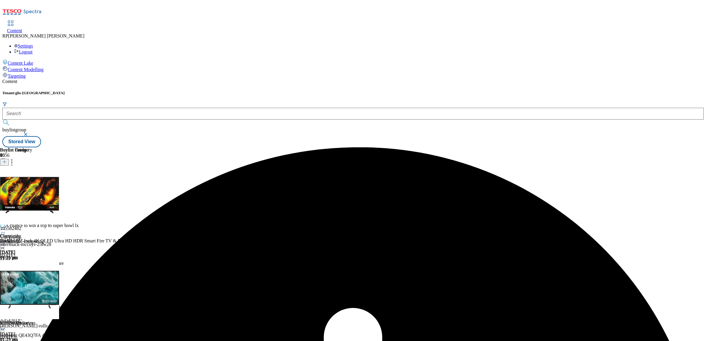
drag, startPoint x: 619, startPoint y: 117, endPoint x: 420, endPoint y: 128, distance: 199.5
click at [619, 147] on div "Buylist Group 6056 Marketplace Deals Fancy a weekend treat? Ad541916 kelloggs k…" at bounding box center [353, 147] width 702 height 0
click at [6, 227] on icon at bounding box center [3, 230] width 6 height 6
click at [49, 281] on span "Open Preview Url" at bounding box center [33, 283] width 31 height 4
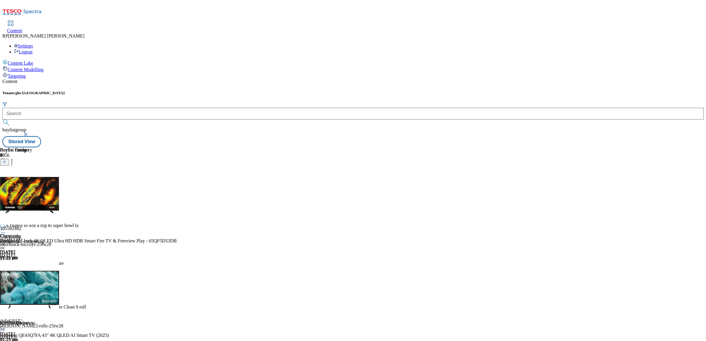
click at [6, 227] on icon at bounding box center [3, 230] width 6 height 6
click at [37, 294] on span "Un-publish" at bounding box center [27, 296] width 19 height 4
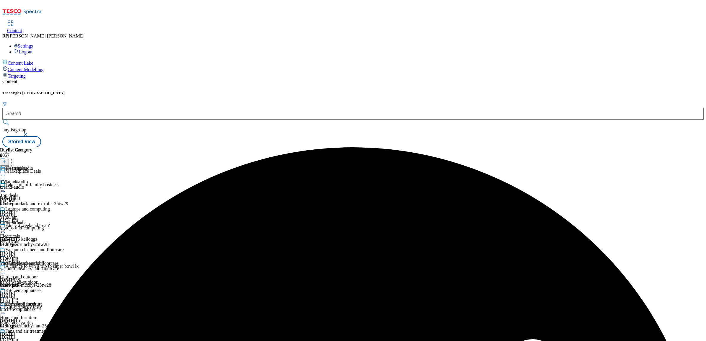
click at [6, 227] on icon at bounding box center [3, 230] width 6 height 6
click at [51, 239] on ul "Edit Copy Move Reporting Preview Un-preview Open Preview Url Publish Un-publish…" at bounding box center [25, 273] width 51 height 68
click at [46, 227] on div at bounding box center [23, 230] width 46 height 7
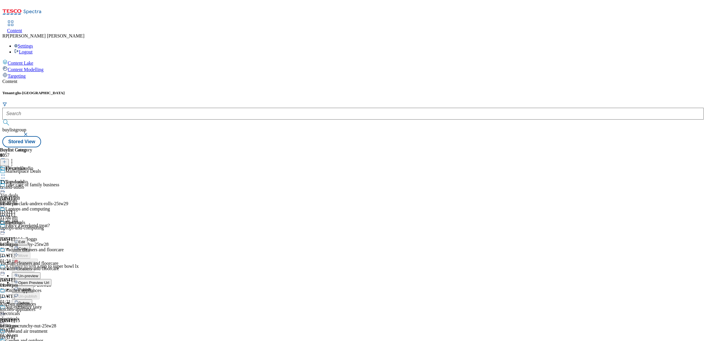
click at [40, 272] on button "Un-preview" at bounding box center [26, 275] width 29 height 7
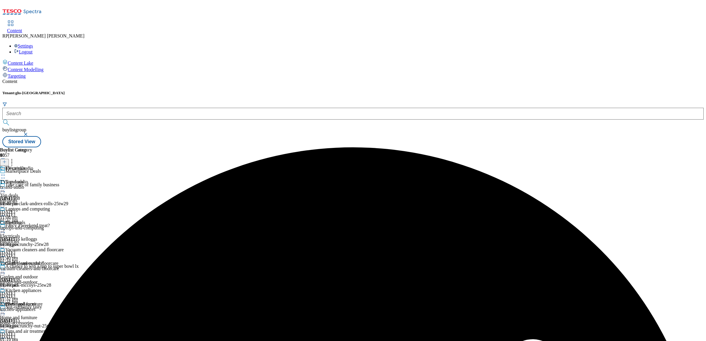
click at [64, 185] on div "tv-and-audio" at bounding box center [32, 187] width 64 height 5
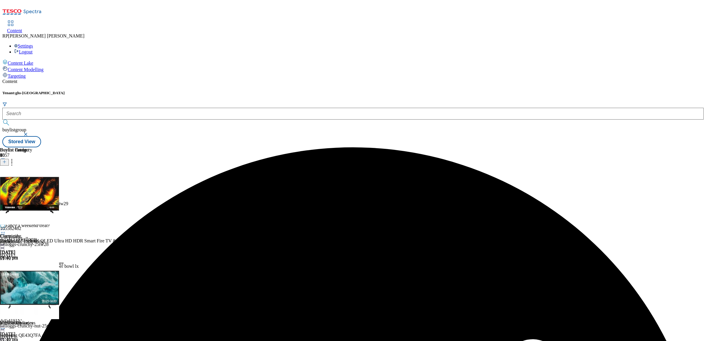
click at [15, 158] on icon at bounding box center [12, 161] width 6 height 6
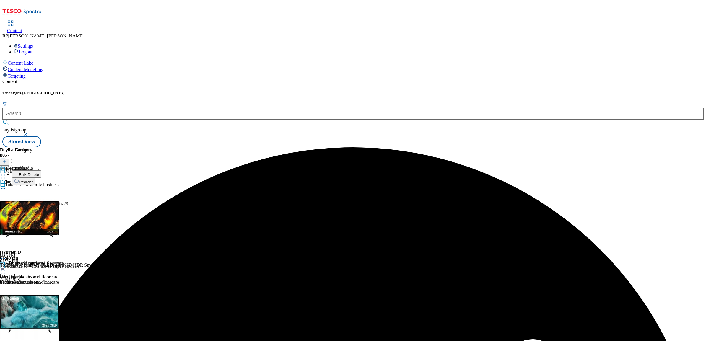
click at [39, 173] on span "Bulk Delete" at bounding box center [29, 175] width 20 height 4
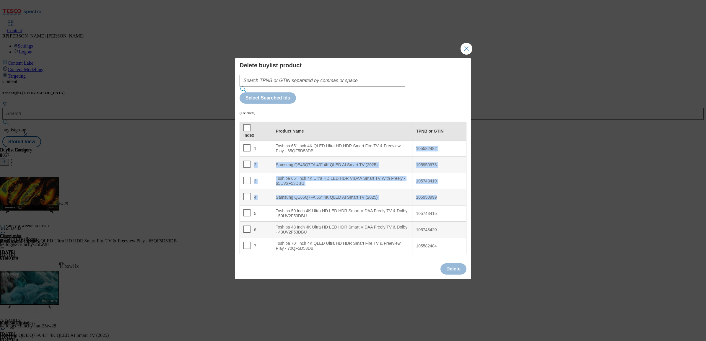
drag, startPoint x: 414, startPoint y: 129, endPoint x: 437, endPoint y: 173, distance: 49.3
click at [437, 173] on tbody "1 Toshiba 65" Inch 4K QLED Ultra HD HDR Smart Fire TV & Freeview Play - 65QF5D5…" at bounding box center [353, 198] width 227 height 114
copy tbody "105582482 2 Samsung QE43Q7FA 43" 4K QLED AI Smart TV (2025) 105950973 3 Toshiba…"
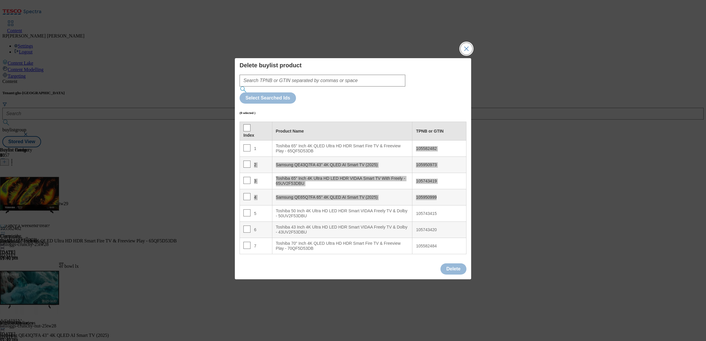
click at [465, 55] on button "Close Modal" at bounding box center [467, 49] width 12 height 12
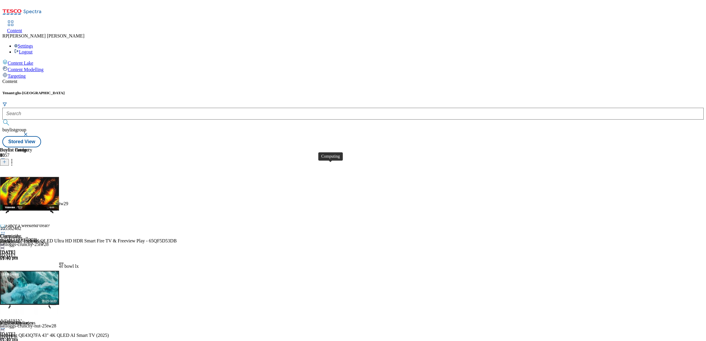
click at [64, 220] on div "Laptops and computing Computing laptops-and-computing [DATE] 01:40 pm" at bounding box center [32, 240] width 64 height 41
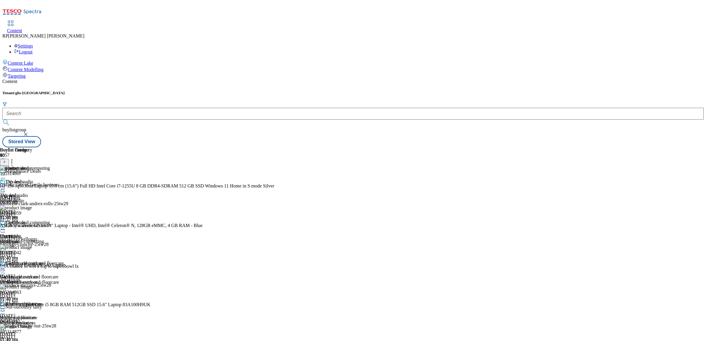
click at [15, 158] on icon at bounding box center [12, 161] width 6 height 6
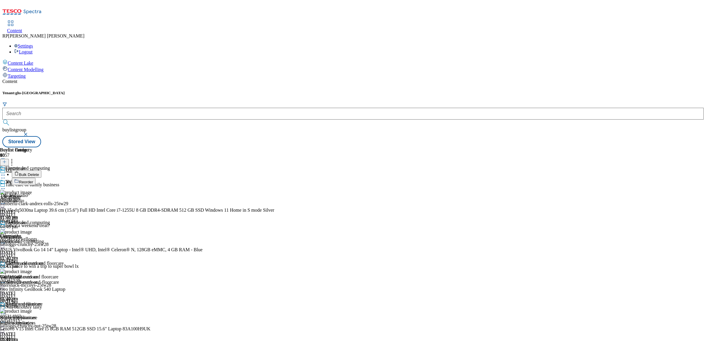
click at [39, 173] on span "Bulk Delete" at bounding box center [29, 175] width 20 height 4
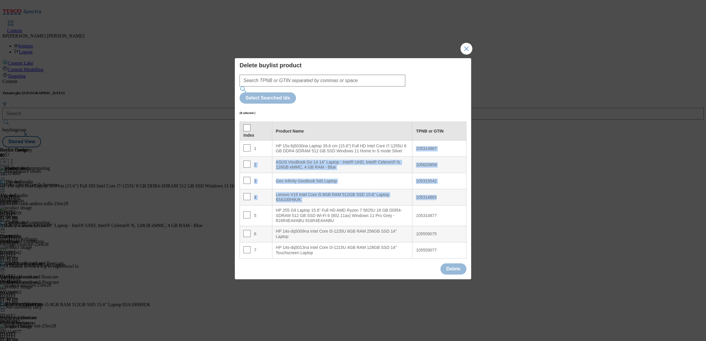
drag, startPoint x: 411, startPoint y: 130, endPoint x: 437, endPoint y: 174, distance: 50.8
click at [437, 174] on tbody "1 HP 15s-fq5030na Laptop 39.6 cm (15.6") Full HD Intel Core i7-1255U 8 GB DDR4-…" at bounding box center [353, 226] width 227 height 171
drag, startPoint x: 252, startPoint y: 128, endPoint x: 444, endPoint y: 176, distance: 197.6
click at [444, 176] on tbody "1 HP 15s-fq5030na Laptop 39.6 cm (15.6") Full HD Intel Core i7-1255U 8 GB DDR4-…" at bounding box center [353, 226] width 227 height 171
copy tbody "1 HP 15s-fq5030na Laptop 39.6 cm (15.6") Full HD Intel Core i7-1255U 8 GB DDR4-…"
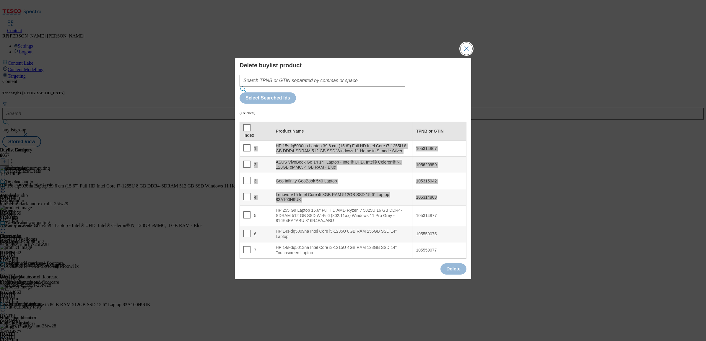
click at [466, 55] on button "Close Modal" at bounding box center [467, 49] width 12 height 12
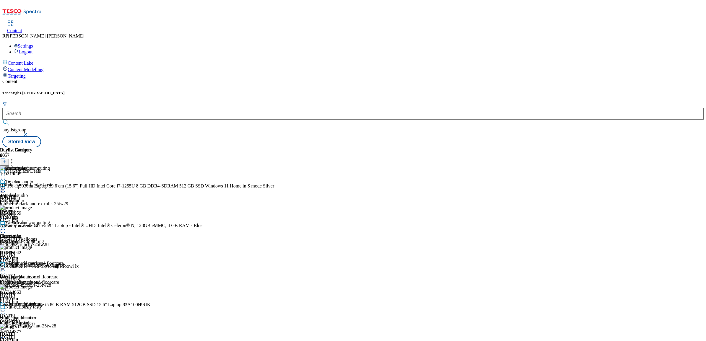
click at [6, 227] on icon at bounding box center [3, 230] width 6 height 6
click at [32, 267] on span "Preview" at bounding box center [25, 269] width 14 height 4
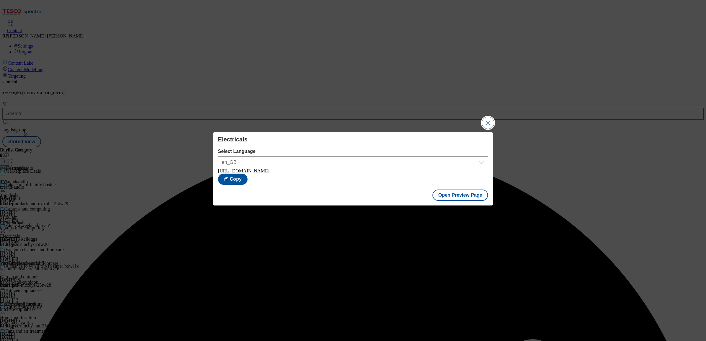
click at [487, 120] on button "Close Modal" at bounding box center [488, 123] width 12 height 12
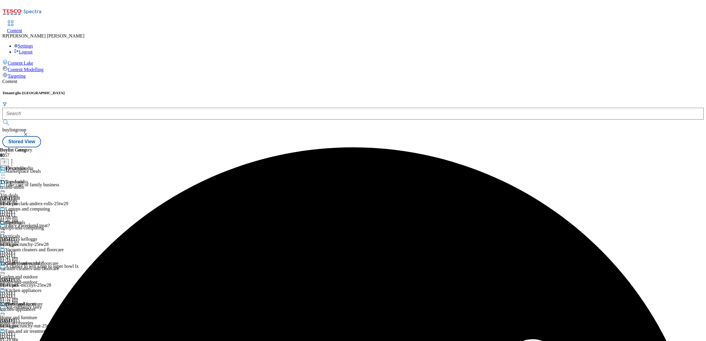
click at [6, 227] on icon at bounding box center [3, 230] width 6 height 6
click at [31, 288] on span "Publish" at bounding box center [24, 290] width 13 height 4
click at [46, 261] on div "Garden and outdoor Garden and outdoor garden-and-outdoor [DATE] 01:32 pm" at bounding box center [23, 281] width 46 height 41
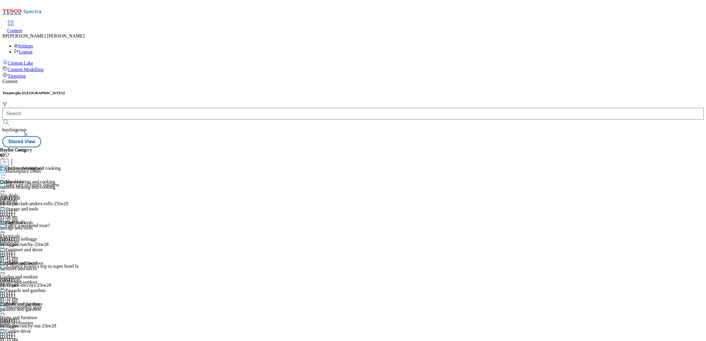
click at [2, 175] on circle at bounding box center [1, 175] width 1 height 1
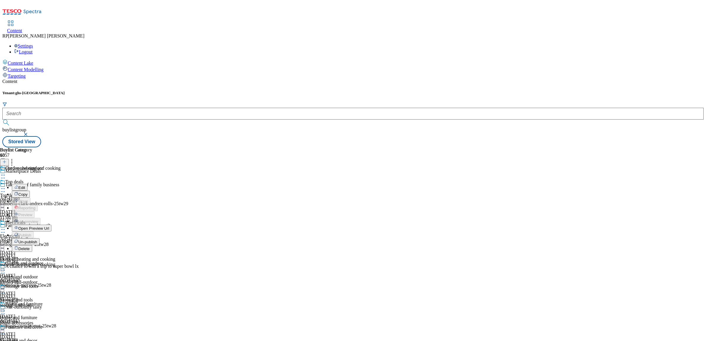
click at [37, 240] on span "Un-publish" at bounding box center [27, 242] width 19 height 4
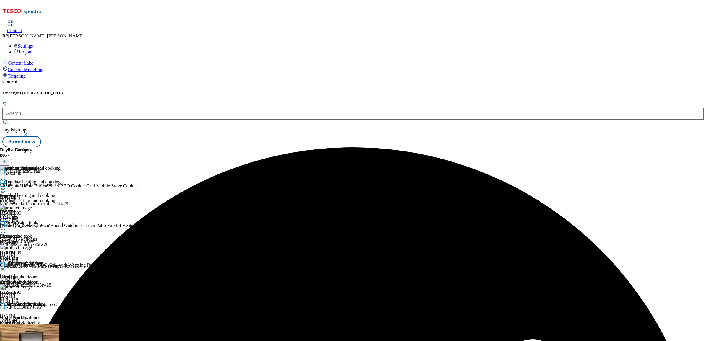
click at [15, 158] on icon at bounding box center [12, 161] width 6 height 6
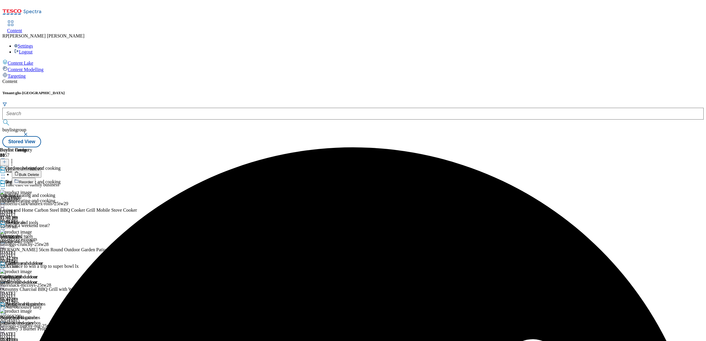
click at [39, 173] on span "Bulk Delete" at bounding box center [29, 175] width 20 height 4
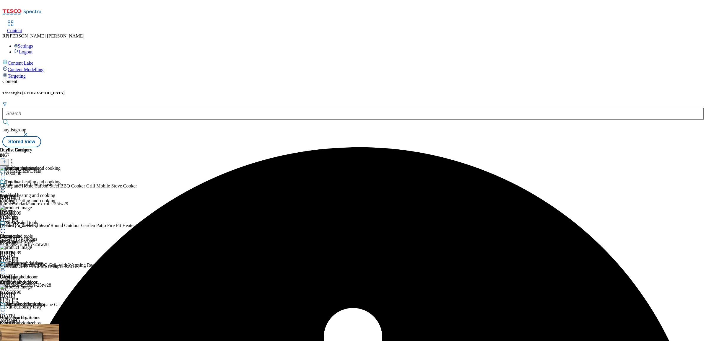
click at [4, 189] on circle at bounding box center [3, 189] width 1 height 1
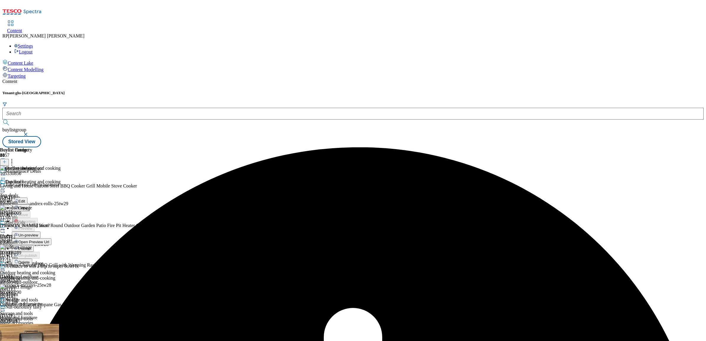
click at [38, 233] on span "Un-preview" at bounding box center [28, 235] width 20 height 4
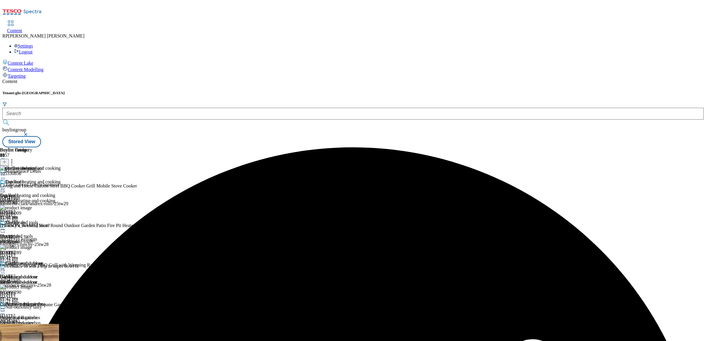
click at [12, 161] on circle at bounding box center [12, 161] width 1 height 1
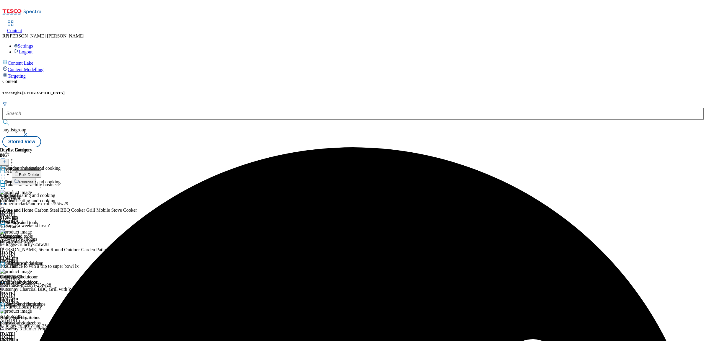
click at [39, 173] on span "Bulk Delete" at bounding box center [29, 175] width 20 height 4
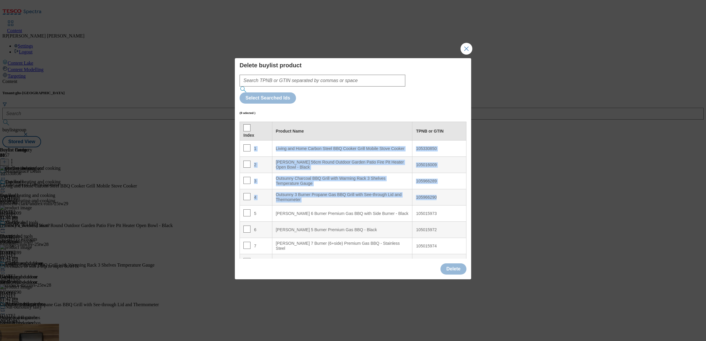
drag, startPoint x: 252, startPoint y: 129, endPoint x: 451, endPoint y: 177, distance: 204.7
click at [451, 177] on tbody "1 Living and Home Carbon Steel BBQ Cooker Grill Mobile Stove Cooker 105330850 2…" at bounding box center [353, 311] width 227 height 341
copy tbody "1 Living and Home Carbon Steel BBQ Cooker Grill Mobile Stove Cooker 105330850 2…"
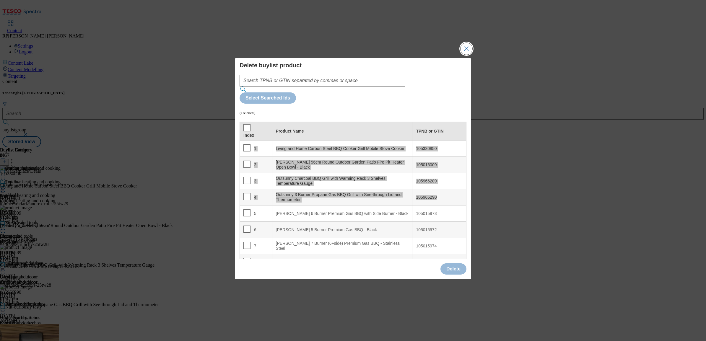
click at [464, 55] on button "Close Modal" at bounding box center [467, 49] width 12 height 12
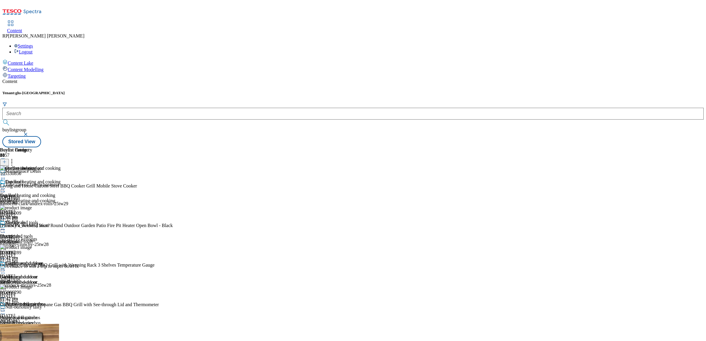
click at [61, 227] on div at bounding box center [30, 230] width 61 height 7
click at [61, 220] on div "Storage and tools Storage and tools storage-and-tools [DATE] 01:42 pm" at bounding box center [30, 240] width 61 height 41
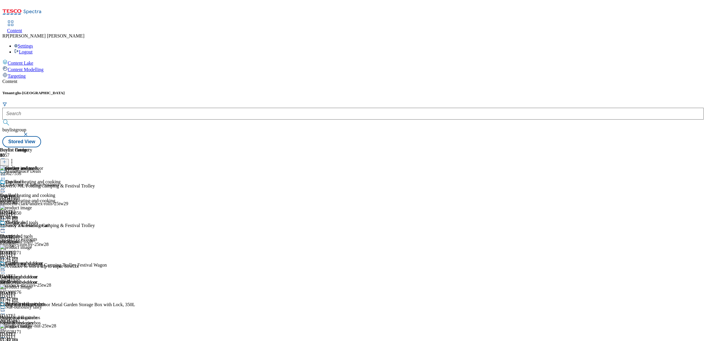
click at [15, 158] on icon at bounding box center [12, 161] width 6 height 6
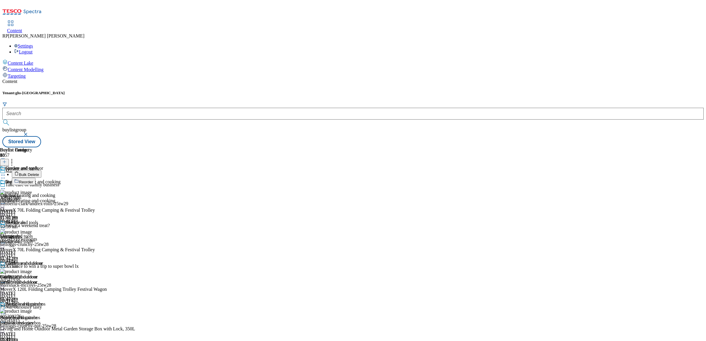
click at [39, 173] on span "Bulk Delete" at bounding box center [29, 175] width 20 height 4
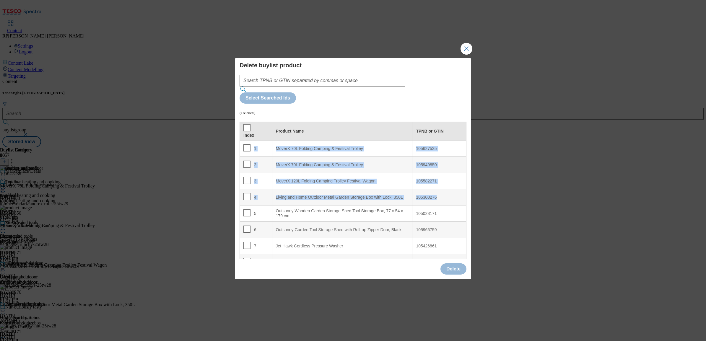
drag, startPoint x: 252, startPoint y: 127, endPoint x: 444, endPoint y: 177, distance: 198.1
copy tbody "1 MoverX 70L Folding Camping & Festival Trolley 105627535 2 MoverX 70L Folding …"
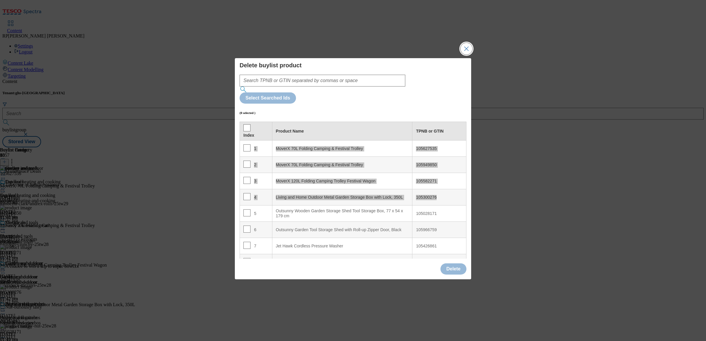
click at [469, 55] on button "Close Modal" at bounding box center [467, 49] width 12 height 12
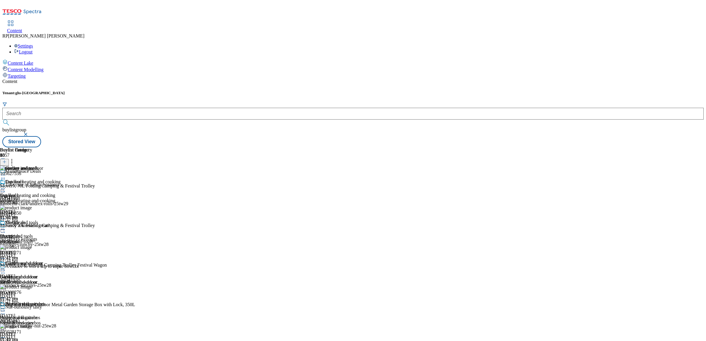
scroll to position [111, 0]
click at [15, 158] on icon at bounding box center [12, 161] width 6 height 6
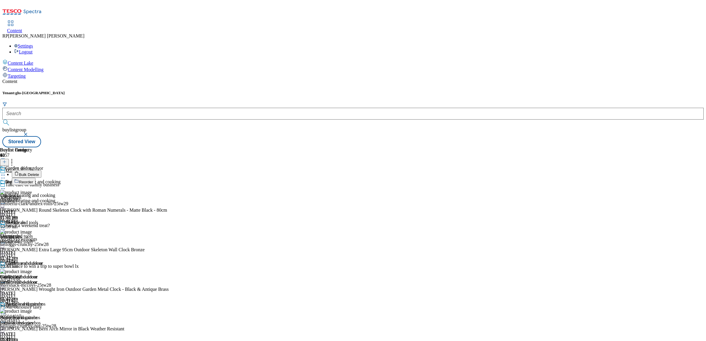
click at [41, 171] on button "Bulk Delete" at bounding box center [27, 174] width 30 height 7
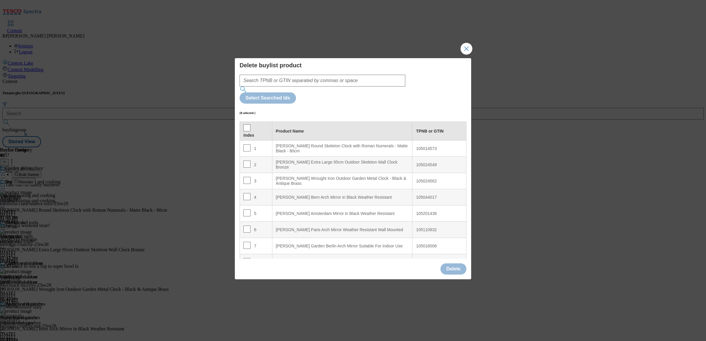
click at [420, 146] on div "105014573" at bounding box center [439, 148] width 47 height 5
copy div "105014573"
click at [424, 195] on div "105044017" at bounding box center [439, 197] width 47 height 5
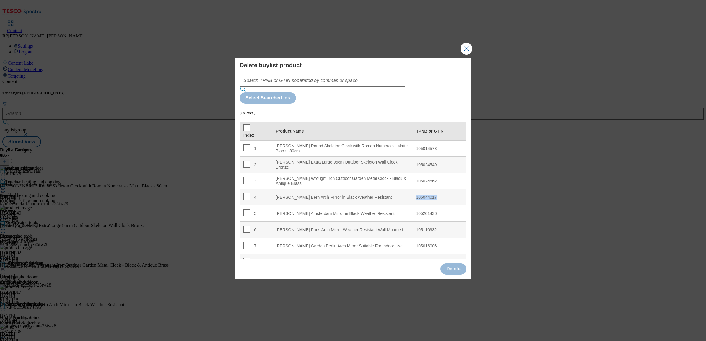
click at [424, 195] on div "105044017" at bounding box center [439, 197] width 47 height 5
copy div "105044017"
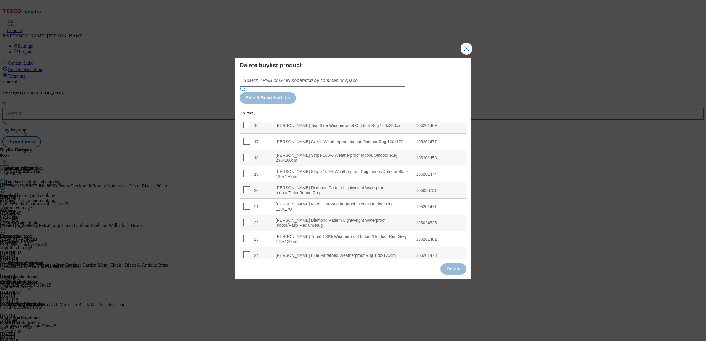
scroll to position [296, 0]
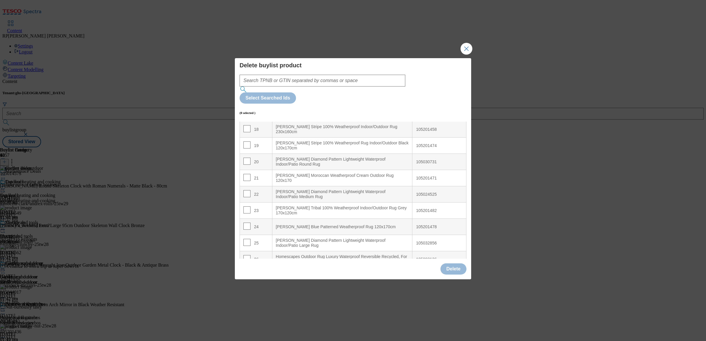
click at [424, 176] on div "105201471" at bounding box center [439, 178] width 47 height 5
copy div "105201471"
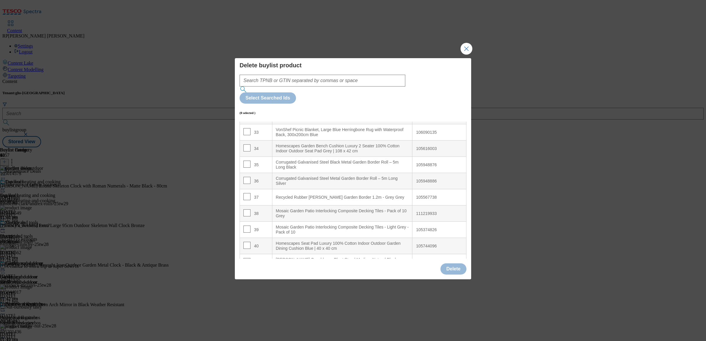
scroll to position [562, 0]
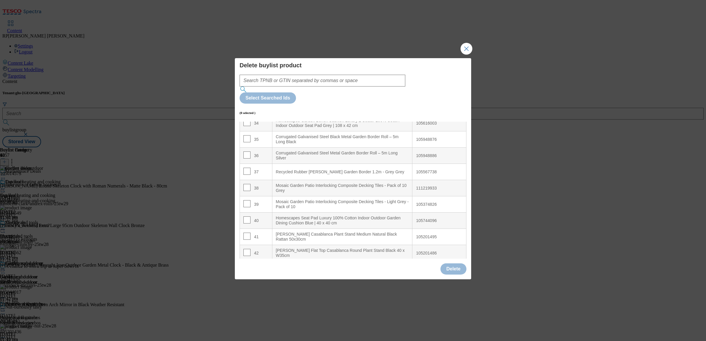
click at [426, 235] on div "105201495" at bounding box center [439, 237] width 47 height 5
copy div "105201495"
click at [463, 55] on button "Close Modal" at bounding box center [467, 49] width 12 height 12
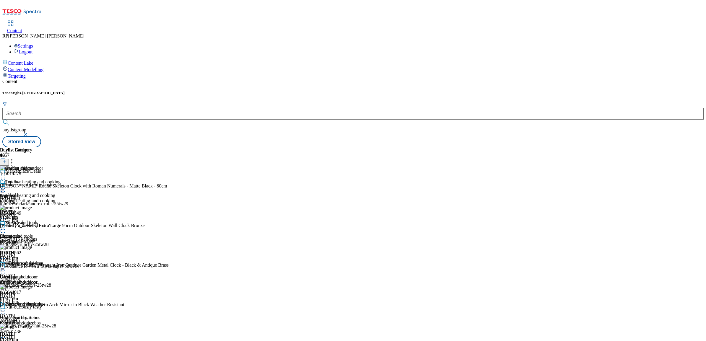
scroll to position [37, 0]
click at [6, 267] on icon at bounding box center [3, 270] width 6 height 6
click at [32, 308] on span "Preview" at bounding box center [25, 310] width 14 height 4
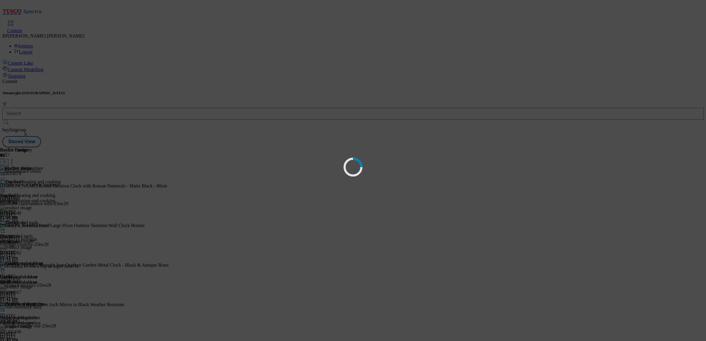
scroll to position [0, 0]
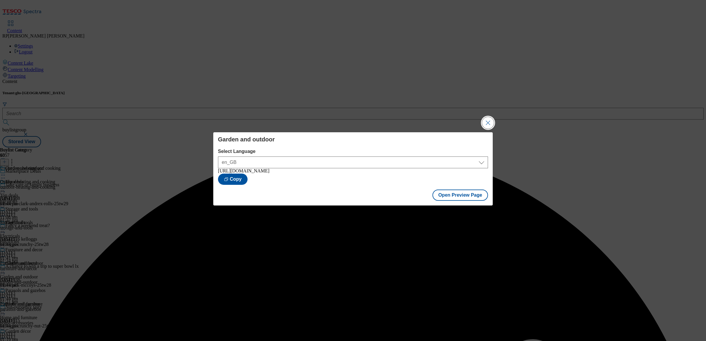
click at [488, 122] on button "Close Modal" at bounding box center [488, 123] width 12 height 12
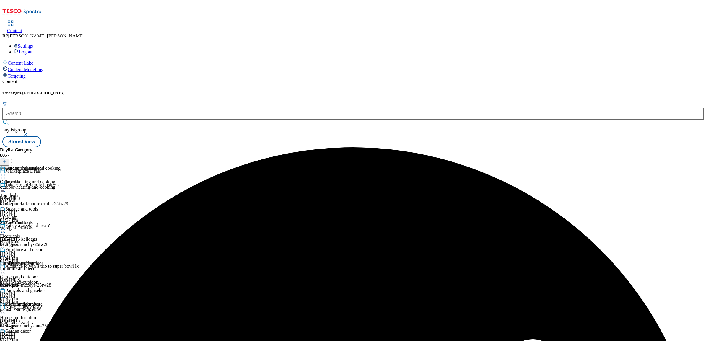
click at [6, 267] on icon at bounding box center [3, 270] width 6 height 6
click at [31, 328] on span "Publish" at bounding box center [24, 330] width 13 height 4
click at [24, 179] on div "Top deals" at bounding box center [14, 181] width 18 height 5
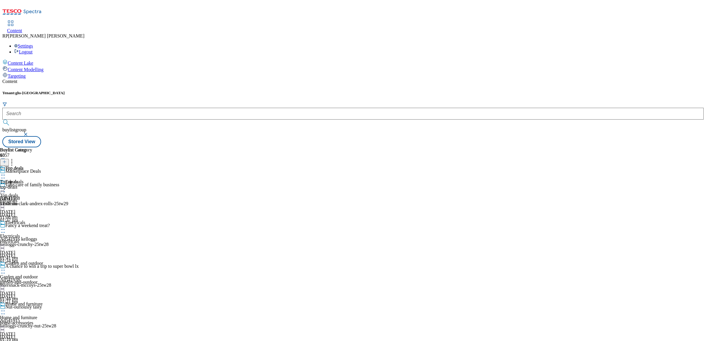
click at [6, 186] on icon at bounding box center [3, 189] width 6 height 6
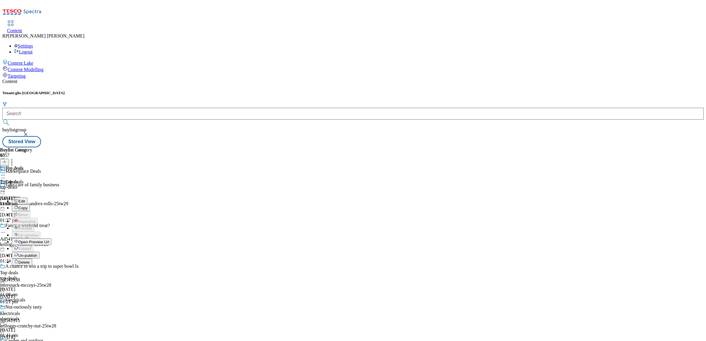
click at [49, 240] on span "Open Preview Url" at bounding box center [33, 242] width 31 height 4
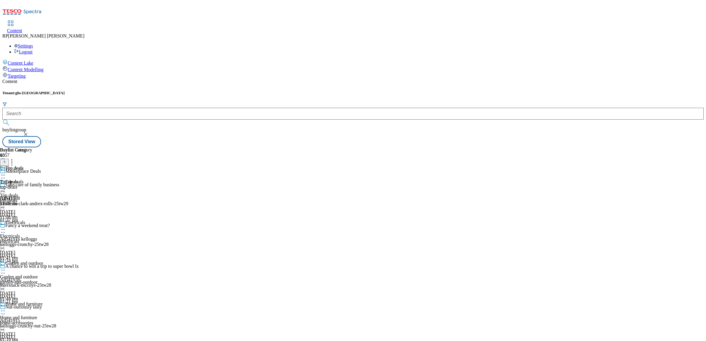
click at [6, 172] on icon at bounding box center [3, 175] width 6 height 6
click at [37, 240] on span "Un-publish" at bounding box center [27, 242] width 19 height 4
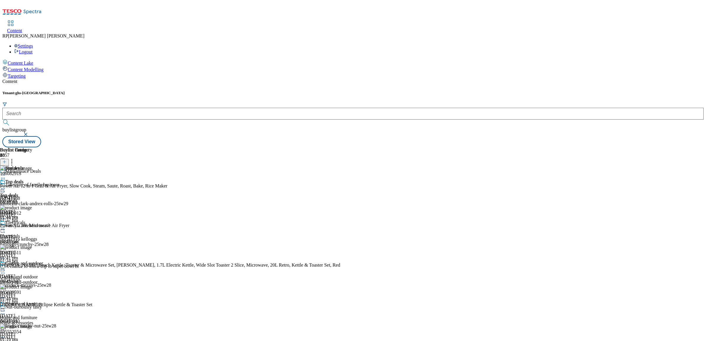
click at [6, 186] on icon at bounding box center [3, 189] width 6 height 6
click at [38, 233] on span "Un-preview" at bounding box center [28, 235] width 20 height 4
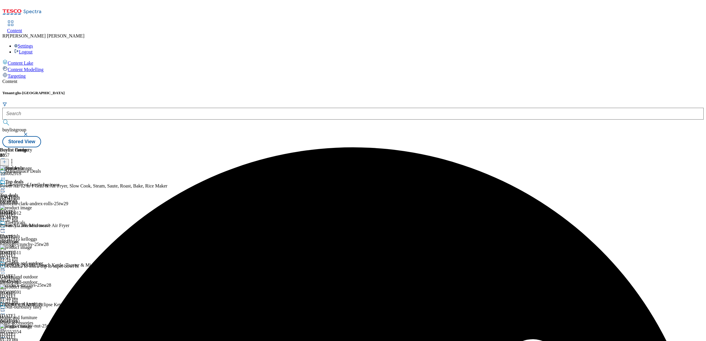
click at [15, 158] on icon at bounding box center [12, 161] width 6 height 6
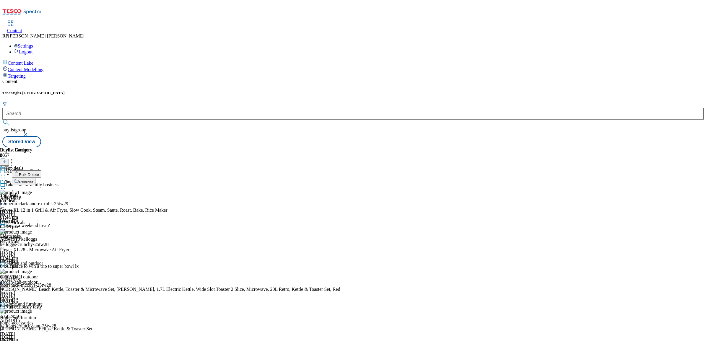
click at [7, 160] on icon at bounding box center [4, 162] width 4 height 4
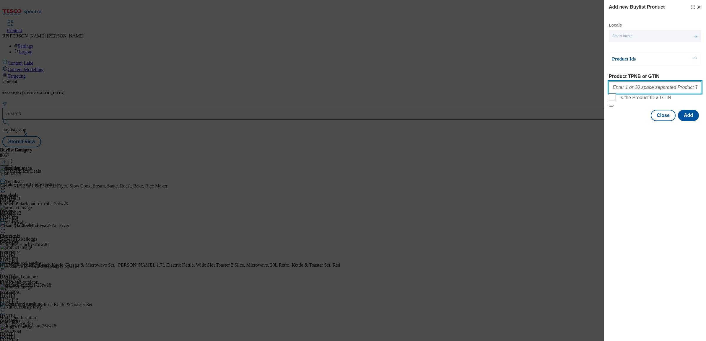
click at [625, 88] on input "Product TPNB or GTIN" at bounding box center [655, 88] width 93 height 12
paste input "105582482 105950973 105743419 105950999 105314867 105620959 105315042 105314863…"
type input "105582482 105950973 105743419 105950999 105314867 105620959 105315042 105314863…"
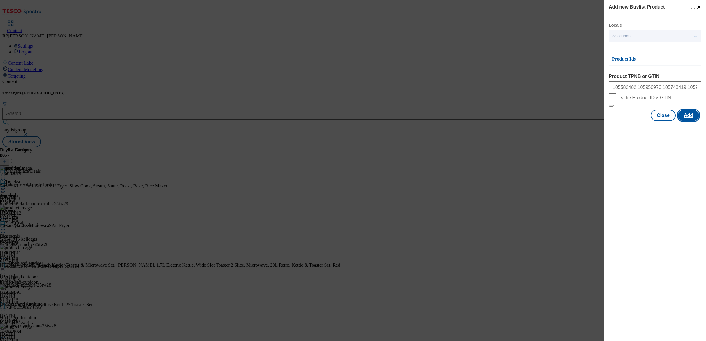
click at [691, 121] on button "Add" at bounding box center [688, 115] width 21 height 11
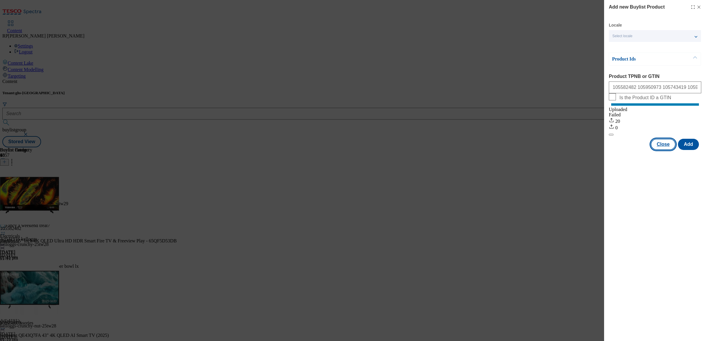
click at [667, 150] on button "Close" at bounding box center [663, 144] width 25 height 11
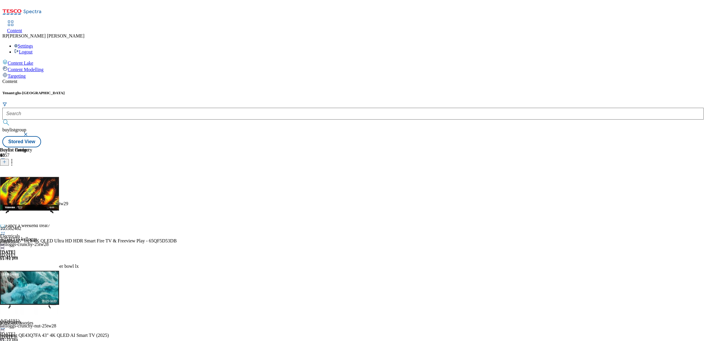
click at [15, 158] on icon at bounding box center [12, 161] width 6 height 6
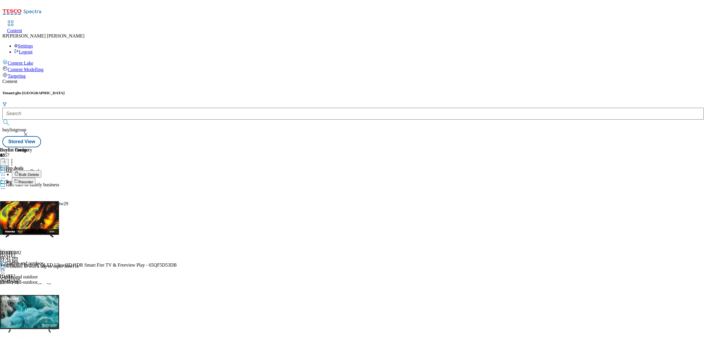
click at [33, 180] on span "Reorder" at bounding box center [26, 182] width 14 height 4
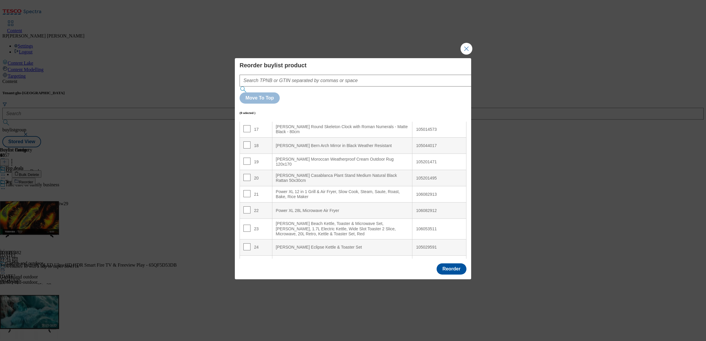
scroll to position [296, 0]
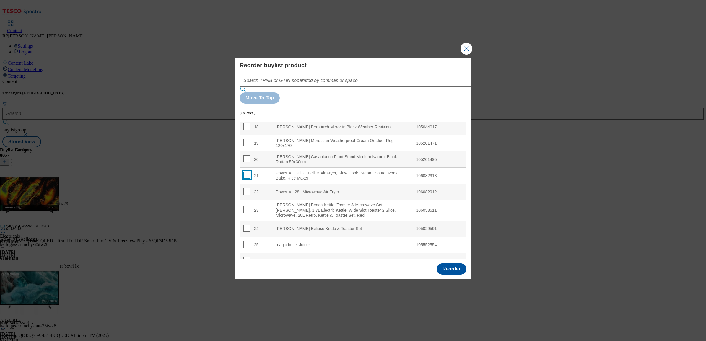
click at [246, 172] on input "Modal" at bounding box center [247, 175] width 7 height 7
checkbox input "true"
click at [244, 188] on input "Modal" at bounding box center [247, 191] width 7 height 7
checkbox input "true"
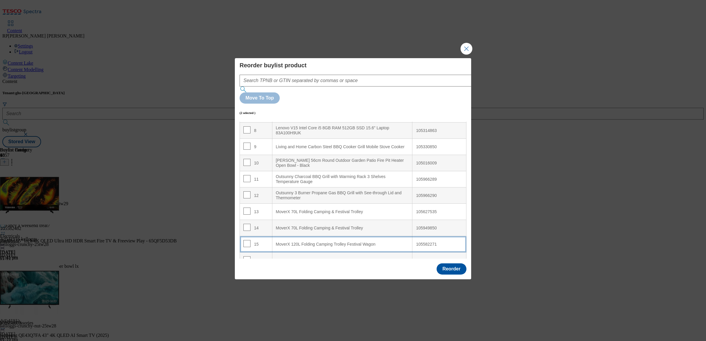
scroll to position [0, 0]
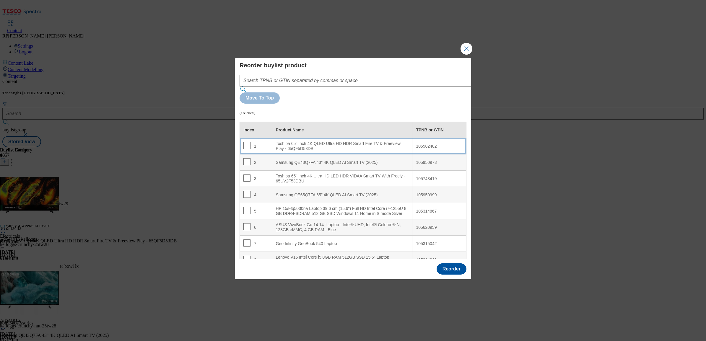
click at [324, 141] on div "Toshiba 65" Inch 4K QLED Ultra HD HDR Smart Fire TV & Freeview Play - 65QF5D53DB" at bounding box center [342, 146] width 133 height 10
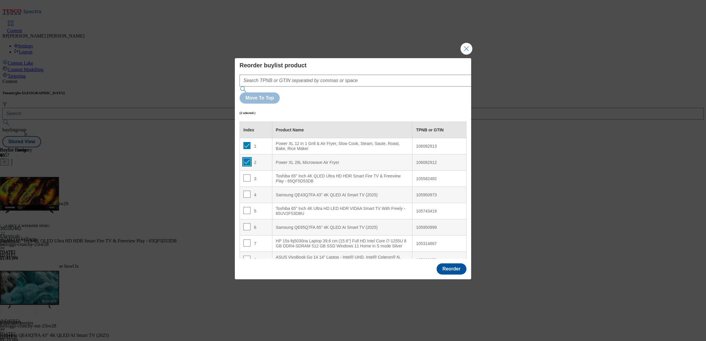
click at [247, 158] on input "Modal" at bounding box center [247, 161] width 7 height 7
checkbox input "false"
click at [247, 142] on input "Modal" at bounding box center [247, 145] width 7 height 7
checkbox input "false"
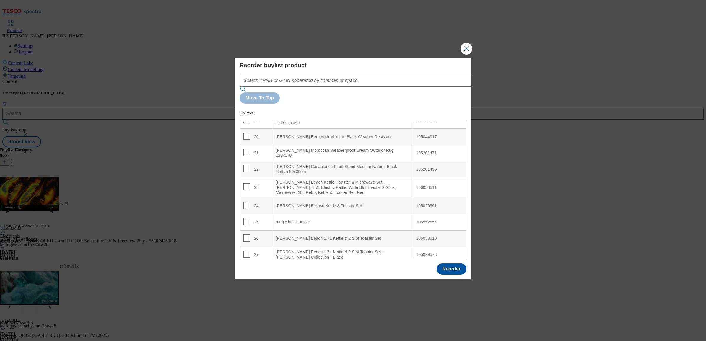
scroll to position [332, 0]
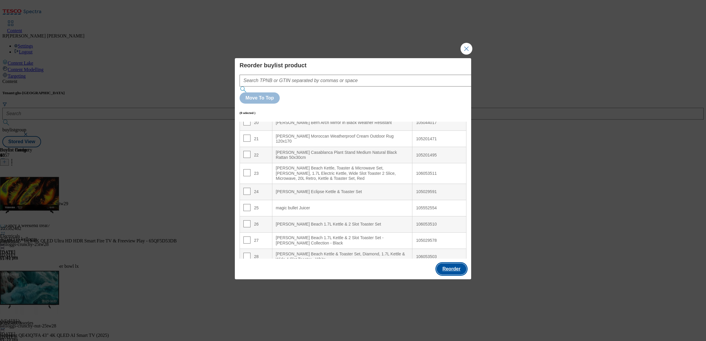
click at [448, 264] on button "Reorder" at bounding box center [452, 269] width 30 height 11
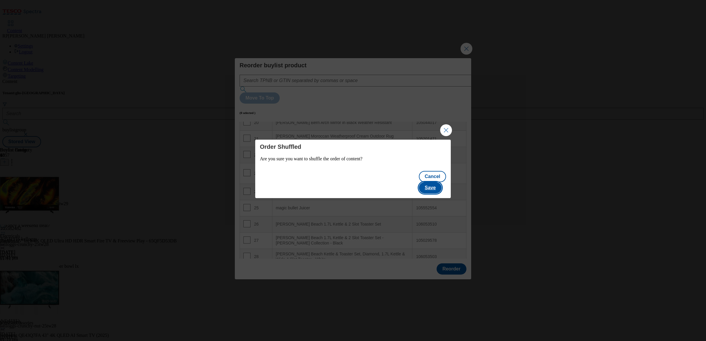
click at [434, 182] on button "Save" at bounding box center [430, 187] width 23 height 11
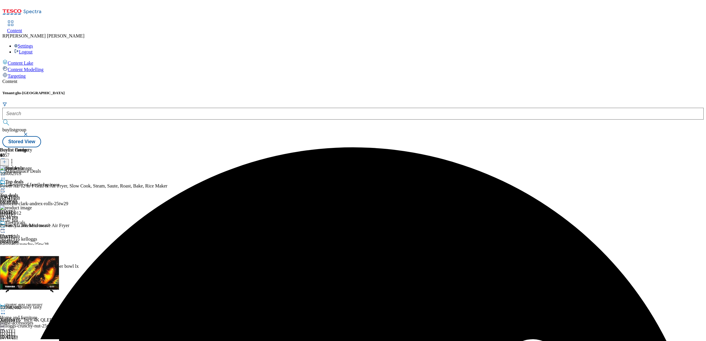
click at [6, 186] on icon at bounding box center [3, 189] width 6 height 6
click at [32, 226] on span "Preview" at bounding box center [25, 228] width 14 height 4
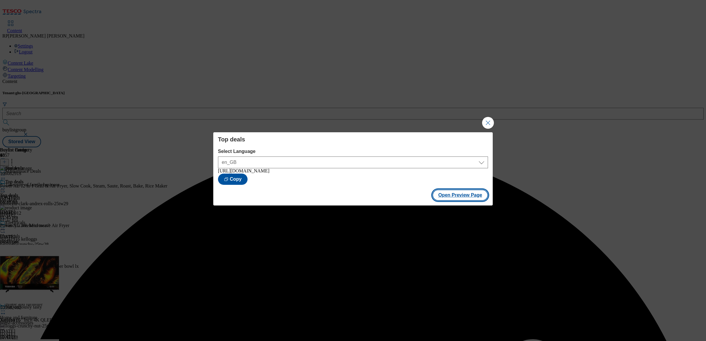
click at [474, 197] on button "Open Preview Page" at bounding box center [461, 195] width 56 height 11
click at [487, 123] on button "Close Modal" at bounding box center [488, 123] width 12 height 12
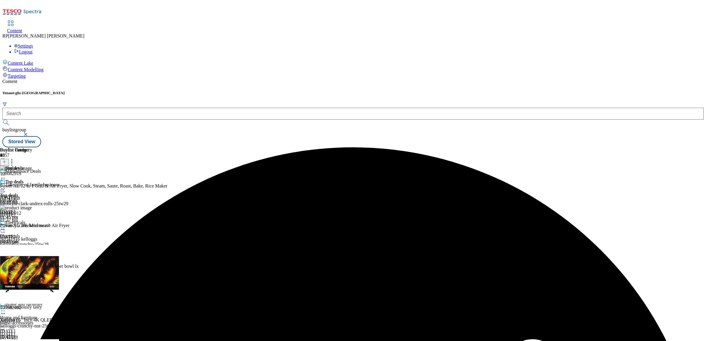
click at [15, 158] on icon at bounding box center [12, 161] width 6 height 6
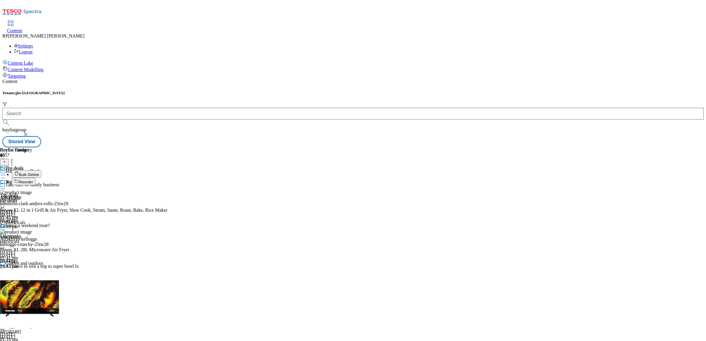
click at [6, 186] on icon at bounding box center [3, 189] width 6 height 6
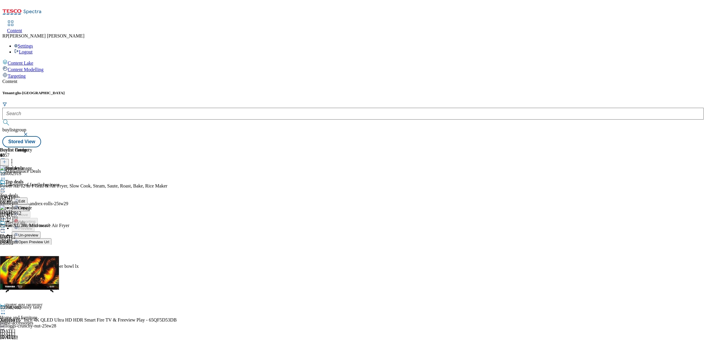
click at [38, 233] on span "Un-preview" at bounding box center [28, 235] width 20 height 4
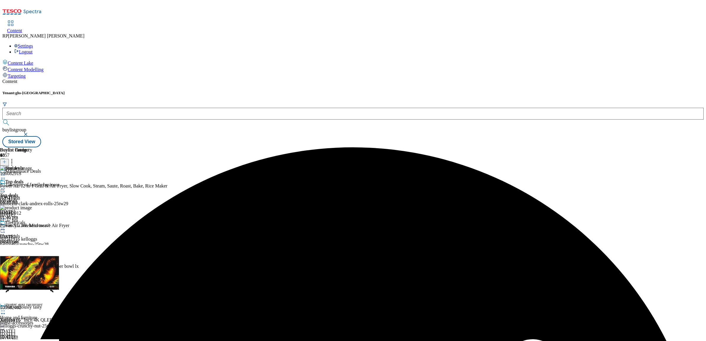
click at [15, 158] on icon at bounding box center [12, 161] width 6 height 6
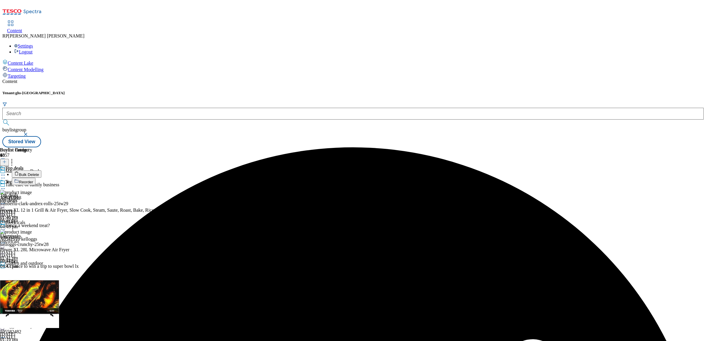
click at [39, 173] on span "Bulk Delete" at bounding box center [29, 175] width 20 height 4
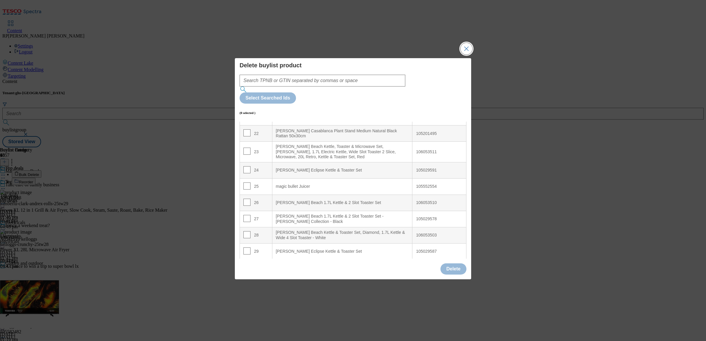
scroll to position [369, 0]
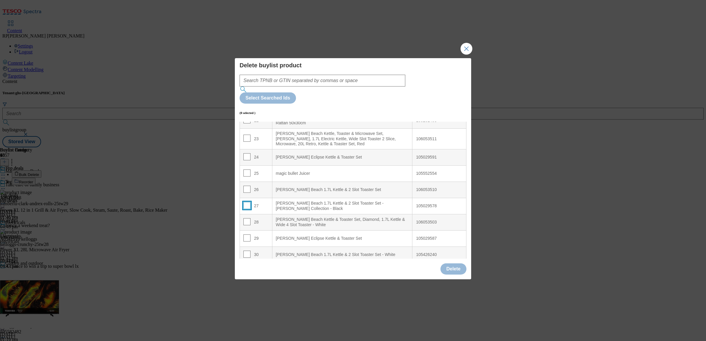
click at [248, 202] on input "Modal" at bounding box center [247, 205] width 7 height 7
checkbox input "true"
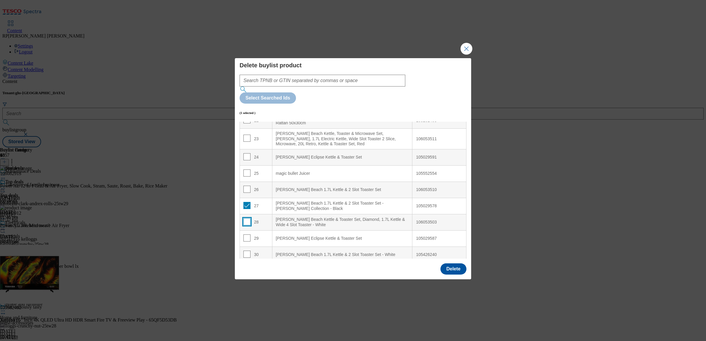
click at [247, 218] on input "Modal" at bounding box center [247, 221] width 7 height 7
checkbox input "true"
click at [247, 235] on input "Modal" at bounding box center [247, 238] width 7 height 7
checkbox input "true"
click at [245, 251] on input "Modal" at bounding box center [247, 254] width 7 height 7
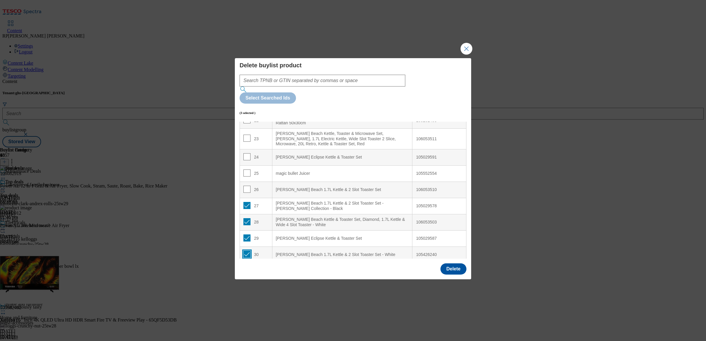
checkbox input "true"
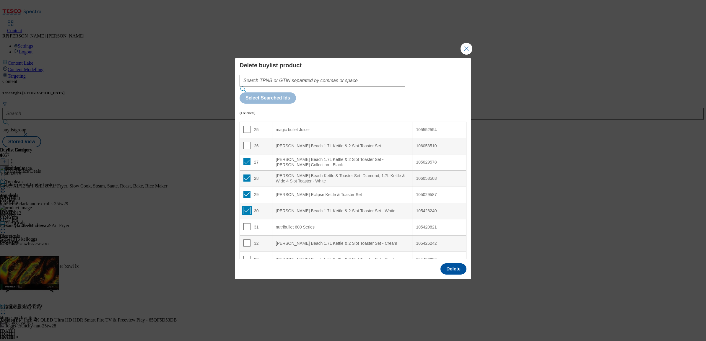
scroll to position [480, 0]
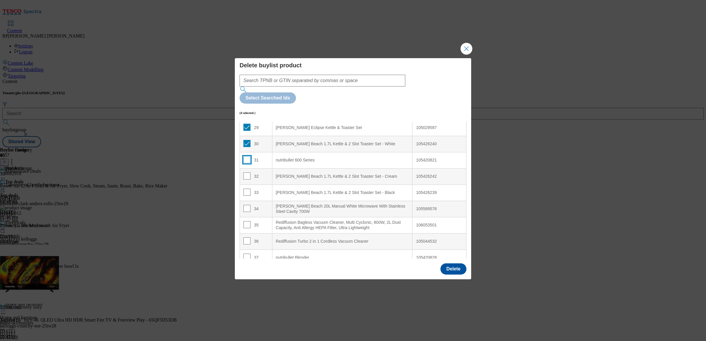
click at [245, 156] on input "Modal" at bounding box center [247, 159] width 7 height 7
checkbox input "true"
click at [246, 173] on input "Modal" at bounding box center [247, 176] width 7 height 7
checkbox input "true"
click at [246, 189] on input "Modal" at bounding box center [247, 192] width 7 height 7
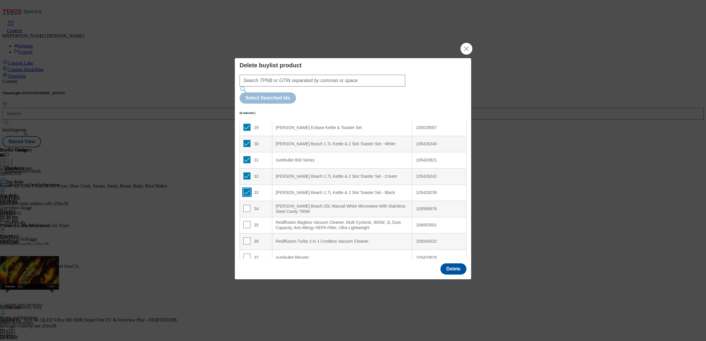
checkbox input "true"
click at [245, 205] on input "Modal" at bounding box center [247, 208] width 7 height 7
checkbox input "true"
click at [244, 221] on input "Modal" at bounding box center [247, 224] width 7 height 7
click at [246, 221] on input "Modal" at bounding box center [247, 224] width 7 height 7
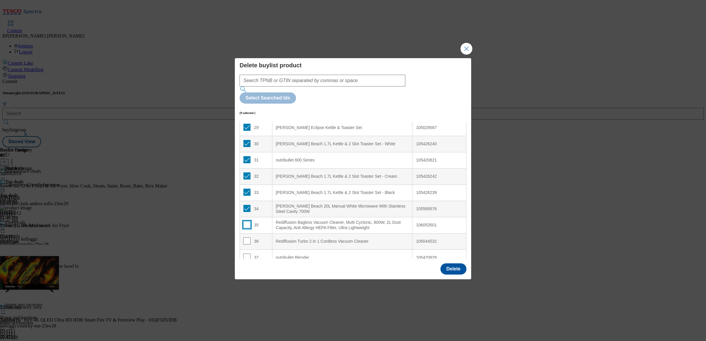
checkbox input "false"
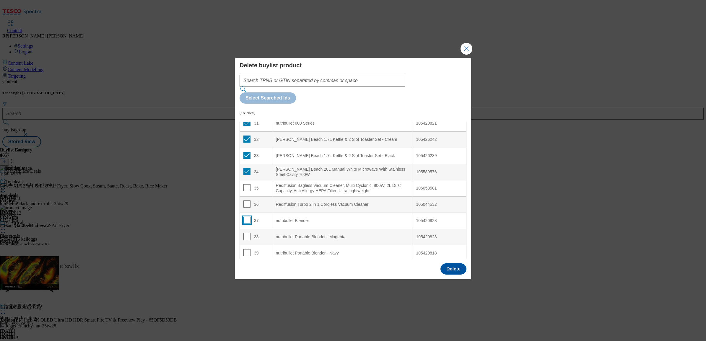
click at [245, 217] on input "Modal" at bounding box center [247, 220] width 7 height 7
checkbox input "true"
click at [245, 233] on input "Modal" at bounding box center [247, 236] width 7 height 7
checkbox input "true"
click at [246, 245] on td "39" at bounding box center [256, 253] width 33 height 16
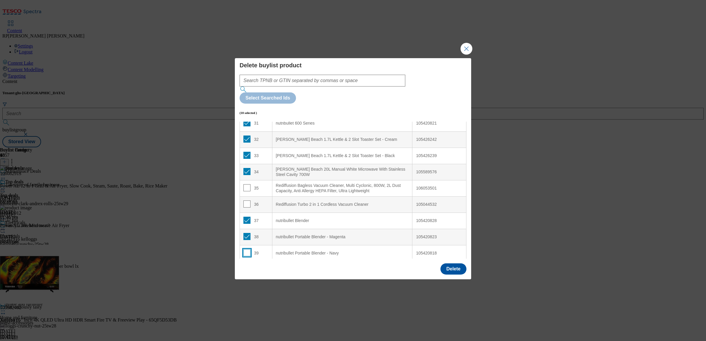
click at [245, 249] on input "Modal" at bounding box center [247, 252] width 7 height 7
checkbox input "true"
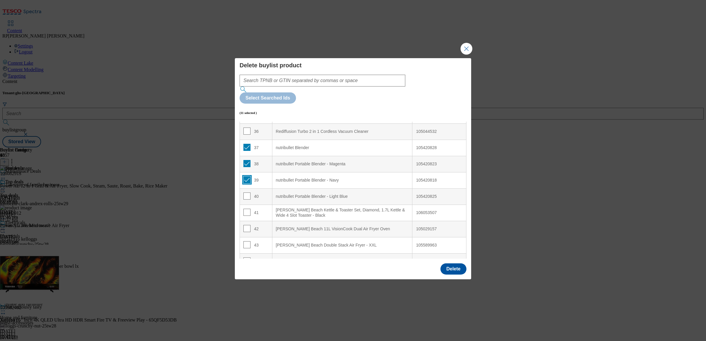
scroll to position [591, 0]
click at [245, 139] on td "37" at bounding box center [256, 147] width 33 height 16
click at [248, 143] on input "Modal" at bounding box center [247, 146] width 7 height 7
checkbox input "false"
click at [247, 159] on input "Modal" at bounding box center [247, 162] width 7 height 7
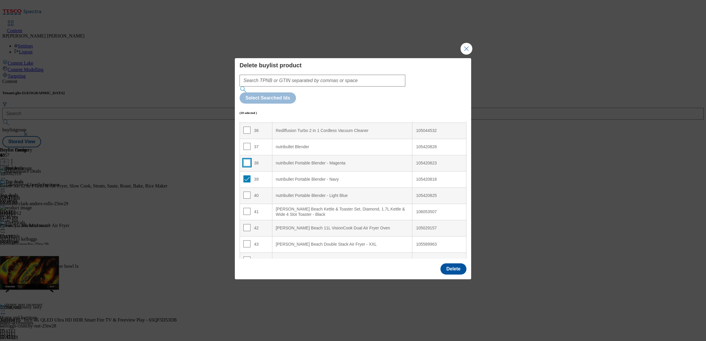
checkbox input "false"
click at [247, 176] on input "Modal" at bounding box center [247, 179] width 7 height 7
checkbox input "false"
click at [246, 208] on input "Modal" at bounding box center [247, 211] width 7 height 7
checkbox input "true"
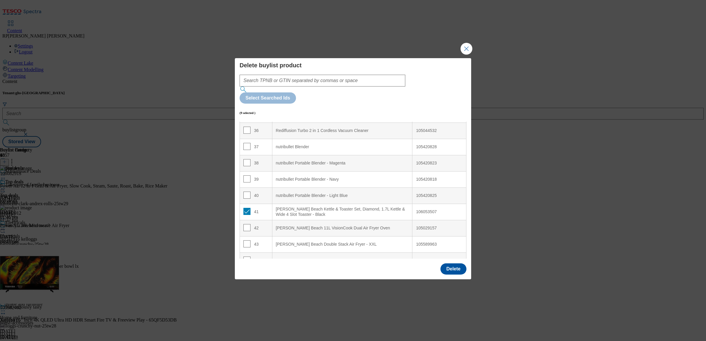
click at [246, 220] on td "42" at bounding box center [256, 228] width 33 height 16
drag, startPoint x: 246, startPoint y: 210, endPoint x: 248, endPoint y: 220, distance: 9.3
click at [247, 224] on input "Modal" at bounding box center [247, 227] width 7 height 7
checkbox input "true"
click at [249, 241] on input "Modal" at bounding box center [247, 244] width 7 height 7
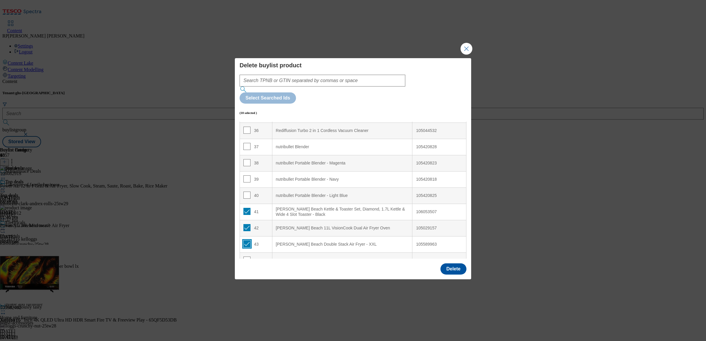
checkbox input "true"
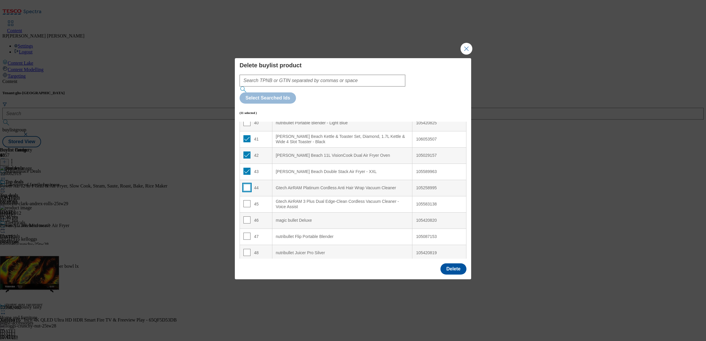
click at [246, 184] on input "Modal" at bounding box center [247, 187] width 7 height 7
checkbox input "false"
click at [246, 217] on input "Modal" at bounding box center [247, 220] width 7 height 7
checkbox input "true"
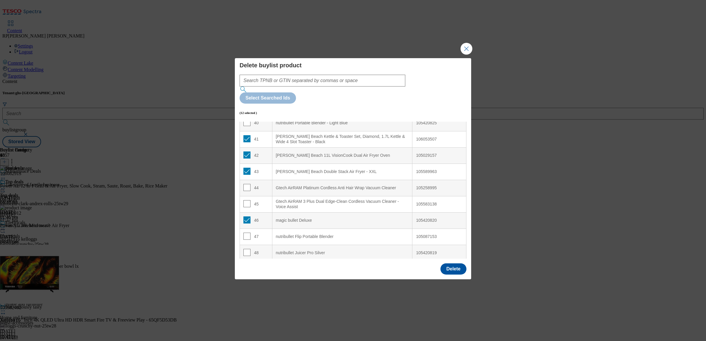
click at [246, 229] on td "47" at bounding box center [256, 237] width 33 height 16
click at [246, 233] on input "Modal" at bounding box center [247, 236] width 7 height 7
checkbox input "true"
click at [248, 249] on input "Modal" at bounding box center [247, 252] width 7 height 7
checkbox input "true"
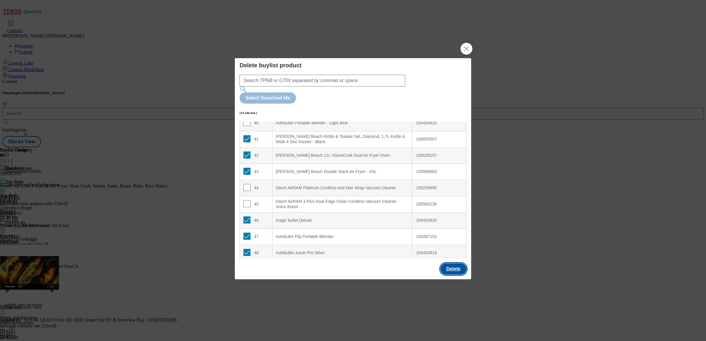
click at [454, 264] on button "Delete" at bounding box center [454, 269] width 26 height 11
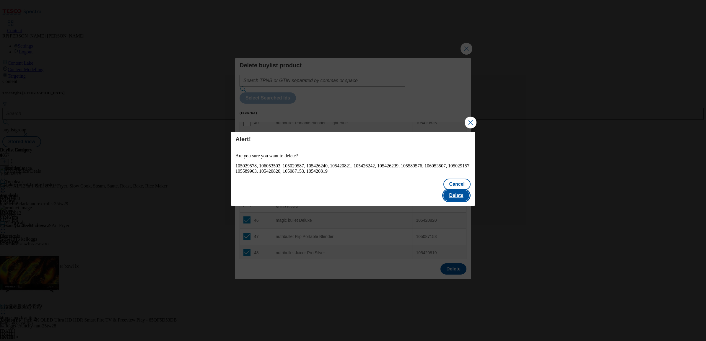
click at [462, 191] on button "Delete" at bounding box center [457, 195] width 26 height 11
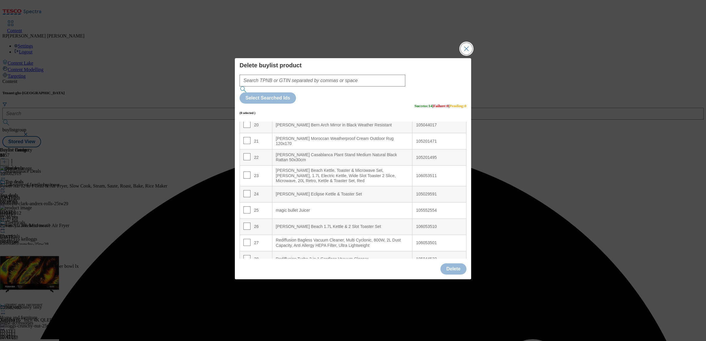
scroll to position [436, 0]
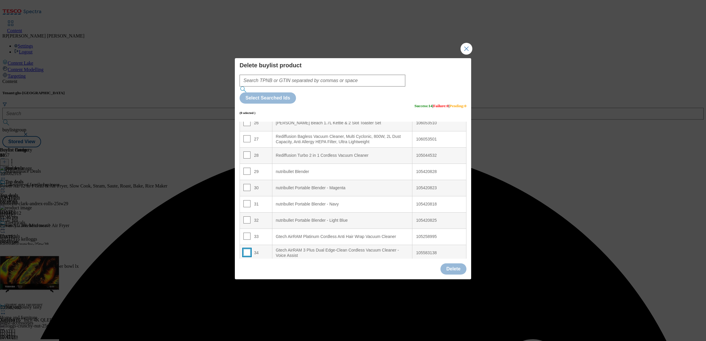
click at [248, 249] on input "Modal" at bounding box center [247, 252] width 7 height 7
checkbox input "true"
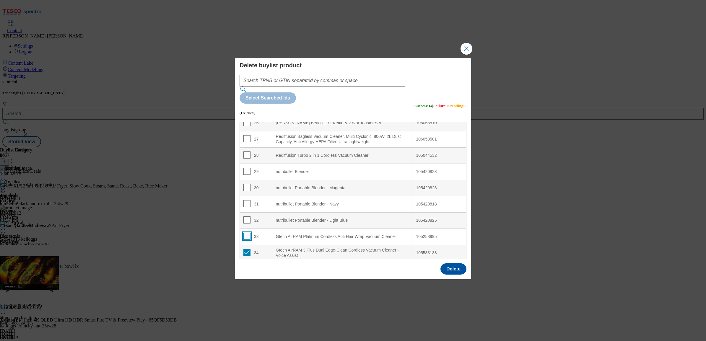
click at [249, 233] on input "Modal" at bounding box center [247, 236] width 7 height 7
checkbox input "true"
click at [460, 59] on div "Delete buylist product Select Searched Ids (2 selected ) Success : 14 | Failure…" at bounding box center [353, 170] width 706 height 341
click at [466, 55] on button "Close Modal" at bounding box center [467, 49] width 12 height 12
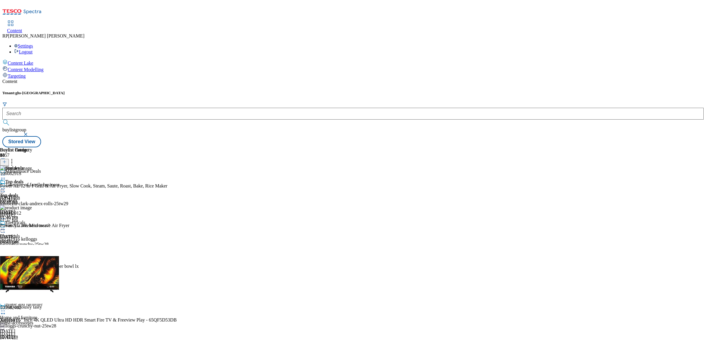
click at [15, 158] on icon at bounding box center [12, 161] width 6 height 6
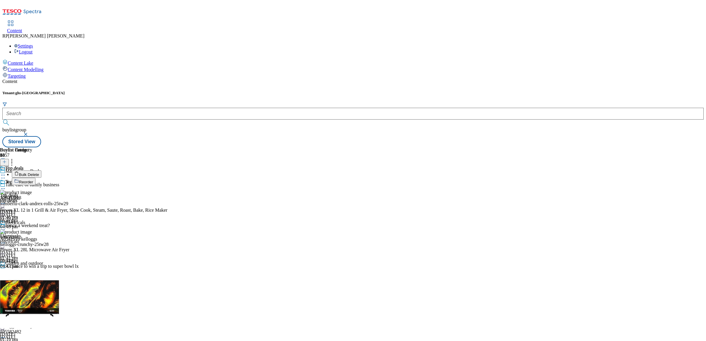
click at [33, 180] on span "Reorder" at bounding box center [26, 182] width 14 height 4
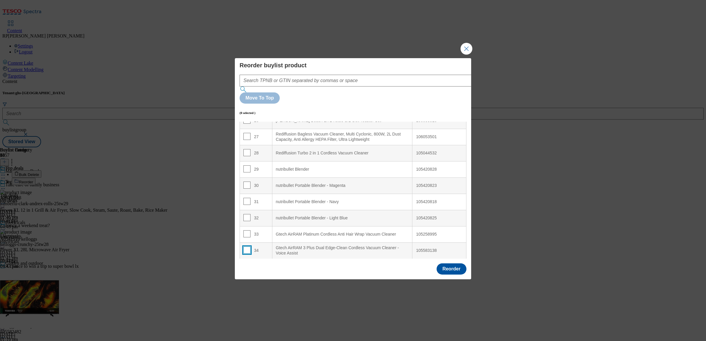
click at [249, 247] on input "Modal" at bounding box center [247, 250] width 7 height 7
checkbox input "true"
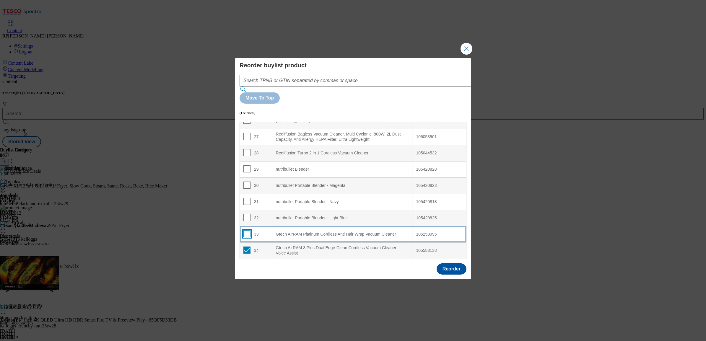
click at [247, 231] on input "Modal" at bounding box center [247, 234] width 7 height 7
checkbox input "true"
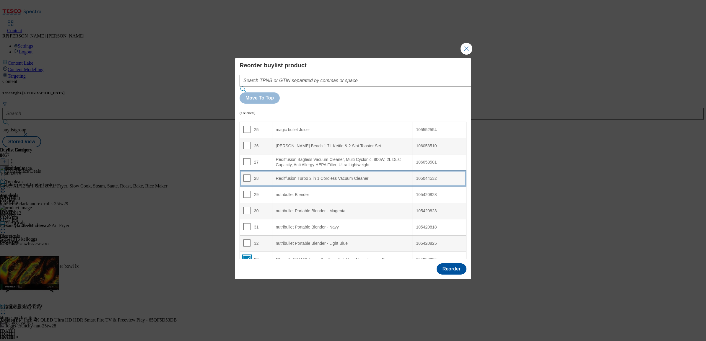
scroll to position [399, 0]
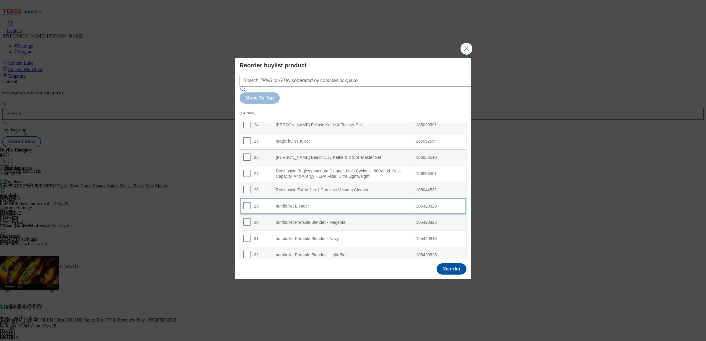
click at [296, 204] on div "nutribullet Blender" at bounding box center [342, 206] width 133 height 5
click at [247, 202] on input "Modal" at bounding box center [247, 205] width 7 height 7
checkbox input "false"
click at [245, 219] on input "Modal" at bounding box center [247, 222] width 7 height 7
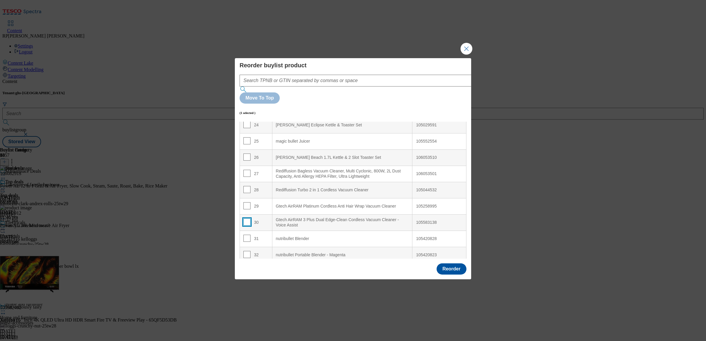
checkbox input "false"
click at [246, 235] on input "Modal" at bounding box center [247, 238] width 7 height 7
checkbox input "true"
click at [247, 251] on input "Modal" at bounding box center [247, 254] width 7 height 7
checkbox input "true"
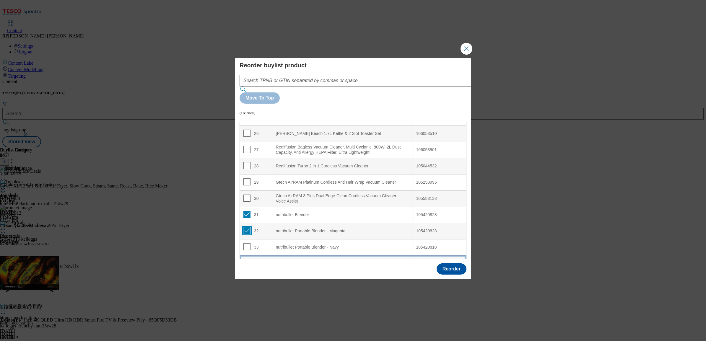
scroll to position [436, 0]
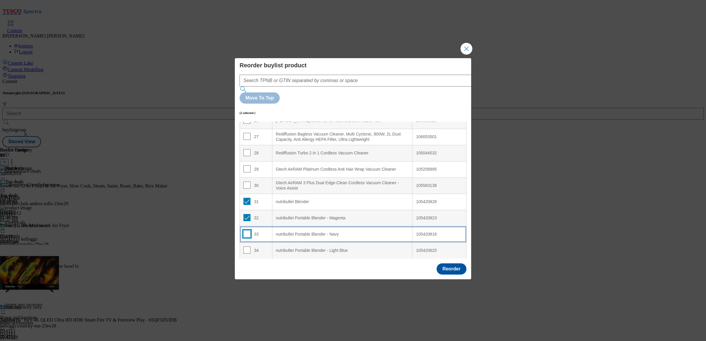
click at [249, 231] on input "Modal" at bounding box center [247, 234] width 7 height 7
checkbox input "true"
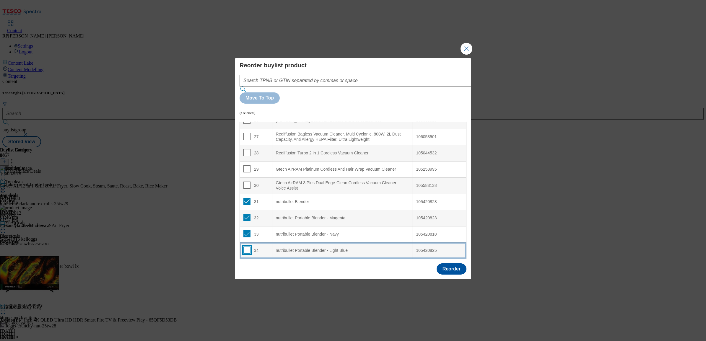
click at [247, 247] on input "Modal" at bounding box center [247, 250] width 7 height 7
checkbox input "true"
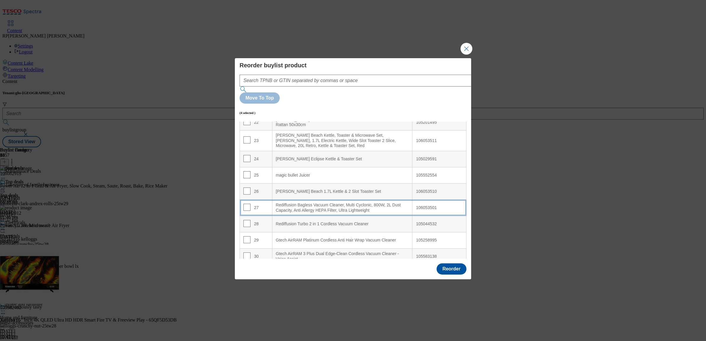
scroll to position [362, 0]
click at [305, 192] on div "[PERSON_NAME] Beach 1.7L Kettle & 2 Slot Toaster Set" at bounding box center [342, 194] width 133 height 5
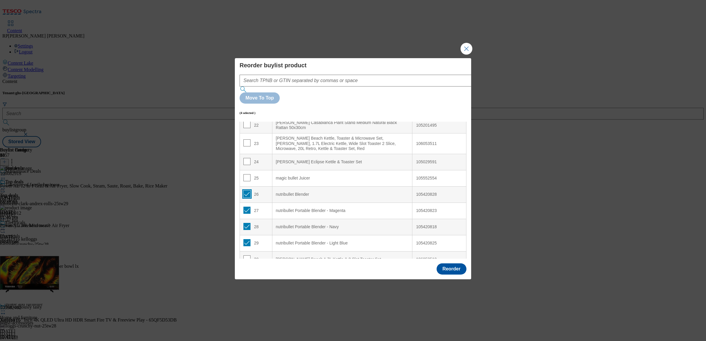
click at [246, 191] on input "Modal" at bounding box center [247, 194] width 7 height 7
checkbox input "false"
click at [246, 207] on input "Modal" at bounding box center [247, 210] width 7 height 7
checkbox input "false"
click at [247, 223] on input "Modal" at bounding box center [247, 226] width 7 height 7
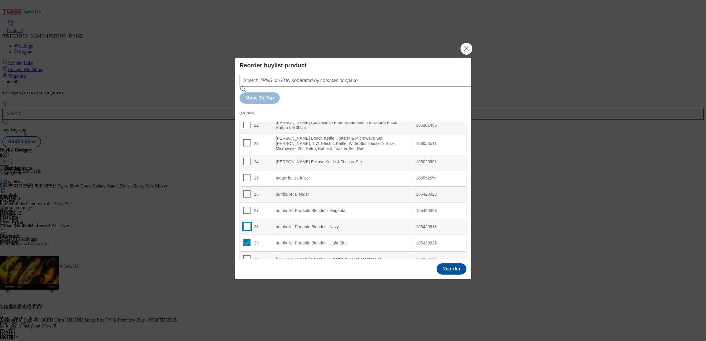
checkbox input "false"
click at [247, 239] on input "Modal" at bounding box center [247, 242] width 7 height 7
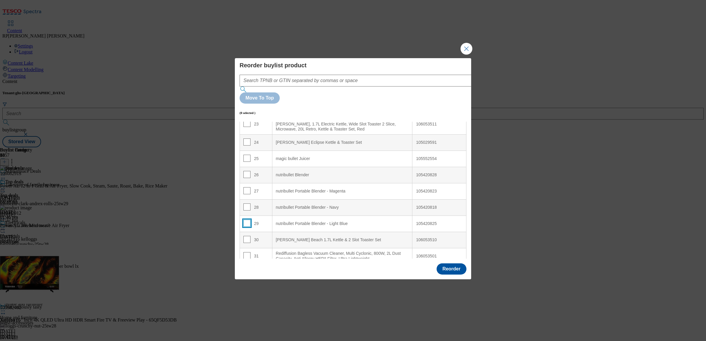
scroll to position [399, 0]
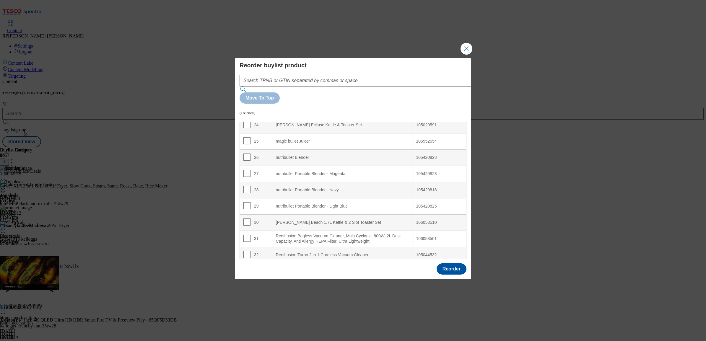
click at [242, 198] on td "29" at bounding box center [256, 206] width 33 height 16
click at [245, 202] on input "Modal" at bounding box center [247, 205] width 7 height 7
checkbox input "true"
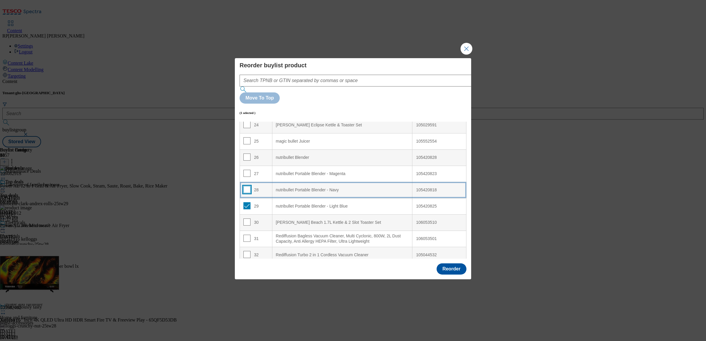
click at [247, 186] on input "Modal" at bounding box center [247, 189] width 7 height 7
checkbox input "true"
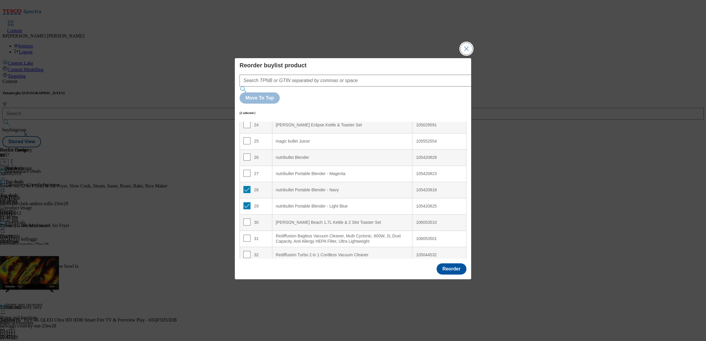
click at [467, 55] on button "Close Modal" at bounding box center [467, 49] width 12 height 12
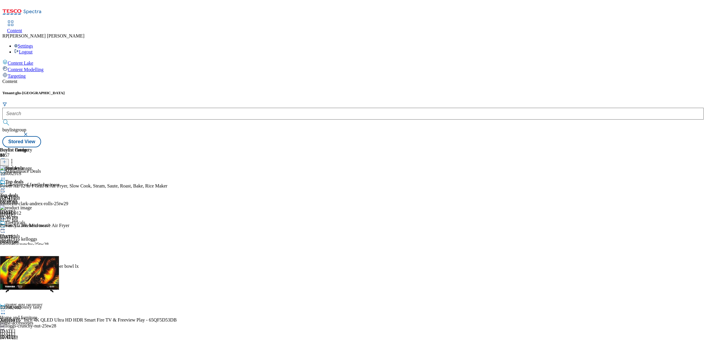
click at [15, 158] on icon at bounding box center [12, 161] width 6 height 6
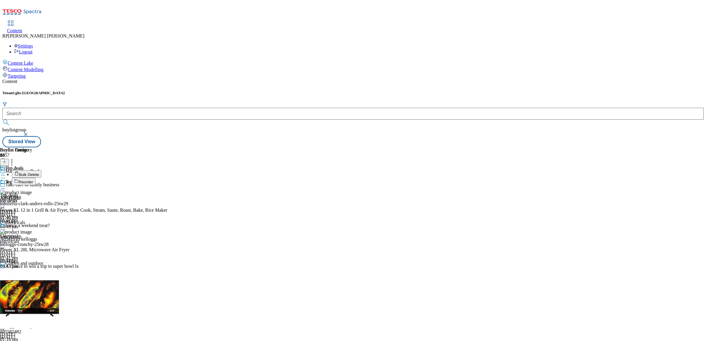
click at [39, 173] on span "Bulk Delete" at bounding box center [29, 175] width 20 height 4
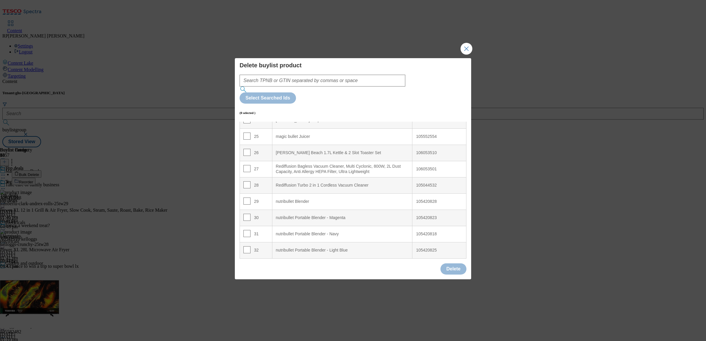
scroll to position [436, 0]
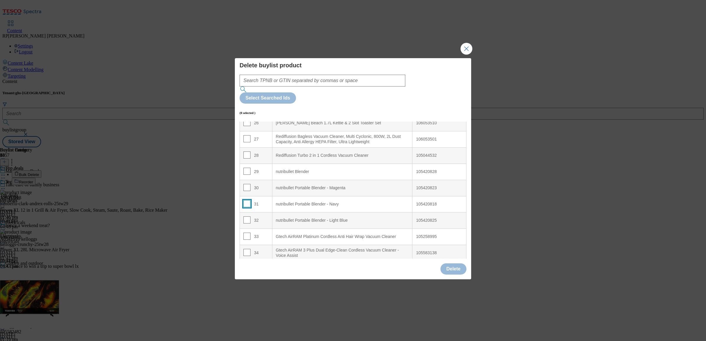
click at [247, 200] on input "Modal" at bounding box center [247, 203] width 7 height 7
checkbox input "true"
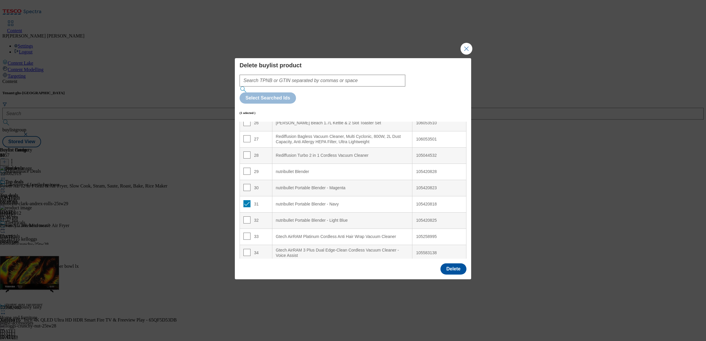
click at [246, 212] on td "32" at bounding box center [256, 220] width 33 height 16
click at [247, 217] on input "Modal" at bounding box center [247, 220] width 7 height 7
checkbox input "true"
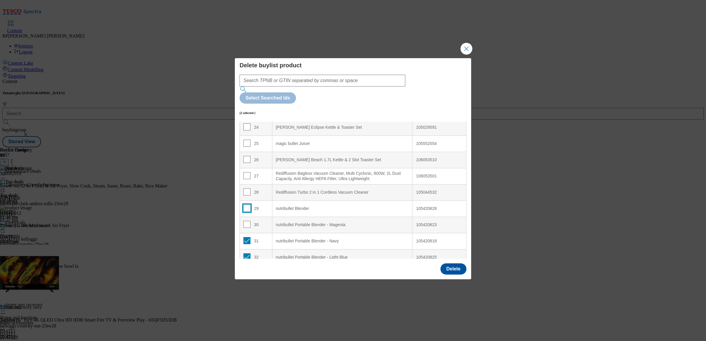
click at [245, 205] on input "Modal" at bounding box center [247, 208] width 7 height 7
checkbox input "true"
click at [247, 217] on td "30" at bounding box center [256, 225] width 33 height 16
click at [247, 221] on input "Modal" at bounding box center [247, 224] width 7 height 7
checkbox input "true"
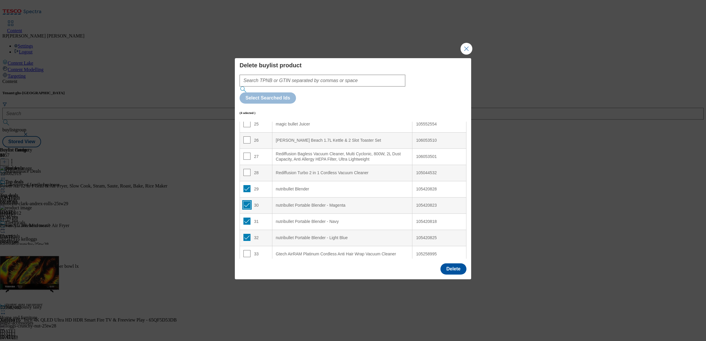
scroll to position [436, 0]
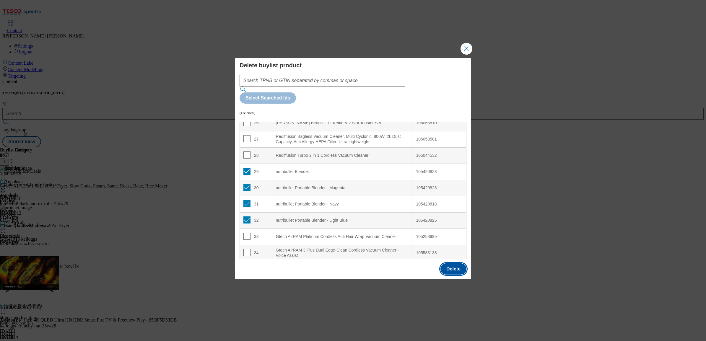
click at [465, 264] on button "Delete" at bounding box center [454, 269] width 26 height 11
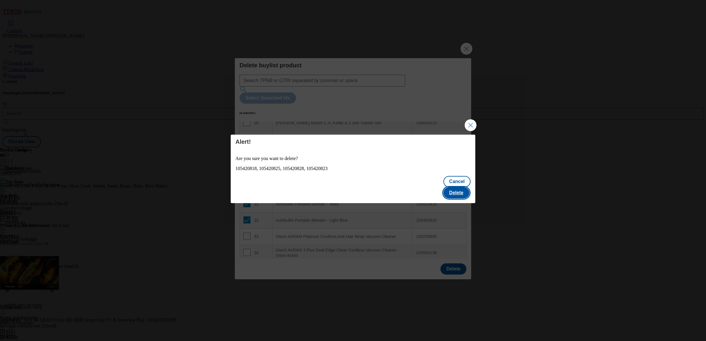
click at [453, 187] on button "Delete" at bounding box center [457, 192] width 26 height 11
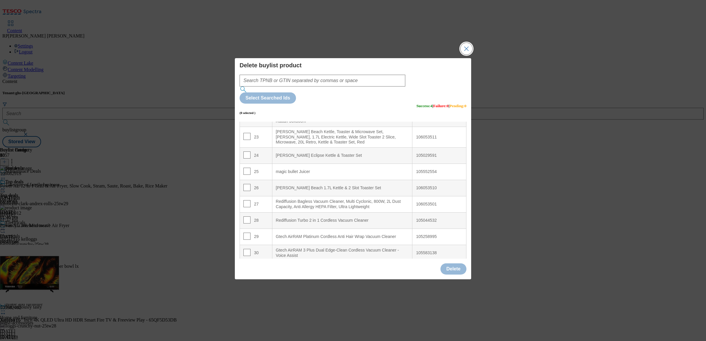
scroll to position [334, 0]
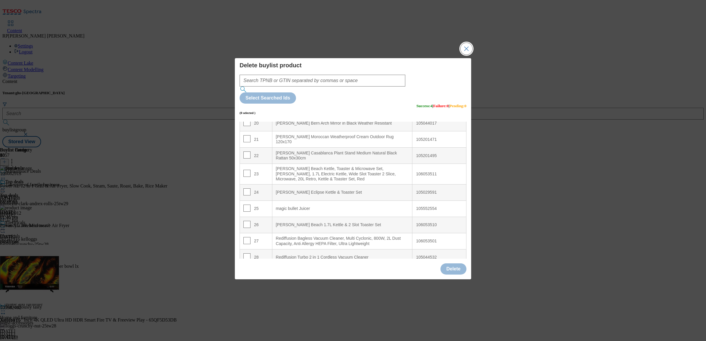
click at [463, 55] on button "Close Modal" at bounding box center [467, 49] width 12 height 12
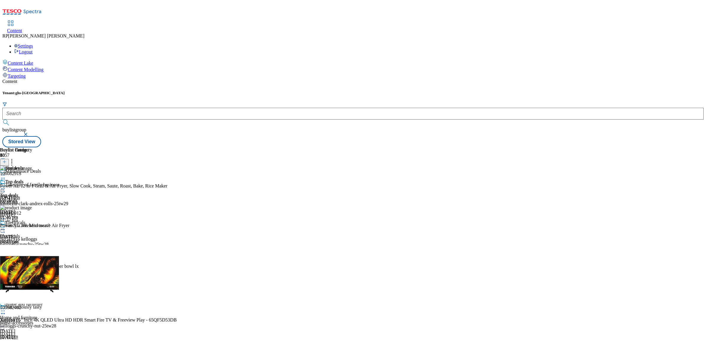
scroll to position [111, 0]
click at [46, 302] on div "Home and furniture Home and furniture home-accessories [DATE] 01:19 pm" at bounding box center [23, 322] width 46 height 41
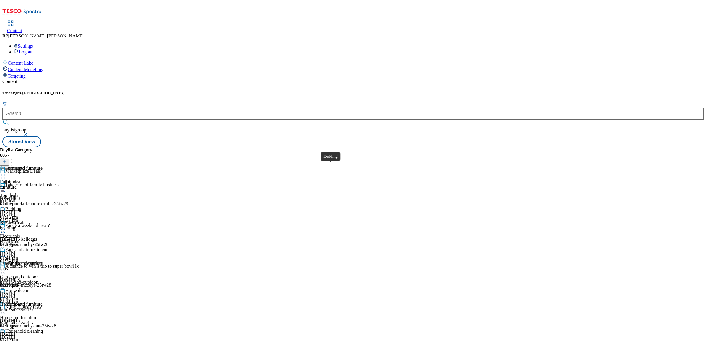
click at [16, 220] on div "Bedding" at bounding box center [8, 222] width 16 height 5
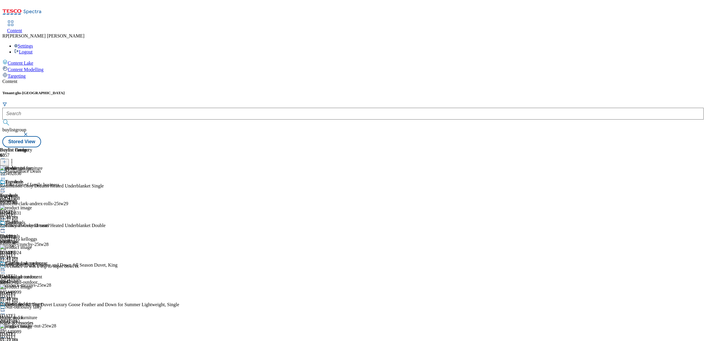
scroll to position [74, 0]
click at [21, 250] on div "105449924" at bounding box center [10, 252] width 21 height 5
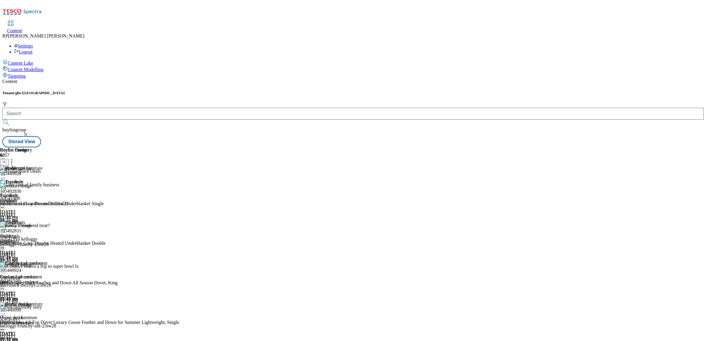
click at [21, 268] on div "105449924" at bounding box center [10, 270] width 21 height 5
copy div "105449924"
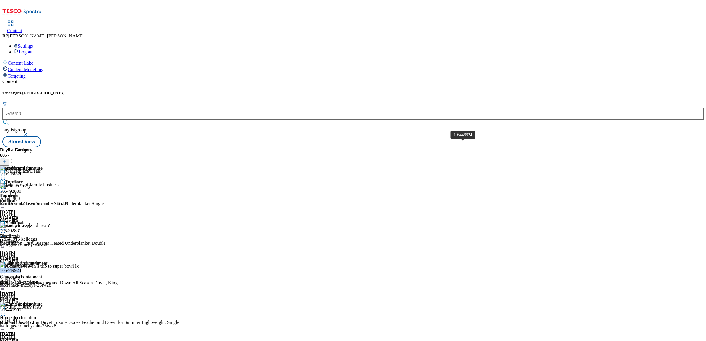
drag, startPoint x: 457, startPoint y: 144, endPoint x: 289, endPoint y: 88, distance: 176.9
click at [207, 263] on div "105449924 Homescapes Duck Feather and Down All Season Duvet, King [DATE] 10:42 …" at bounding box center [103, 283] width 207 height 40
click at [21, 308] on div "105449999" at bounding box center [10, 310] width 21 height 5
click at [42, 275] on div "Fans and air treatment" at bounding box center [21, 277] width 42 height 5
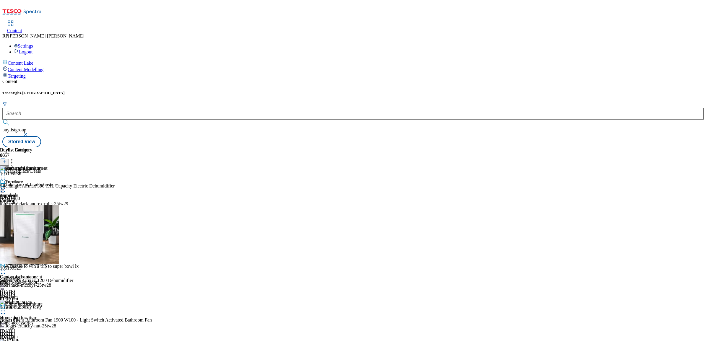
click at [48, 198] on div "furniture" at bounding box center [24, 200] width 48 height 5
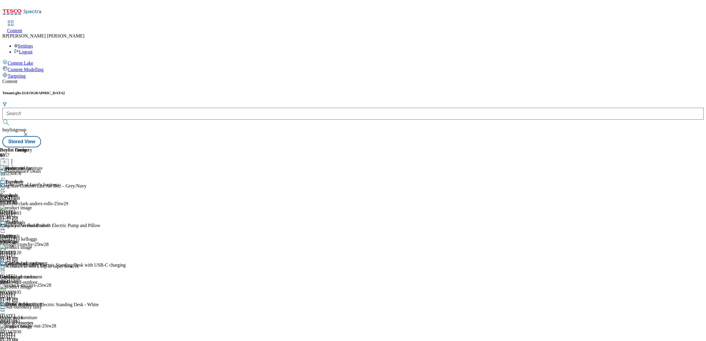
scroll to position [111, 0]
click at [48, 321] on div "home-accessories" at bounding box center [24, 323] width 48 height 5
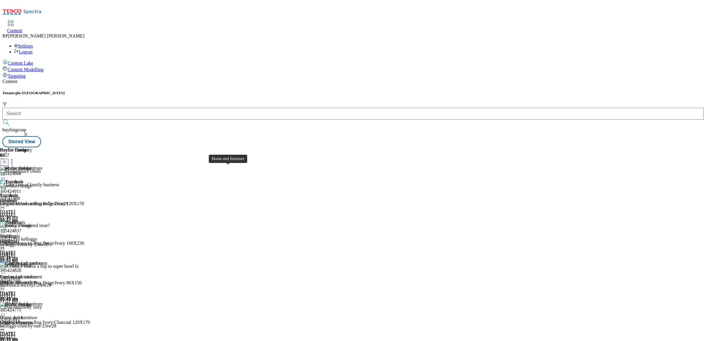
scroll to position [74, 0]
click at [46, 280] on div "garden-and-outdoor" at bounding box center [23, 282] width 46 height 5
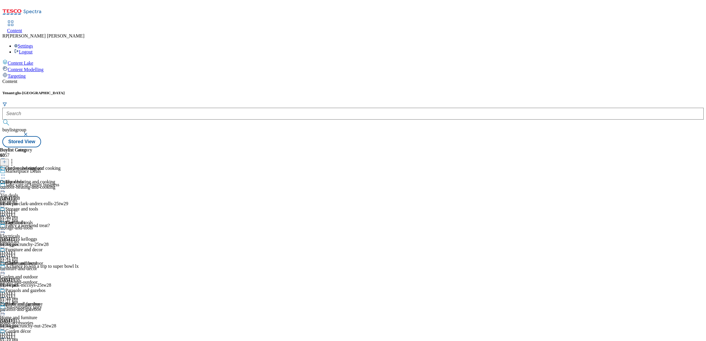
click at [61, 226] on div "storage-and-tools" at bounding box center [30, 228] width 61 height 5
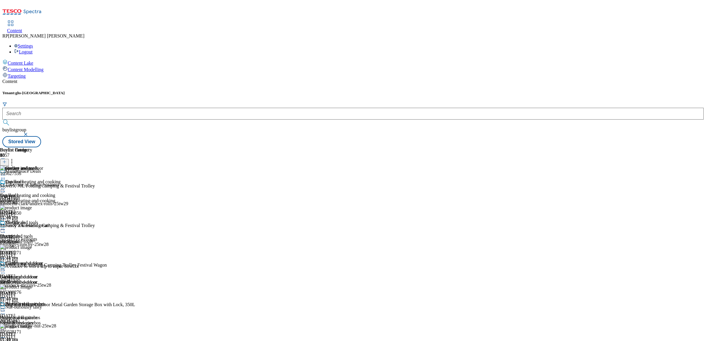
scroll to position [148, 0]
click at [21, 290] on div "105300276" at bounding box center [10, 292] width 21 height 5
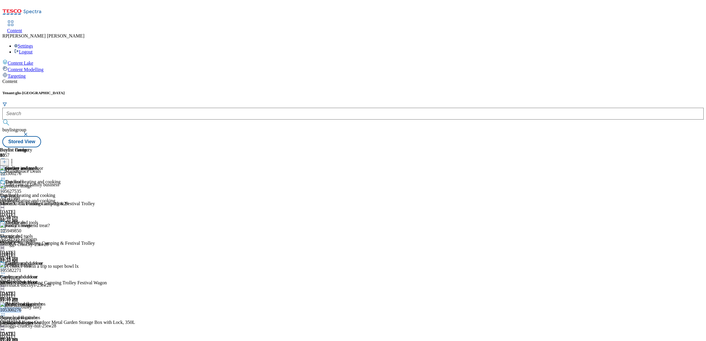
click at [21, 308] on div "105300276" at bounding box center [10, 310] width 21 height 5
drag, startPoint x: 459, startPoint y: 192, endPoint x: 447, endPoint y: 191, distance: 12.1
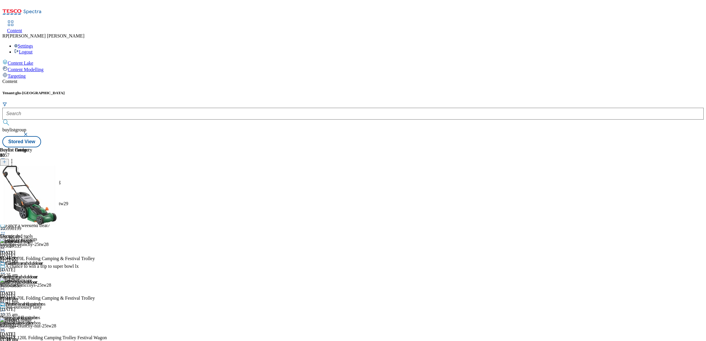
copy div "105998199"
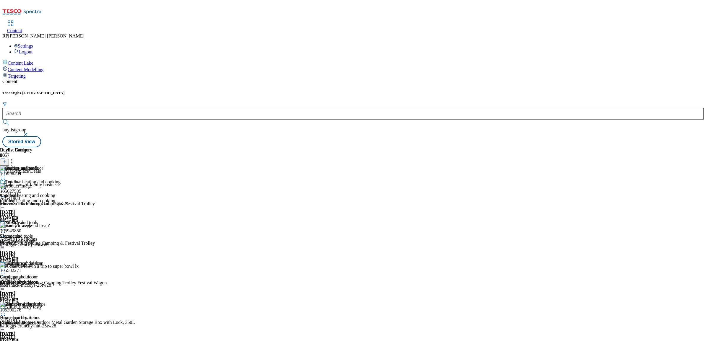
scroll to position [148, 0]
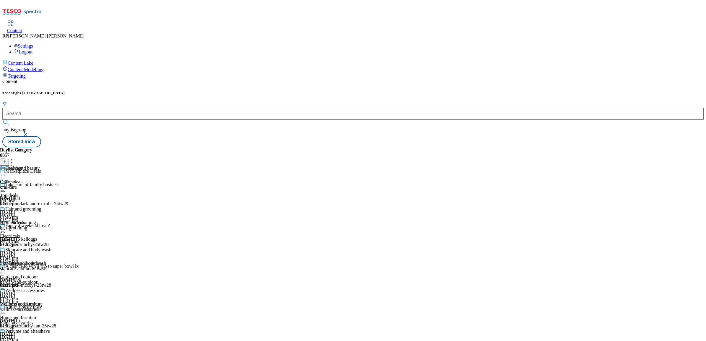
click at [51, 166] on div "Oral care Oral care oral-care [DATE] 01:12 pm" at bounding box center [25, 186] width 51 height 41
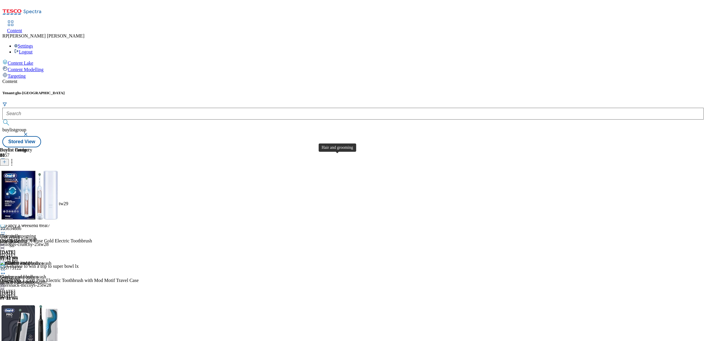
click at [41, 220] on span "Hair and grooming" at bounding box center [23, 223] width 36 height 7
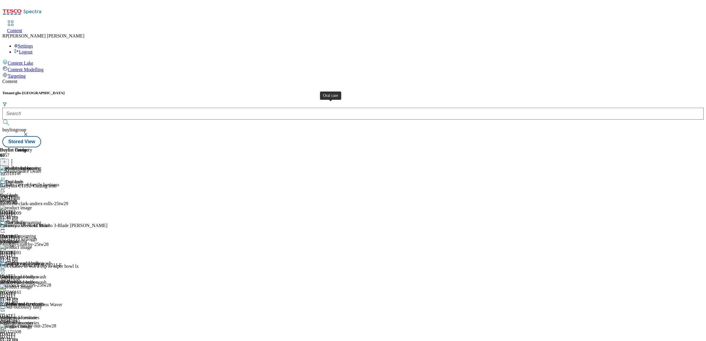
click at [17, 193] on span "Oral care" at bounding box center [8, 195] width 17 height 5
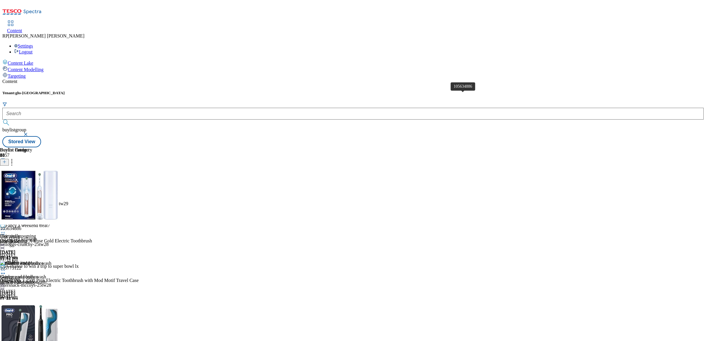
click at [21, 226] on div "105634886" at bounding box center [10, 228] width 21 height 5
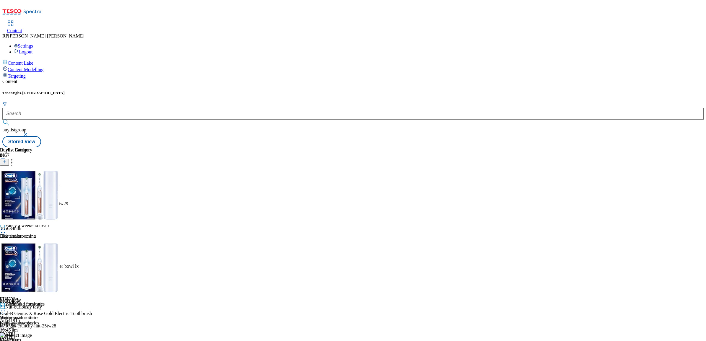
click at [21, 299] on div "105634886" at bounding box center [10, 301] width 21 height 5
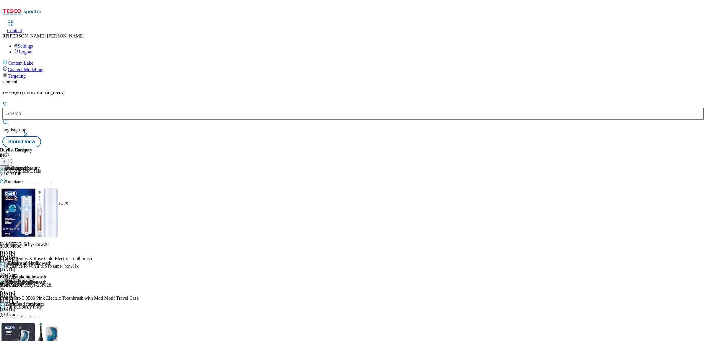
scroll to position [222, 0]
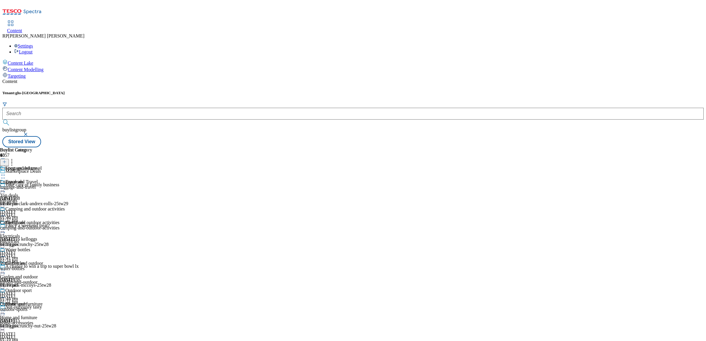
click at [65, 207] on div "Camping and outdoor activities Camping and outdoor activities camping-and-outdo…" at bounding box center [32, 227] width 65 height 41
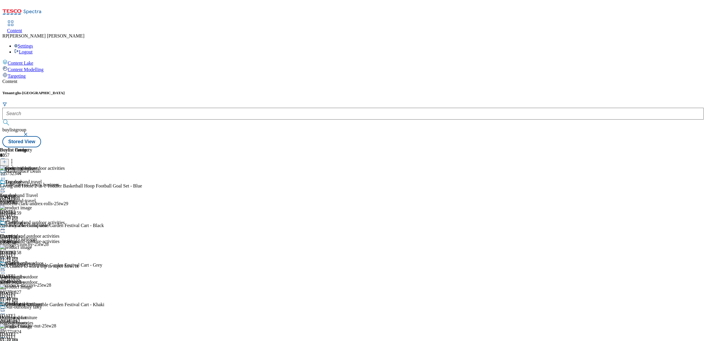
scroll to position [302, 0]
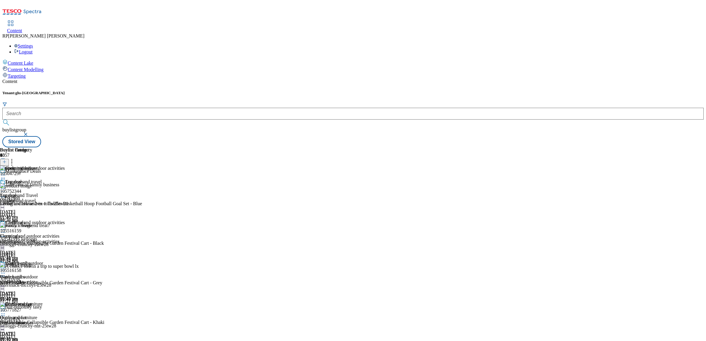
click at [65, 198] on div "luggage-and-travel" at bounding box center [32, 200] width 65 height 5
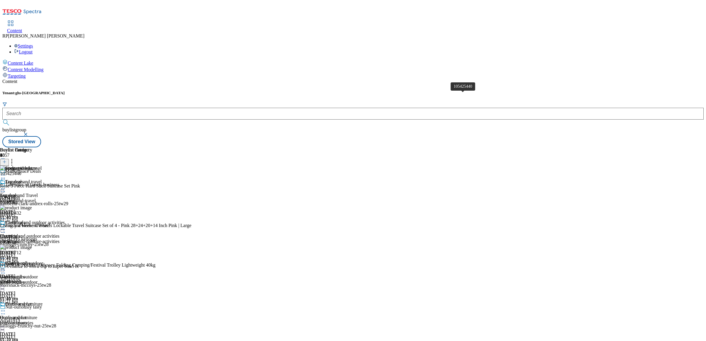
click at [21, 171] on div "105425440" at bounding box center [10, 173] width 21 height 5
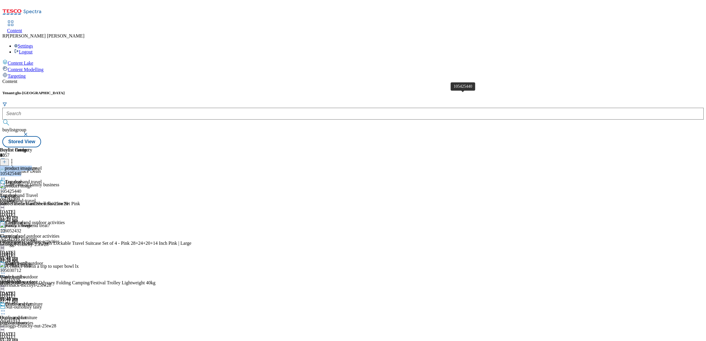
click at [21, 189] on div "105425440" at bounding box center [10, 191] width 21 height 5
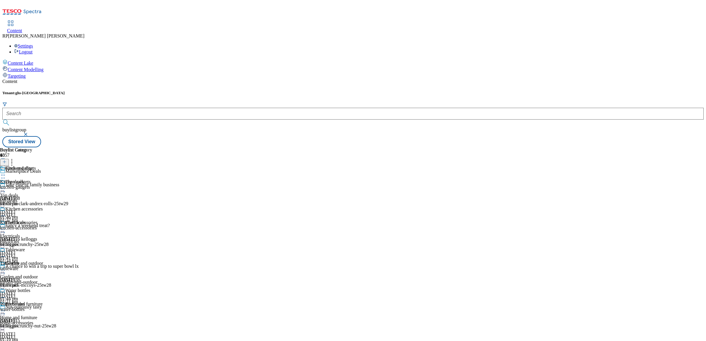
click at [43, 185] on div "kitchen-gadgets" at bounding box center [21, 187] width 43 height 5
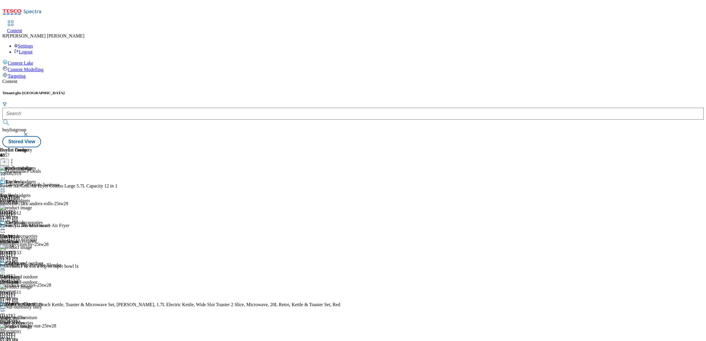
scroll to position [369, 0]
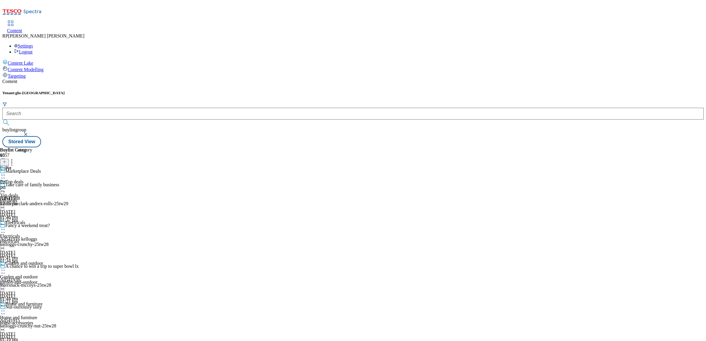
click at [32, 185] on div "pet" at bounding box center [16, 187] width 32 height 5
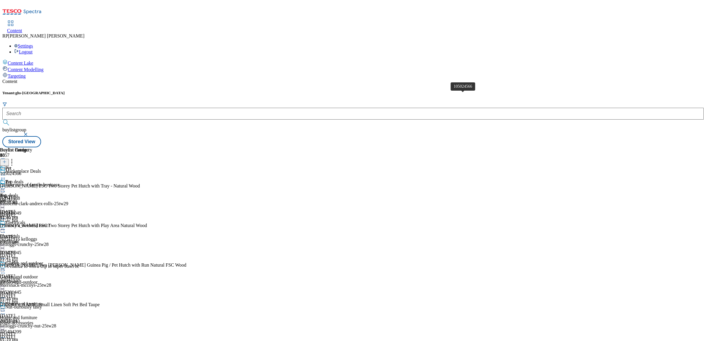
click at [21, 171] on div "105024566" at bounding box center [10, 173] width 21 height 5
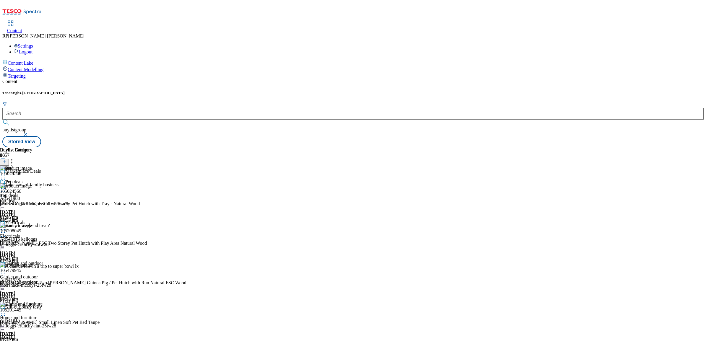
click at [21, 189] on div "105024566" at bounding box center [10, 191] width 21 height 5
click at [21, 268] on div "105479945" at bounding box center [10, 270] width 21 height 5
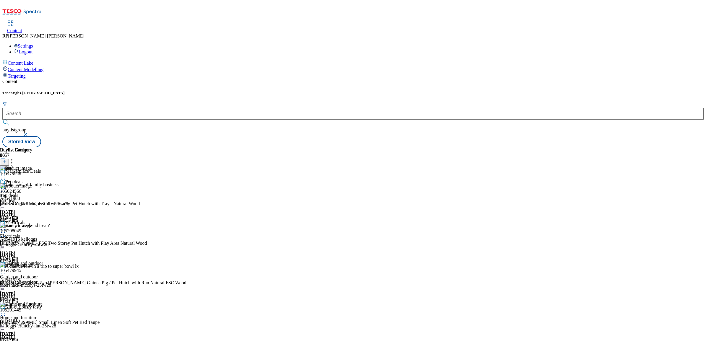
scroll to position [148, 0]
click at [21, 308] on div "105201445" at bounding box center [10, 310] width 21 height 5
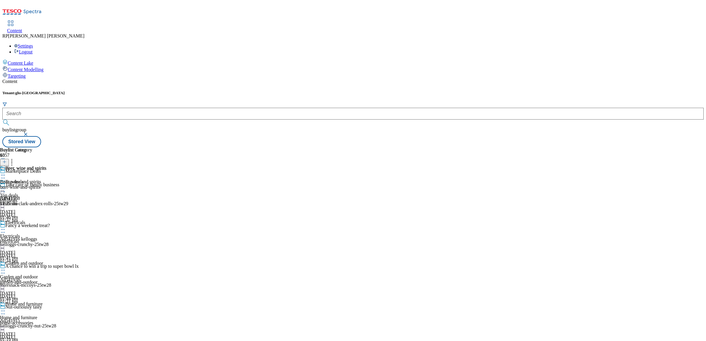
click at [46, 166] on div "Beer, wine and spirits Beer, wine and spirits beer-wine-and-spirits [DATE] 11:2…" at bounding box center [23, 186] width 46 height 41
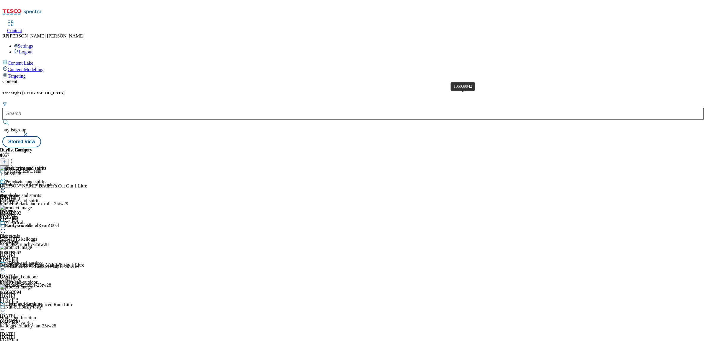
click at [21, 171] on div "106039942" at bounding box center [10, 173] width 21 height 5
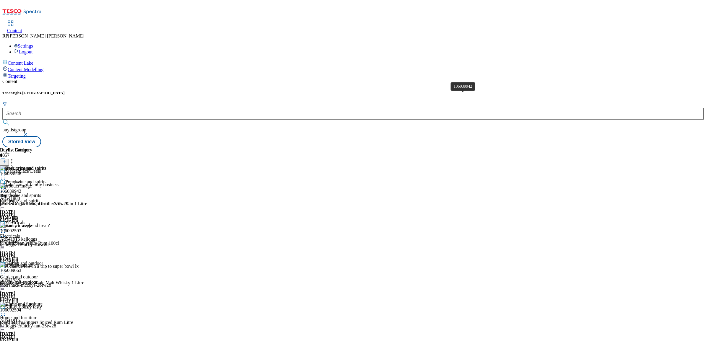
click at [21, 189] on div "106039942" at bounding box center [10, 191] width 21 height 5
click at [21, 308] on div "106092594" at bounding box center [10, 310] width 21 height 5
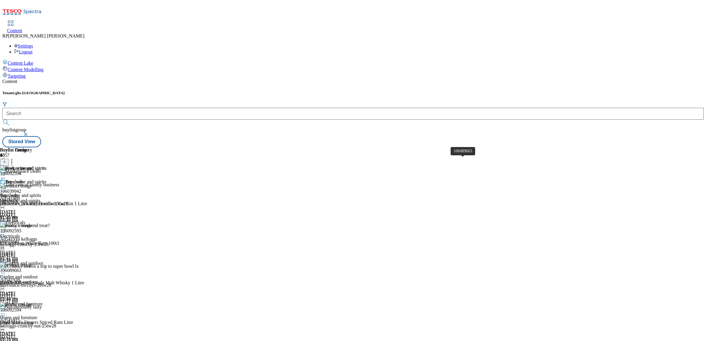
click at [21, 268] on div "106089663" at bounding box center [10, 270] width 21 height 5
click at [18, 193] on span "Top deals" at bounding box center [9, 195] width 18 height 5
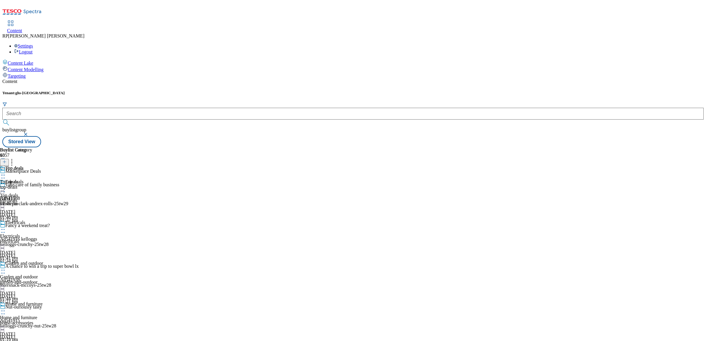
click at [32, 166] on div "Top deals Top deals top-deals [DATE] 01:46 pm" at bounding box center [16, 186] width 32 height 41
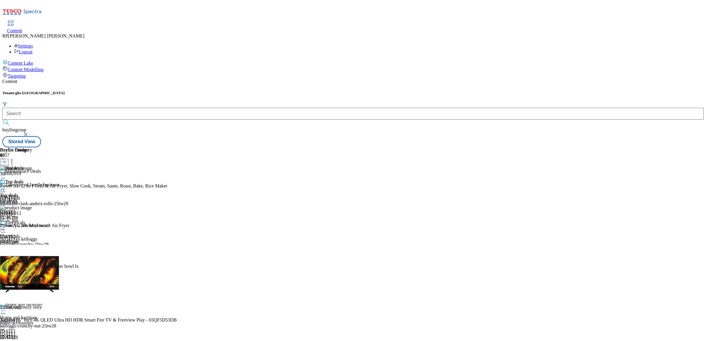
click at [6, 186] on icon at bounding box center [3, 189] width 6 height 6
click at [7, 160] on icon at bounding box center [4, 162] width 4 height 4
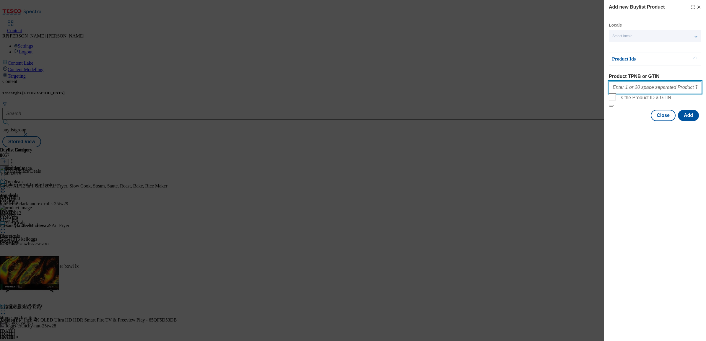
click at [642, 91] on input "Product TPNB or GTIN" at bounding box center [655, 88] width 93 height 12
paste input "105449924 105449999 105424862 105424860 105424860 105028171 105998199 105998204…"
type input "105449924 105449999 105424862 105424860 105424860 105028171 105998199 105998204…"
click at [690, 121] on button "Add" at bounding box center [688, 115] width 21 height 11
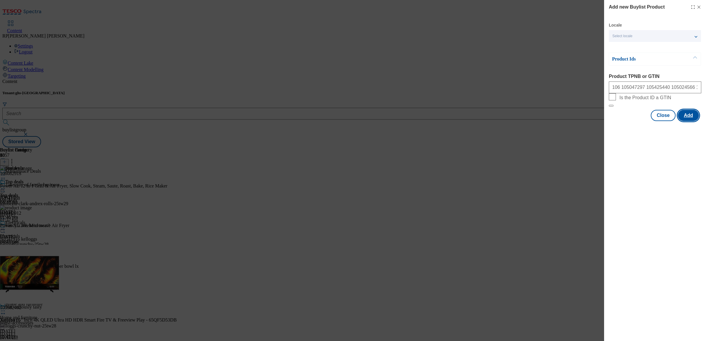
scroll to position [0, 0]
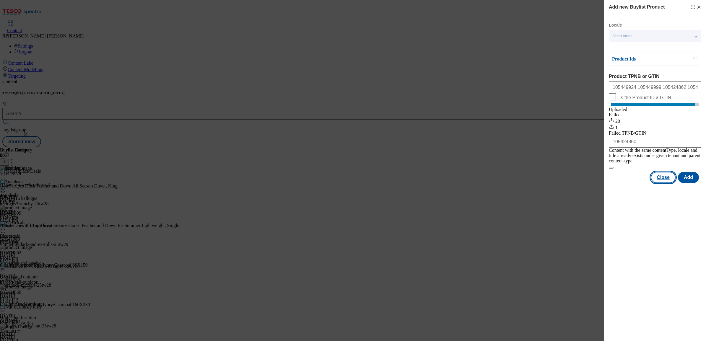
click at [658, 180] on button "Close" at bounding box center [663, 177] width 25 height 11
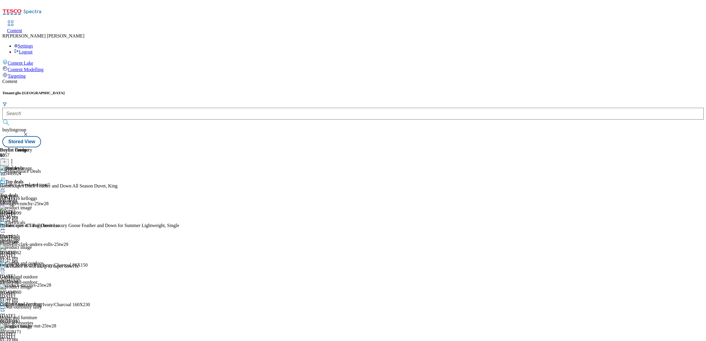
click at [7, 160] on icon at bounding box center [4, 162] width 4 height 4
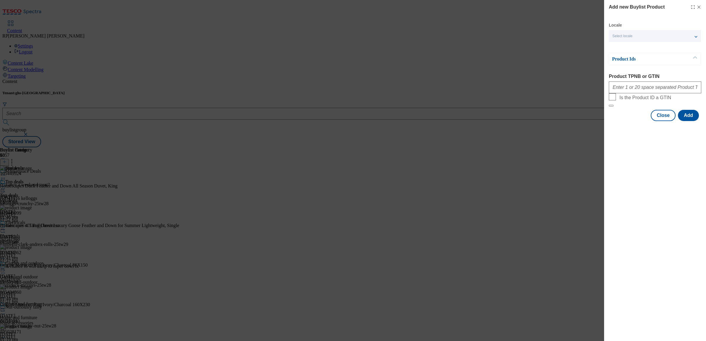
click at [546, 109] on div "Add new Buylist Product Locale Select locale English Welsh Product Ids Product …" at bounding box center [353, 170] width 706 height 341
click at [666, 121] on button "Close" at bounding box center [663, 115] width 25 height 11
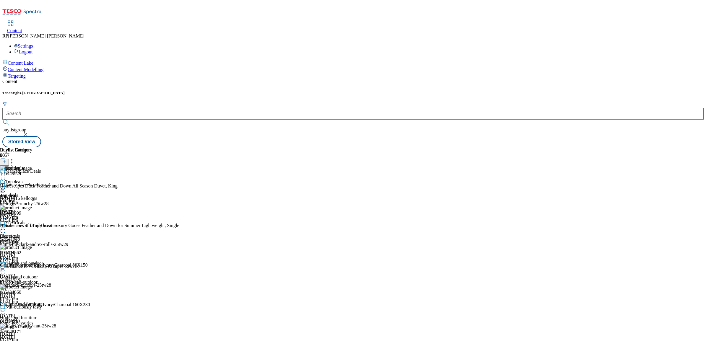
click at [15, 158] on icon at bounding box center [12, 161] width 6 height 6
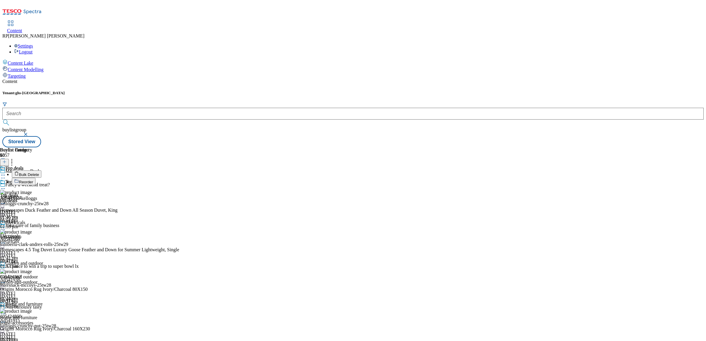
click at [33, 180] on span "Reorder" at bounding box center [26, 182] width 14 height 4
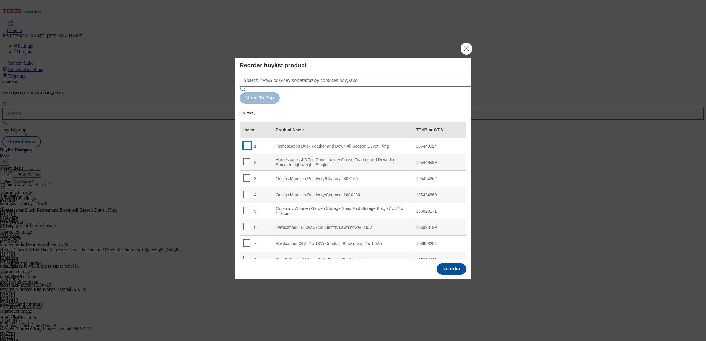
click at [247, 142] on input "Modal" at bounding box center [247, 145] width 7 height 7
checkbox input "true"
click at [248, 158] on input "Modal" at bounding box center [247, 161] width 7 height 7
checkbox input "true"
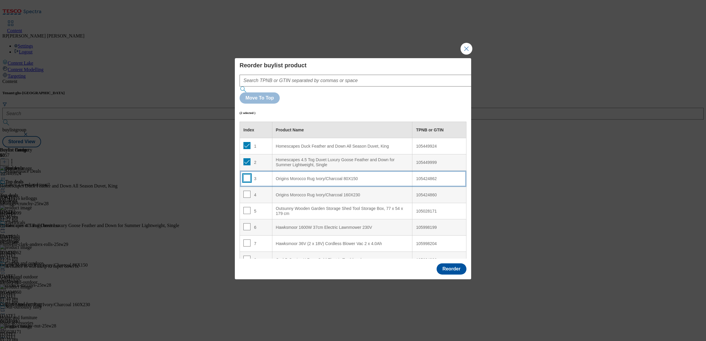
click at [248, 175] on input "Modal" at bounding box center [247, 178] width 7 height 7
checkbox input "true"
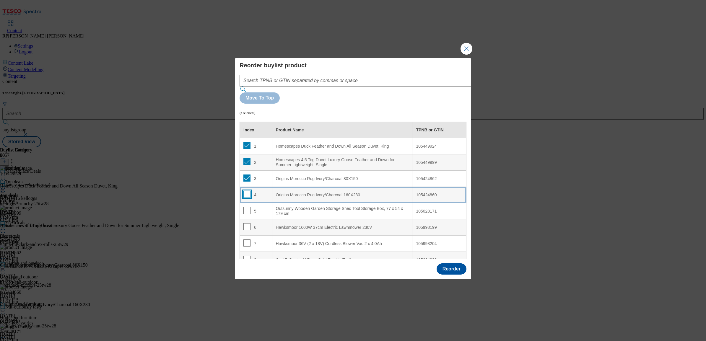
click at [247, 191] on input "Modal" at bounding box center [247, 194] width 7 height 7
checkbox input "true"
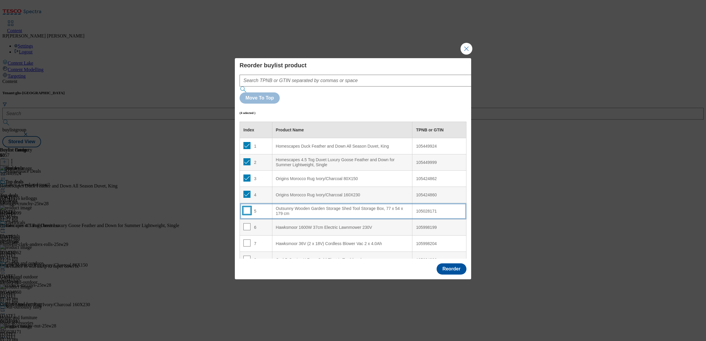
click at [245, 207] on input "Modal" at bounding box center [247, 210] width 7 height 7
checkbox input "true"
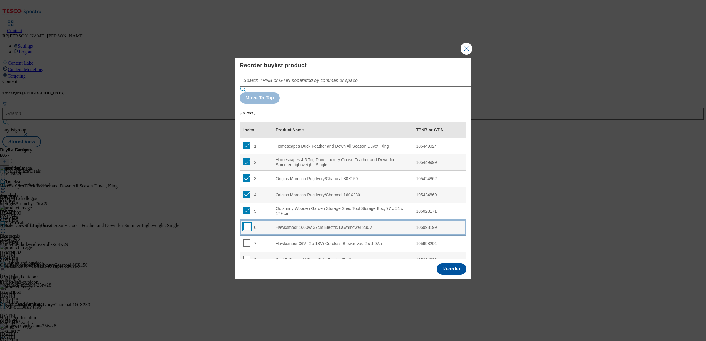
click at [246, 223] on input "Modal" at bounding box center [247, 226] width 7 height 7
checkbox input "true"
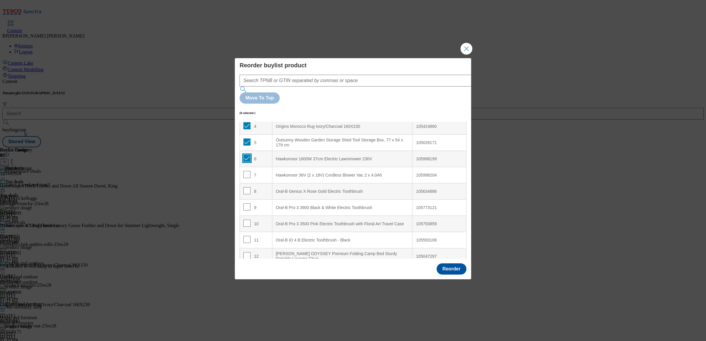
scroll to position [74, 0]
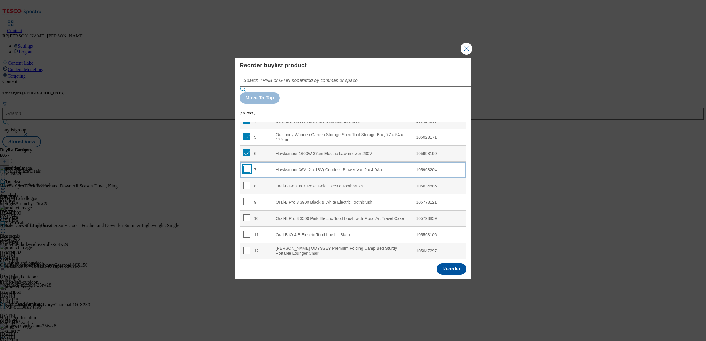
click at [247, 166] on input "Modal" at bounding box center [247, 169] width 7 height 7
checkbox input "true"
click at [247, 182] on input "Modal" at bounding box center [247, 185] width 7 height 7
checkbox input "true"
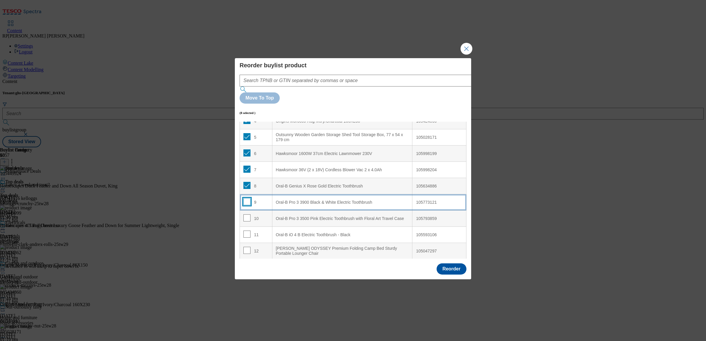
click at [247, 198] on input "Modal" at bounding box center [247, 201] width 7 height 7
checkbox input "true"
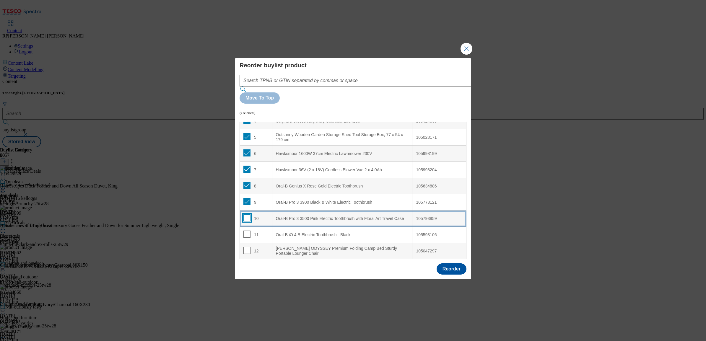
click at [247, 215] on input "Modal" at bounding box center [247, 218] width 7 height 7
checkbox input "true"
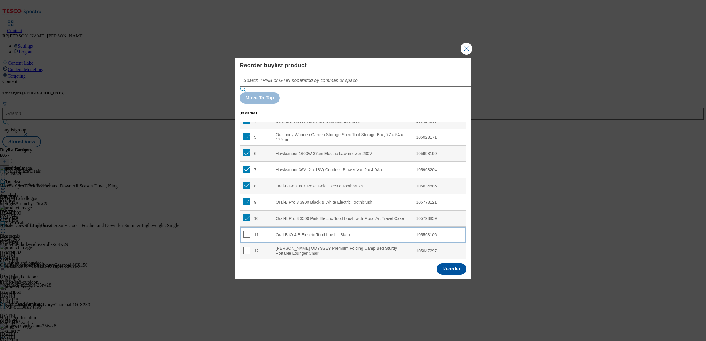
click at [245, 231] on span "Modal" at bounding box center [247, 234] width 7 height 7
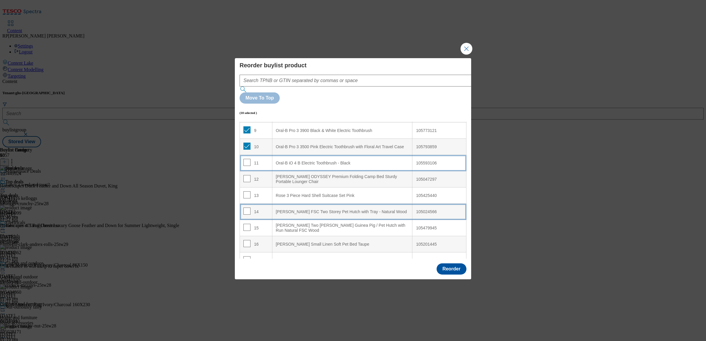
scroll to position [148, 0]
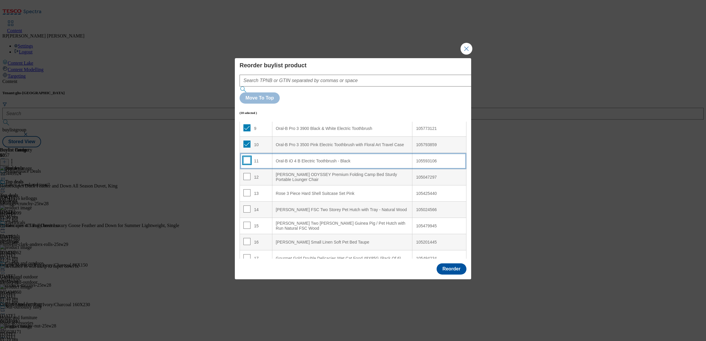
click at [246, 157] on input "Modal" at bounding box center [247, 160] width 7 height 7
checkbox input "true"
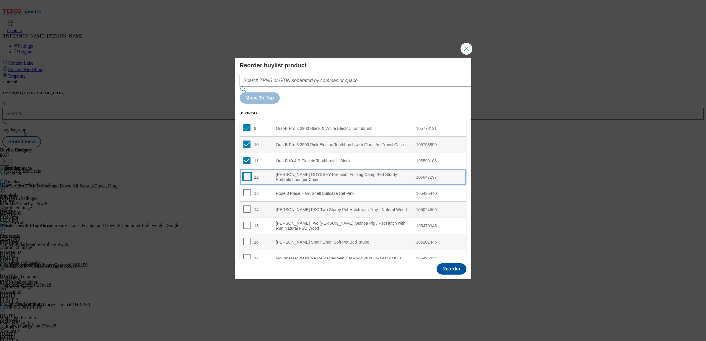
click at [246, 173] on input "Modal" at bounding box center [247, 176] width 7 height 7
checkbox input "true"
click at [246, 189] on input "Modal" at bounding box center [247, 192] width 7 height 7
checkbox input "true"
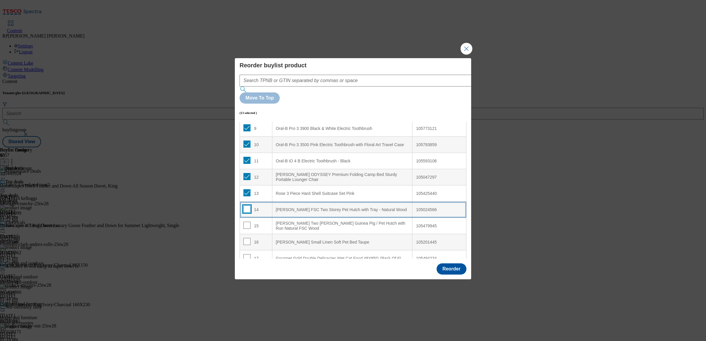
click at [247, 206] on input "Modal" at bounding box center [247, 209] width 7 height 7
checkbox input "true"
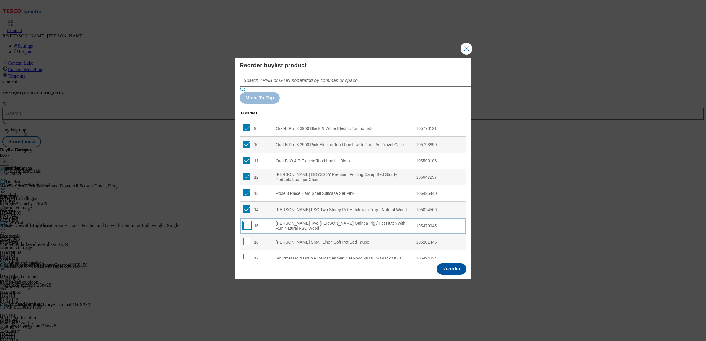
click at [247, 222] on input "Modal" at bounding box center [247, 225] width 7 height 7
checkbox input "true"
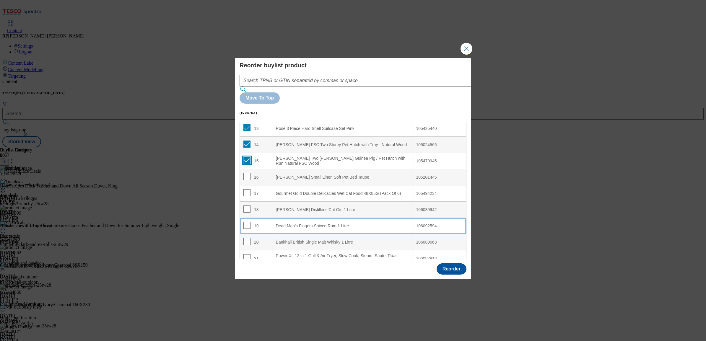
scroll to position [222, 0]
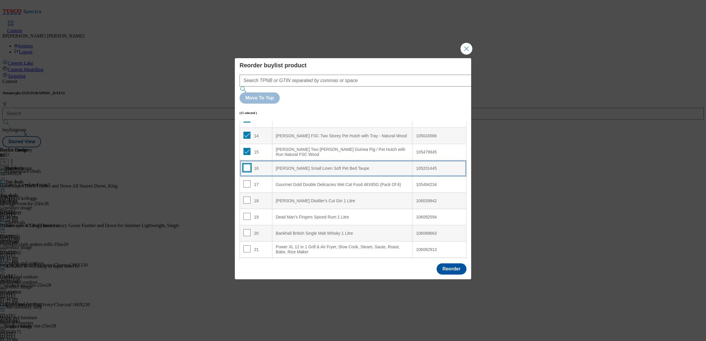
click at [244, 164] on input "Modal" at bounding box center [247, 167] width 7 height 7
checkbox input "true"
click at [244, 177] on td "17" at bounding box center [256, 185] width 33 height 16
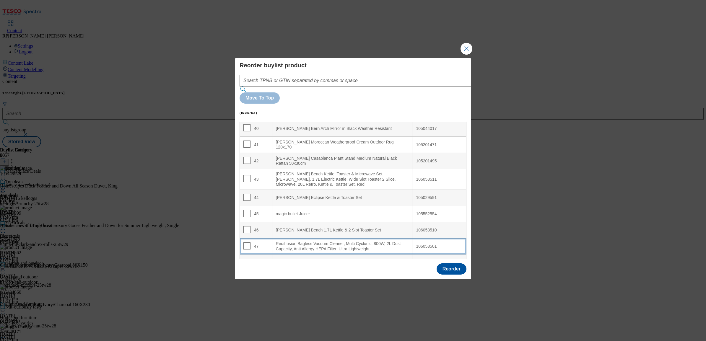
scroll to position [696, 0]
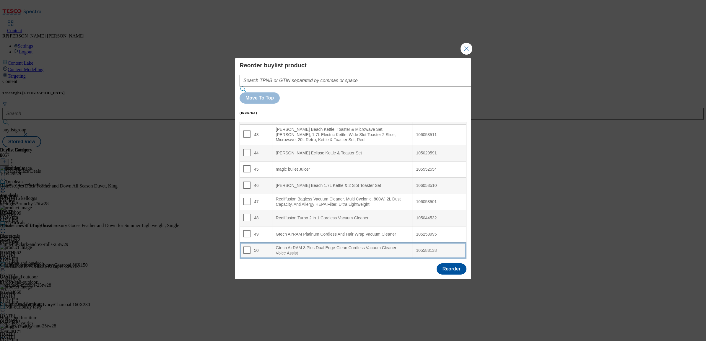
click at [317, 243] on Assist "Gtech AirRAM 3 Plus Dual Edge-Clean Cordless Vacuum Cleaner - Voice Assist" at bounding box center [342, 251] width 140 height 16
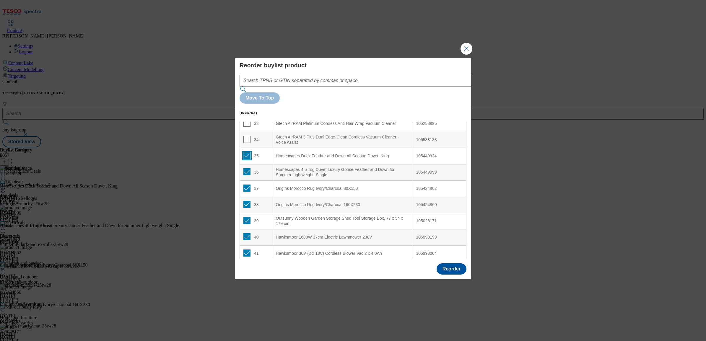
click at [248, 152] on input "Modal" at bounding box center [247, 155] width 7 height 7
checkbox input "false"
click at [250, 168] on div "36" at bounding box center [256, 172] width 25 height 9
click at [247, 168] on input "Modal" at bounding box center [247, 171] width 7 height 7
checkbox input "false"
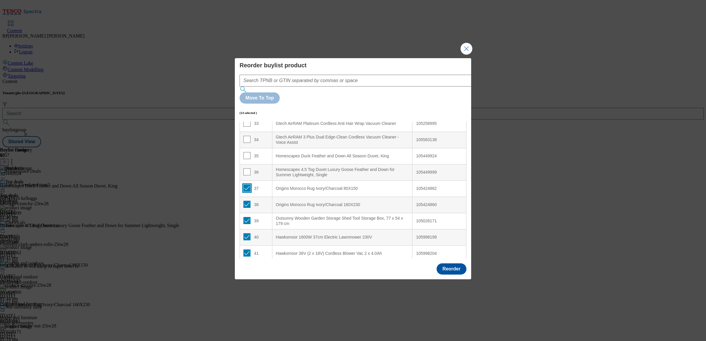
click at [246, 185] on input "Modal" at bounding box center [247, 188] width 7 height 7
checkbox input "false"
click at [245, 201] on input "Modal" at bounding box center [247, 204] width 7 height 7
checkbox input "false"
click at [246, 217] on input "Modal" at bounding box center [247, 220] width 7 height 7
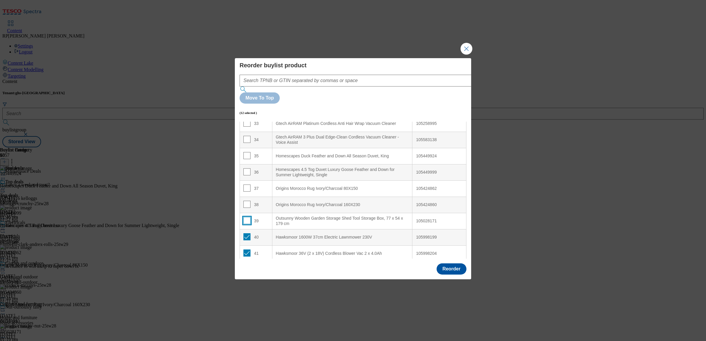
checkbox input "false"
click at [247, 233] on input "Modal" at bounding box center [247, 236] width 7 height 7
checkbox input "false"
click at [244, 250] on input "Modal" at bounding box center [247, 253] width 7 height 7
checkbox input "false"
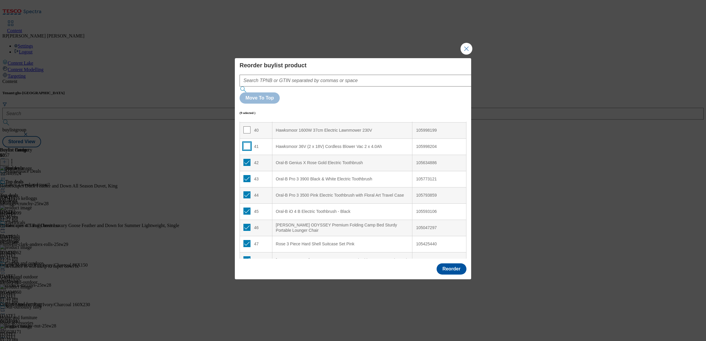
scroll to position [658, 0]
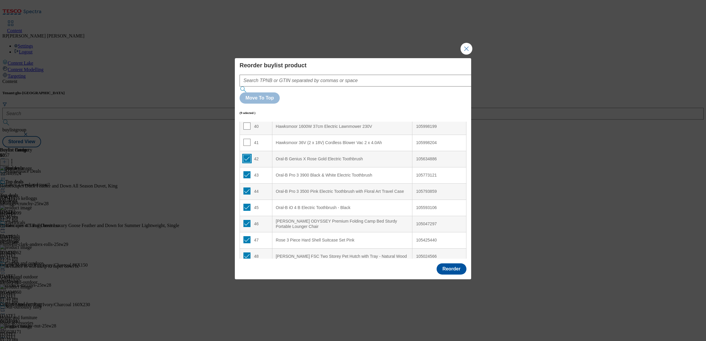
click at [244, 155] on input "Modal" at bounding box center [247, 158] width 7 height 7
checkbox input "false"
click at [246, 171] on input "Modal" at bounding box center [247, 174] width 7 height 7
checkbox input "false"
click at [246, 188] on input "Modal" at bounding box center [247, 191] width 7 height 7
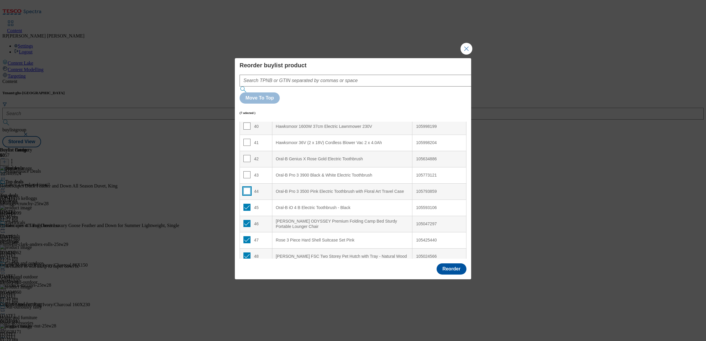
checkbox input "false"
click at [246, 204] on input "Modal" at bounding box center [247, 207] width 7 height 7
checkbox input "false"
click at [246, 220] on input "Modal" at bounding box center [247, 223] width 7 height 7
checkbox input "false"
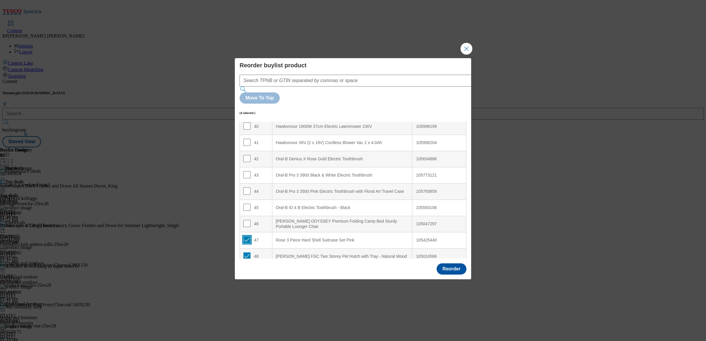
click at [246, 236] on input "Modal" at bounding box center [247, 239] width 7 height 7
checkbox input "false"
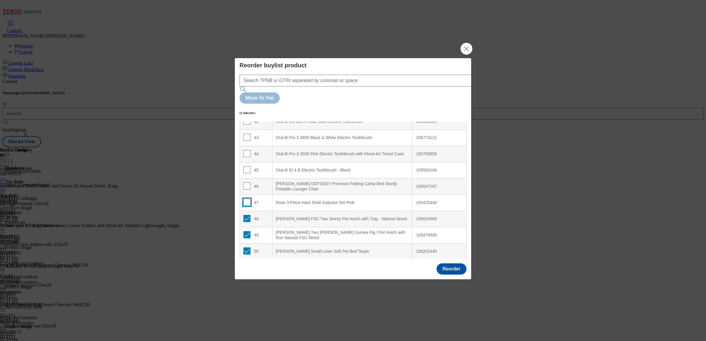
scroll to position [696, 0]
click at [246, 214] on input "Modal" at bounding box center [247, 217] width 7 height 7
checkbox input "false"
click at [244, 231] on input "Modal" at bounding box center [247, 234] width 7 height 7
checkbox input "false"
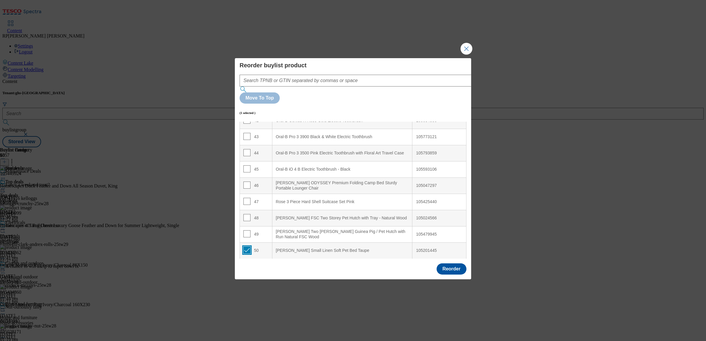
click at [246, 247] on input "Modal" at bounding box center [247, 250] width 7 height 7
checkbox input "false"
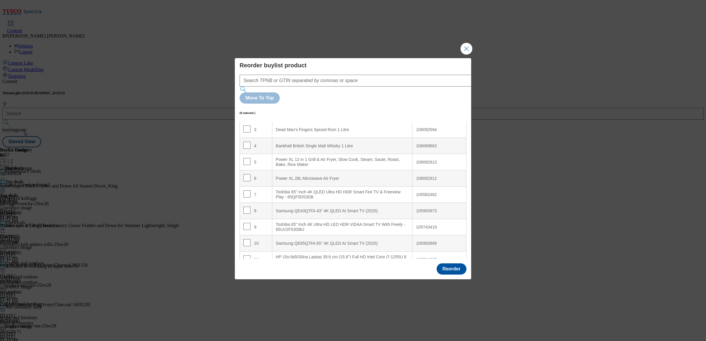
scroll to position [0, 0]
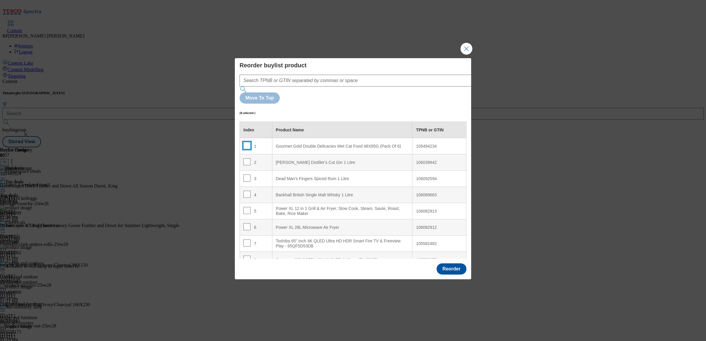
click at [247, 142] on input "Modal" at bounding box center [247, 145] width 7 height 7
checkbox input "true"
click at [244, 158] on input "Modal" at bounding box center [247, 161] width 7 height 7
checkbox input "true"
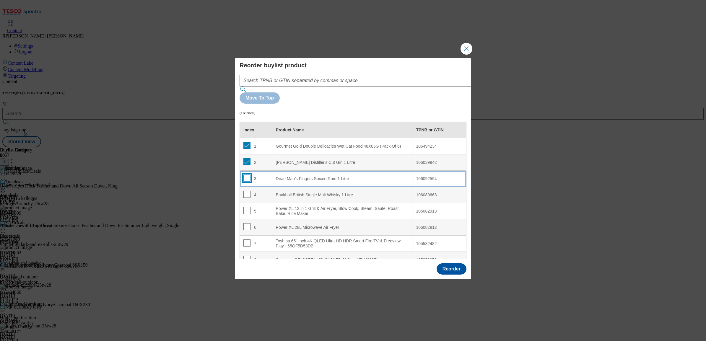
click at [245, 175] on input "Modal" at bounding box center [247, 178] width 7 height 7
checkbox input "true"
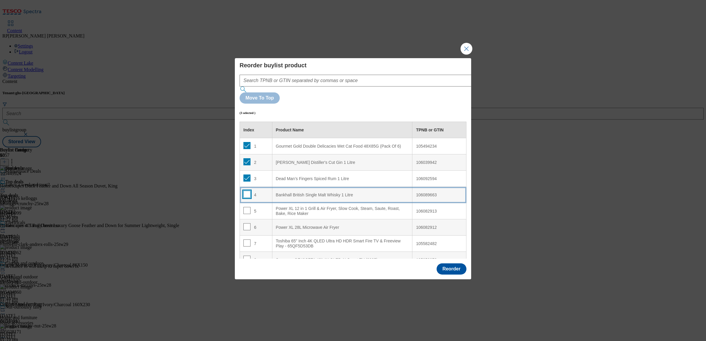
click at [246, 191] on input "Modal" at bounding box center [247, 194] width 7 height 7
checkbox input "true"
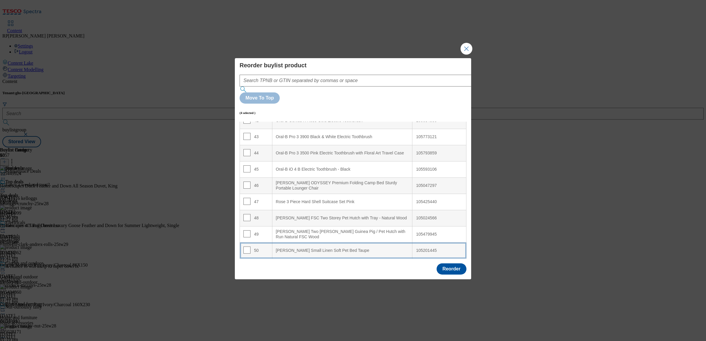
click at [333, 248] on div "[PERSON_NAME] Small Linen Soft Pet Bed Taupe" at bounding box center [342, 250] width 133 height 5
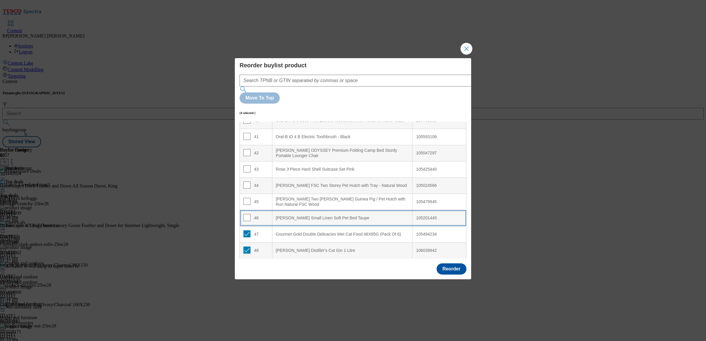
scroll to position [696, 0]
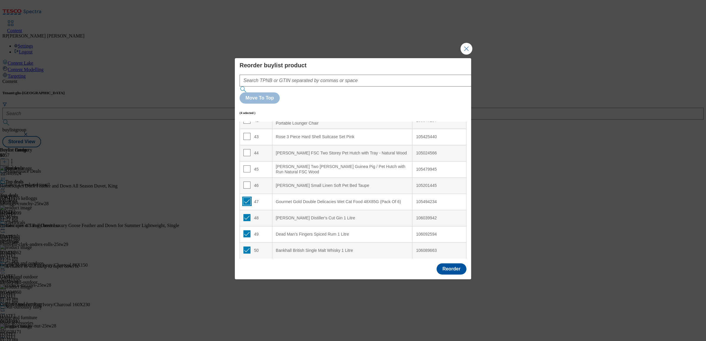
click at [246, 198] on input "Modal" at bounding box center [247, 201] width 7 height 7
checkbox input "false"
click at [246, 214] on input "Modal" at bounding box center [247, 217] width 7 height 7
checkbox input "false"
click at [246, 231] on input "Modal" at bounding box center [247, 234] width 7 height 7
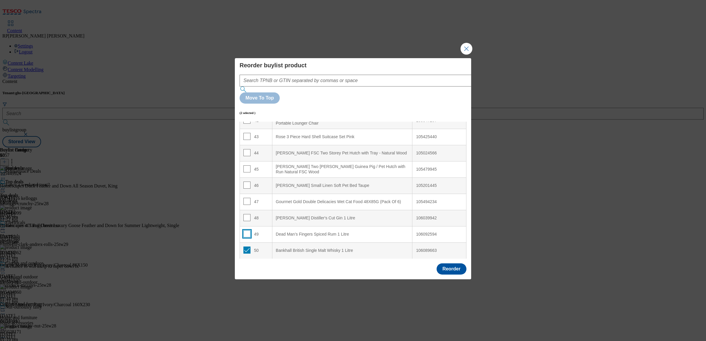
checkbox input "false"
click at [247, 247] on input "Modal" at bounding box center [247, 250] width 7 height 7
click at [453, 264] on button "Reorder" at bounding box center [452, 269] width 30 height 11
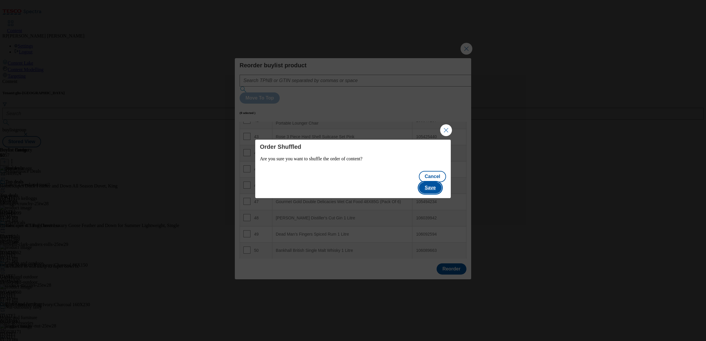
click at [441, 182] on button "Save" at bounding box center [430, 187] width 23 height 11
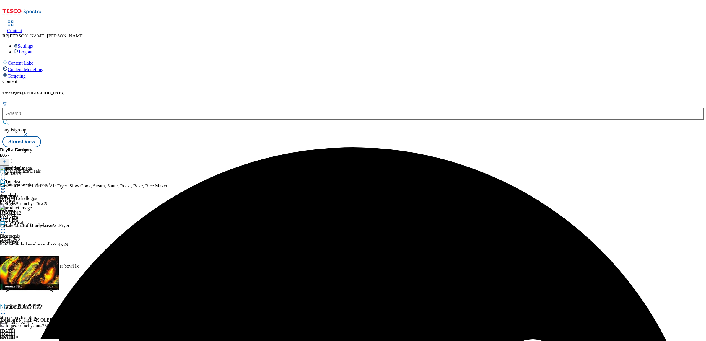
click at [6, 186] on icon at bounding box center [3, 189] width 6 height 6
click at [32, 226] on span "Preview" at bounding box center [25, 228] width 14 height 4
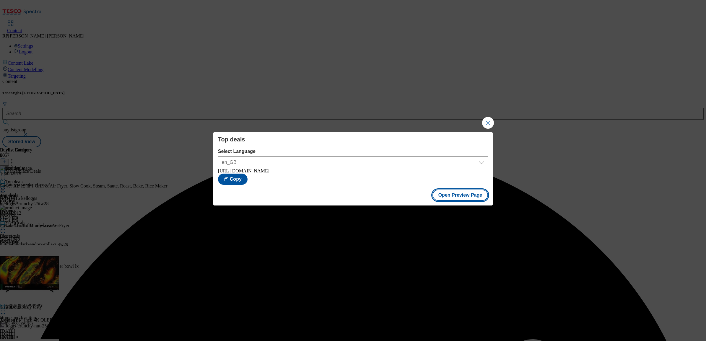
click at [442, 192] on button "Open Preview Page" at bounding box center [461, 195] width 56 height 11
click at [490, 123] on button "Close Modal" at bounding box center [488, 123] width 12 height 12
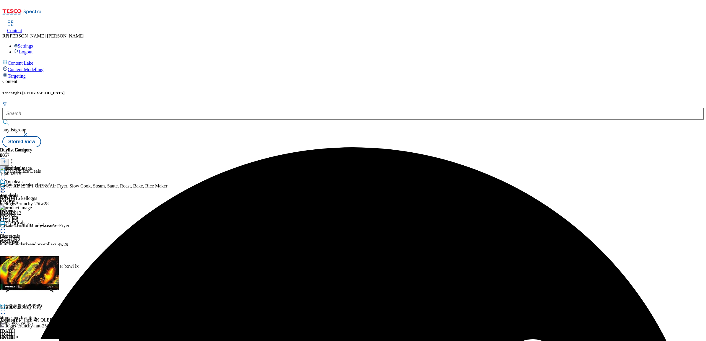
click at [6, 186] on icon at bounding box center [3, 189] width 6 height 6
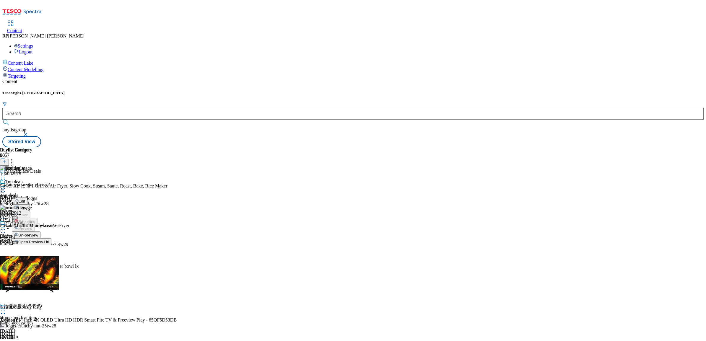
click at [34, 245] on button "Publish" at bounding box center [23, 248] width 22 height 7
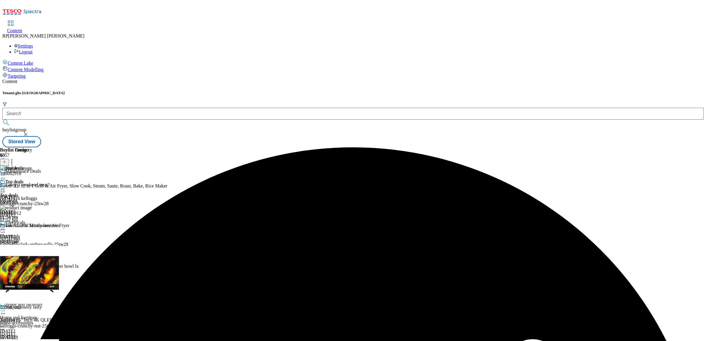
click at [46, 220] on div "Electricals" at bounding box center [23, 227] width 46 height 14
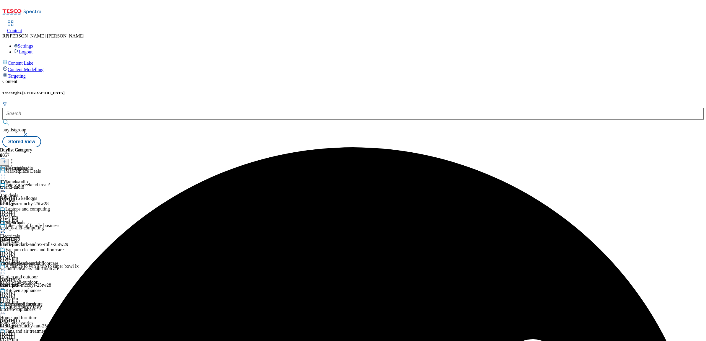
scroll to position [363, 0]
click at [46, 261] on div "Garden and outdoor" at bounding box center [23, 268] width 46 height 14
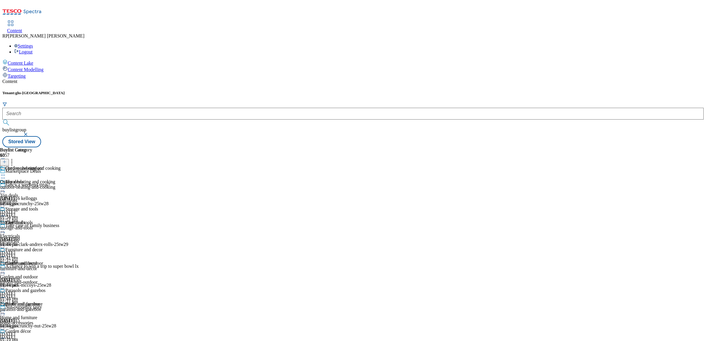
scroll to position [148, 0]
click at [46, 302] on div "Home and furniture Home and furniture home-accessories [DATE] 01:19 pm" at bounding box center [23, 322] width 46 height 41
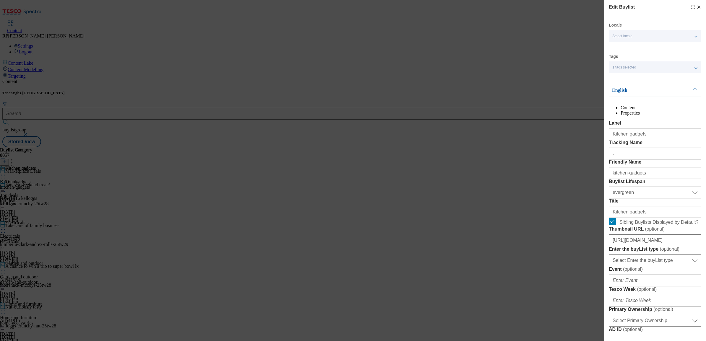
click at [509, 129] on div "Edit Buylist Locale Select locale English Welsh Tags 1 tags selected fnf market…" at bounding box center [353, 170] width 706 height 341
click at [697, 7] on icon "Modal" at bounding box center [699, 7] width 5 height 5
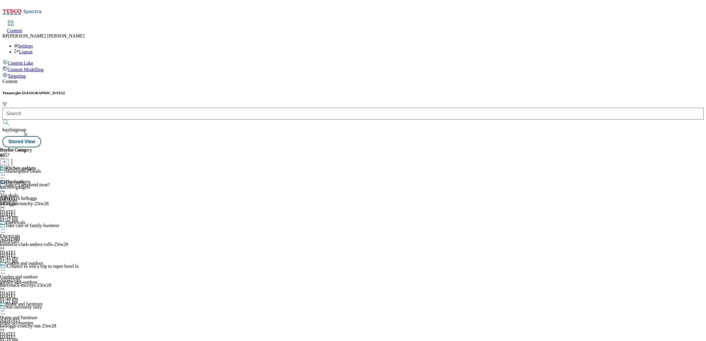
click at [46, 239] on div "electricals" at bounding box center [23, 241] width 46 height 5
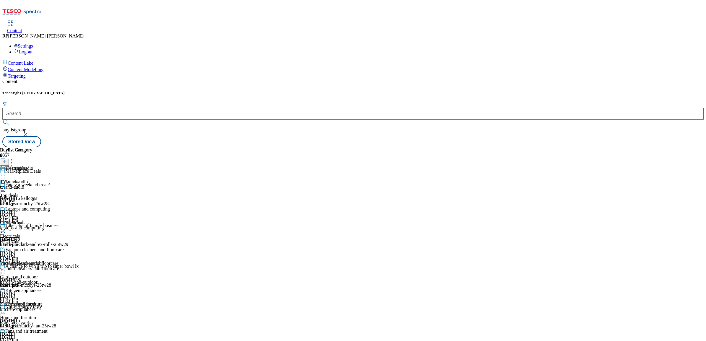
scroll to position [443, 0]
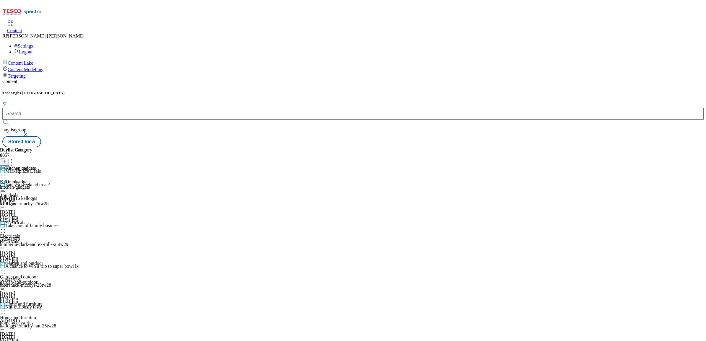
scroll to position [517, 0]
